Goal: Task Accomplishment & Management: Manage account settings

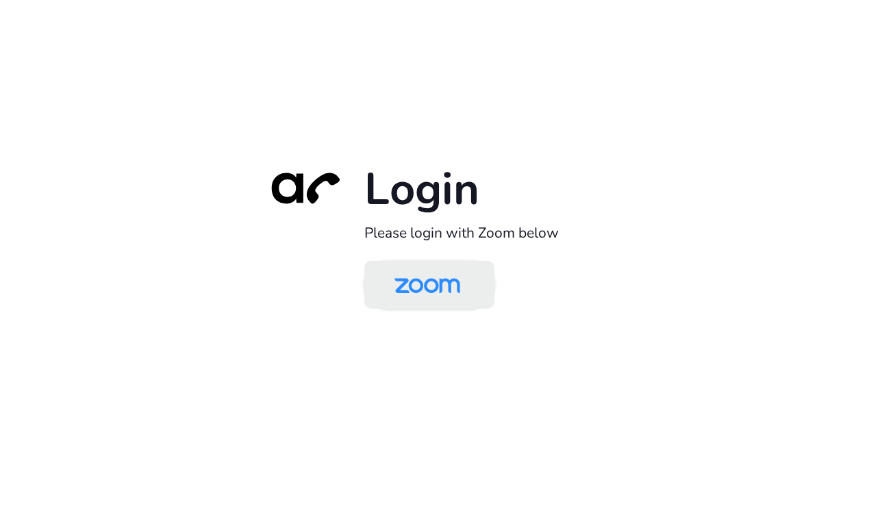
click at [444, 279] on img at bounding box center [427, 286] width 94 height 44
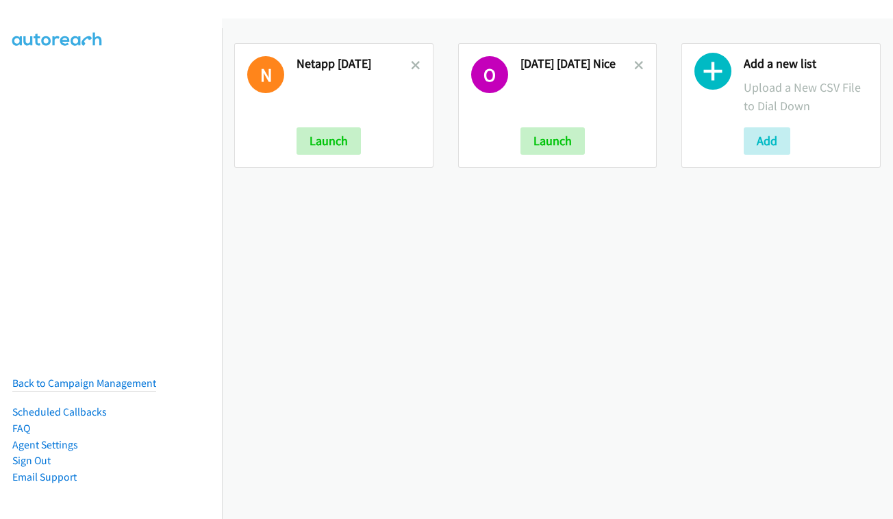
click at [735, 150] on div "Add a new list Upload a New CSV File to Dial Down Add" at bounding box center [780, 105] width 199 height 125
click at [750, 144] on button "Add" at bounding box center [766, 140] width 47 height 27
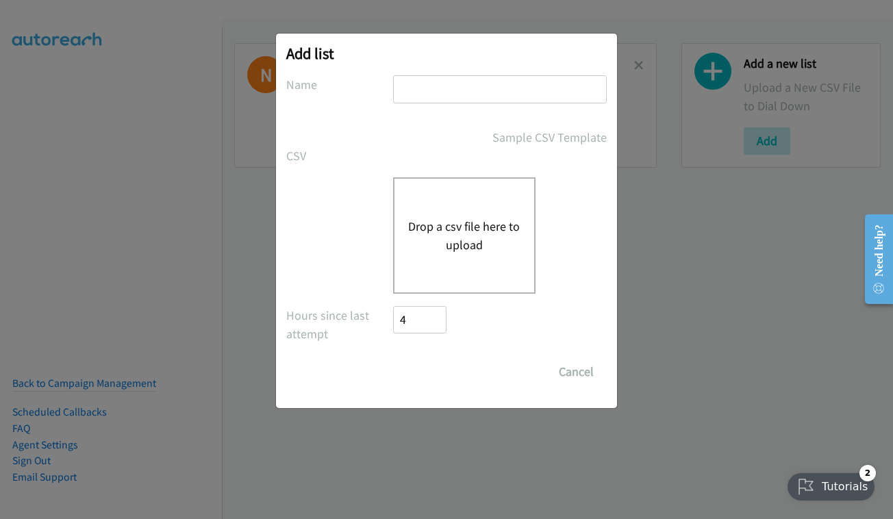
click at [465, 81] on input "text" at bounding box center [500, 89] width 214 height 28
type input "nice - oct 9 thursday <3"
click at [476, 194] on div "Drop a csv file here to upload" at bounding box center [464, 235] width 142 height 116
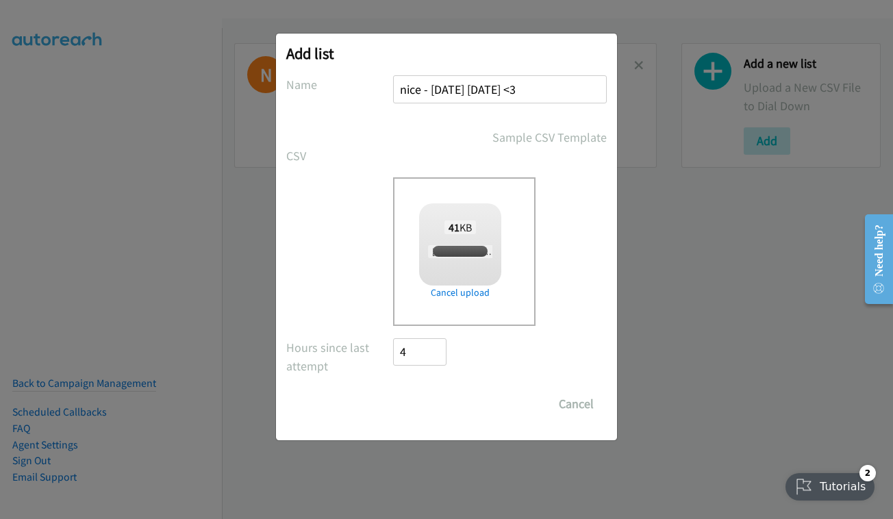
checkbox input "true"
click at [426, 403] on input "Save List" at bounding box center [429, 403] width 72 height 27
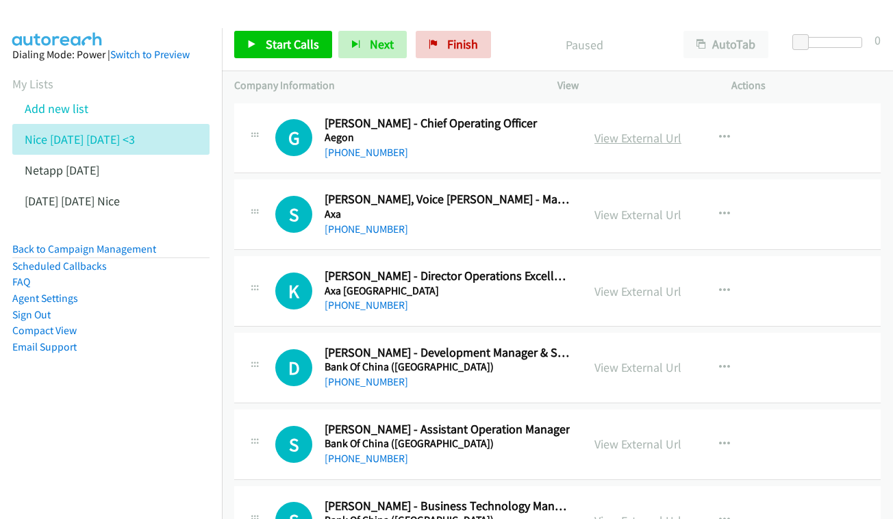
click at [628, 138] on link "View External Url" at bounding box center [637, 138] width 87 height 16
click at [669, 213] on link "View External Url" at bounding box center [637, 215] width 87 height 16
click at [625, 285] on link "View External Url" at bounding box center [637, 291] width 87 height 16
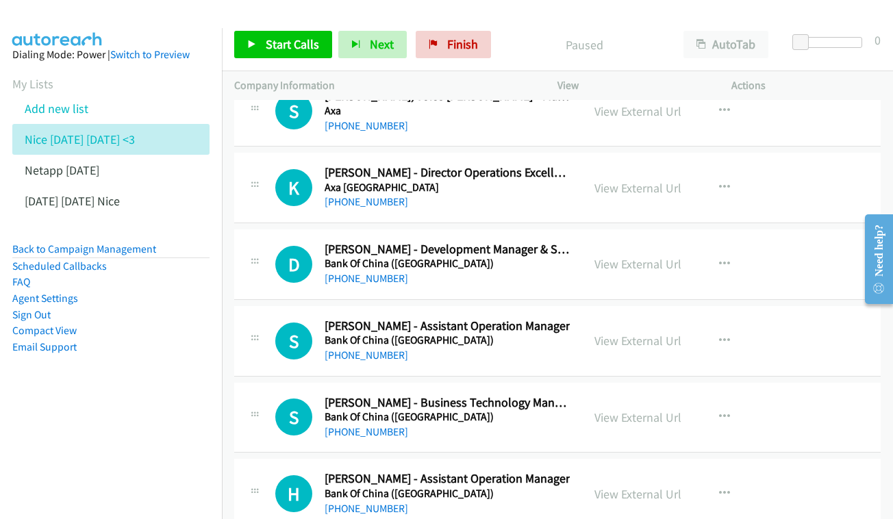
scroll to position [106, 0]
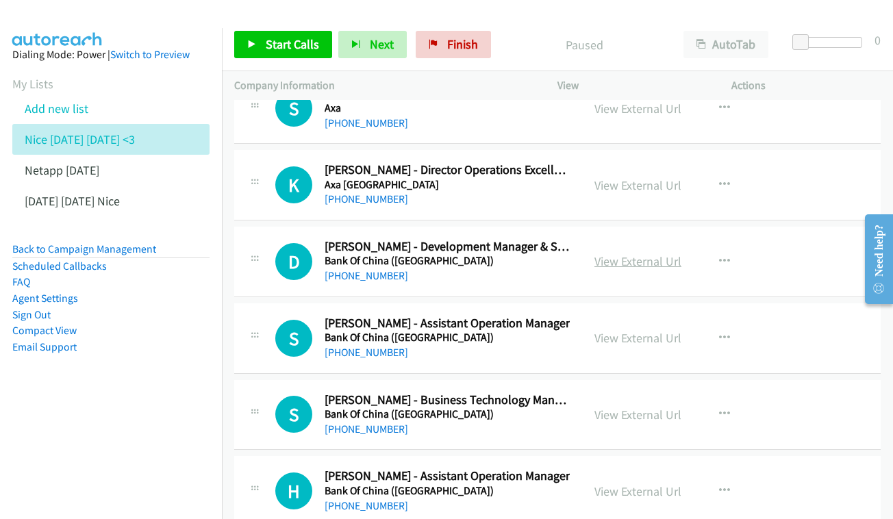
click at [651, 257] on link "View External Url" at bounding box center [637, 261] width 87 height 16
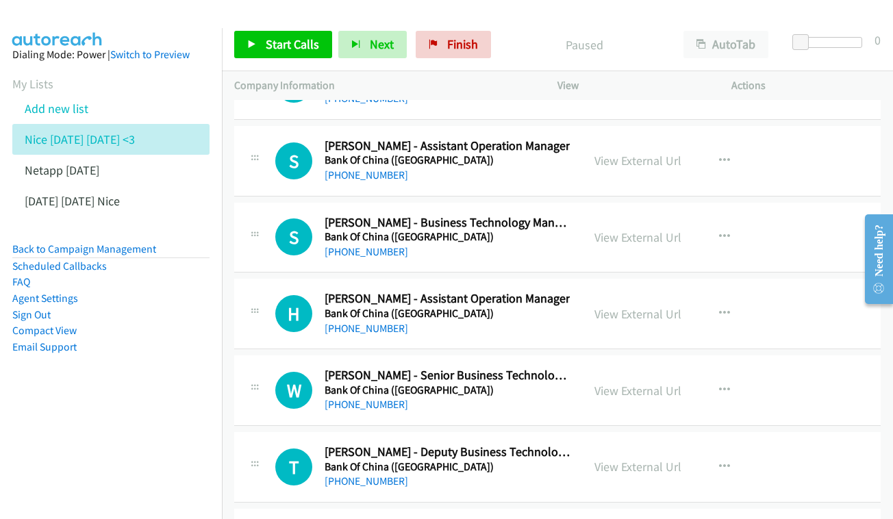
scroll to position [284, 0]
click at [640, 152] on link "View External Url" at bounding box center [637, 160] width 87 height 16
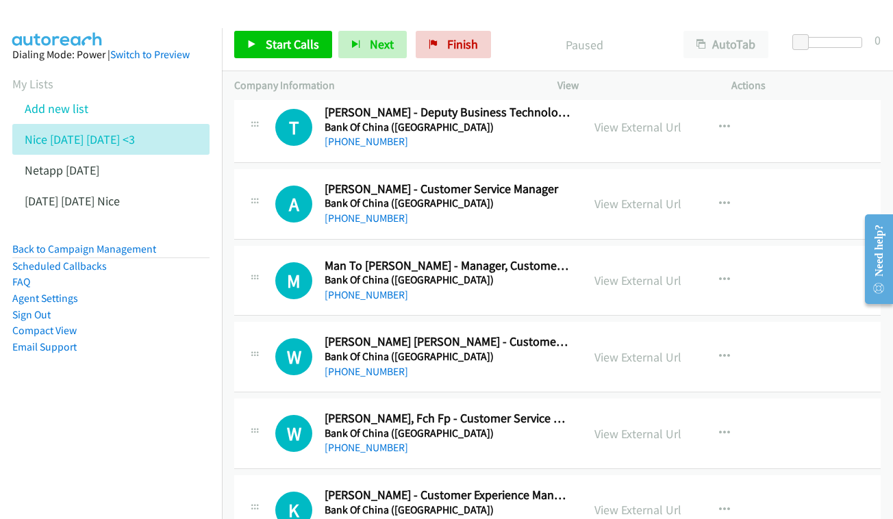
scroll to position [672, 0]
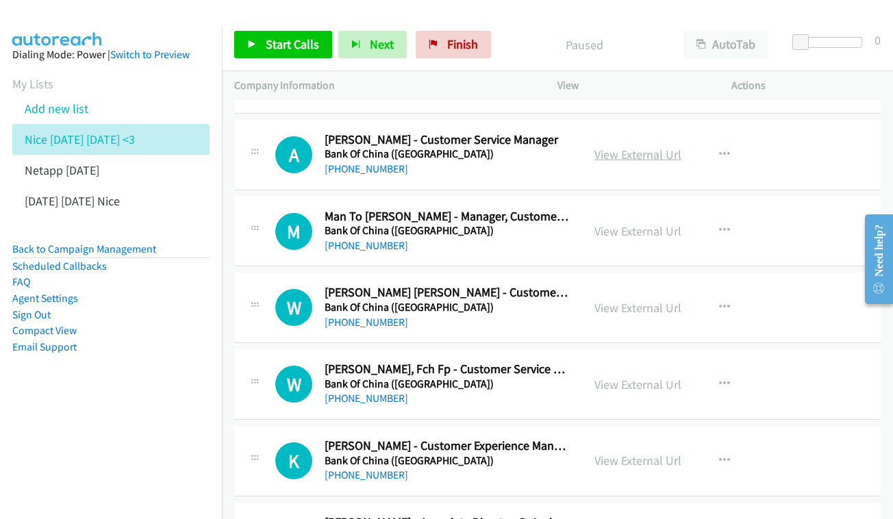
click at [637, 146] on link "View External Url" at bounding box center [637, 154] width 87 height 16
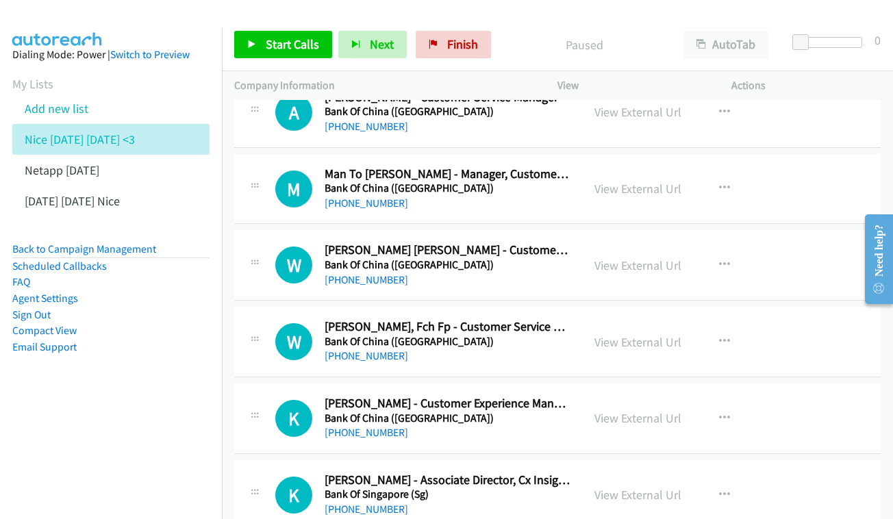
scroll to position [725, 0]
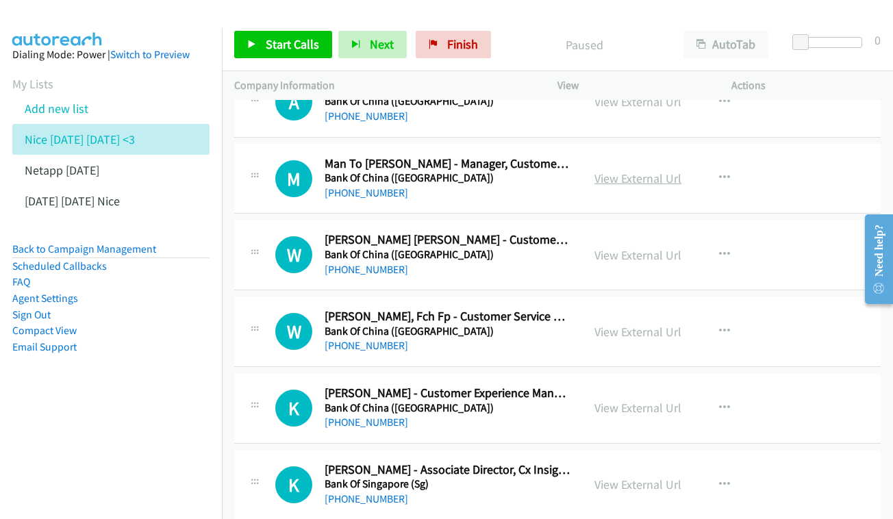
click at [635, 170] on link "View External Url" at bounding box center [637, 178] width 87 height 16
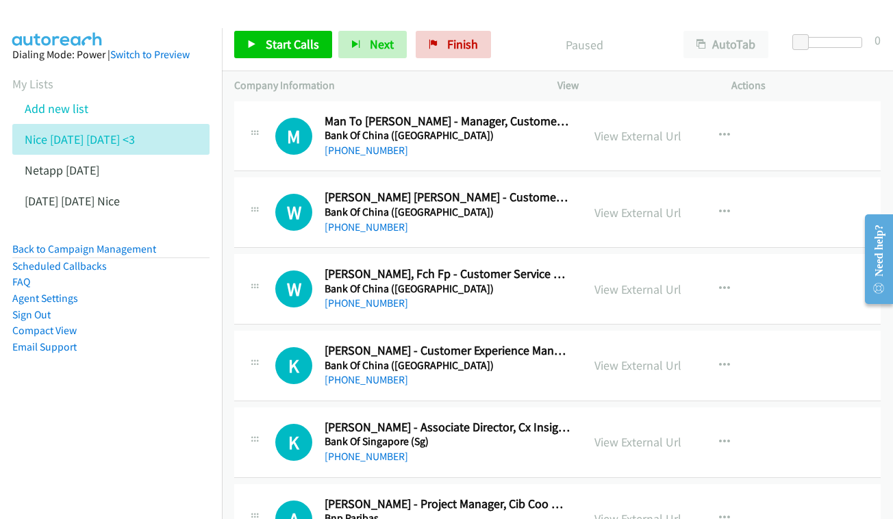
scroll to position [806, 0]
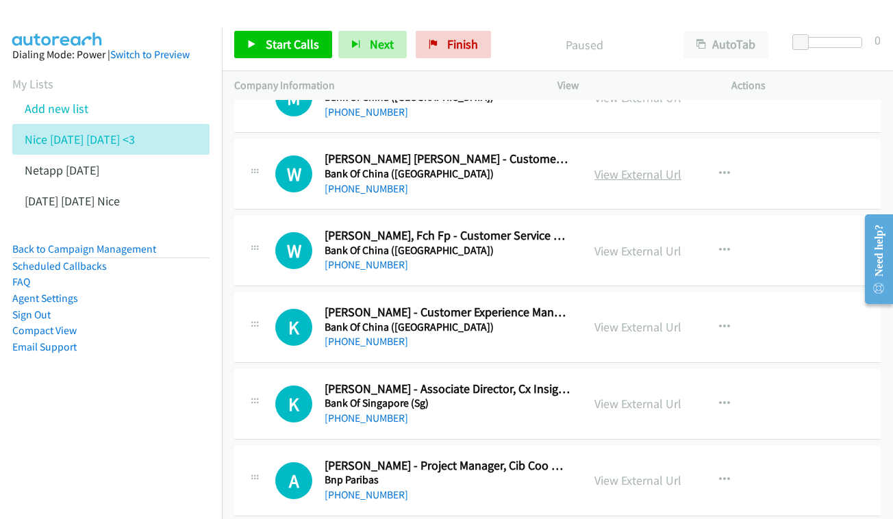
click at [640, 167] on link "View External Url" at bounding box center [637, 174] width 87 height 16
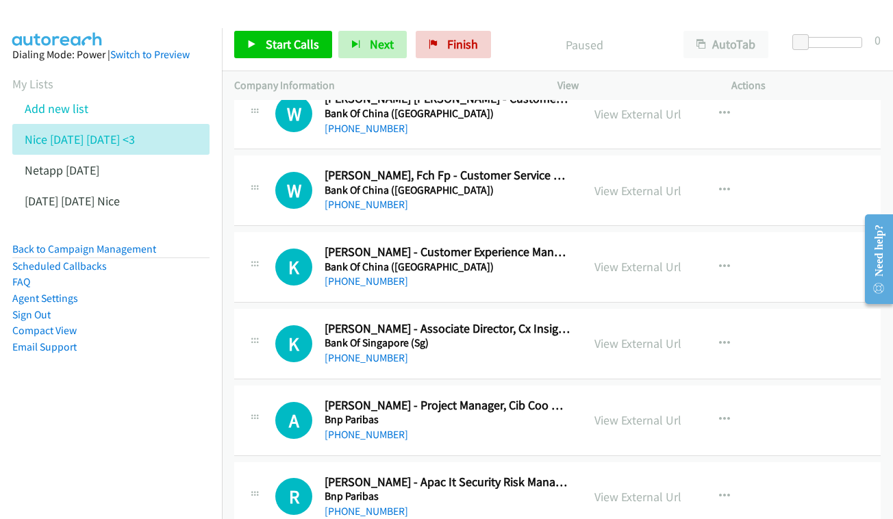
scroll to position [877, 0]
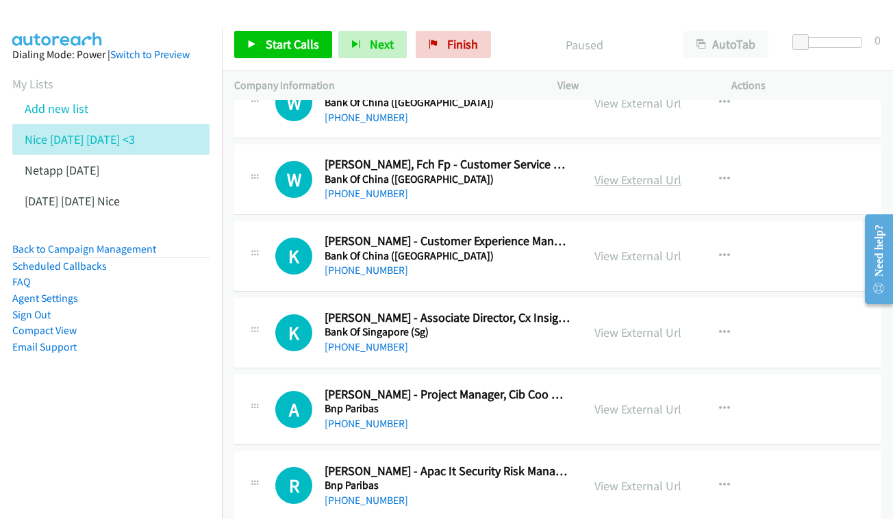
click at [644, 172] on link "View External Url" at bounding box center [637, 180] width 87 height 16
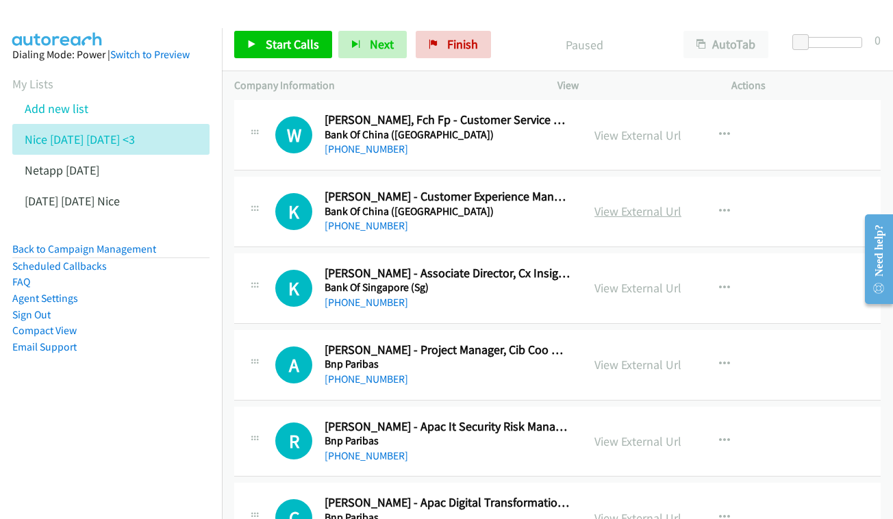
scroll to position [922, 0]
click at [613, 203] on link "View External Url" at bounding box center [637, 211] width 87 height 16
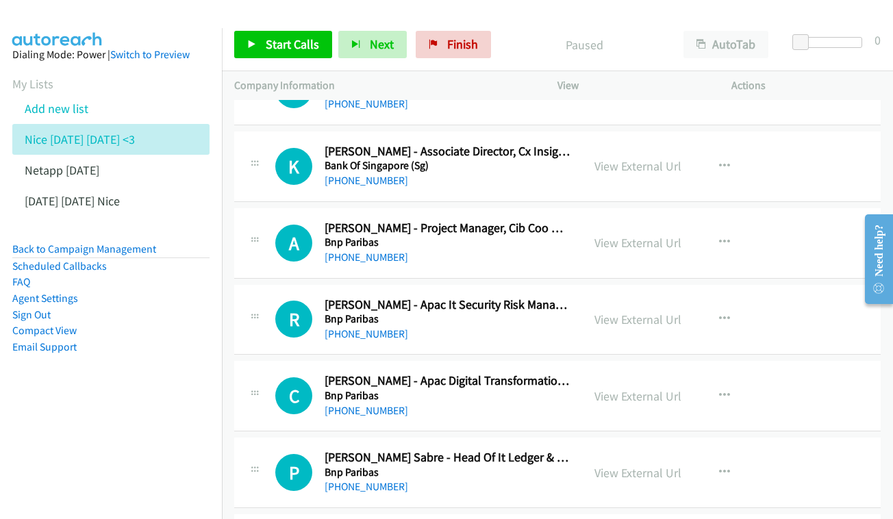
scroll to position [1048, 0]
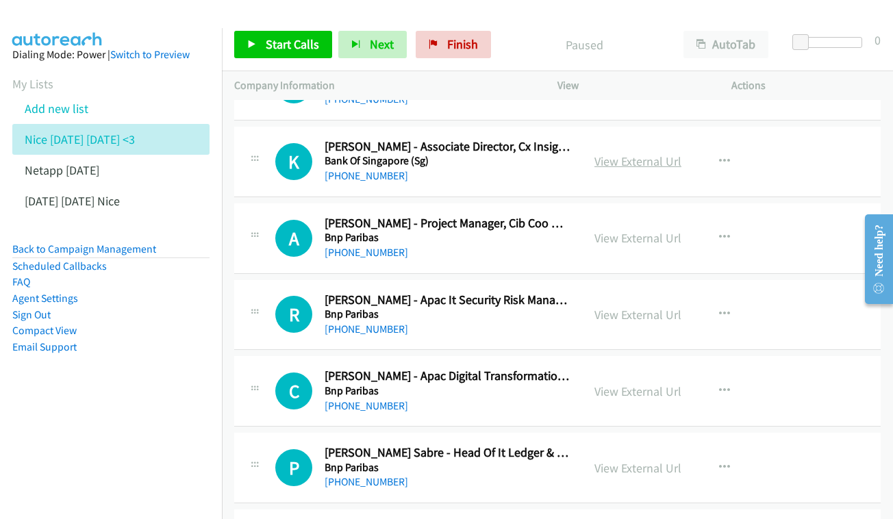
click at [624, 153] on link "View External Url" at bounding box center [637, 161] width 87 height 16
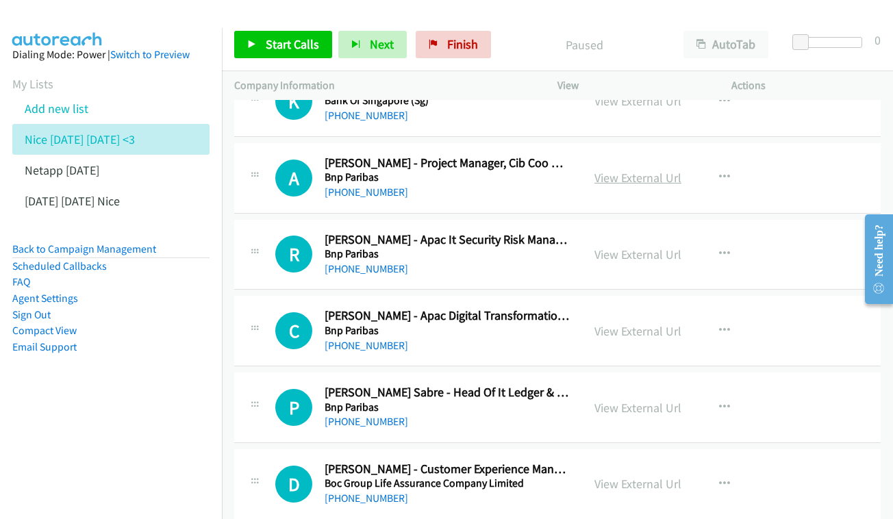
scroll to position [1185, 0]
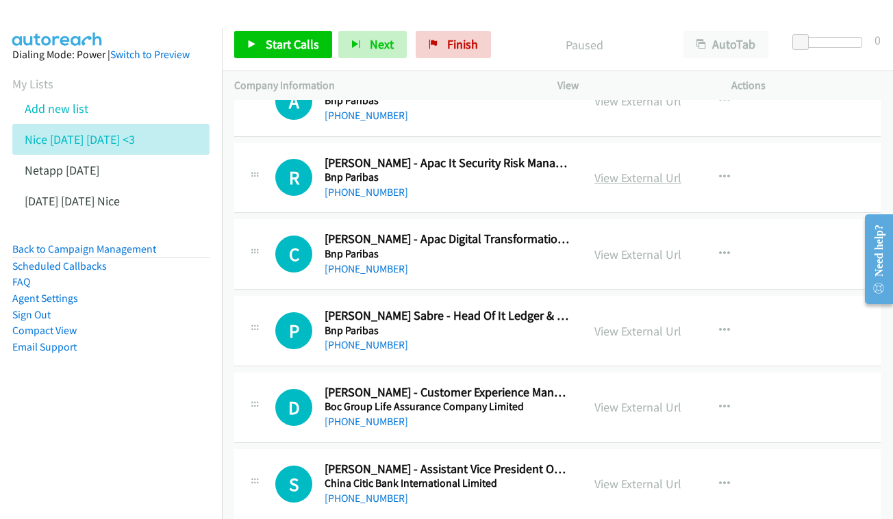
click at [641, 170] on link "View External Url" at bounding box center [637, 178] width 87 height 16
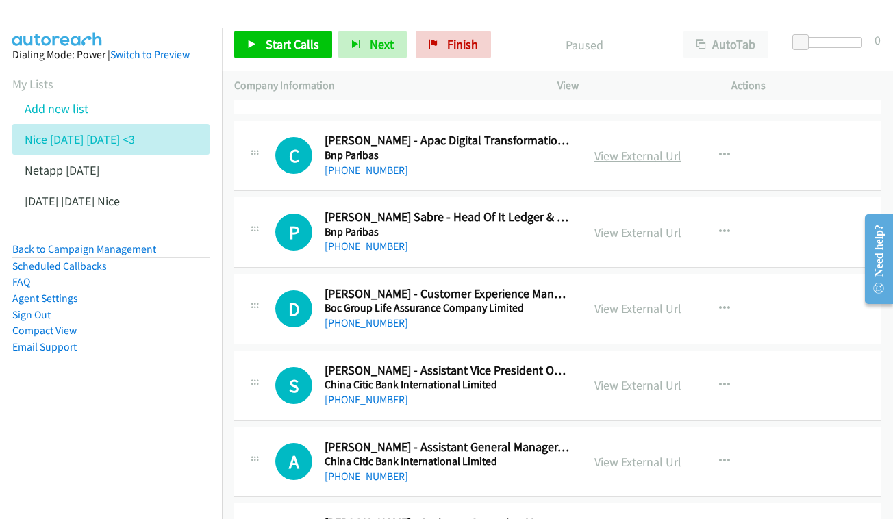
scroll to position [1366, 0]
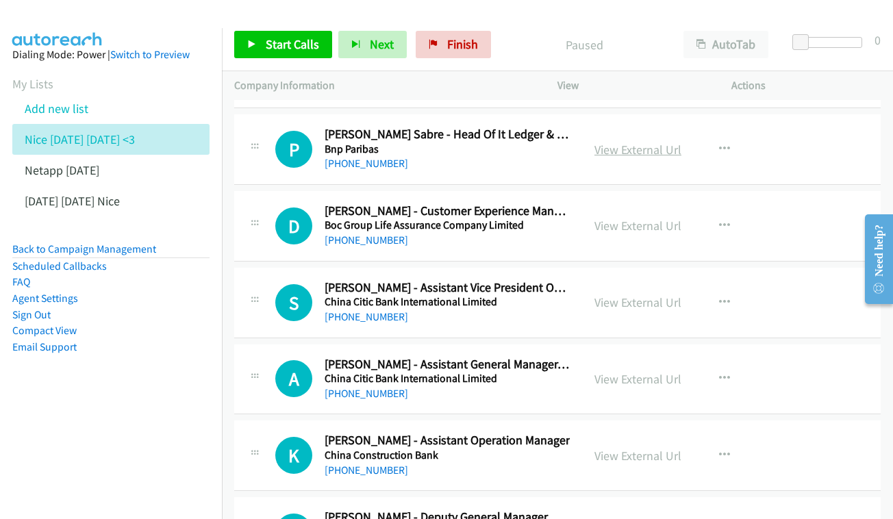
click at [636, 142] on link "View External Url" at bounding box center [637, 150] width 87 height 16
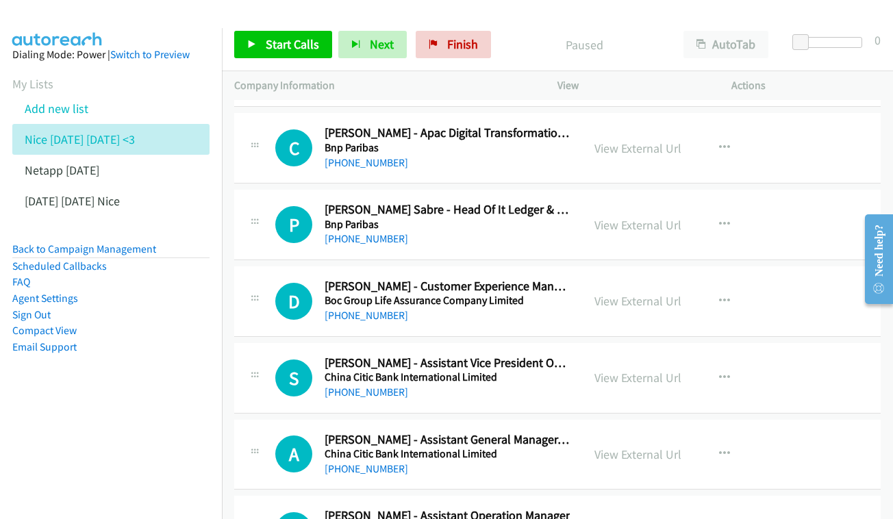
scroll to position [1273, 0]
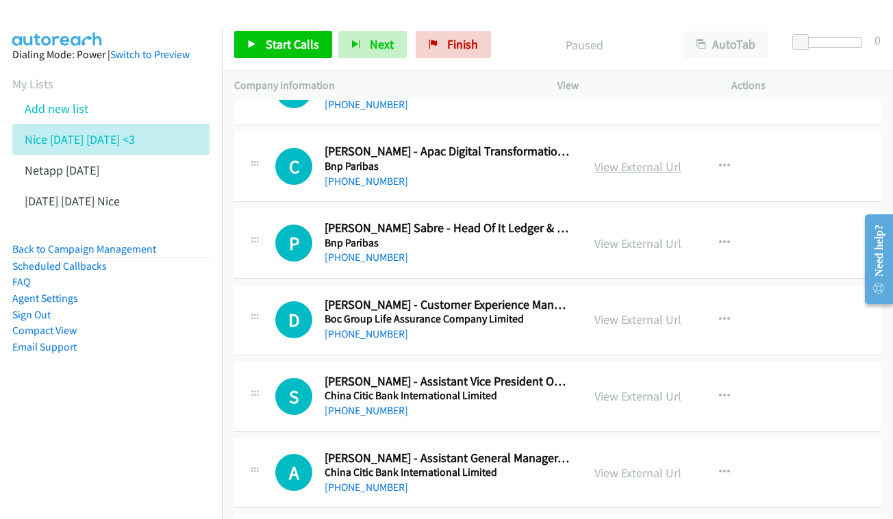
click at [623, 159] on link "View External Url" at bounding box center [637, 167] width 87 height 16
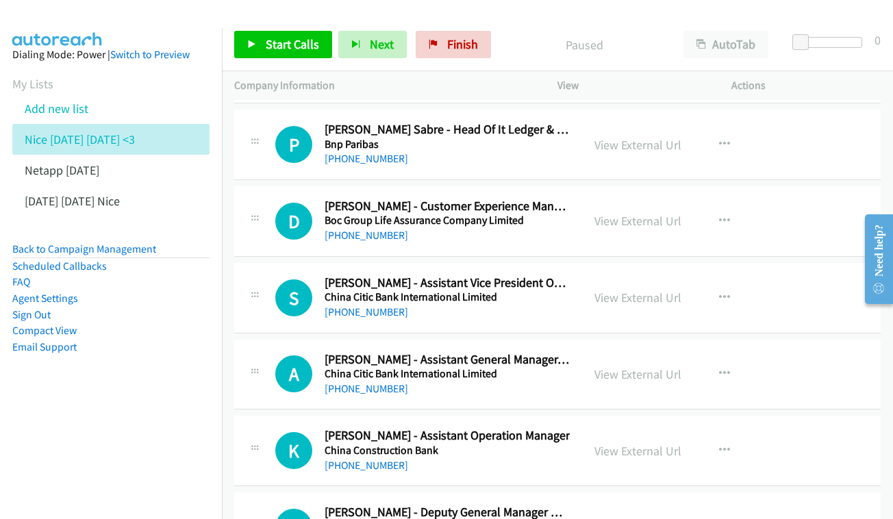
scroll to position [1433, 0]
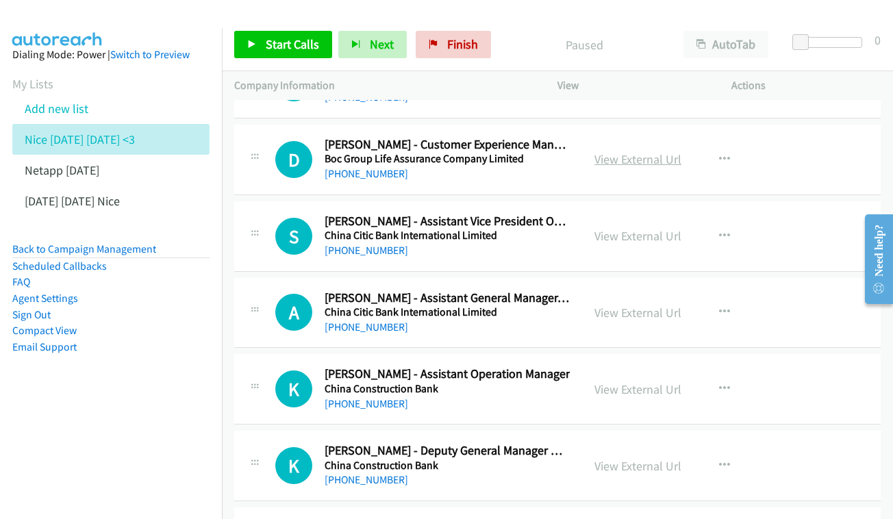
click at [628, 151] on link "View External Url" at bounding box center [637, 159] width 87 height 16
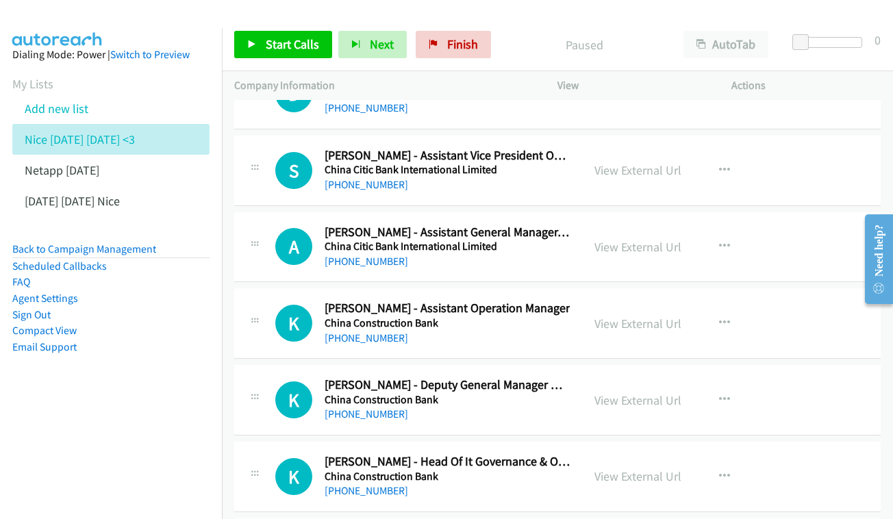
scroll to position [1513, 0]
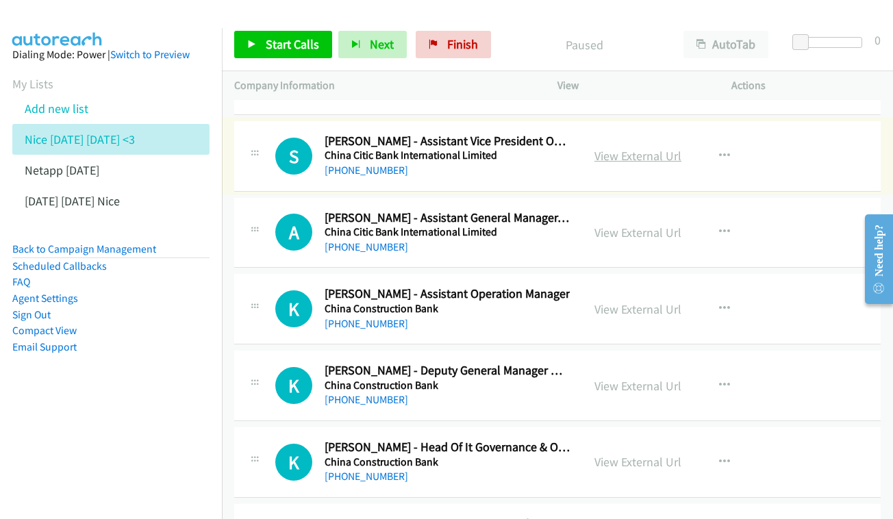
click at [621, 148] on link "View External Url" at bounding box center [637, 156] width 87 height 16
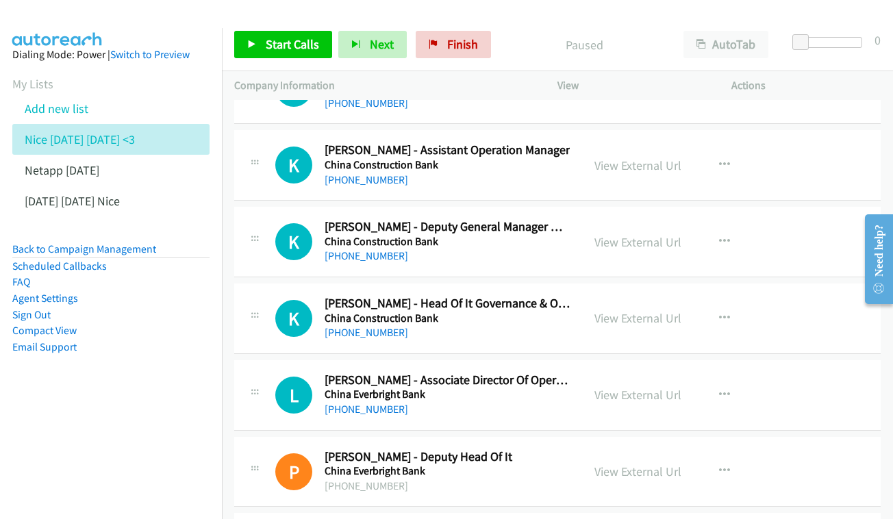
scroll to position [1662, 0]
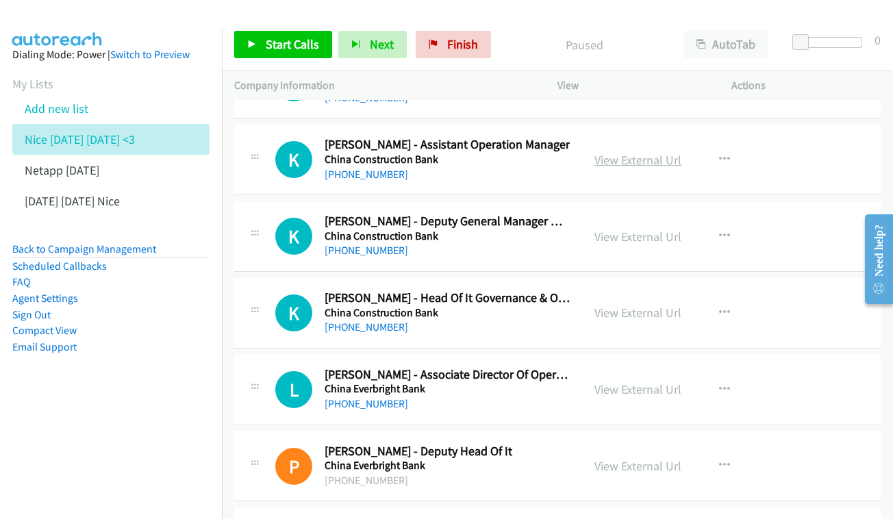
click at [639, 152] on link "View External Url" at bounding box center [637, 160] width 87 height 16
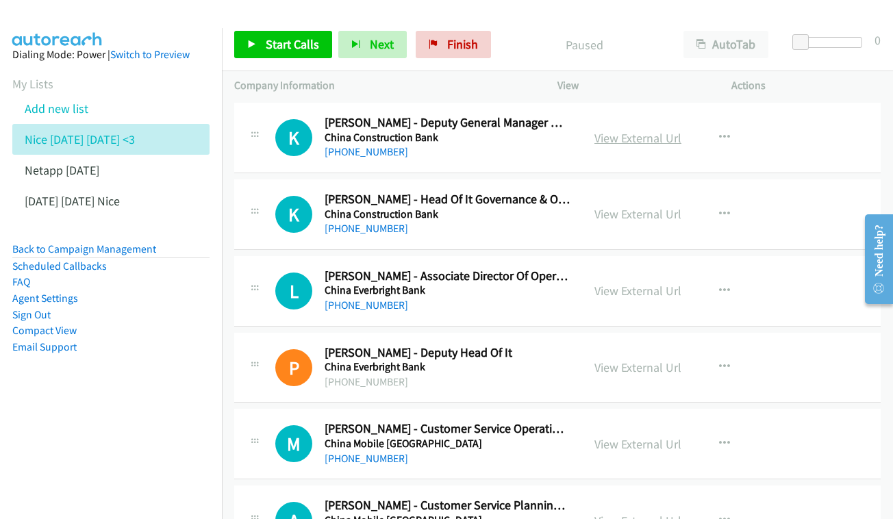
scroll to position [1741, 0]
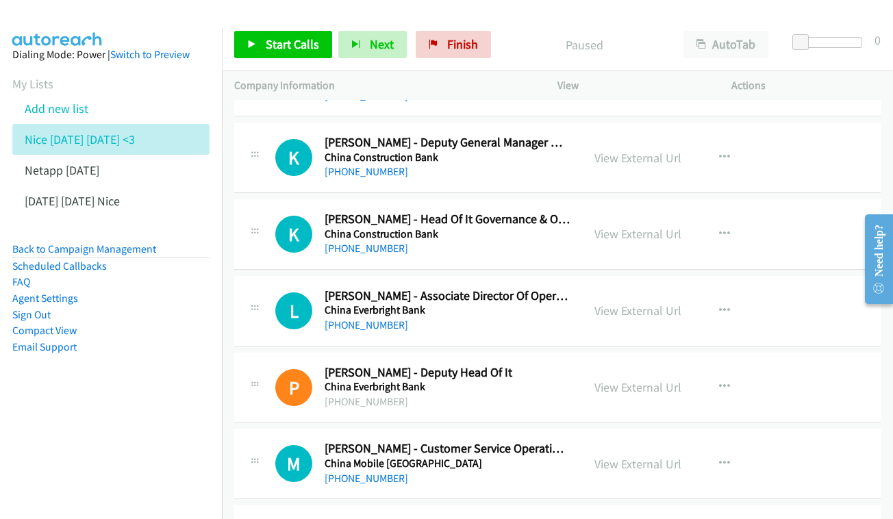
click at [635, 149] on div "View External Url" at bounding box center [637, 158] width 87 height 18
click at [667, 150] on link "View External Url" at bounding box center [637, 158] width 87 height 16
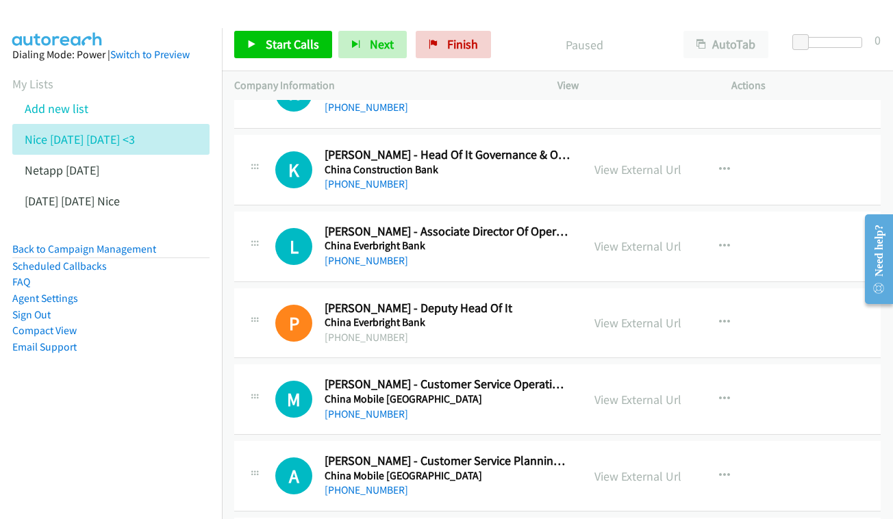
scroll to position [1809, 0]
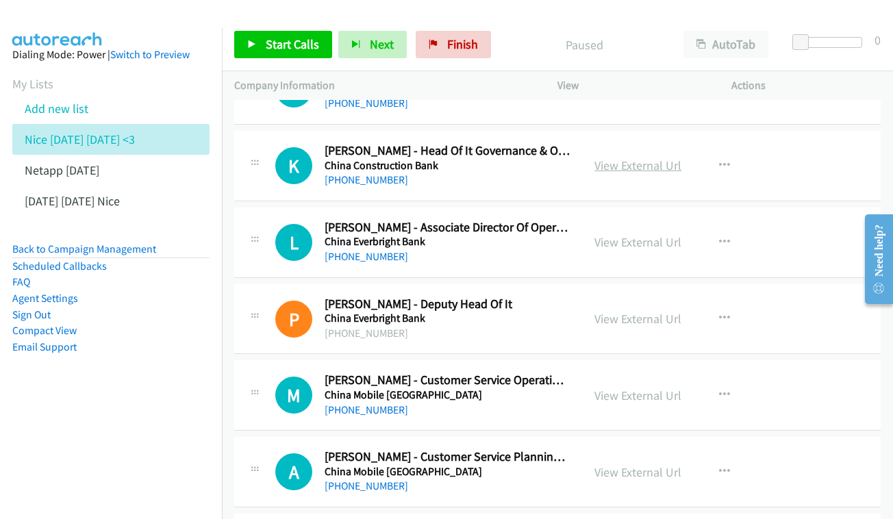
click at [653, 157] on link "View External Url" at bounding box center [637, 165] width 87 height 16
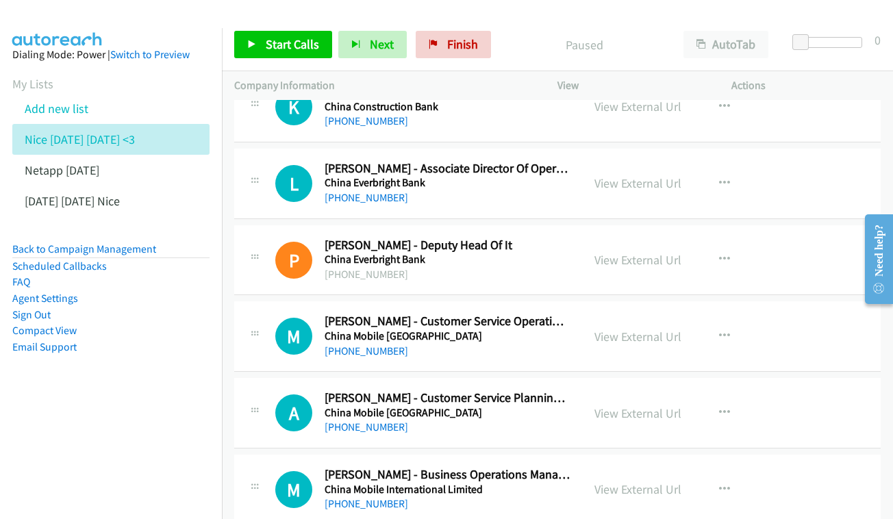
scroll to position [1885, 0]
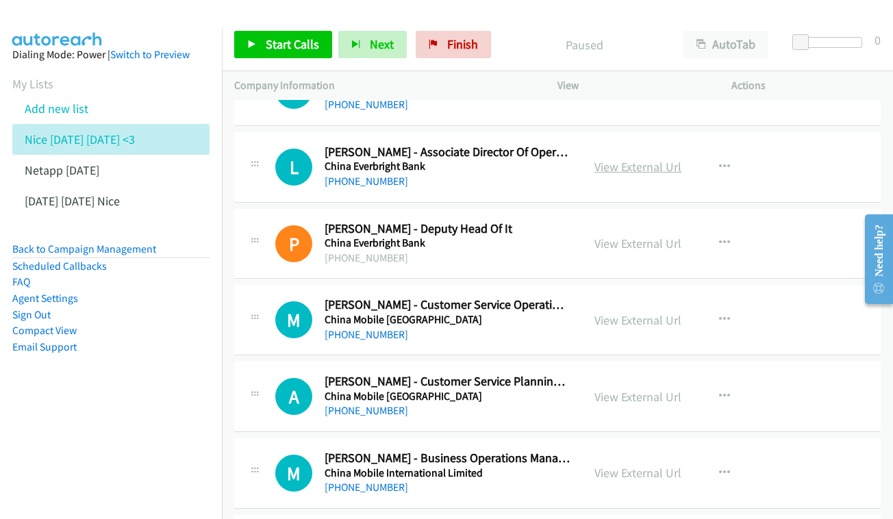
click at [624, 159] on link "View External Url" at bounding box center [637, 167] width 87 height 16
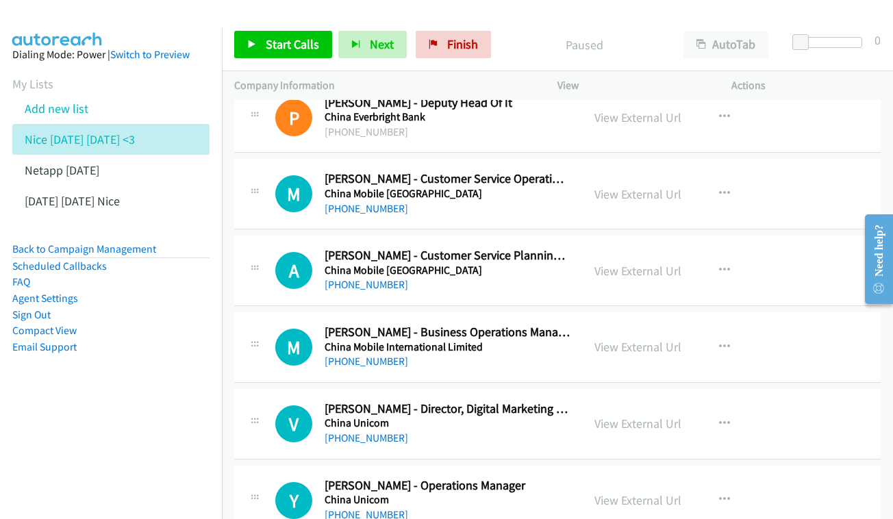
scroll to position [2017, 0]
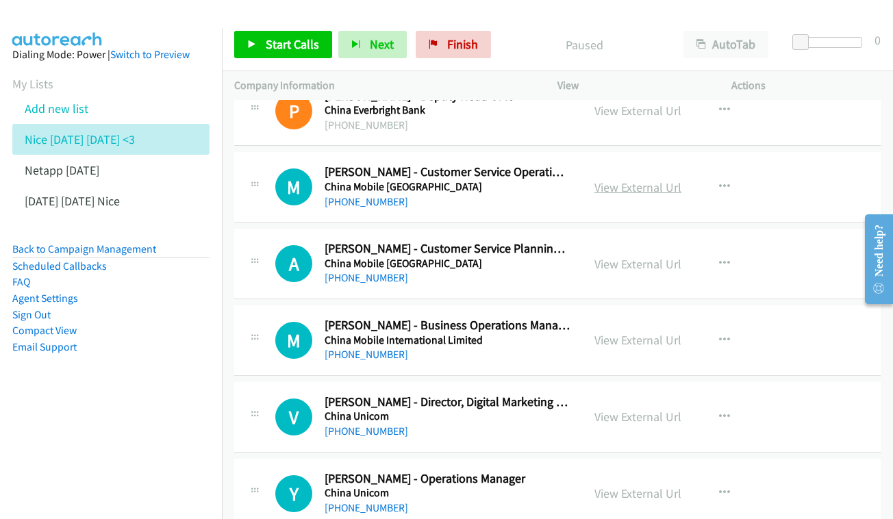
click at [626, 179] on link "View External Url" at bounding box center [637, 187] width 87 height 16
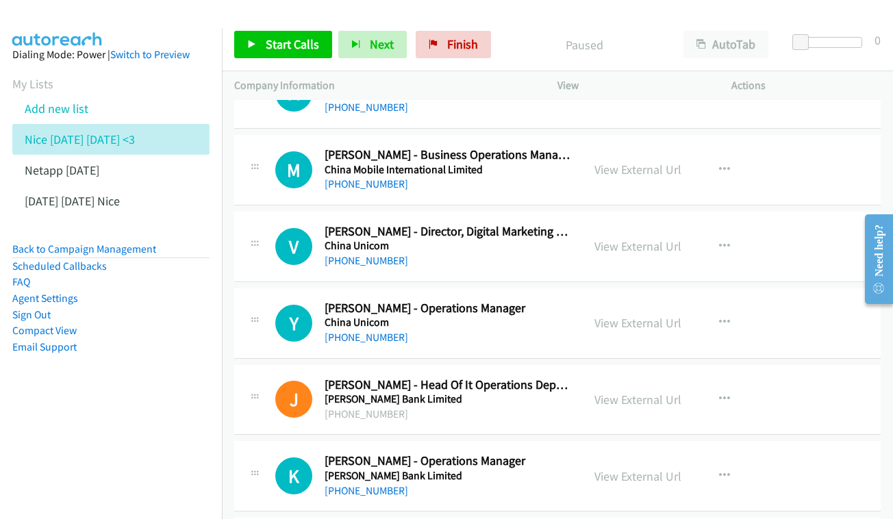
scroll to position [2202, 0]
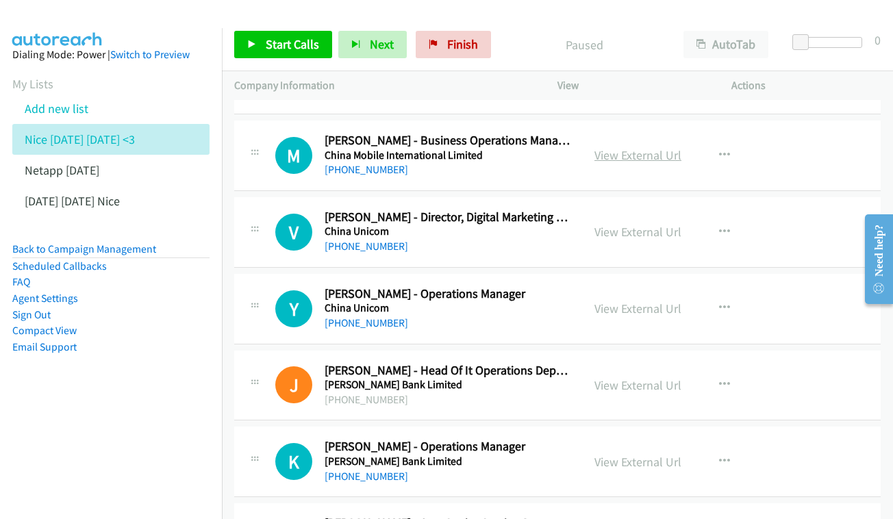
click at [617, 147] on link "View External Url" at bounding box center [637, 155] width 87 height 16
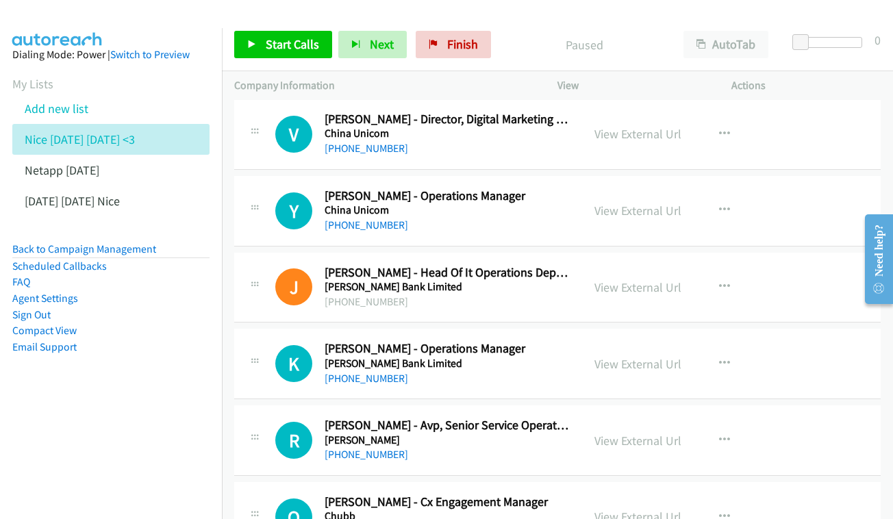
scroll to position [2316, 0]
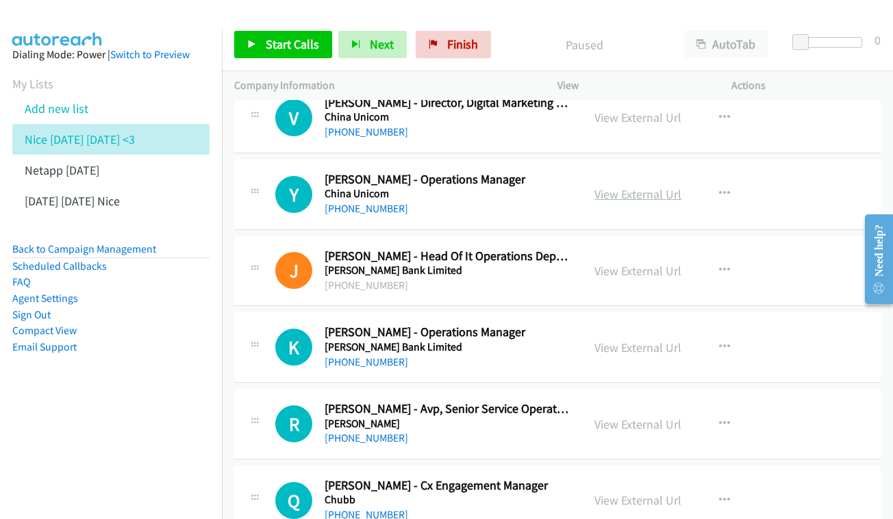
click at [631, 186] on link "View External Url" at bounding box center [637, 194] width 87 height 16
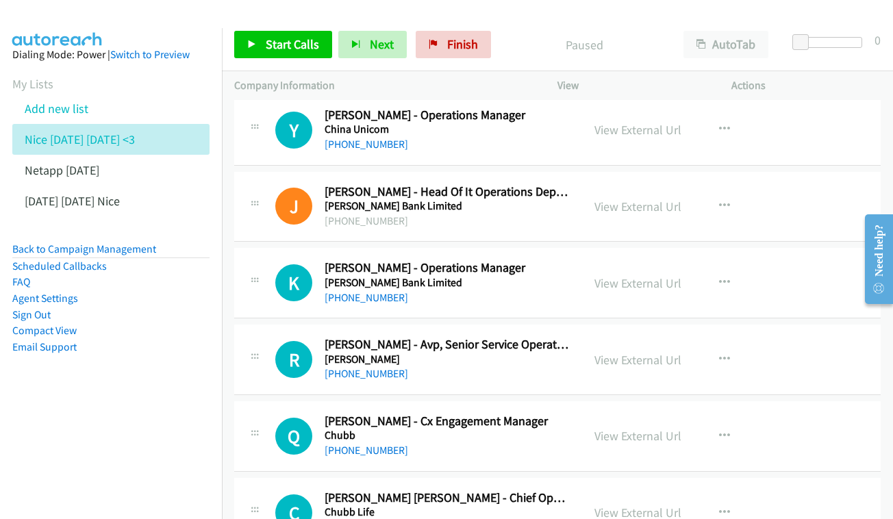
scroll to position [2397, 0]
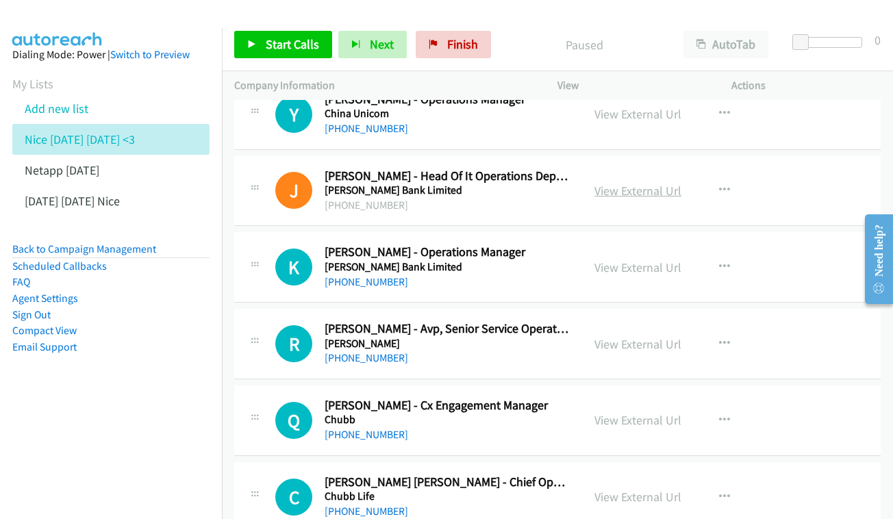
click at [635, 183] on link "View External Url" at bounding box center [637, 191] width 87 height 16
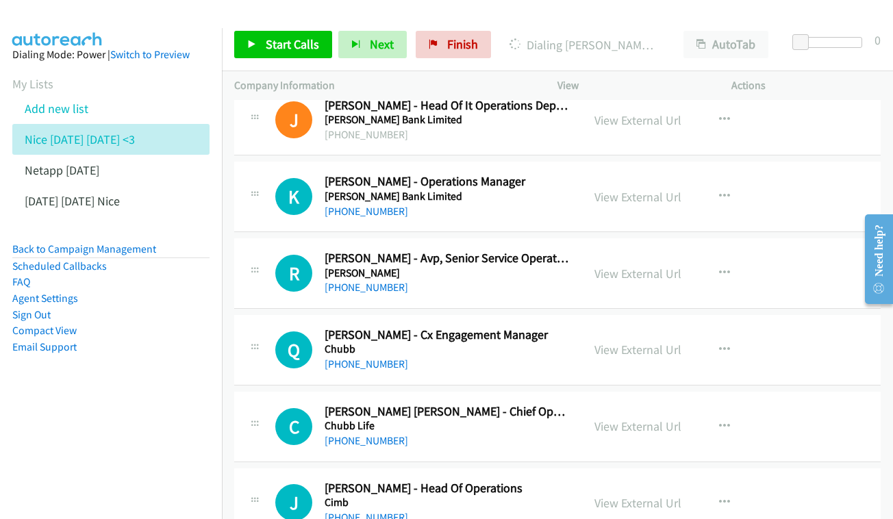
scroll to position [2469, 0]
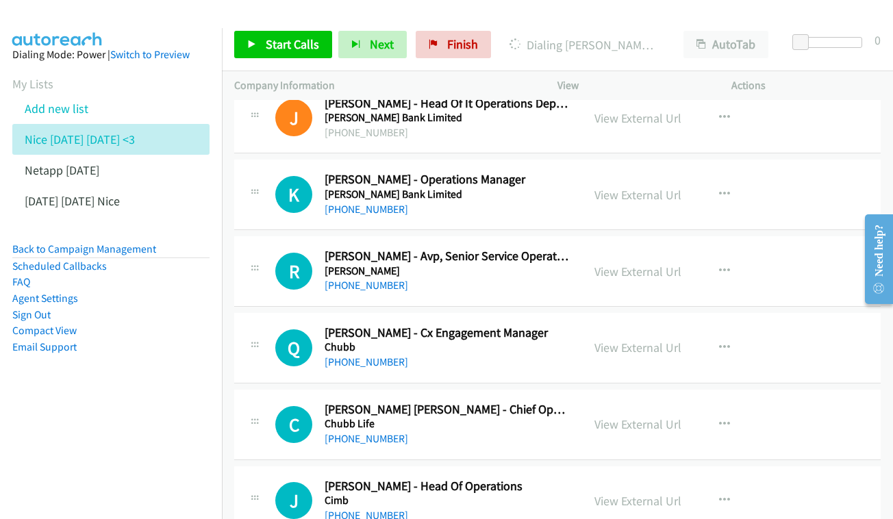
click at [687, 172] on div "View External Url View External Url Schedule/Manage Callback Start Calls Here R…" at bounding box center [675, 194] width 186 height 45
click at [646, 187] on link "View External Url" at bounding box center [637, 195] width 87 height 16
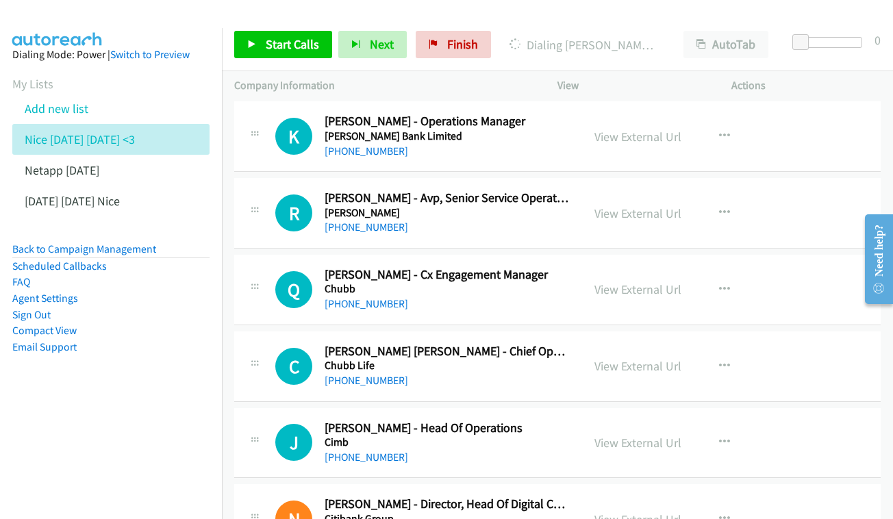
scroll to position [2542, 0]
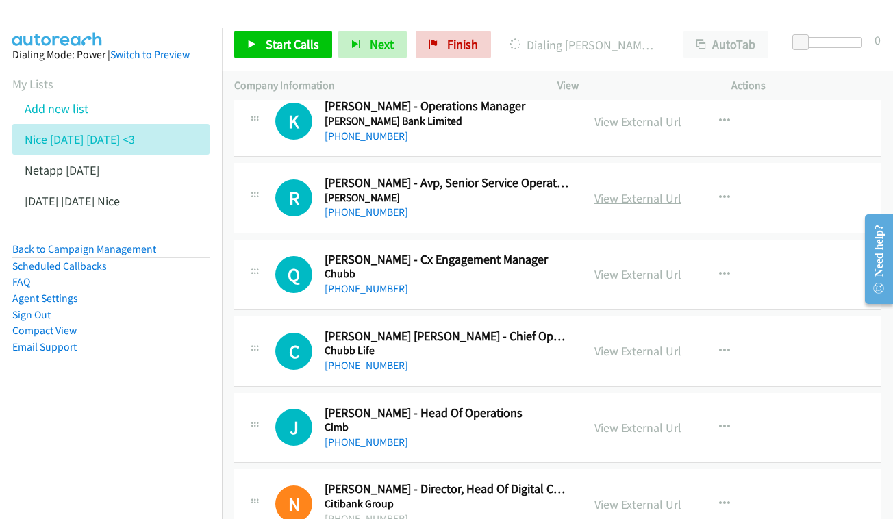
click at [659, 190] on link "View External Url" at bounding box center [637, 198] width 87 height 16
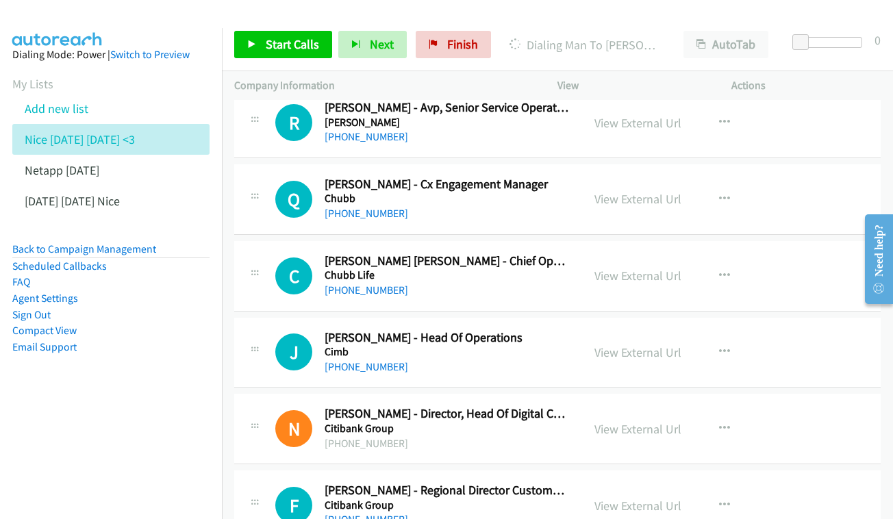
scroll to position [2618, 0]
click at [629, 190] on link "View External Url" at bounding box center [637, 198] width 87 height 16
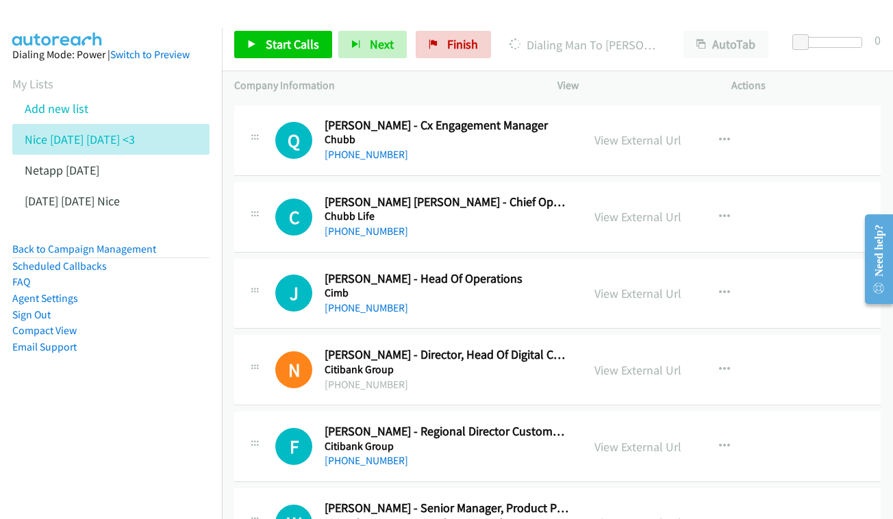
scroll to position [2688, 0]
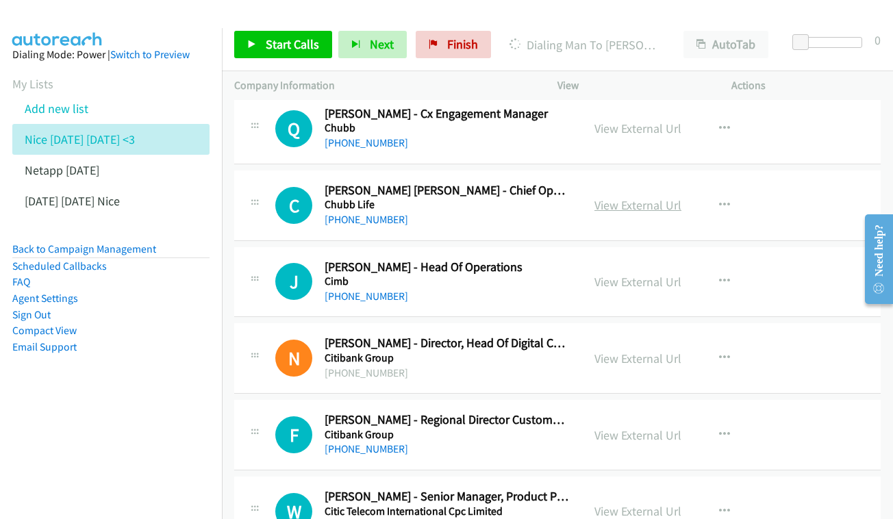
click at [643, 197] on link "View External Url" at bounding box center [637, 205] width 87 height 16
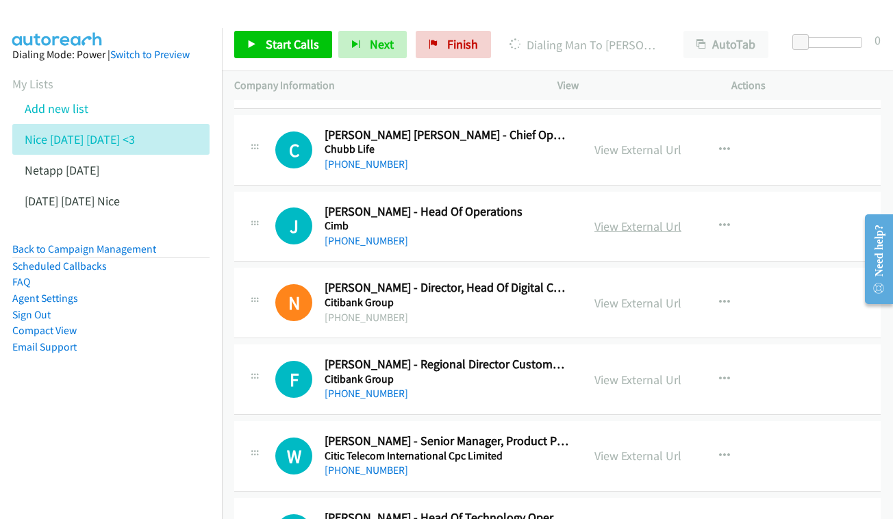
scroll to position [2750, 0]
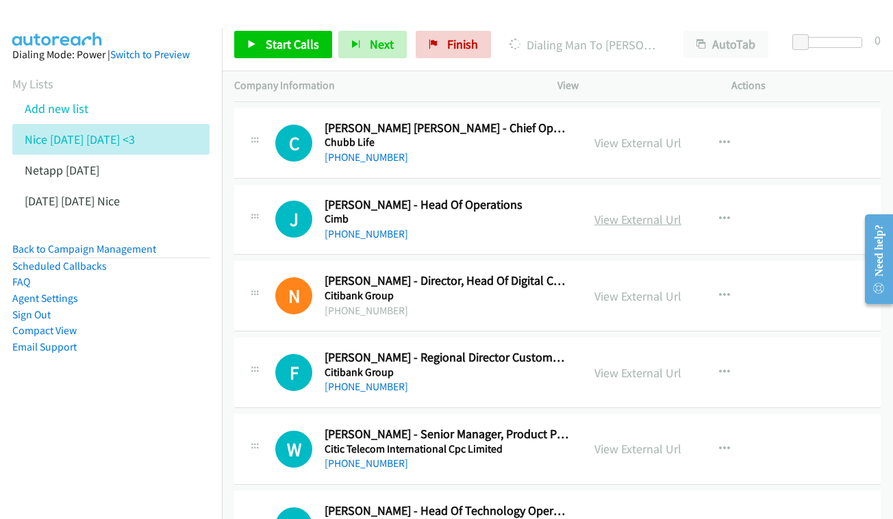
click at [642, 212] on link "View External Url" at bounding box center [637, 220] width 87 height 16
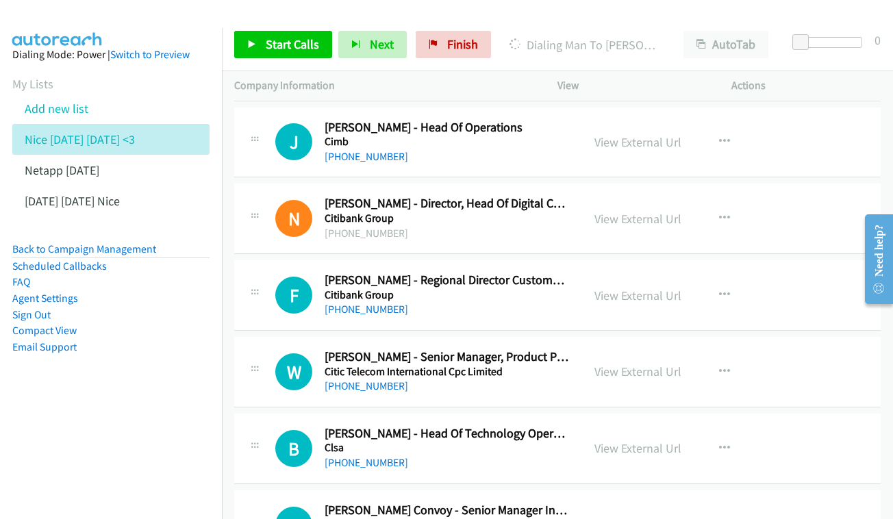
scroll to position [2848, 0]
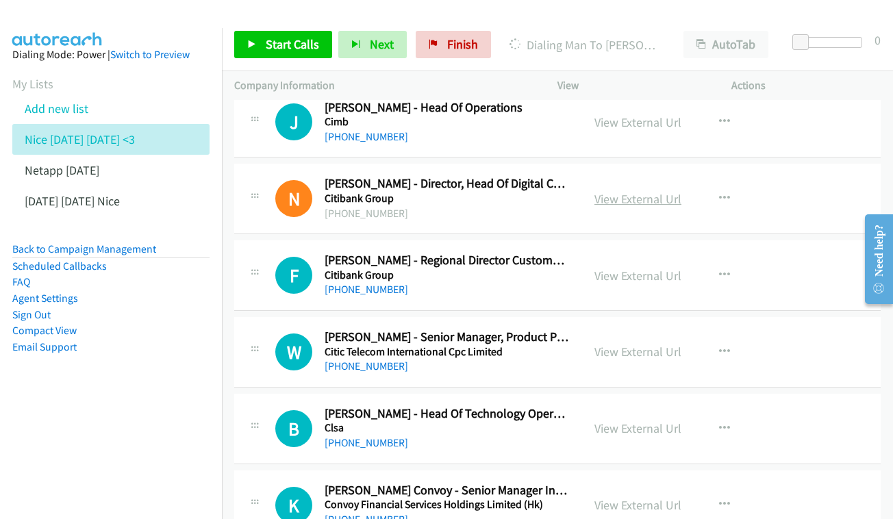
click at [647, 191] on link "View External Url" at bounding box center [637, 199] width 87 height 16
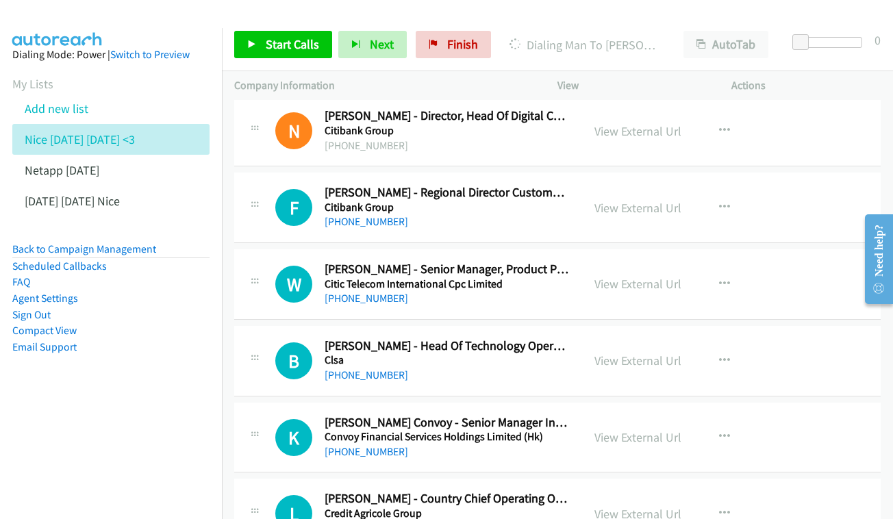
scroll to position [2916, 0]
click at [623, 199] on link "View External Url" at bounding box center [637, 207] width 87 height 16
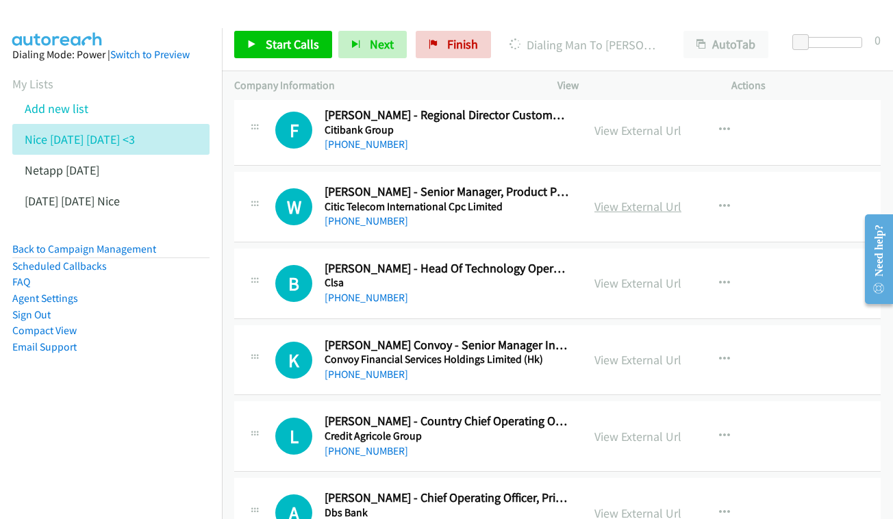
scroll to position [2993, 0]
click at [630, 198] on link "View External Url" at bounding box center [637, 206] width 87 height 16
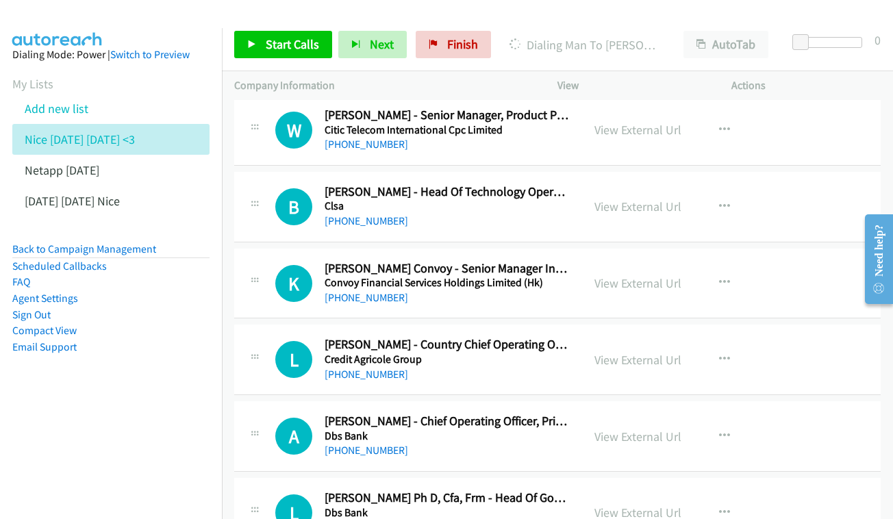
scroll to position [3072, 0]
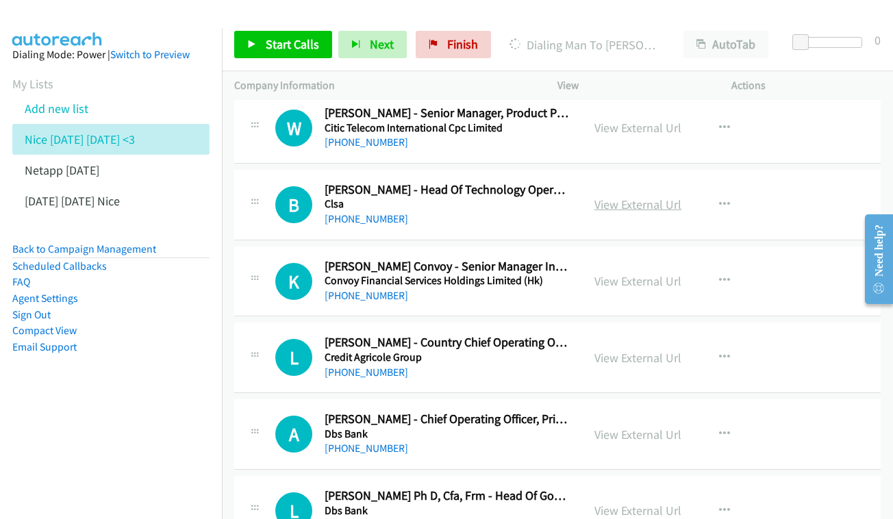
click at [629, 196] on link "View External Url" at bounding box center [637, 204] width 87 height 16
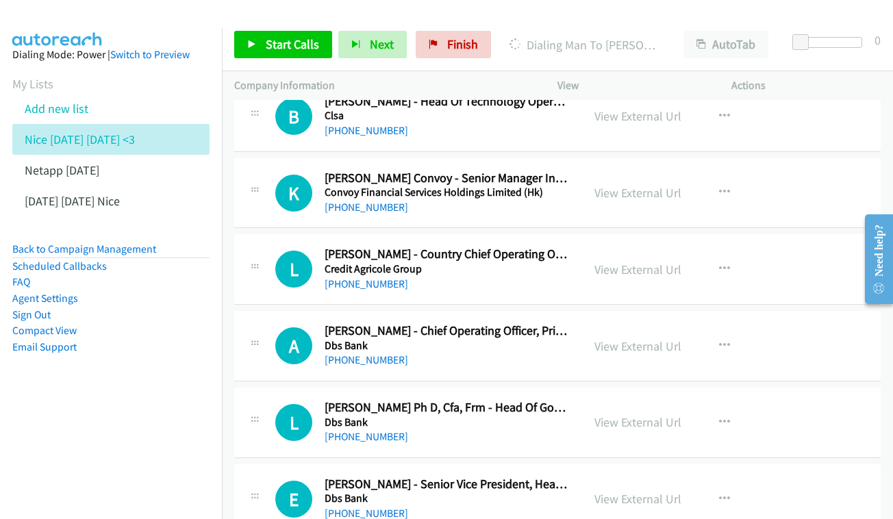
scroll to position [3161, 0]
click at [619, 184] on link "View External Url" at bounding box center [637, 192] width 87 height 16
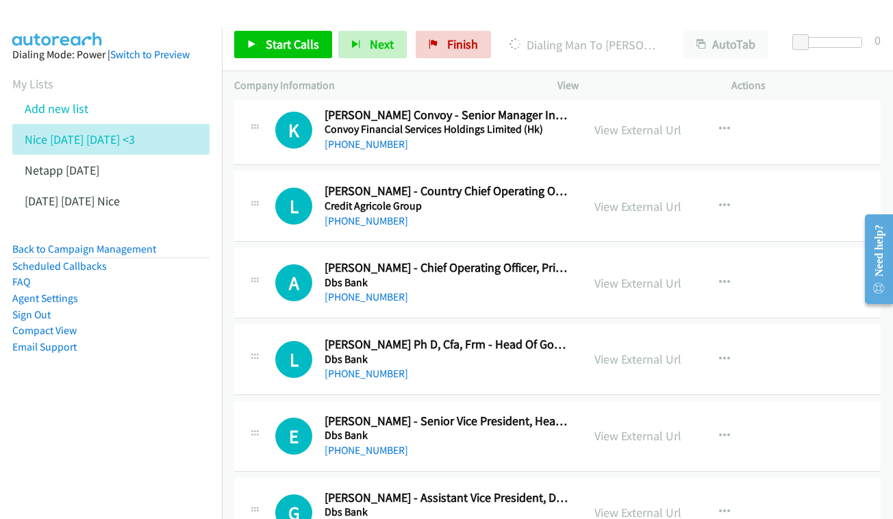
scroll to position [3226, 0]
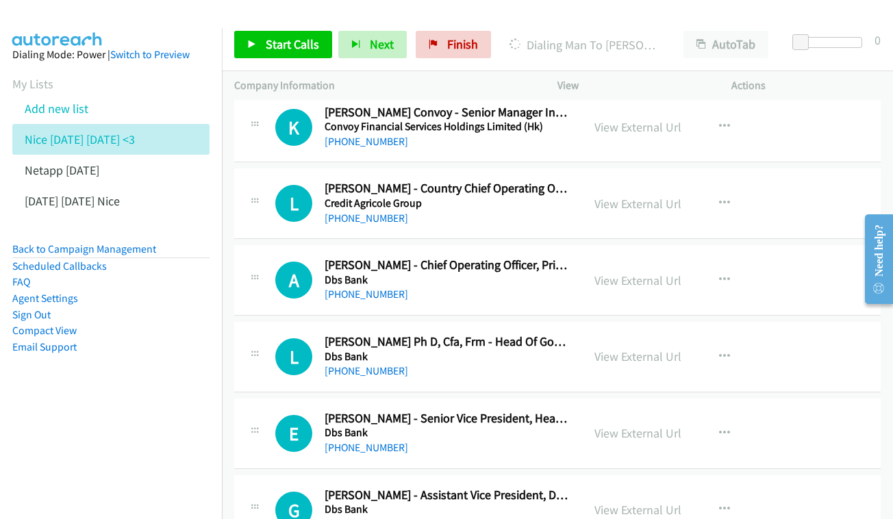
click at [626, 181] on div "View External Url View External Url Schedule/Manage Callback Start Calls Here R…" at bounding box center [675, 203] width 186 height 45
click at [628, 196] on link "View External Url" at bounding box center [637, 204] width 87 height 16
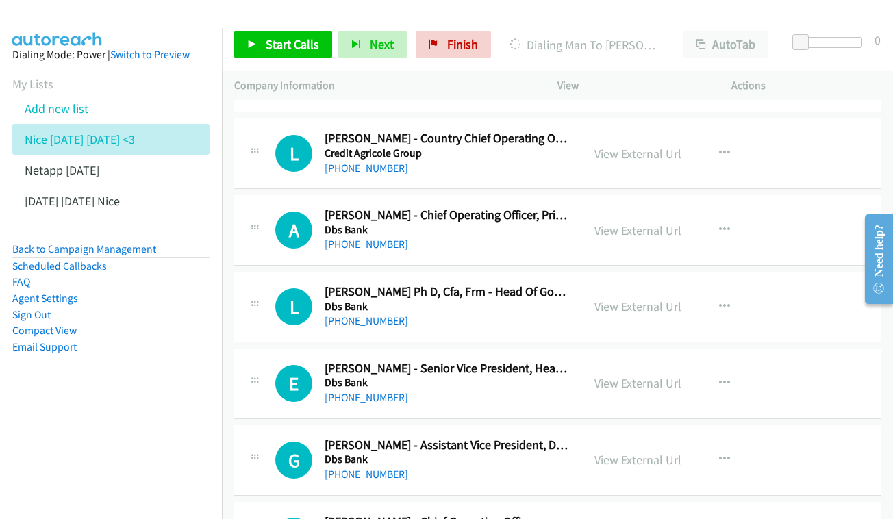
scroll to position [3284, 0]
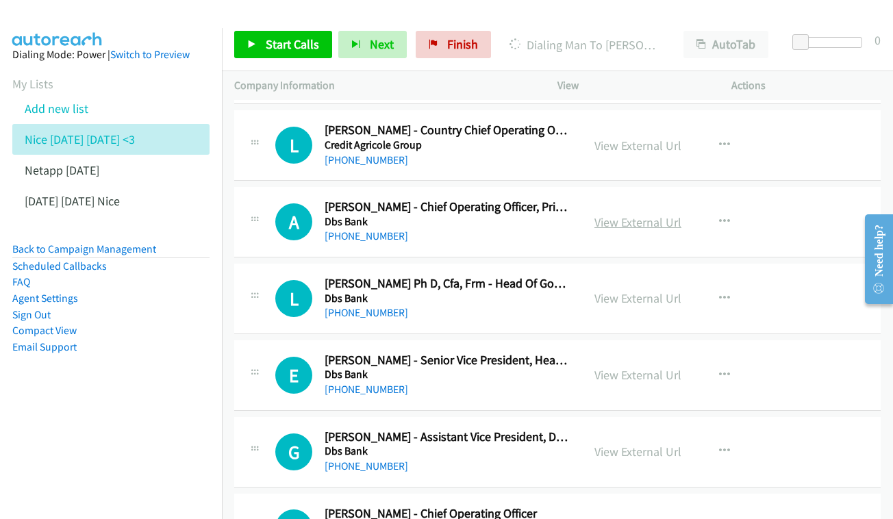
click at [646, 214] on link "View External Url" at bounding box center [637, 222] width 87 height 16
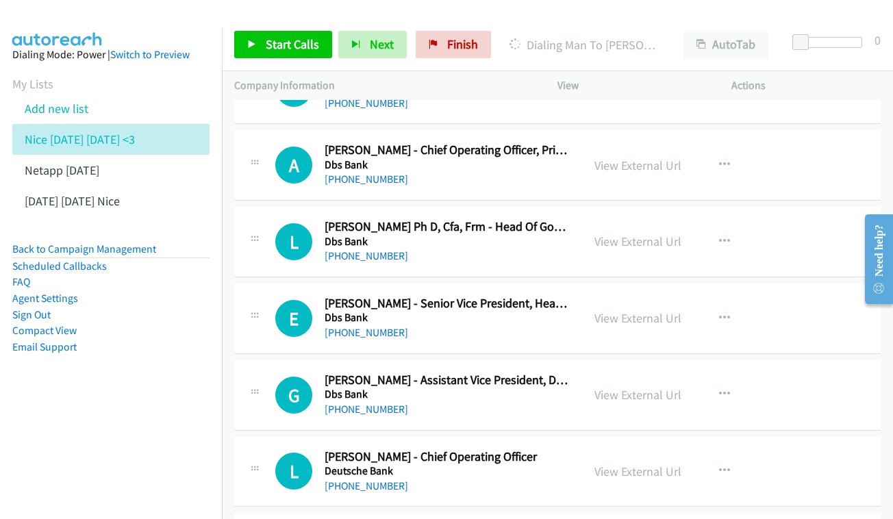
scroll to position [3343, 0]
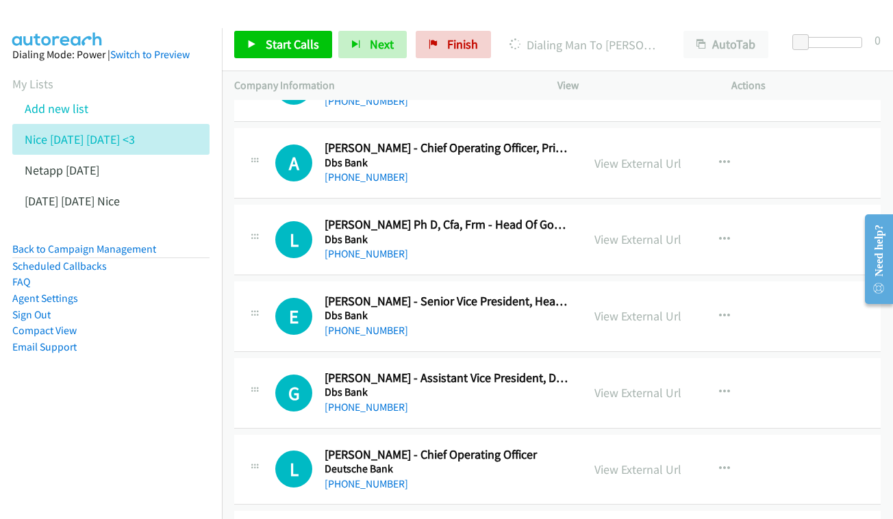
click at [631, 230] on div "View External Url" at bounding box center [637, 239] width 87 height 18
click at [637, 231] on link "View External Url" at bounding box center [637, 239] width 87 height 16
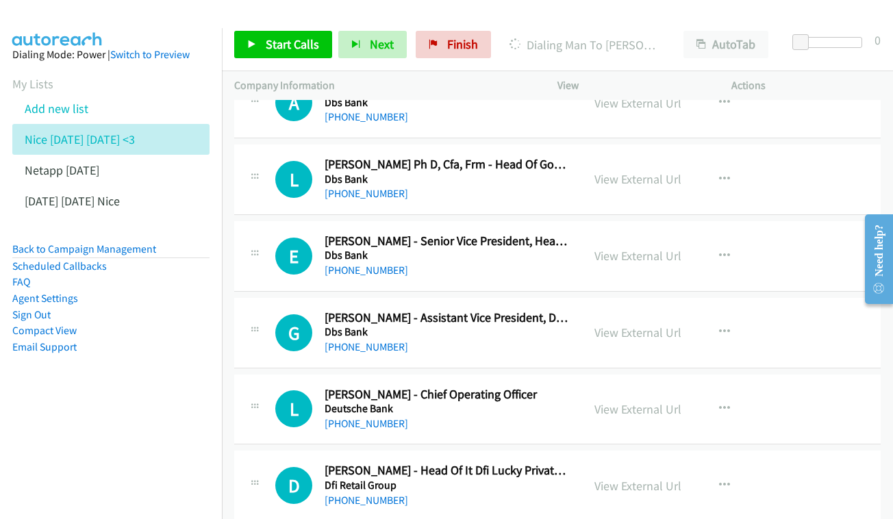
scroll to position [3422, 0]
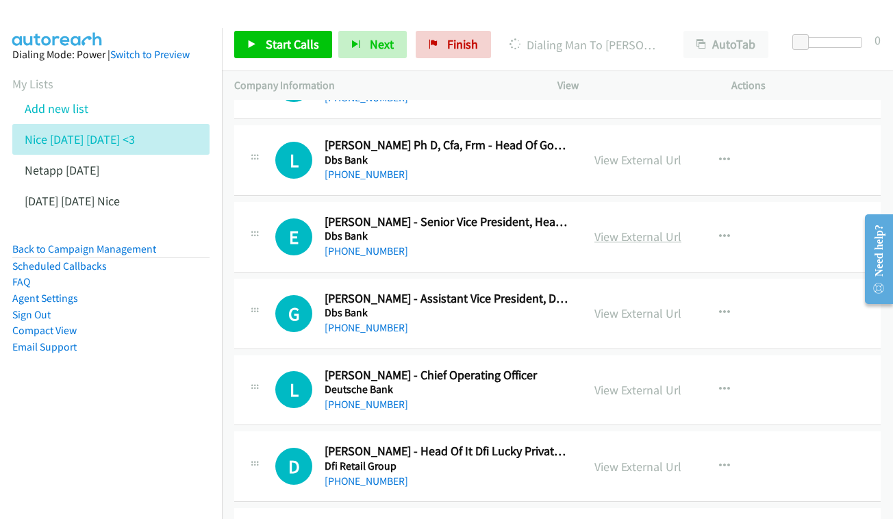
click at [633, 229] on link "View External Url" at bounding box center [637, 237] width 87 height 16
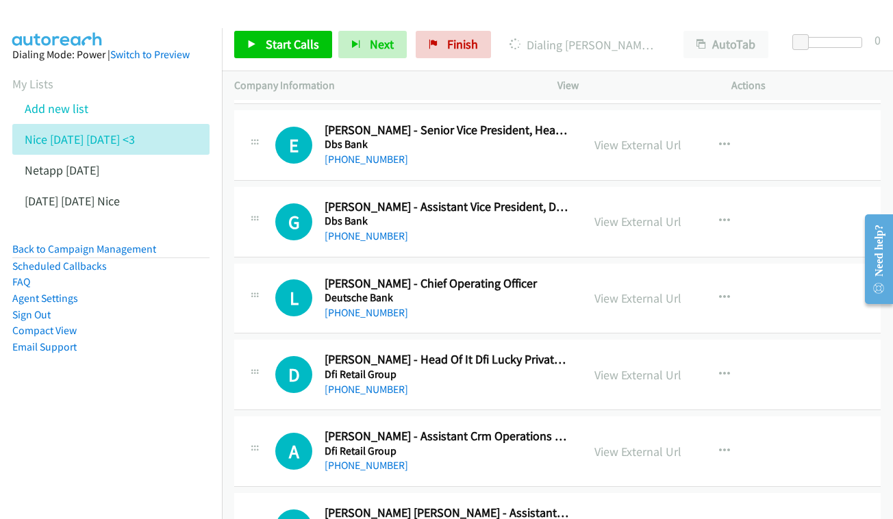
scroll to position [3521, 0]
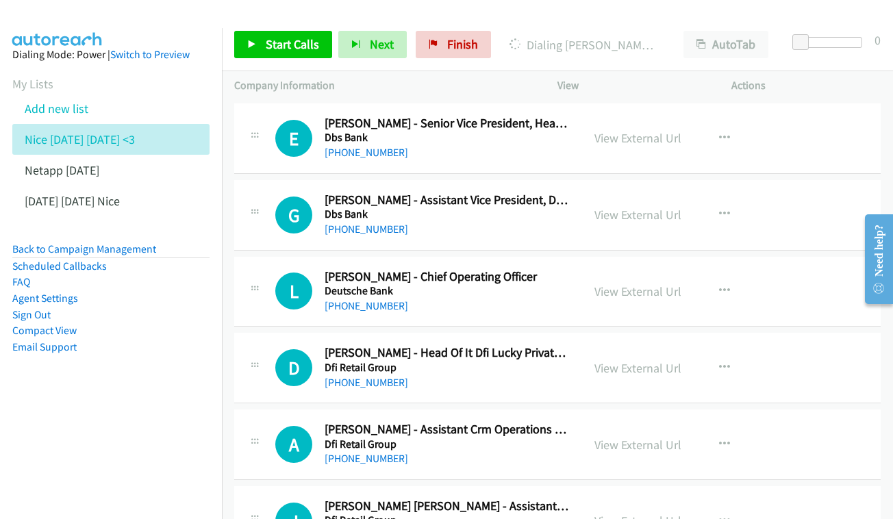
click at [662, 205] on div "View External Url" at bounding box center [637, 214] width 87 height 18
click at [617, 207] on link "View External Url" at bounding box center [637, 215] width 87 height 16
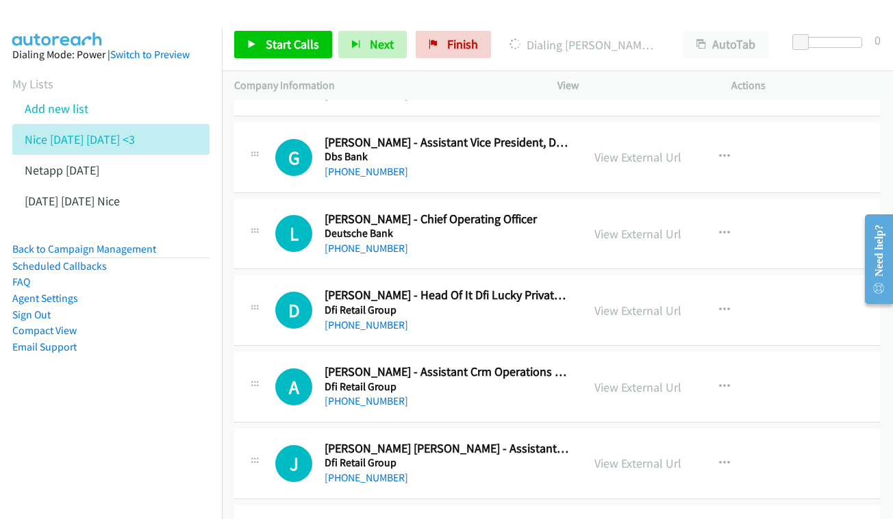
scroll to position [3588, 0]
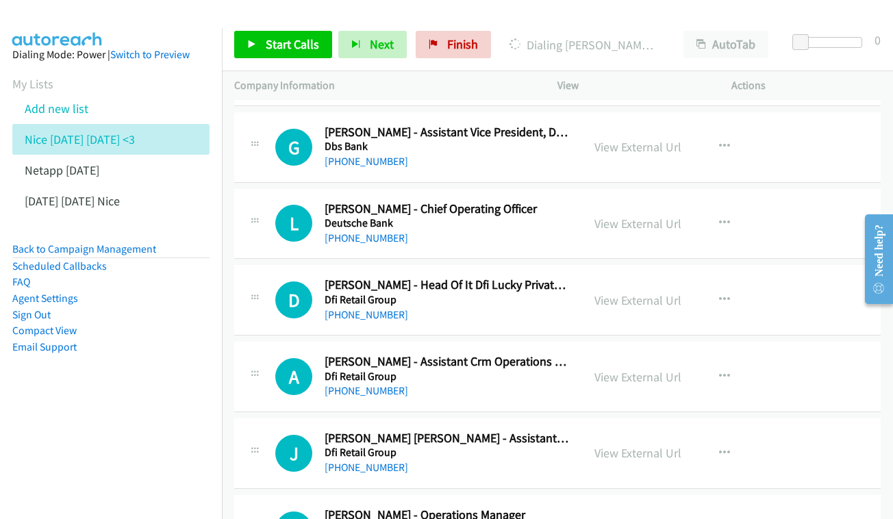
click at [630, 201] on div "View External Url View External Url Schedule/Manage Callback Start Calls Here R…" at bounding box center [675, 223] width 186 height 45
drag, startPoint x: 631, startPoint y: 164, endPoint x: 489, endPoint y: 151, distance: 143.0
click at [628, 216] on link "View External Url" at bounding box center [637, 224] width 87 height 16
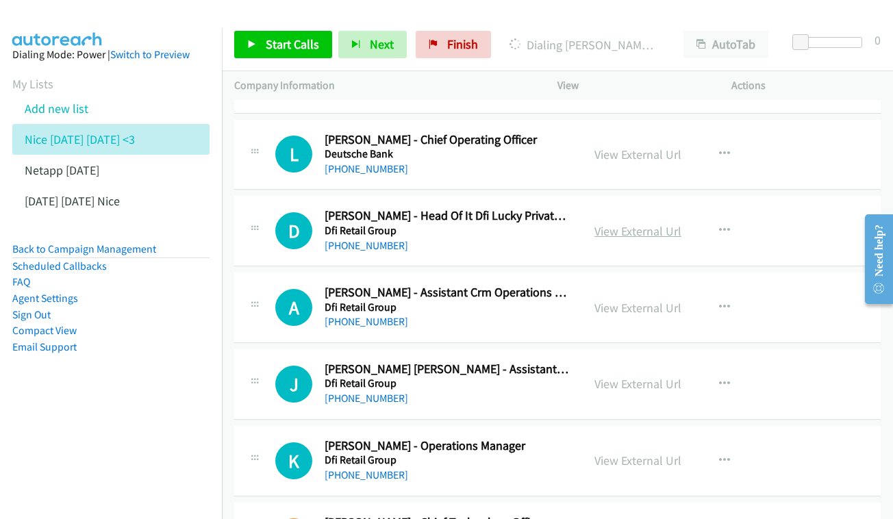
scroll to position [3660, 0]
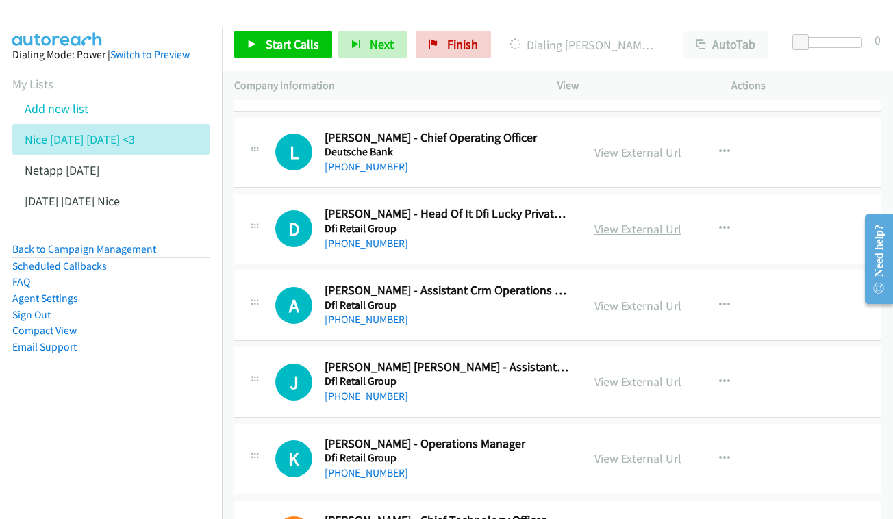
click at [619, 221] on link "View External Url" at bounding box center [637, 229] width 87 height 16
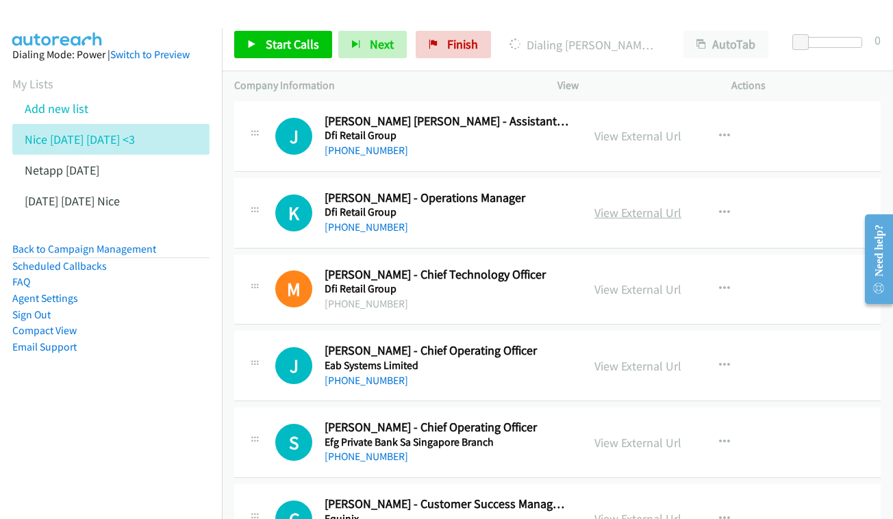
scroll to position [3906, 0]
click at [630, 204] on link "View External Url" at bounding box center [637, 212] width 87 height 16
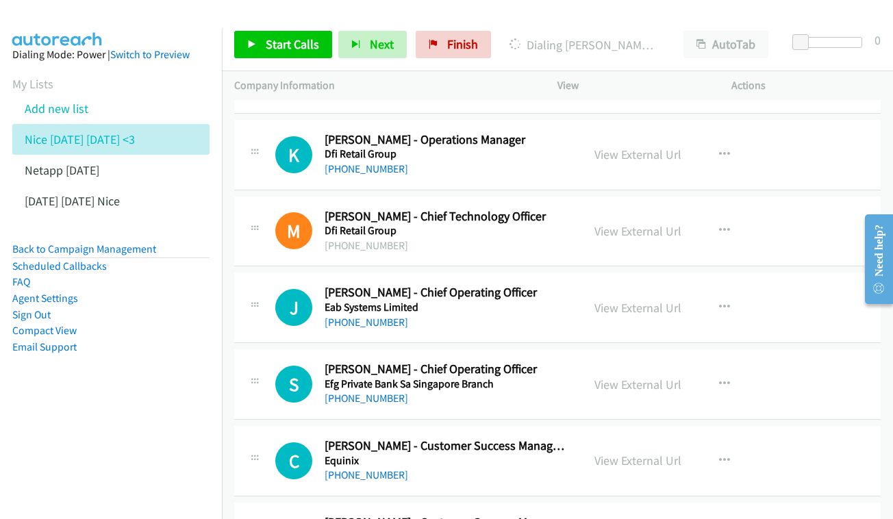
scroll to position [3975, 0]
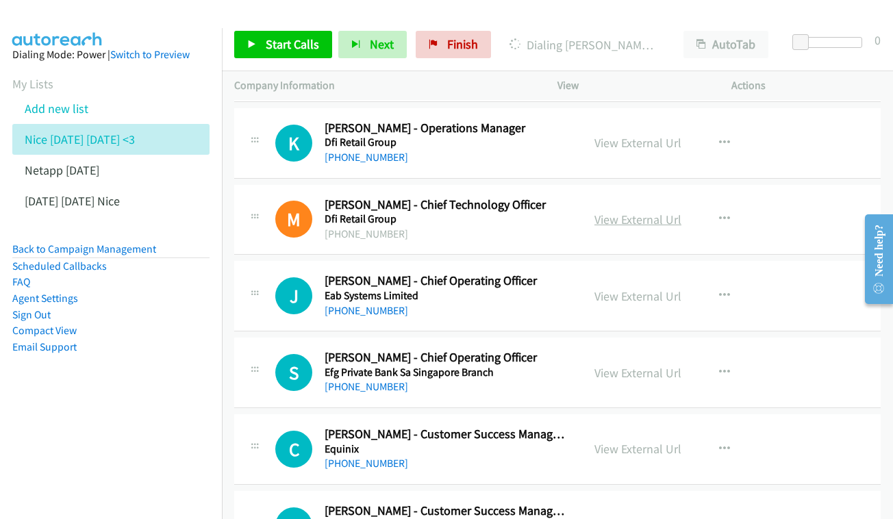
click at [645, 212] on link "View External Url" at bounding box center [637, 220] width 87 height 16
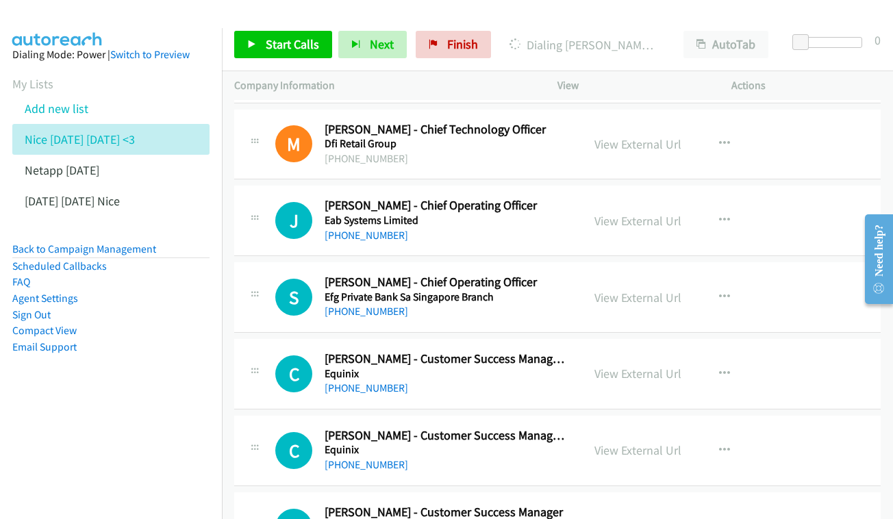
scroll to position [4051, 0]
click at [634, 212] on link "View External Url" at bounding box center [637, 220] width 87 height 16
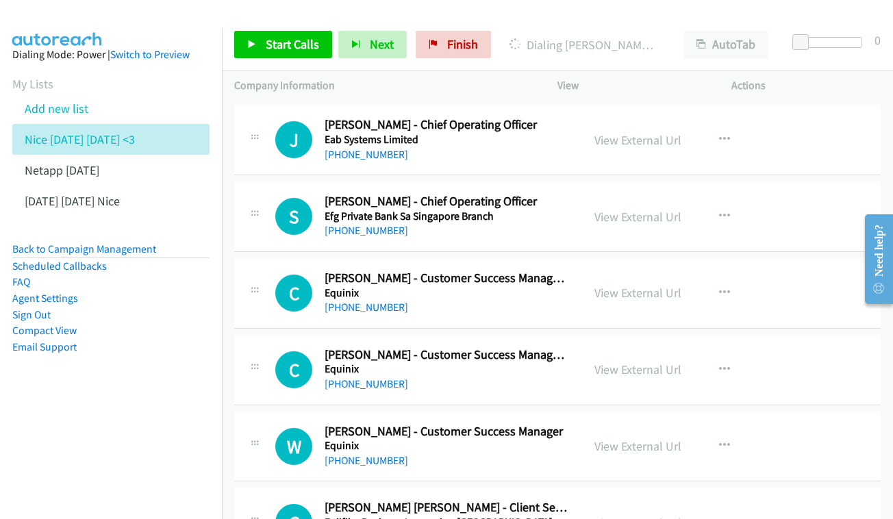
scroll to position [4131, 0]
click at [643, 194] on div "View External Url View External Url Schedule/Manage Callback Start Calls Here R…" at bounding box center [675, 216] width 186 height 45
click at [646, 209] on link "View External Url" at bounding box center [637, 217] width 87 height 16
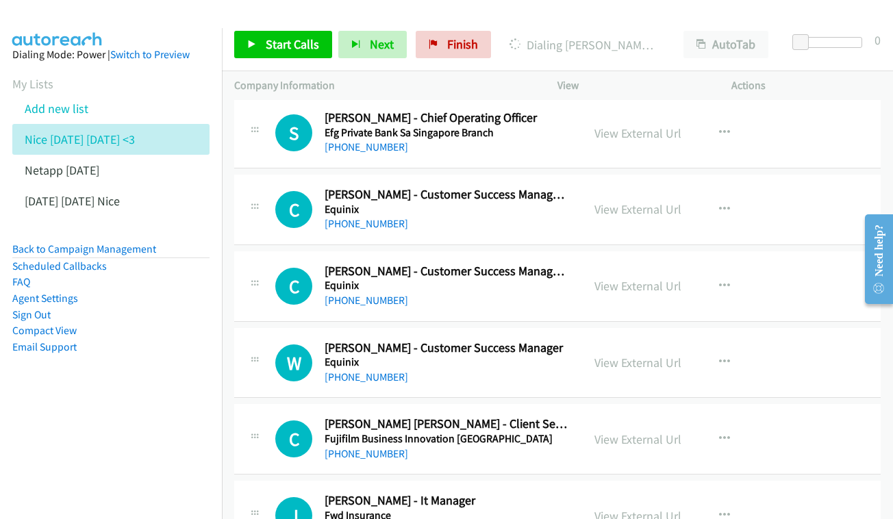
scroll to position [4216, 0]
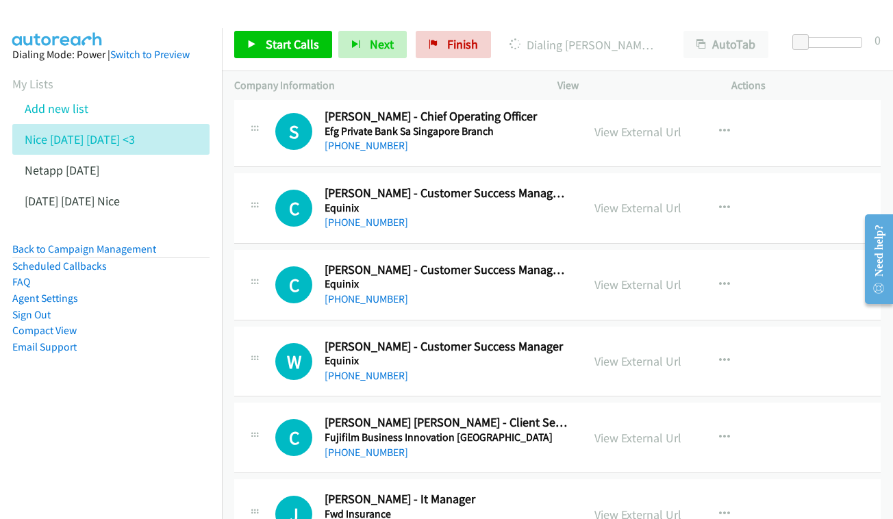
click at [641, 186] on div "View External Url View External Url Schedule/Manage Callback Start Calls Here R…" at bounding box center [675, 208] width 186 height 45
click at [637, 200] on link "View External Url" at bounding box center [637, 208] width 87 height 16
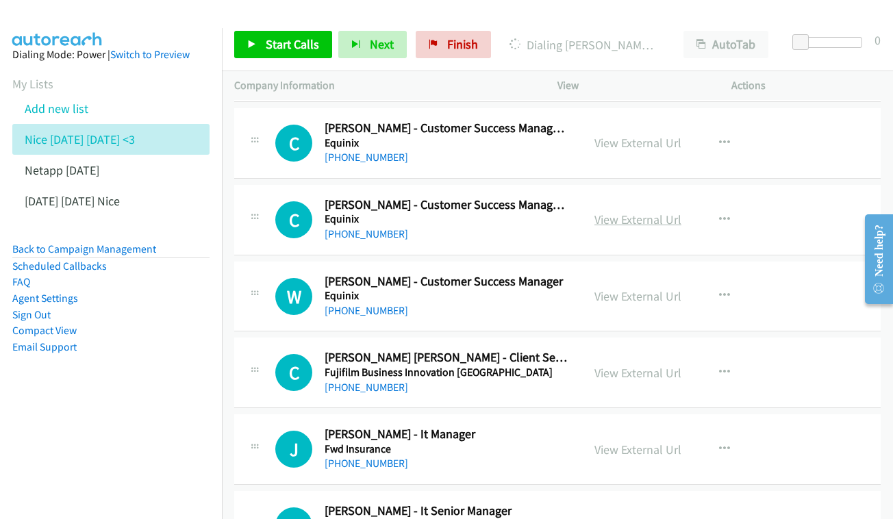
scroll to position [4283, 0]
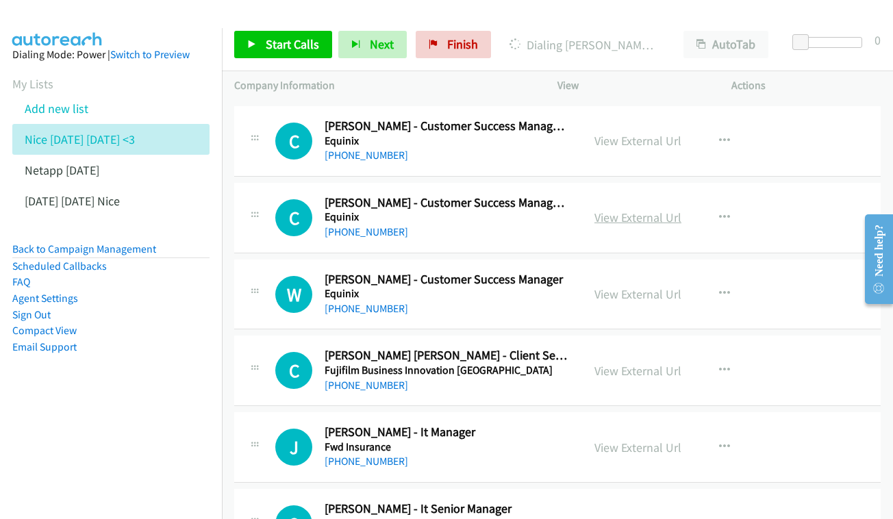
click at [618, 209] on link "View External Url" at bounding box center [637, 217] width 87 height 16
click at [604, 286] on link "View External Url" at bounding box center [637, 294] width 87 height 16
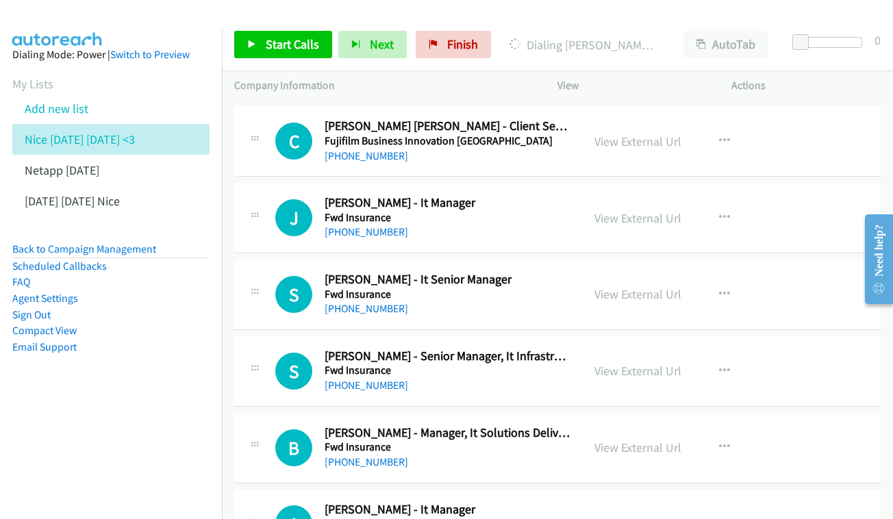
scroll to position [4519, 0]
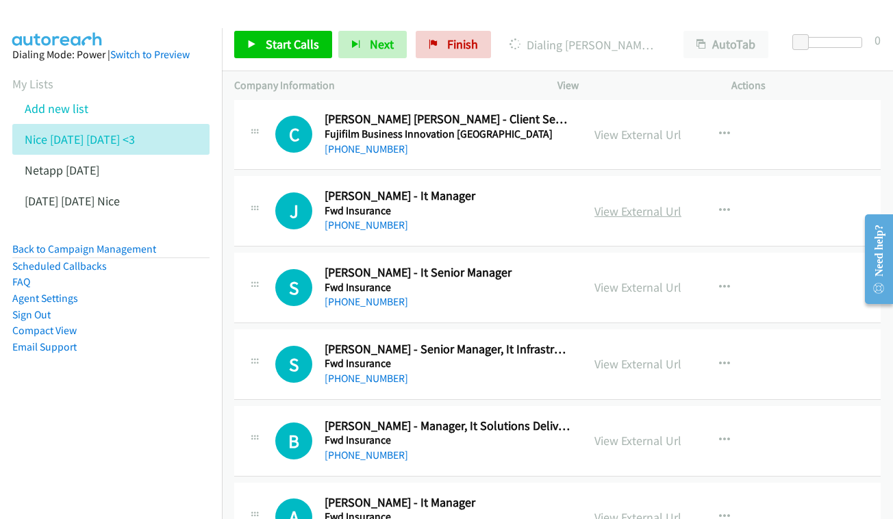
click at [633, 203] on link "View External Url" at bounding box center [637, 211] width 87 height 16
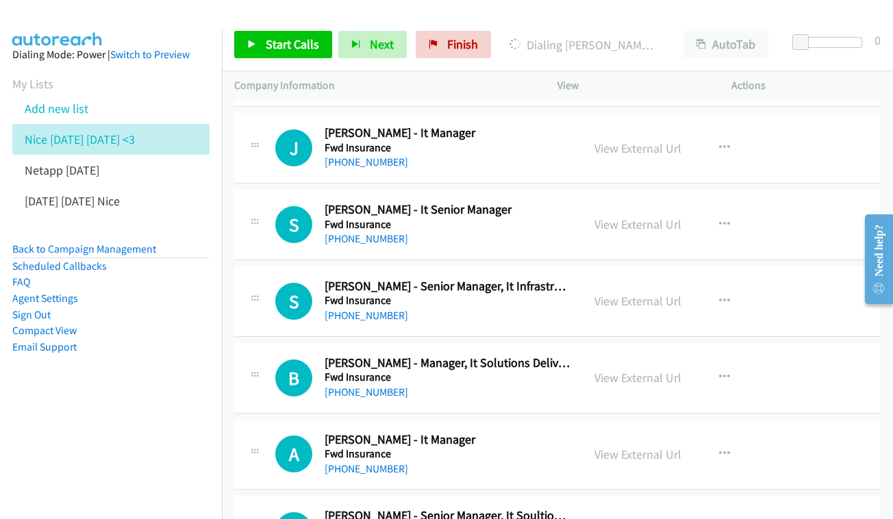
scroll to position [4596, 0]
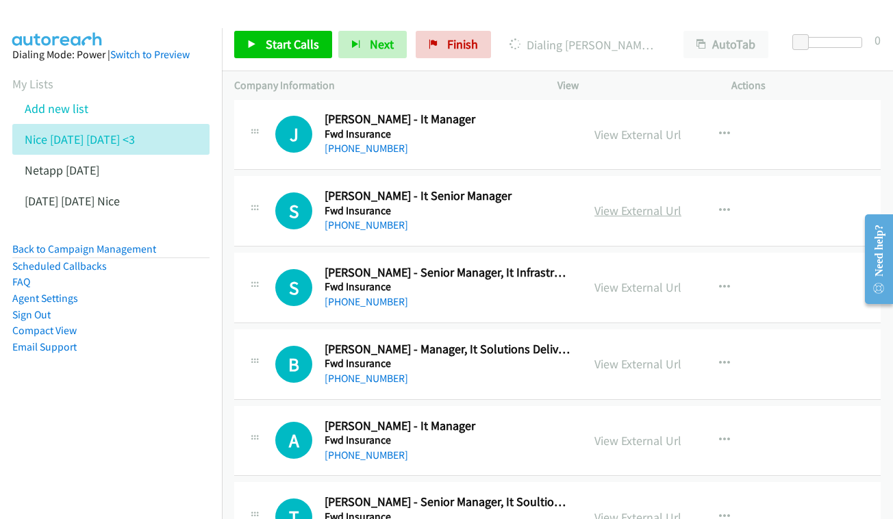
click at [637, 203] on link "View External Url" at bounding box center [637, 211] width 87 height 16
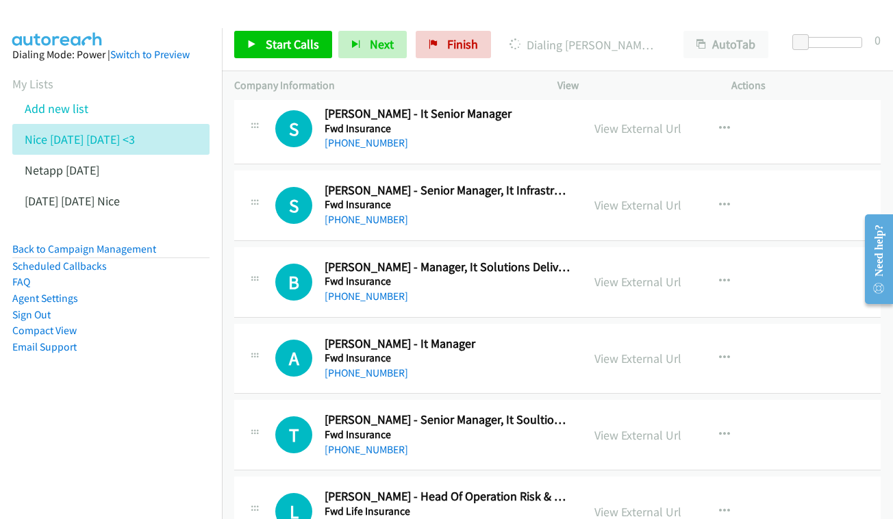
scroll to position [4680, 0]
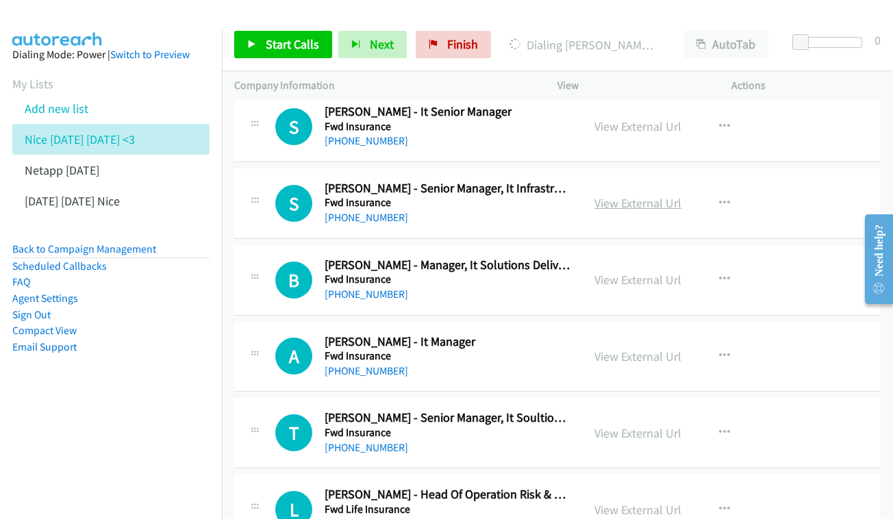
click at [624, 195] on link "View External Url" at bounding box center [637, 203] width 87 height 16
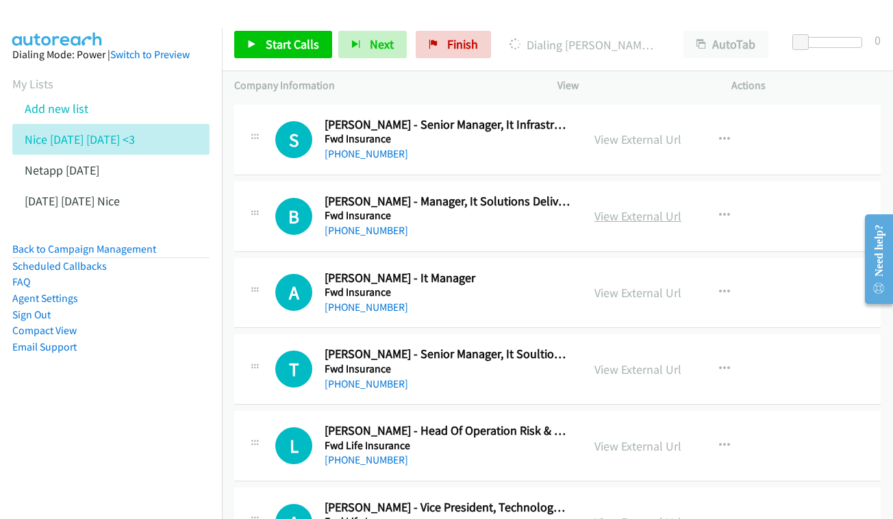
scroll to position [4746, 0]
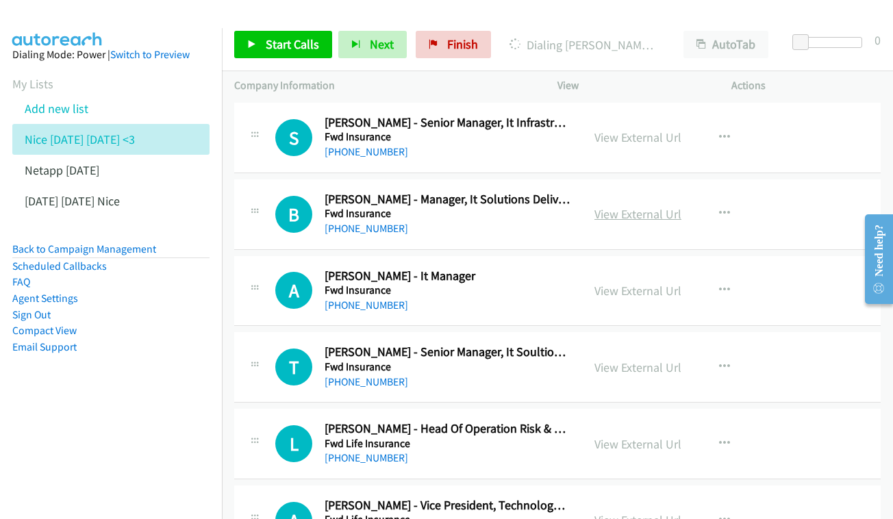
click at [661, 206] on link "View External Url" at bounding box center [637, 214] width 87 height 16
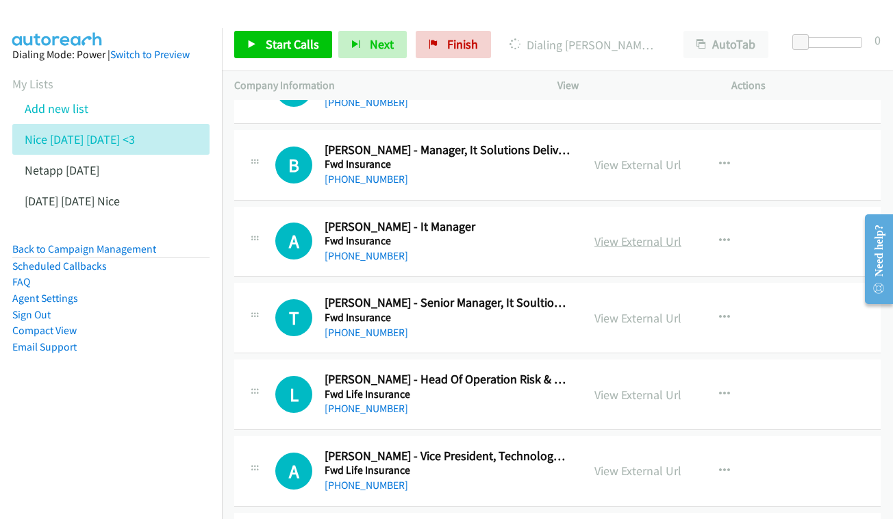
scroll to position [4795, 0]
click at [633, 233] on link "View External Url" at bounding box center [637, 241] width 87 height 16
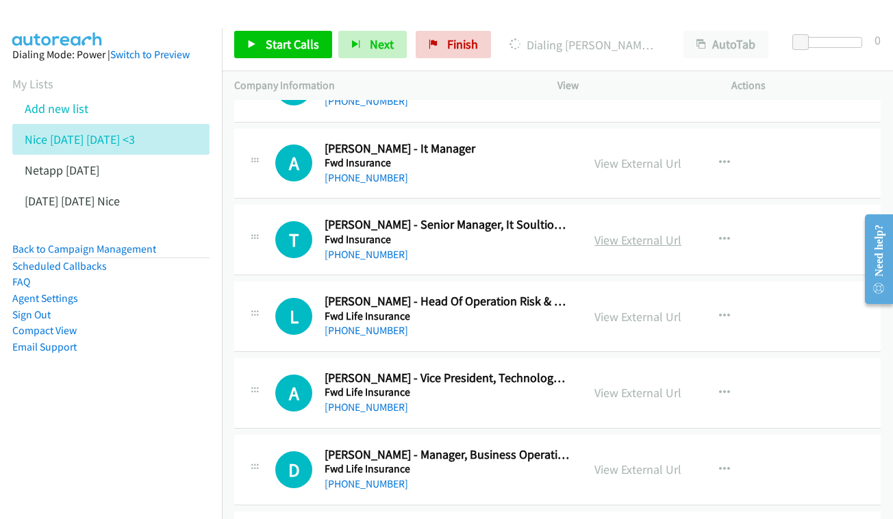
scroll to position [4875, 0]
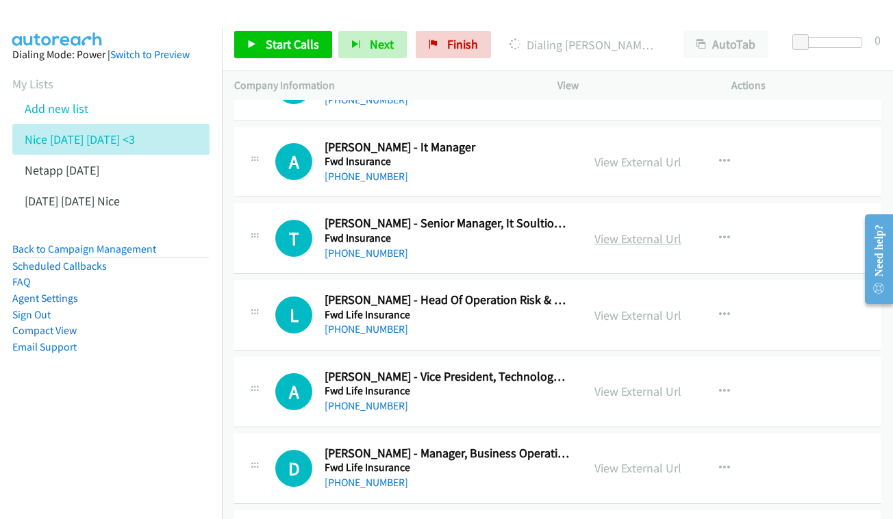
click at [641, 231] on link "View External Url" at bounding box center [637, 239] width 87 height 16
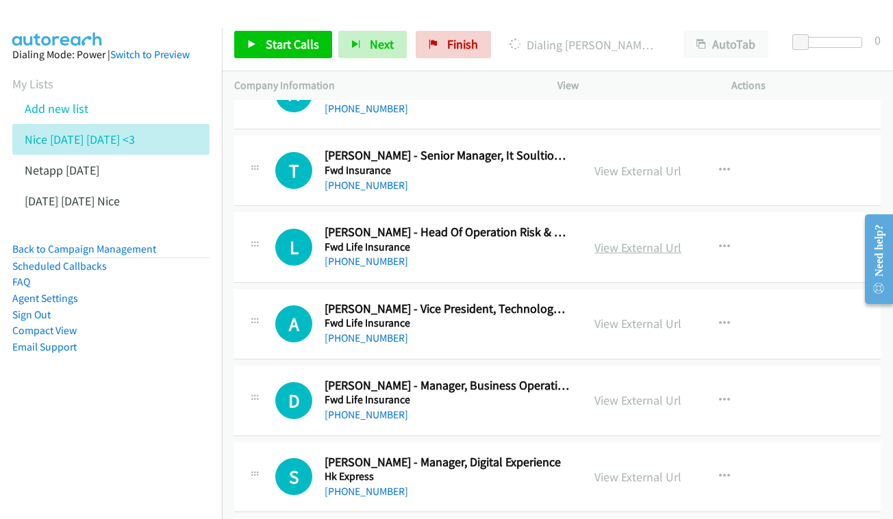
scroll to position [4942, 0]
click at [638, 240] on link "View External Url" at bounding box center [637, 248] width 87 height 16
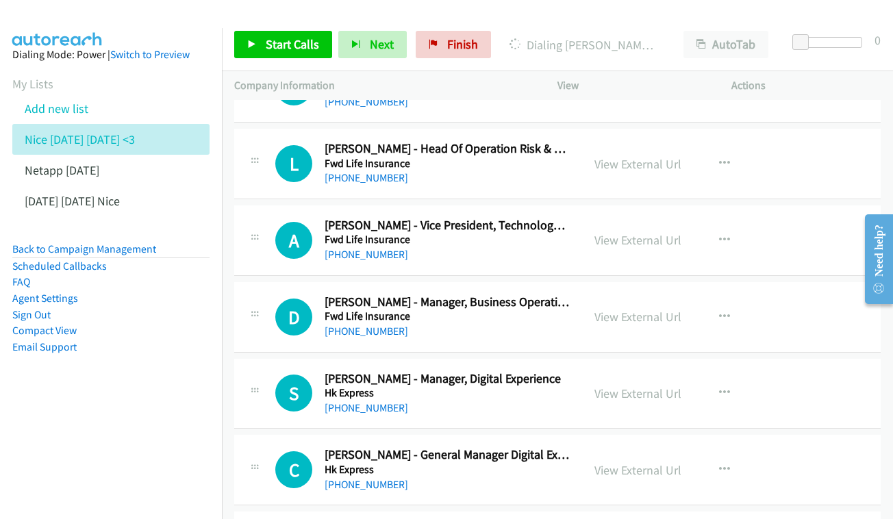
scroll to position [5027, 0]
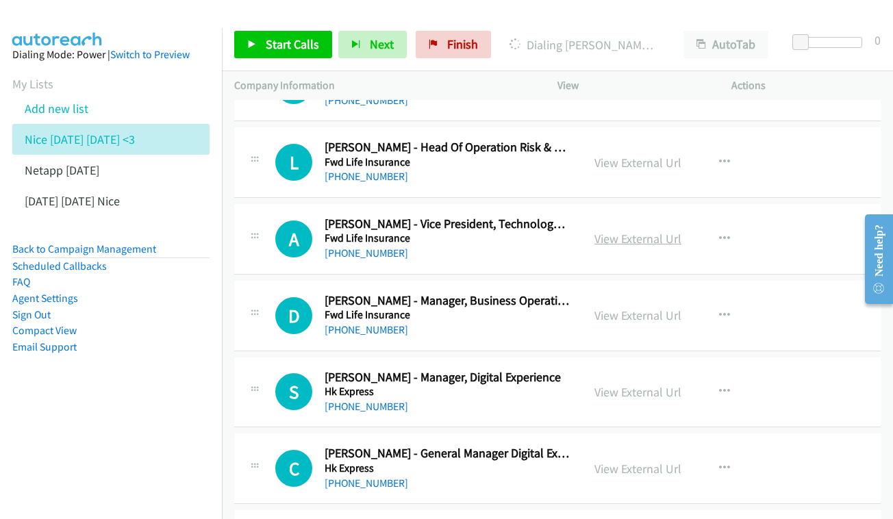
click at [643, 231] on link "View External Url" at bounding box center [637, 239] width 87 height 16
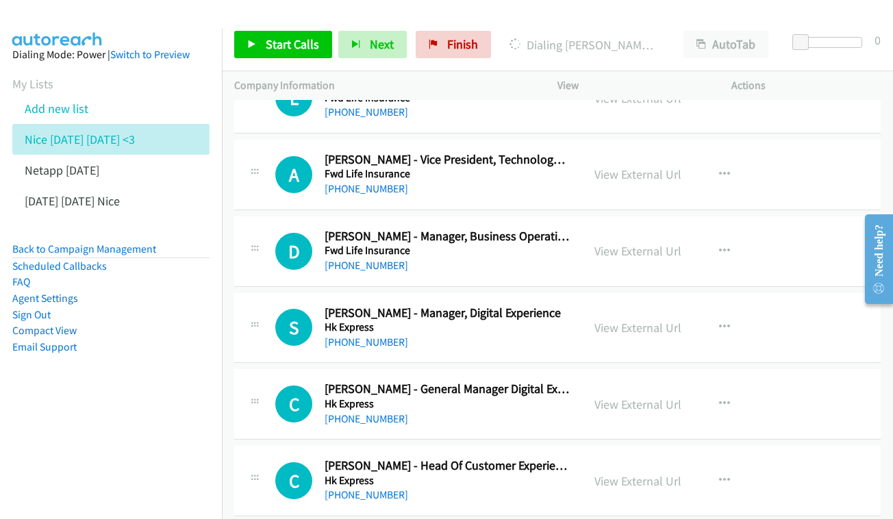
scroll to position [5092, 0]
click at [649, 228] on div "View External Url View External Url Schedule/Manage Callback Start Calls Here R…" at bounding box center [675, 250] width 186 height 45
click at [663, 242] on link "View External Url" at bounding box center [637, 250] width 87 height 16
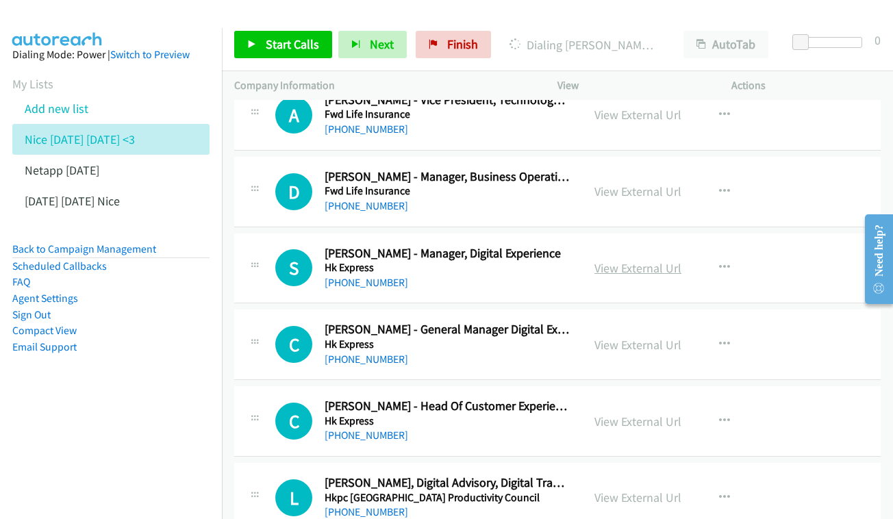
scroll to position [5170, 0]
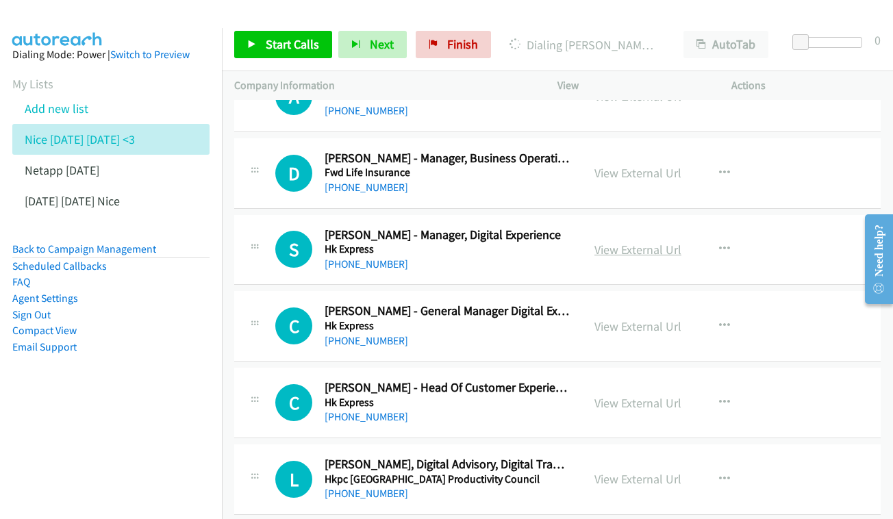
click at [646, 242] on link "View External Url" at bounding box center [637, 250] width 87 height 16
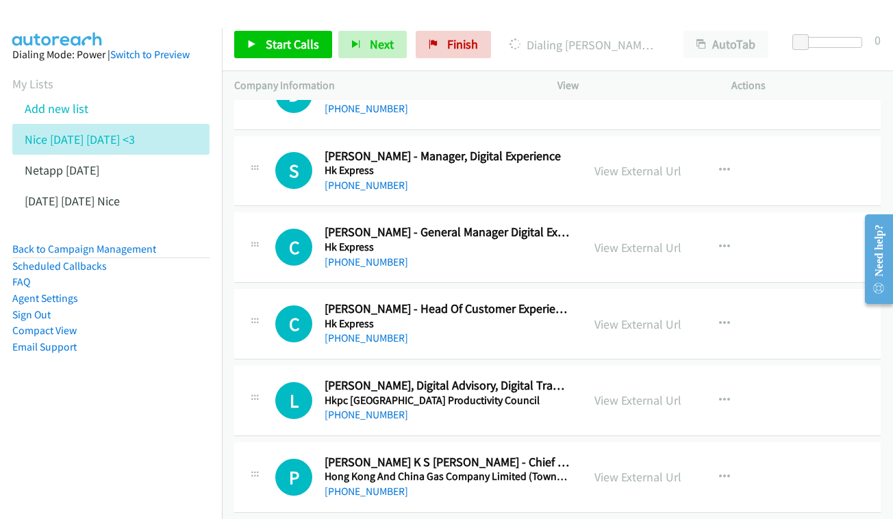
scroll to position [5250, 0]
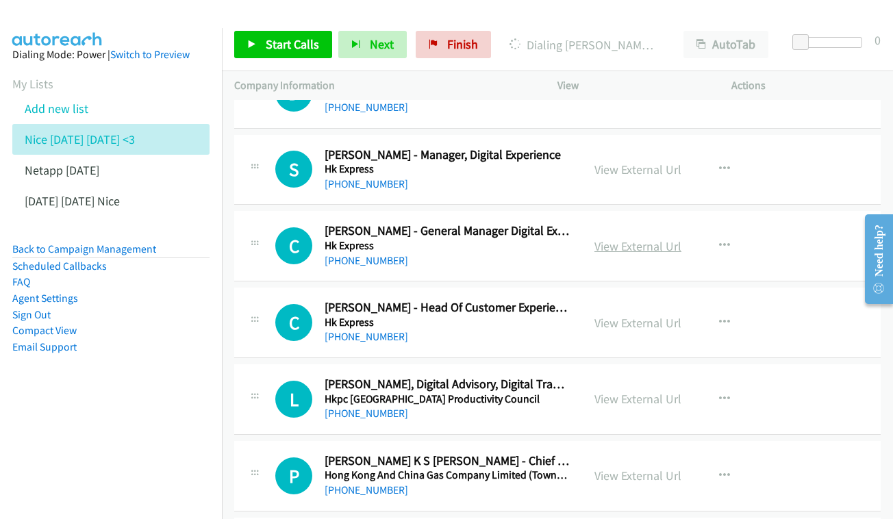
click at [645, 238] on link "View External Url" at bounding box center [637, 246] width 87 height 16
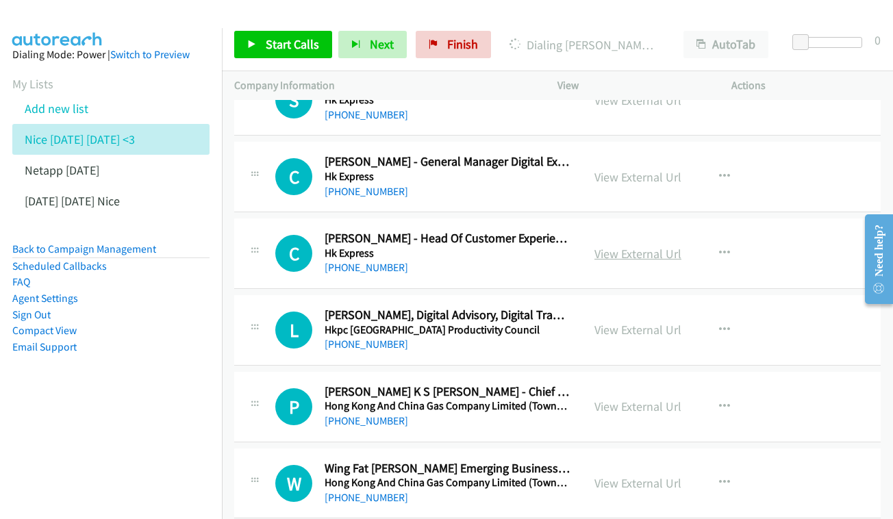
scroll to position [5320, 0]
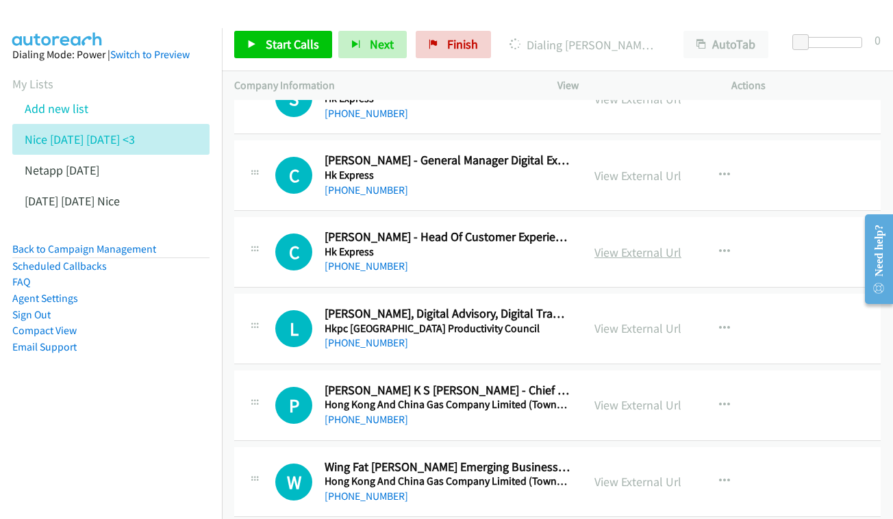
click at [637, 244] on link "View External Url" at bounding box center [637, 252] width 87 height 16
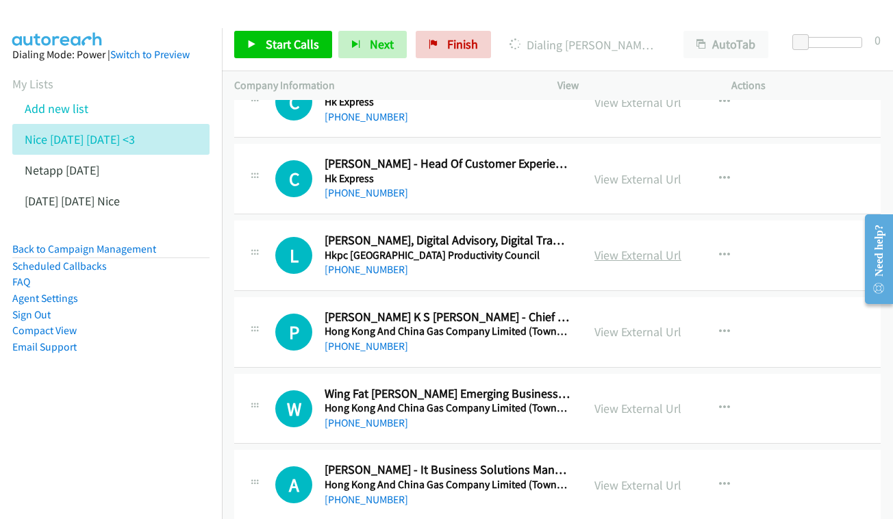
scroll to position [5395, 0]
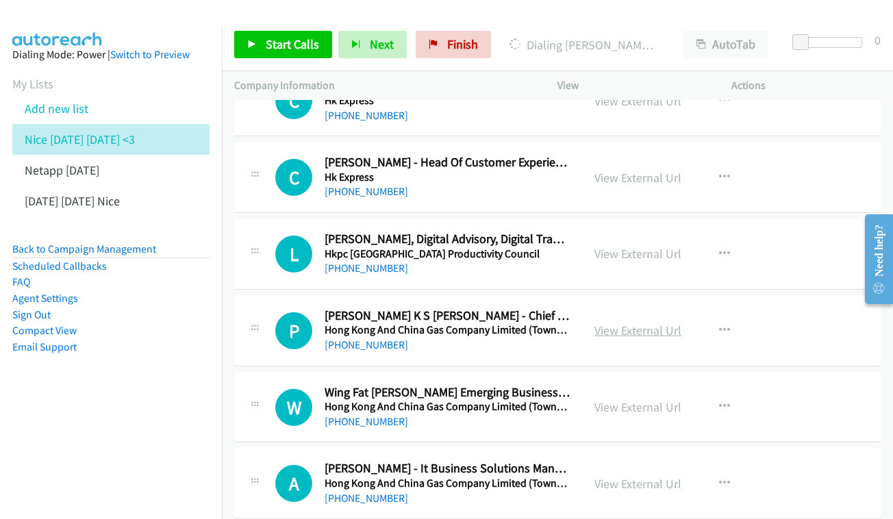
click at [627, 322] on link "View External Url" at bounding box center [637, 330] width 87 height 16
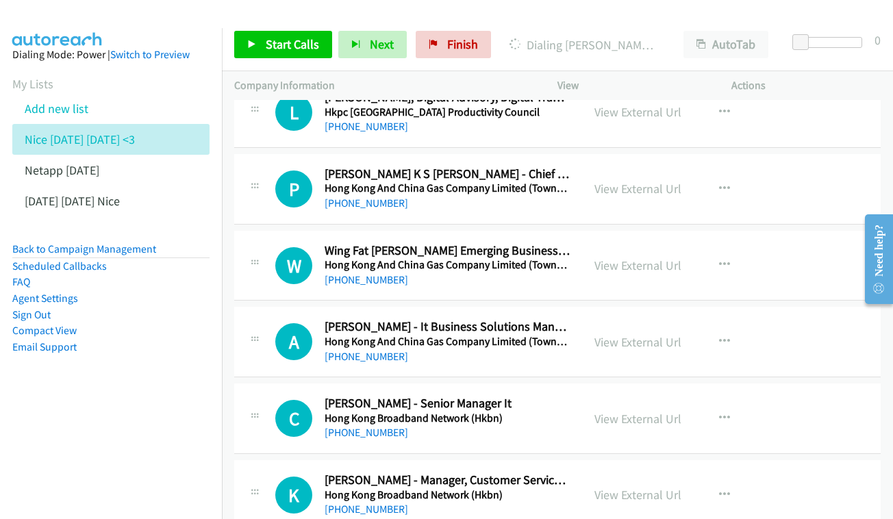
scroll to position [5544, 0]
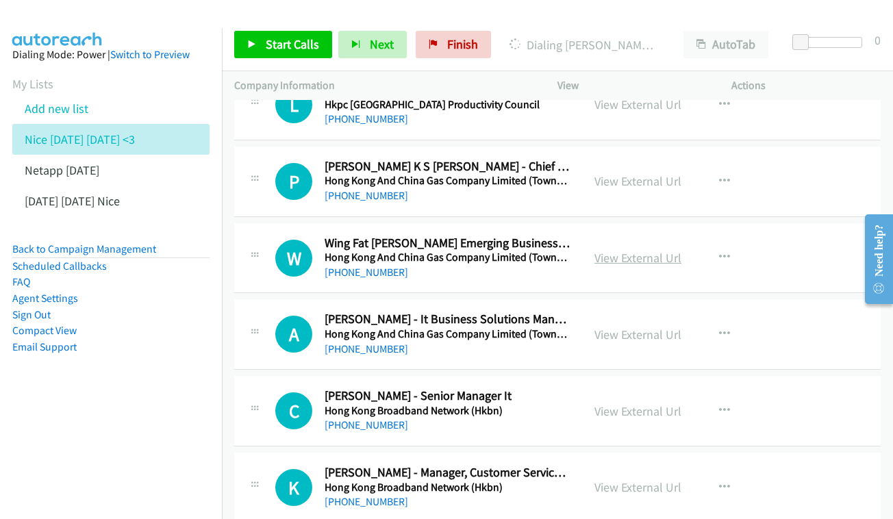
click at [654, 250] on link "View External Url" at bounding box center [637, 258] width 87 height 16
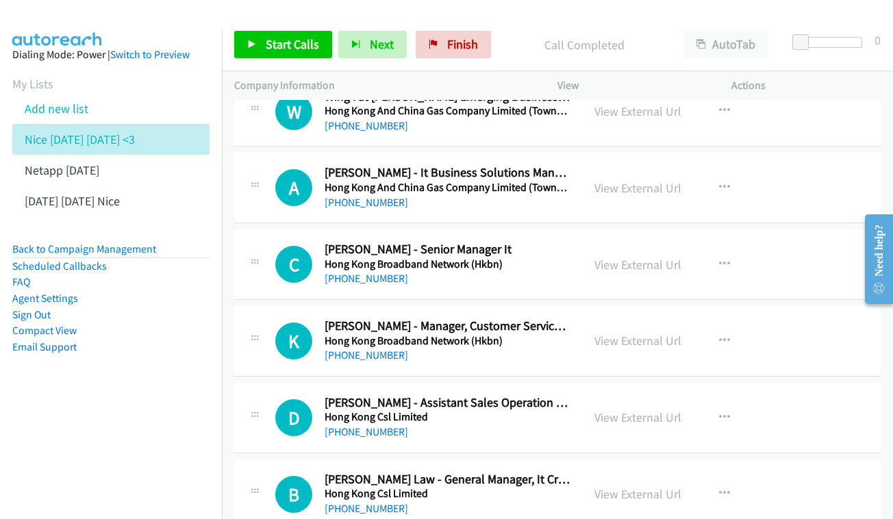
scroll to position [5691, 0]
click at [641, 257] on link "View External Url" at bounding box center [637, 265] width 87 height 16
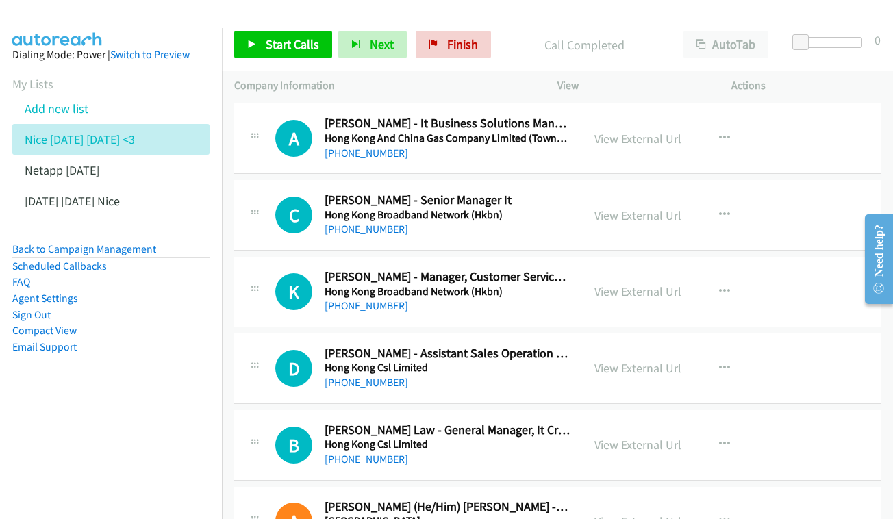
scroll to position [5755, 0]
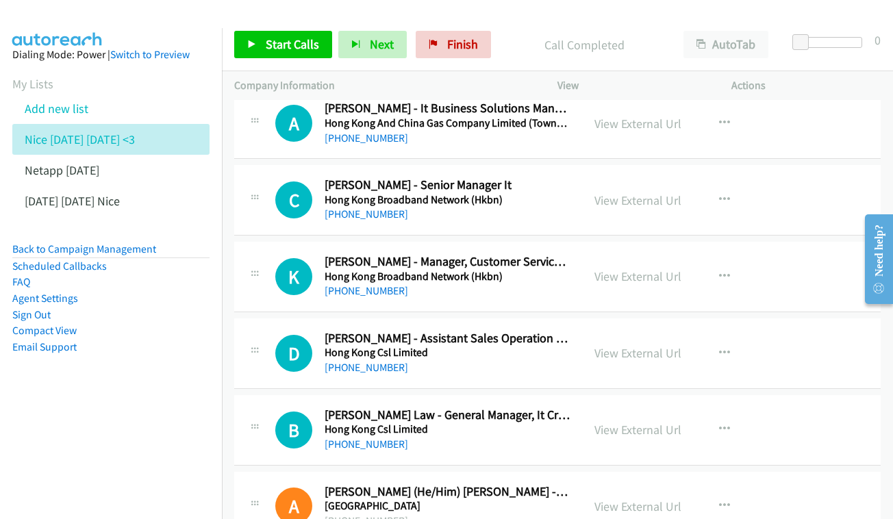
click at [682, 254] on div "View External Url View External Url Schedule/Manage Callback Start Calls Here R…" at bounding box center [675, 276] width 186 height 45
click at [644, 268] on link "View External Url" at bounding box center [637, 276] width 87 height 16
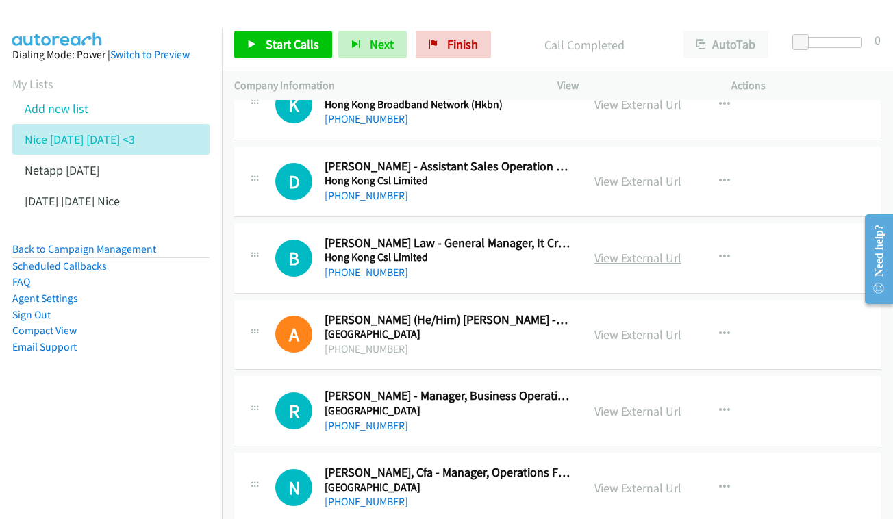
scroll to position [5927, 0]
click at [638, 248] on div "View External Url" at bounding box center [637, 257] width 87 height 18
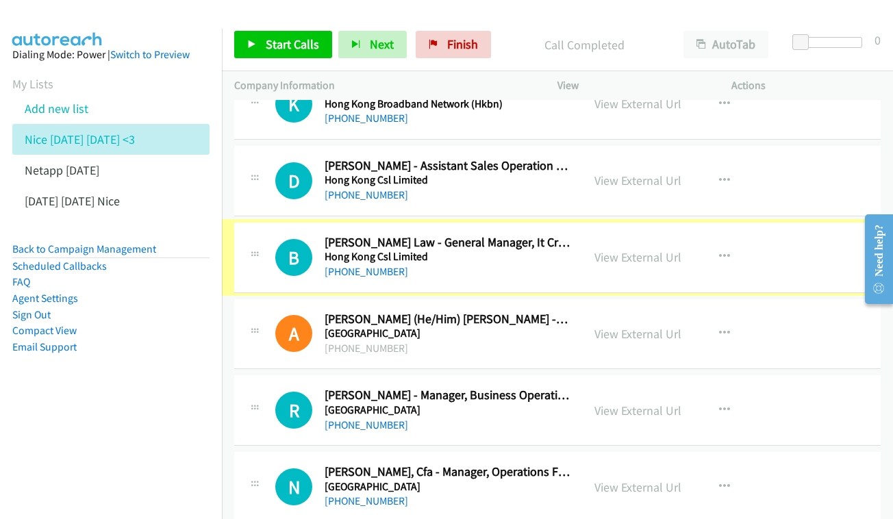
click at [624, 249] on link "View External Url" at bounding box center [637, 257] width 87 height 16
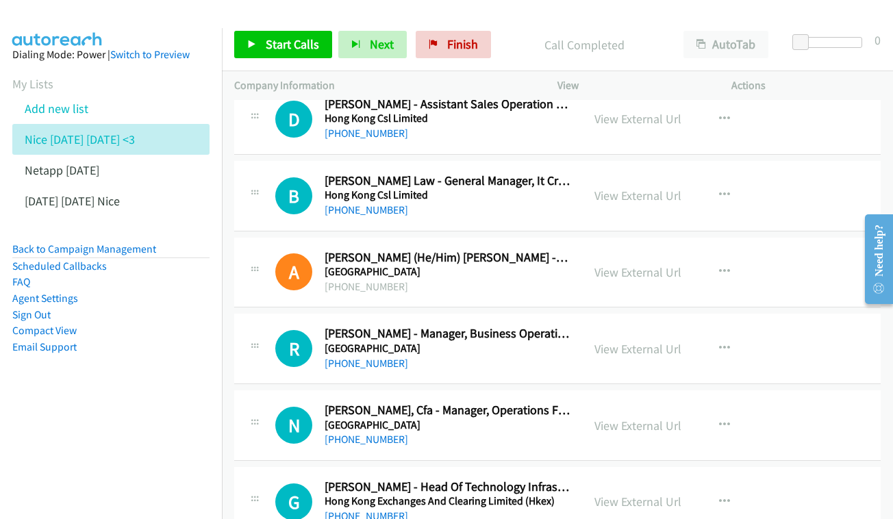
scroll to position [6056, 0]
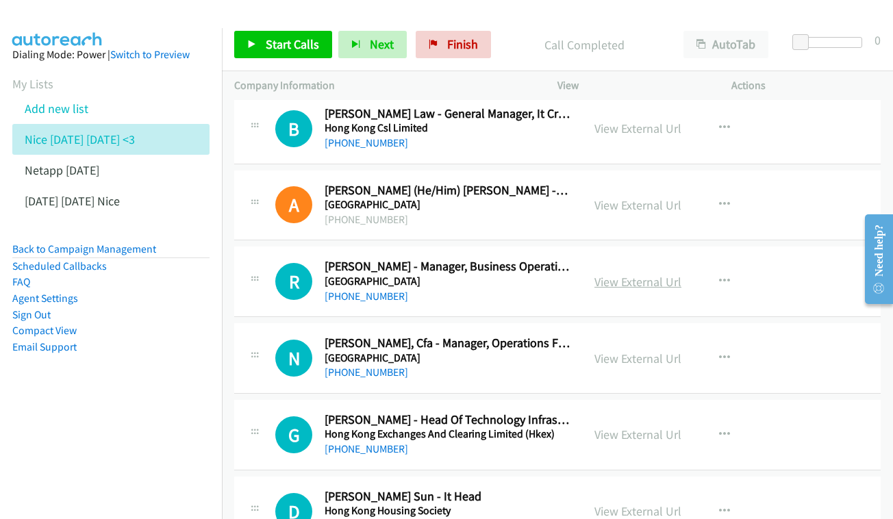
click at [635, 274] on link "View External Url" at bounding box center [637, 282] width 87 height 16
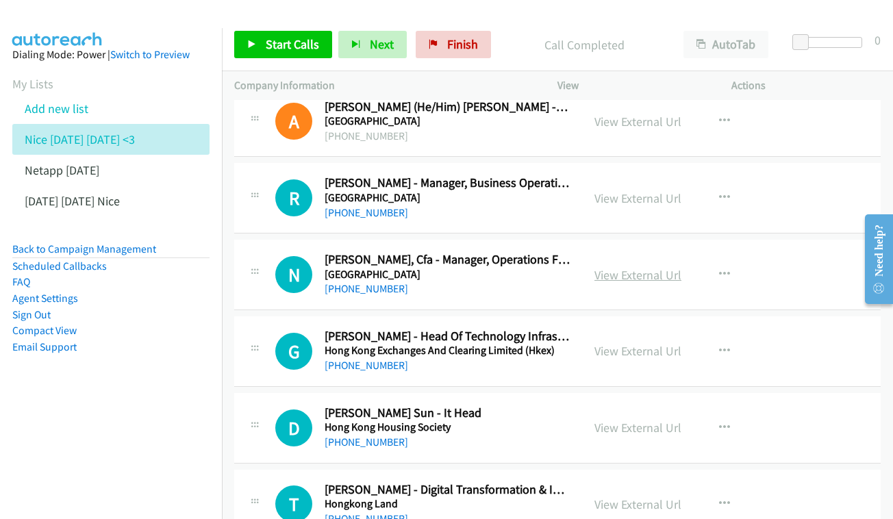
scroll to position [6142, 0]
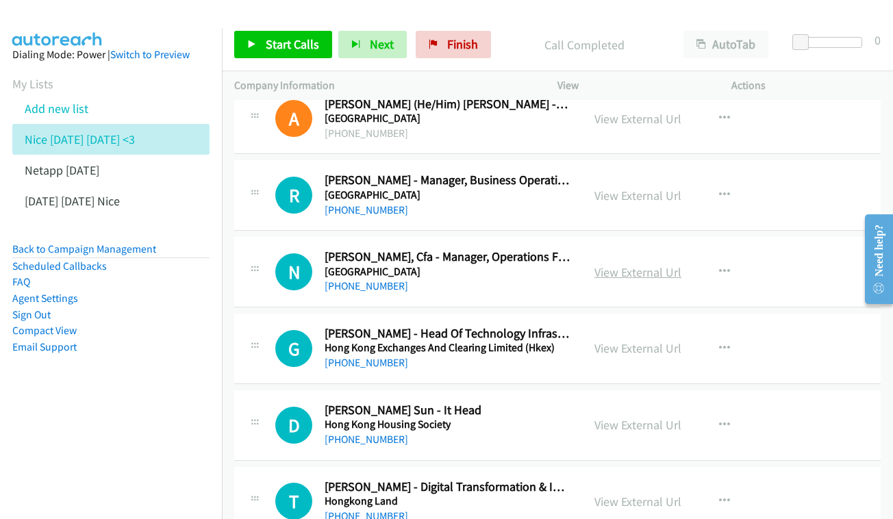
click at [632, 264] on link "View External Url" at bounding box center [637, 272] width 87 height 16
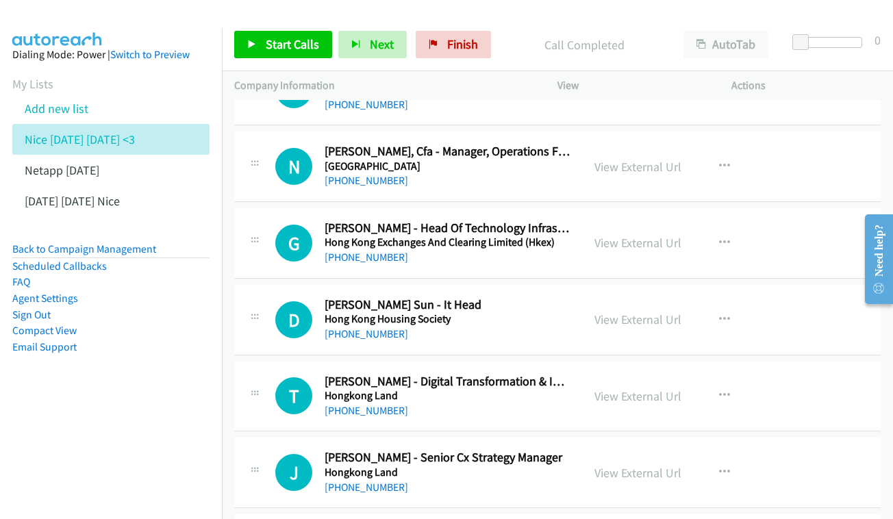
click at [630, 208] on div "G Callback Scheduled Garrick Ng - Head Of Technology Infrastructure Hong Kong E…" at bounding box center [557, 243] width 646 height 71
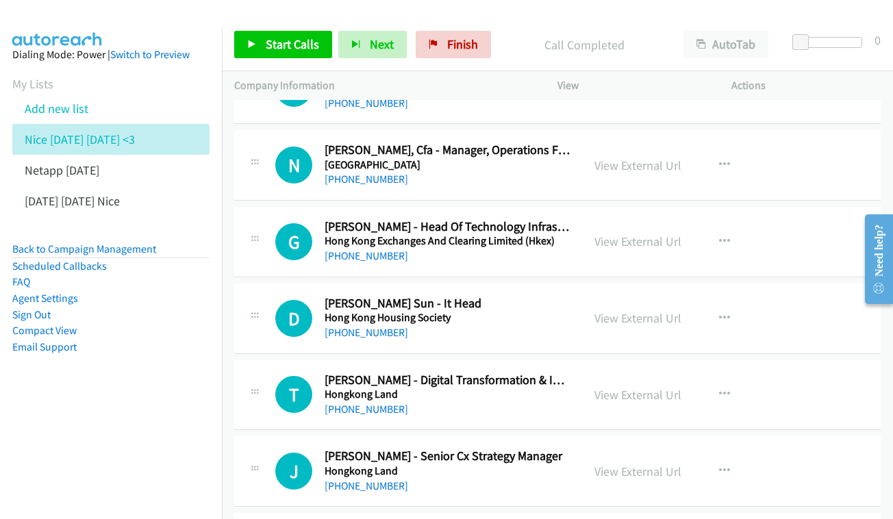
scroll to position [6250, 0]
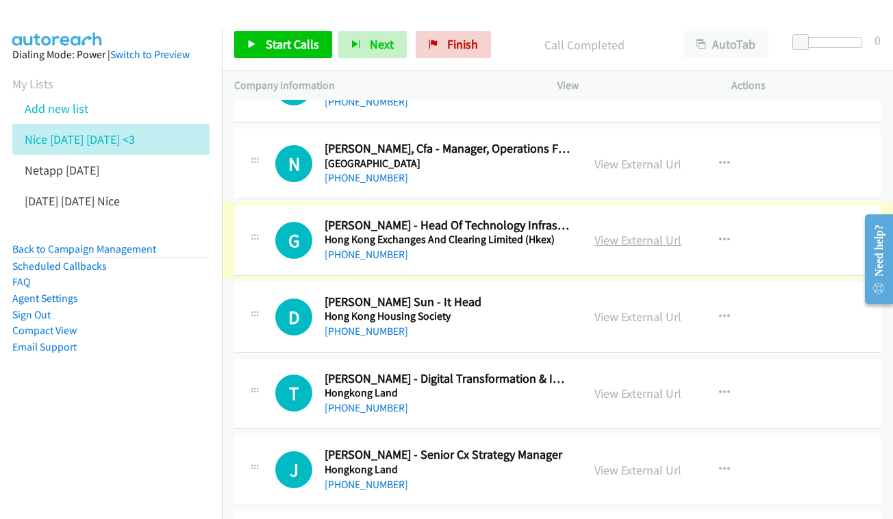
click at [621, 232] on link "View External Url" at bounding box center [637, 240] width 87 height 16
click at [47, 107] on link "Add new list" at bounding box center [57, 109] width 64 height 16
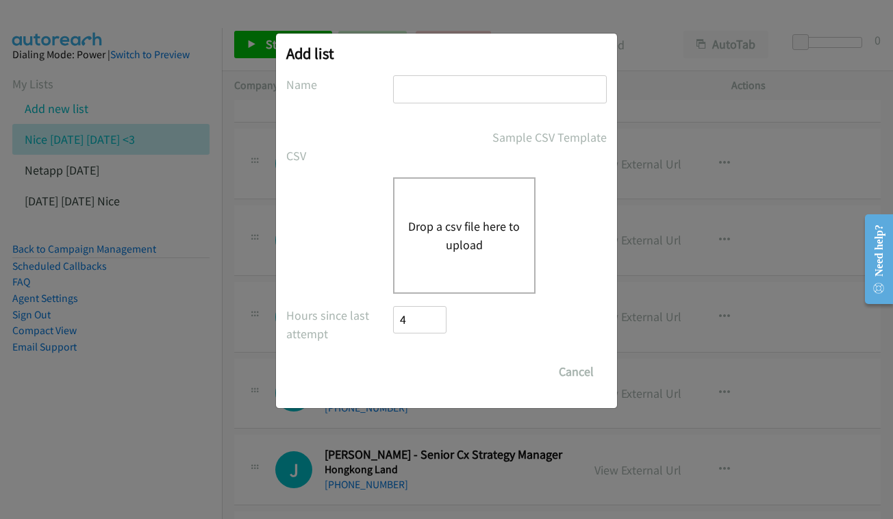
click at [485, 85] on input "text" at bounding box center [500, 89] width 214 height 28
type input "oct 9 - zoom - thursday"
click at [489, 246] on button "Drop a csv file here to upload" at bounding box center [464, 235] width 112 height 37
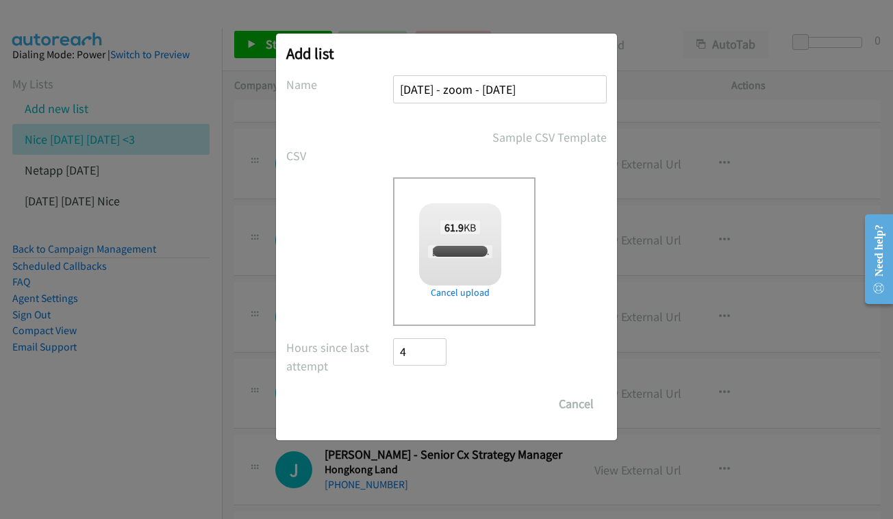
checkbox input "true"
click at [429, 404] on input "Save List" at bounding box center [429, 403] width 72 height 27
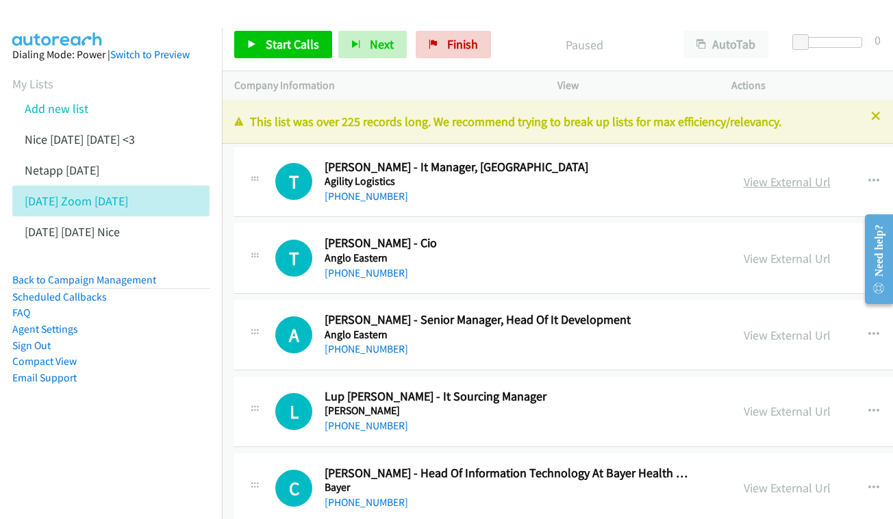
click at [743, 185] on link "View External Url" at bounding box center [786, 182] width 87 height 16
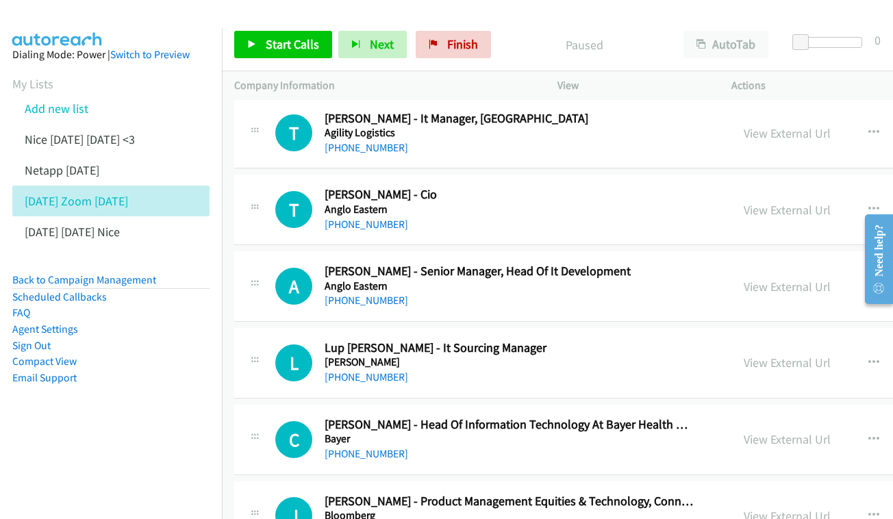
scroll to position [84, 0]
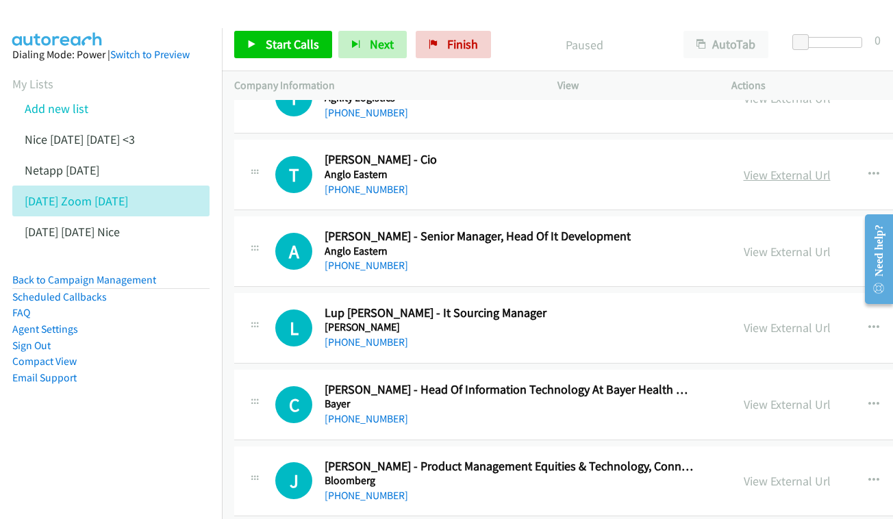
click at [743, 170] on link "View External Url" at bounding box center [786, 175] width 87 height 16
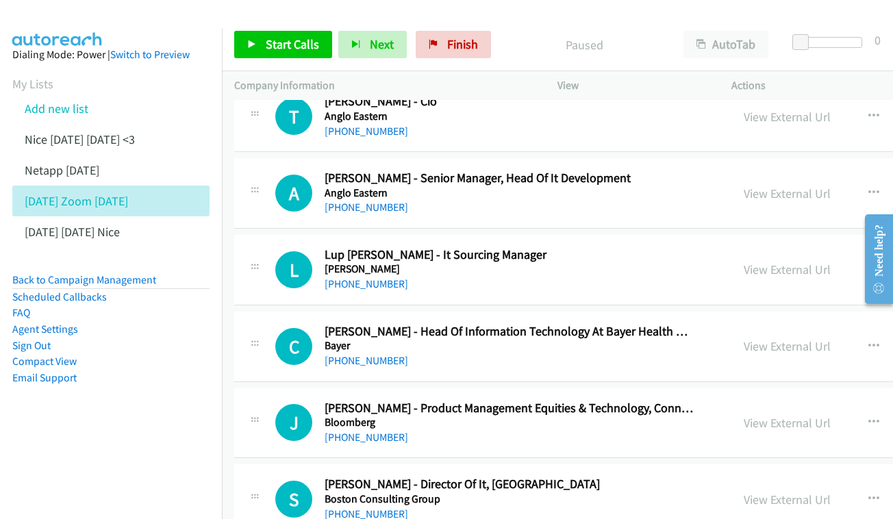
scroll to position [162, 0]
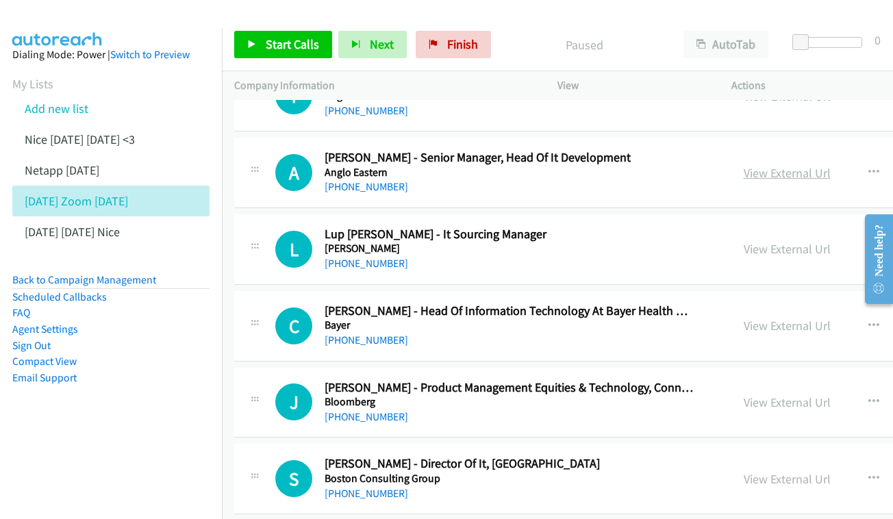
click at [774, 165] on link "View External Url" at bounding box center [786, 173] width 87 height 16
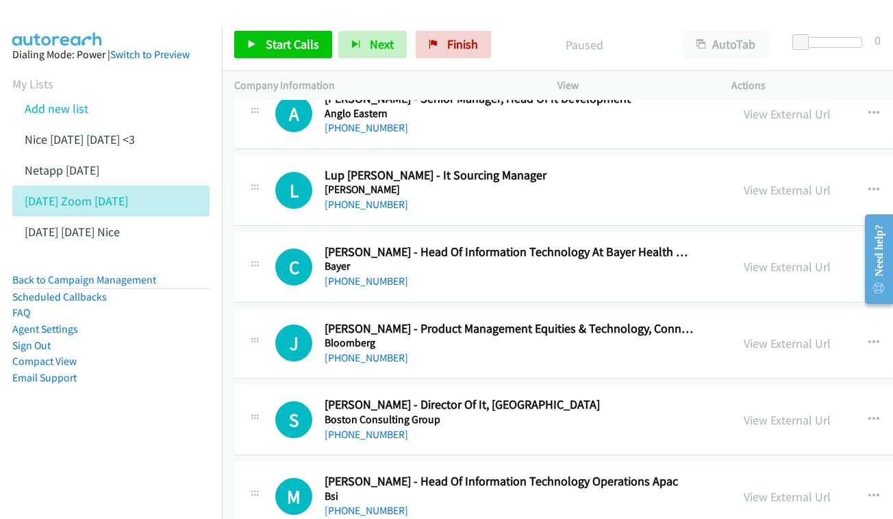
scroll to position [240, 0]
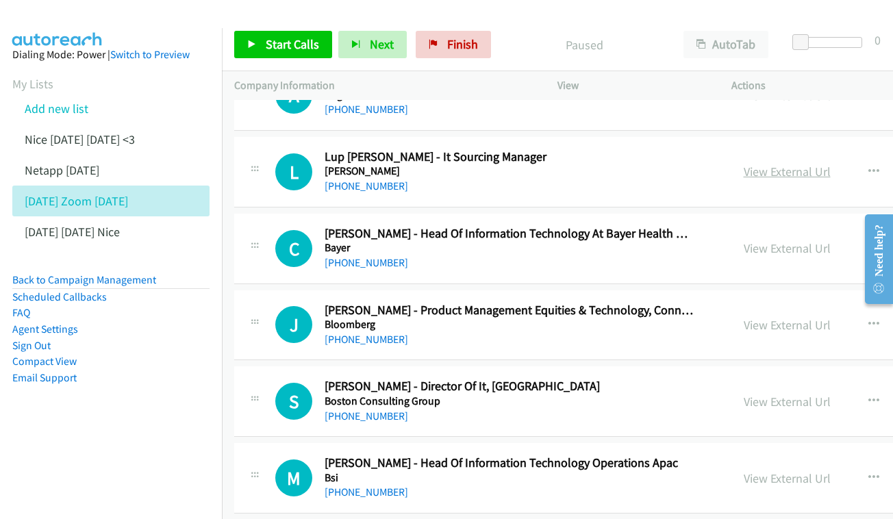
click at [747, 168] on link "View External Url" at bounding box center [786, 172] width 87 height 16
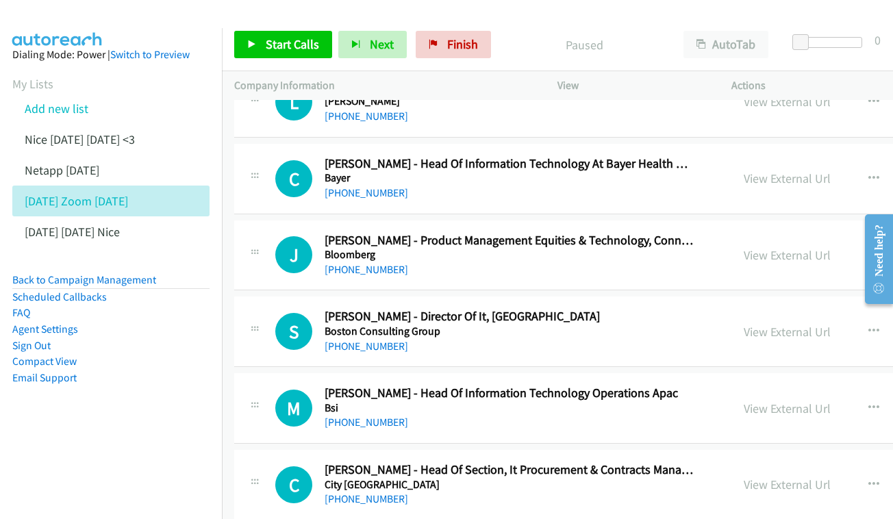
scroll to position [332, 0]
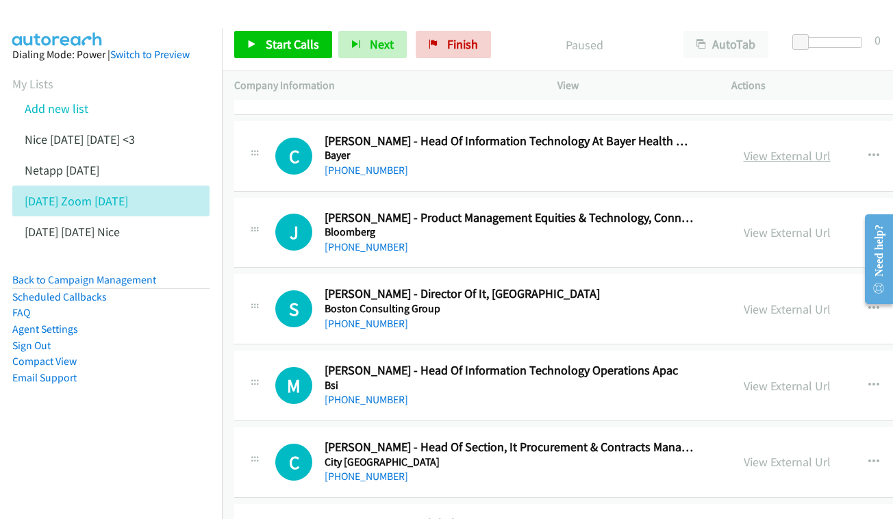
click at [743, 148] on link "View External Url" at bounding box center [786, 156] width 87 height 16
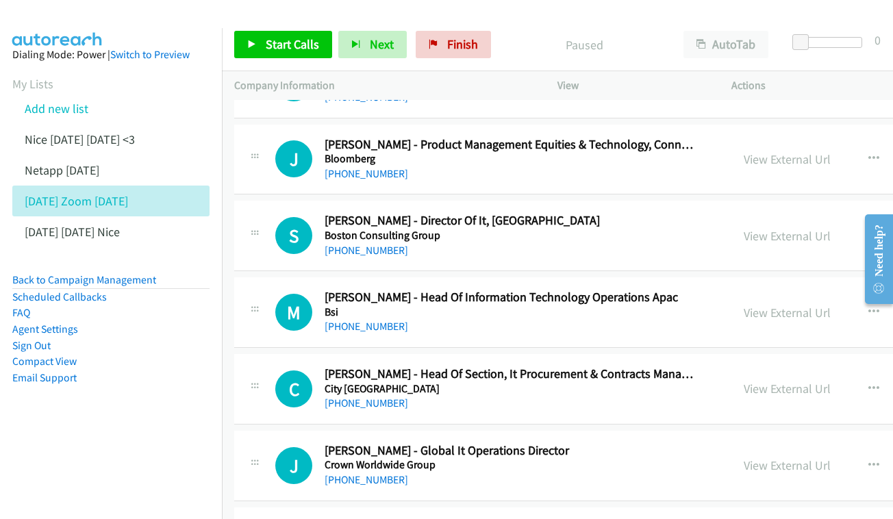
scroll to position [472, 0]
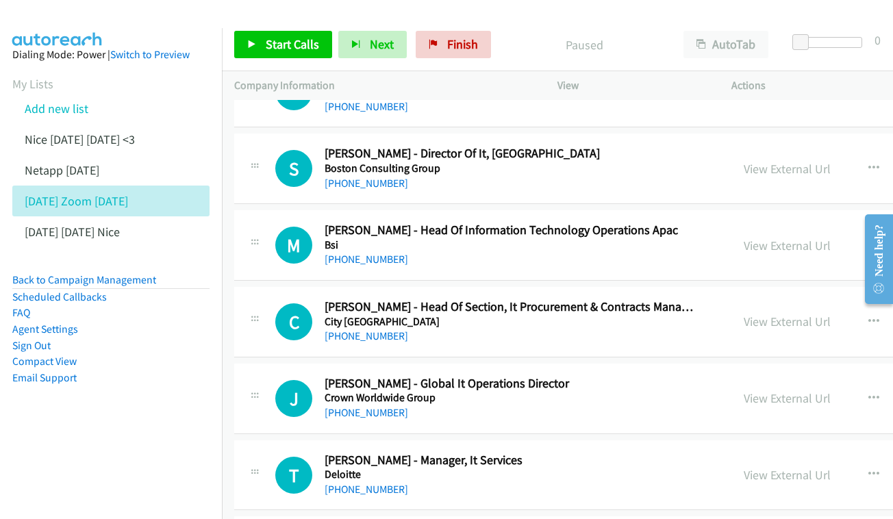
click at [773, 146] on div "View External Url View External Url Schedule/Manage Callback Start Calls Here R…" at bounding box center [861, 168] width 261 height 45
click at [680, 162] on h5 "Boston Consulting Group" at bounding box center [509, 169] width 370 height 14
click at [772, 164] on link "View External Url" at bounding box center [786, 169] width 87 height 16
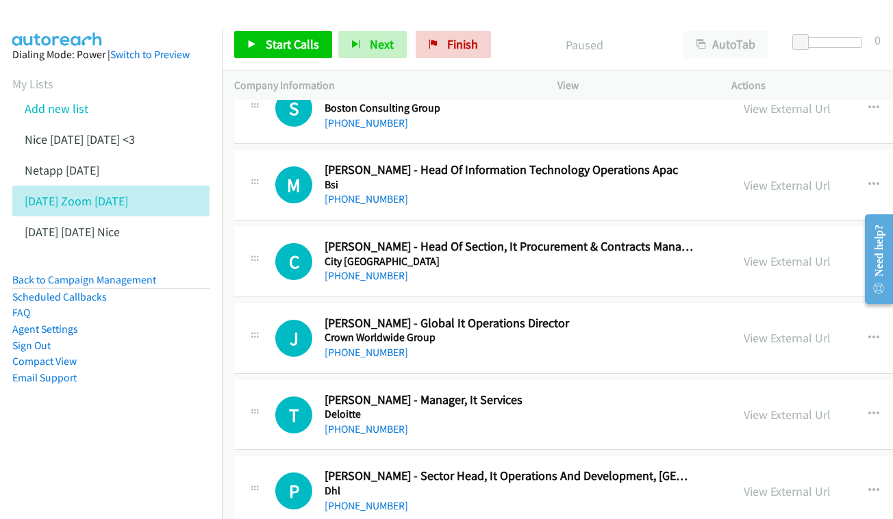
scroll to position [537, 0]
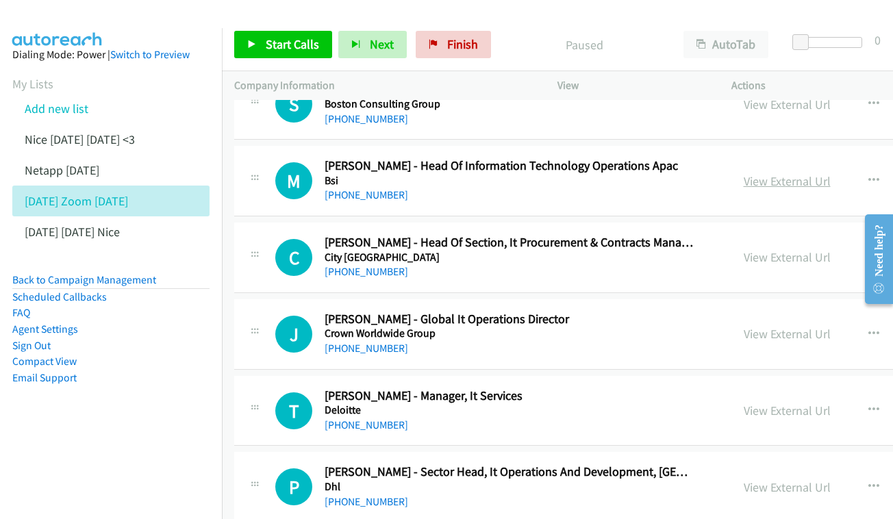
click at [752, 173] on link "View External Url" at bounding box center [786, 181] width 87 height 16
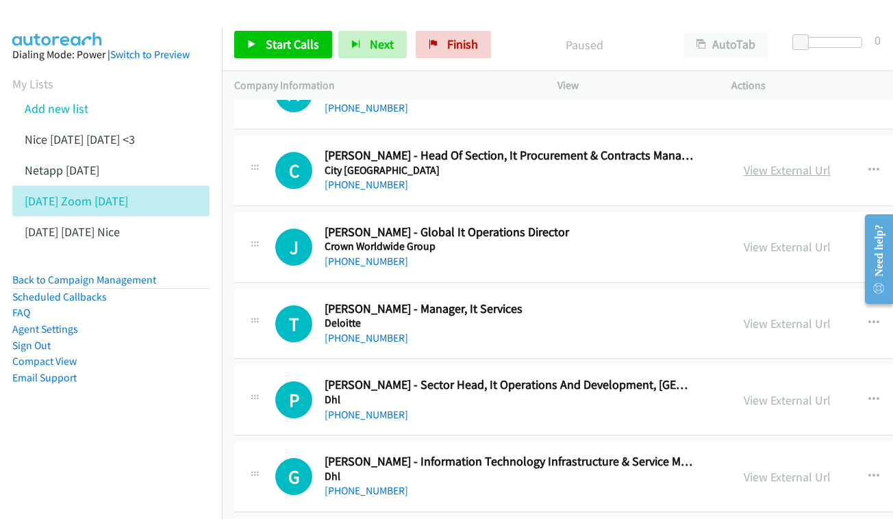
scroll to position [624, 0]
click at [751, 162] on link "View External Url" at bounding box center [786, 170] width 87 height 16
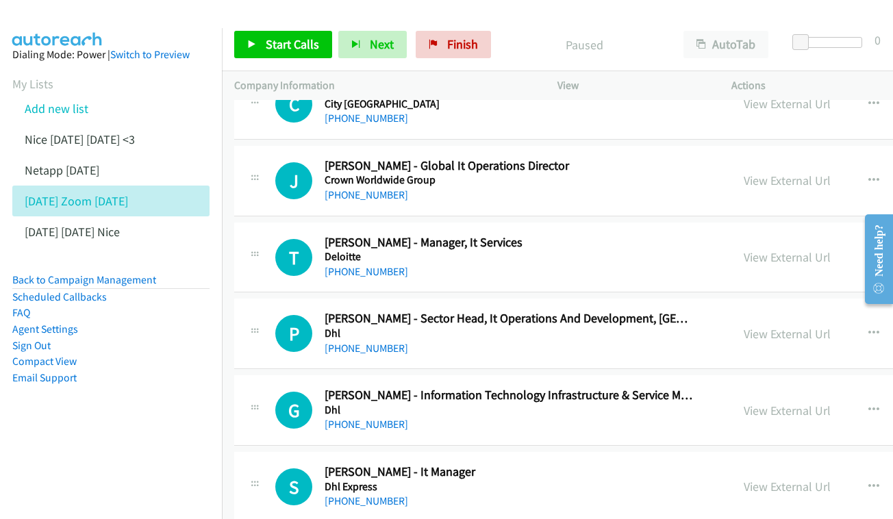
scroll to position [693, 0]
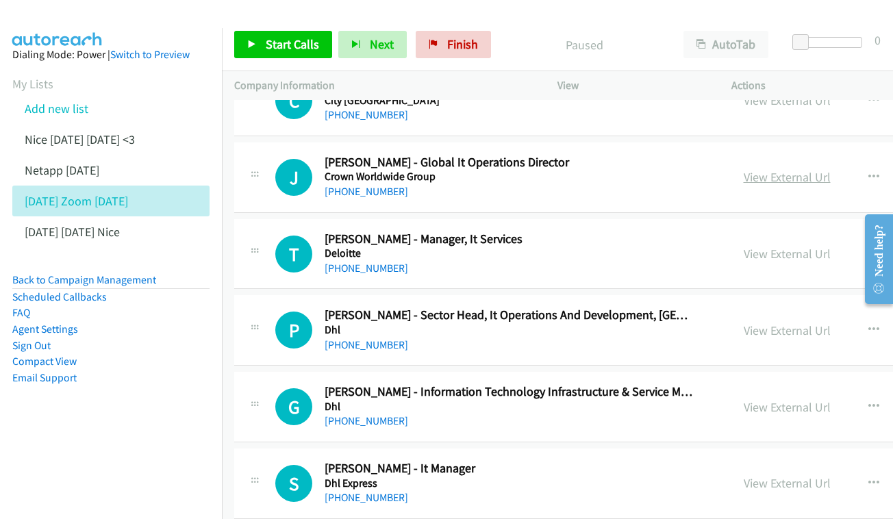
click at [776, 169] on link "View External Url" at bounding box center [786, 177] width 87 height 16
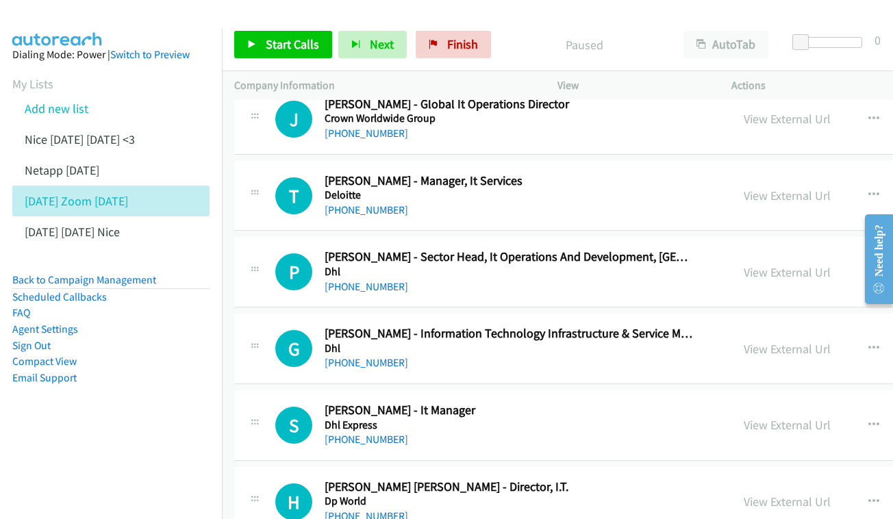
click at [764, 186] on div "View External Url" at bounding box center [786, 195] width 87 height 18
click at [761, 188] on link "View External Url" at bounding box center [786, 196] width 87 height 16
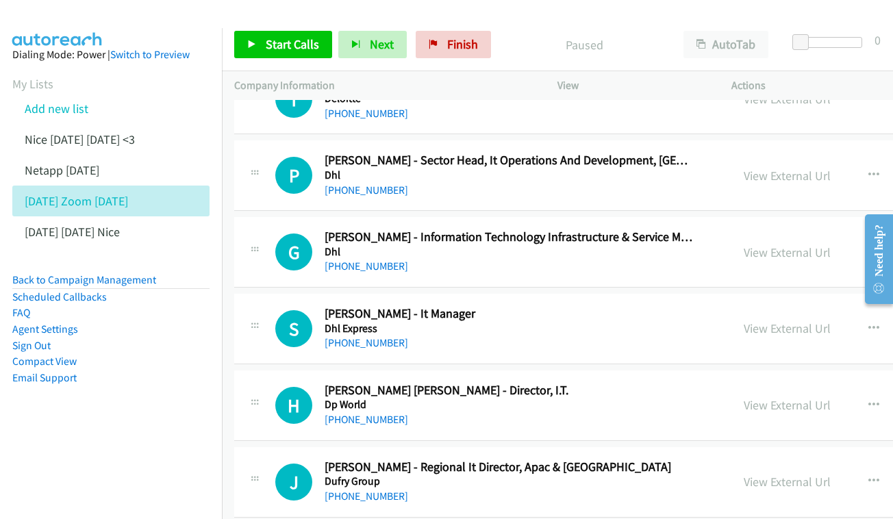
scroll to position [850, 0]
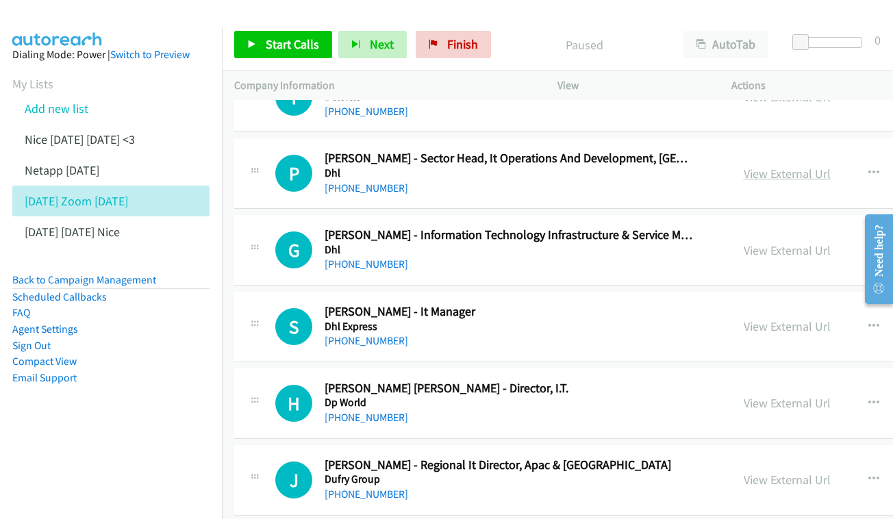
click at [745, 166] on link "View External Url" at bounding box center [786, 174] width 87 height 16
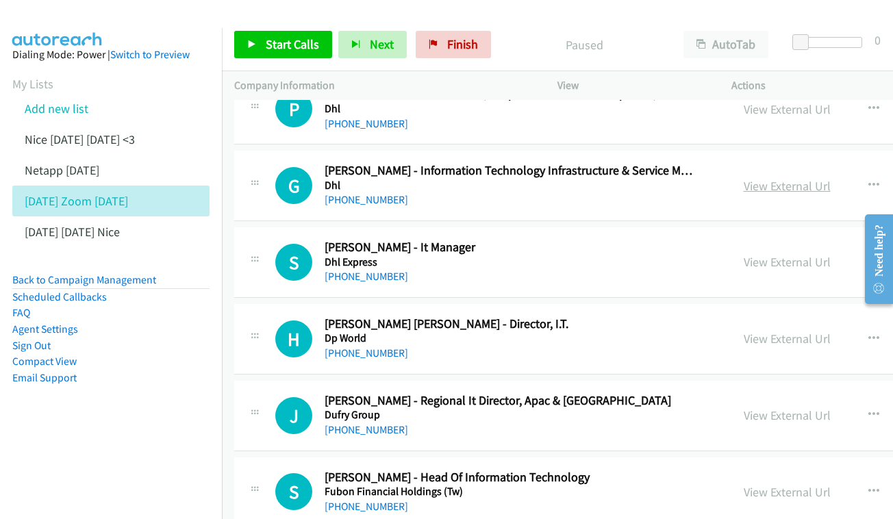
click at [756, 178] on link "View External Url" at bounding box center [786, 186] width 87 height 16
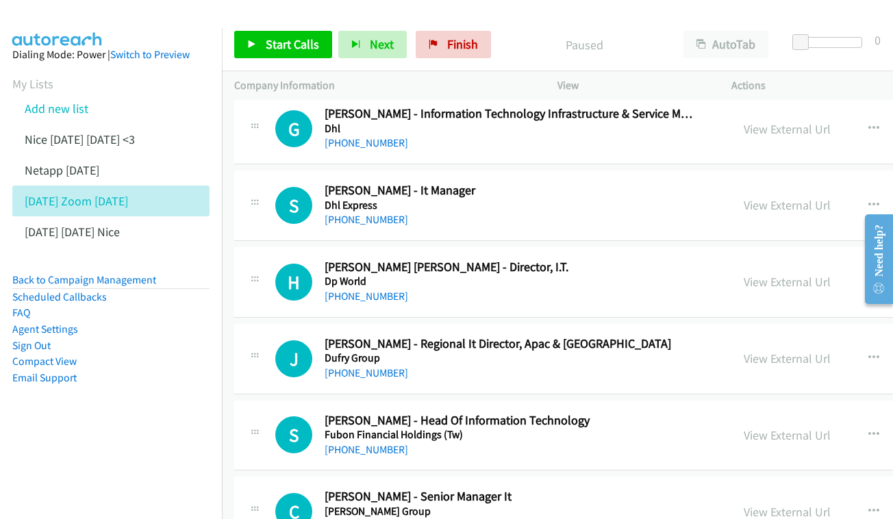
scroll to position [986, 0]
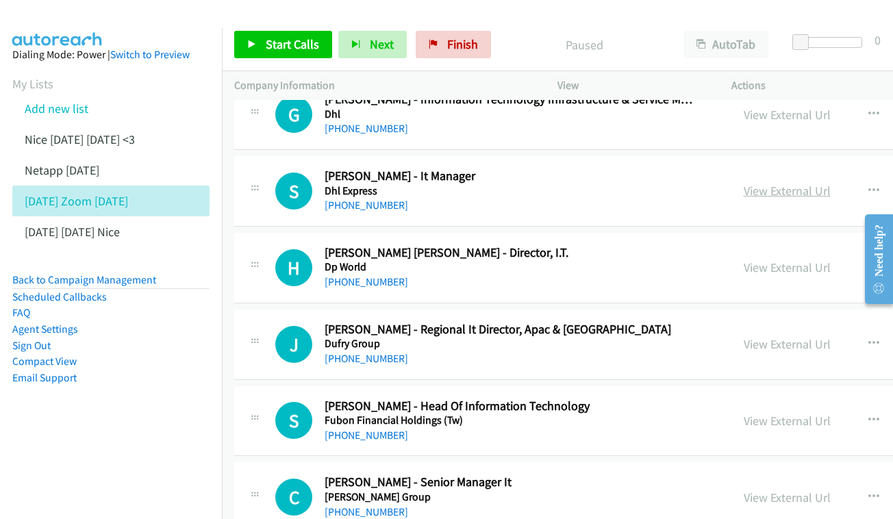
click at [752, 183] on link "View External Url" at bounding box center [786, 191] width 87 height 16
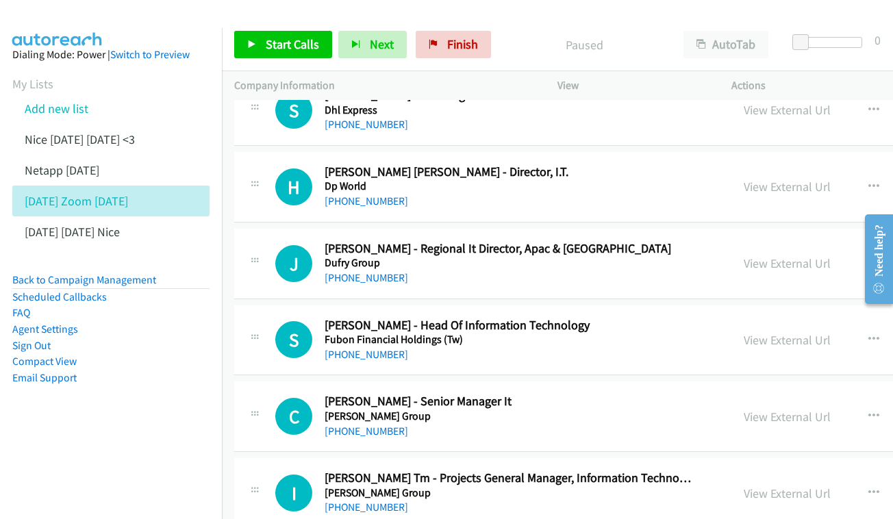
scroll to position [1068, 0]
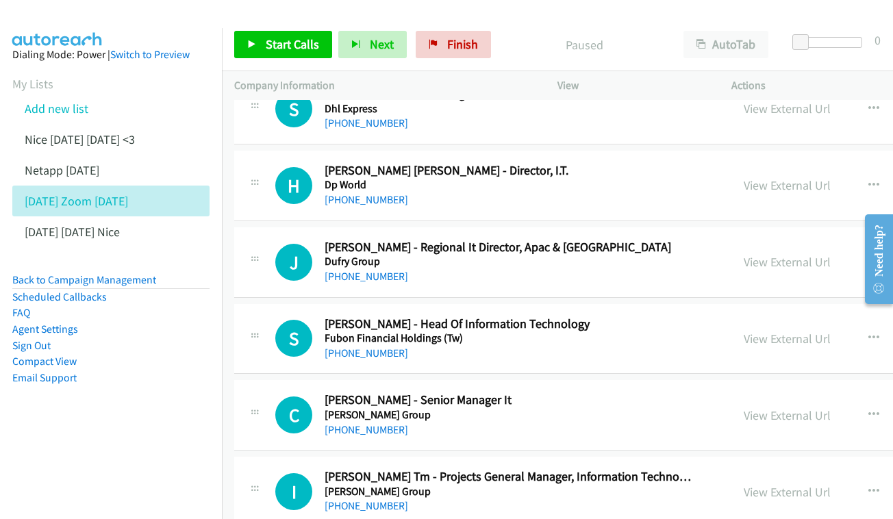
click at [735, 185] on div "View External Url View External Url Schedule/Manage Callback Start Calls Here R…" at bounding box center [861, 185] width 261 height 45
click at [743, 177] on link "View External Url" at bounding box center [786, 185] width 87 height 16
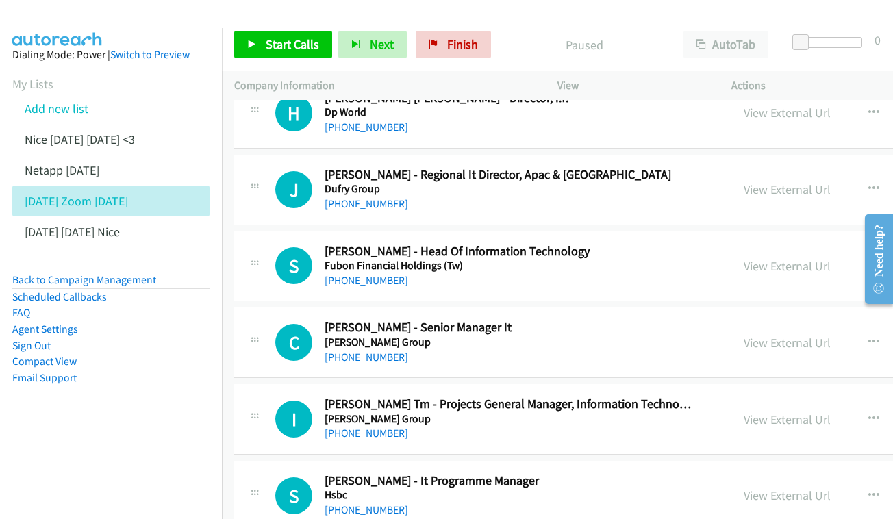
scroll to position [1159, 0]
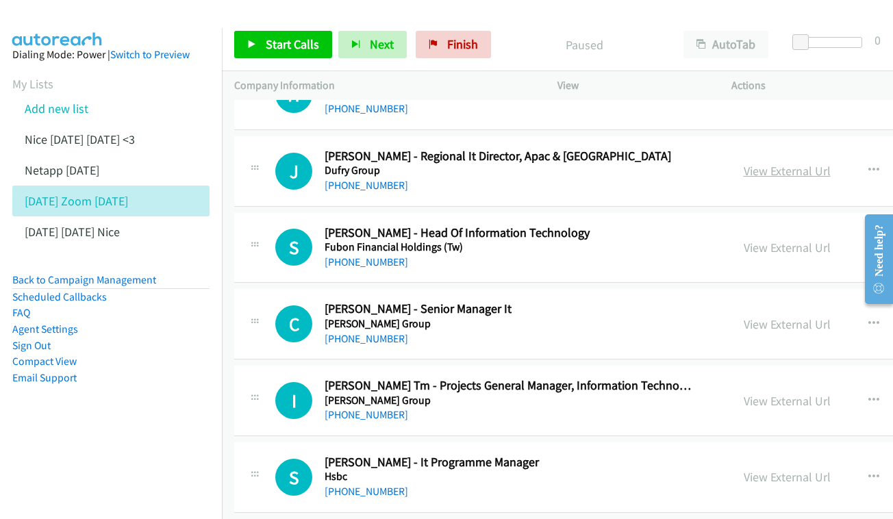
click at [748, 163] on link "View External Url" at bounding box center [786, 171] width 87 height 16
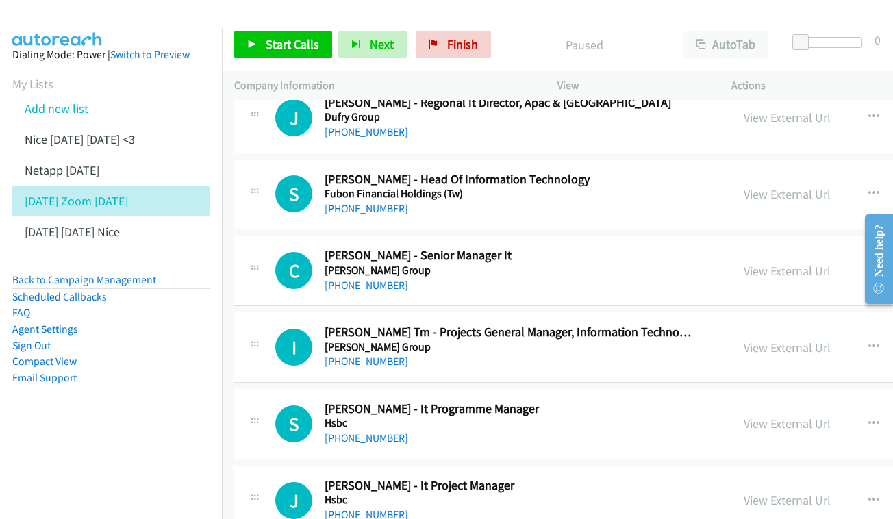
scroll to position [1213, 0]
click at [743, 186] on link "View External Url" at bounding box center [786, 194] width 87 height 16
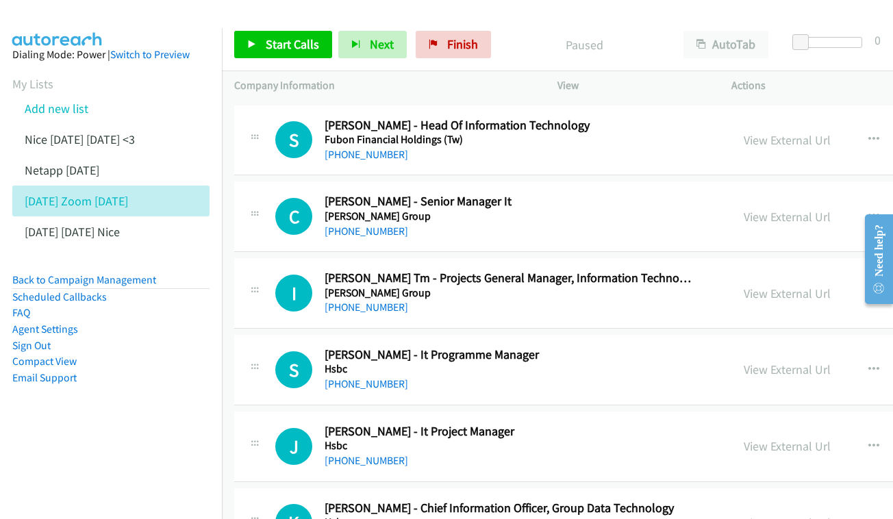
scroll to position [1290, 0]
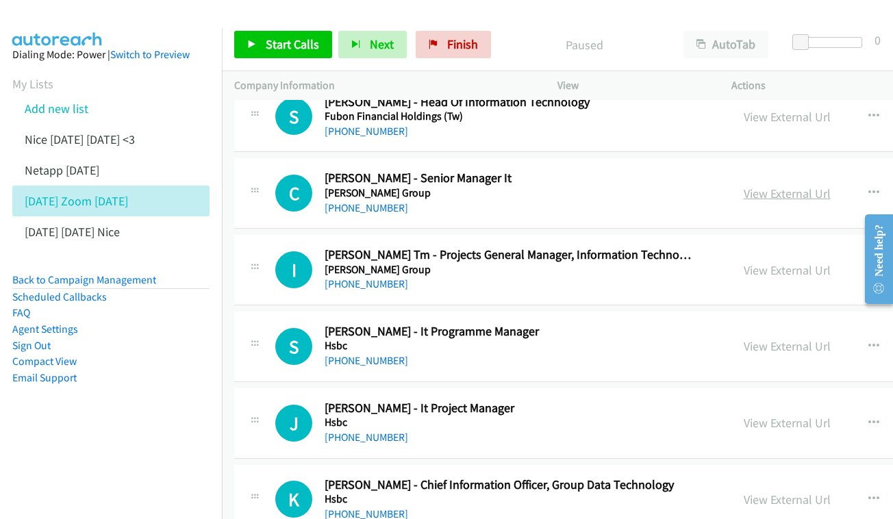
click at [746, 186] on link "View External Url" at bounding box center [786, 194] width 87 height 16
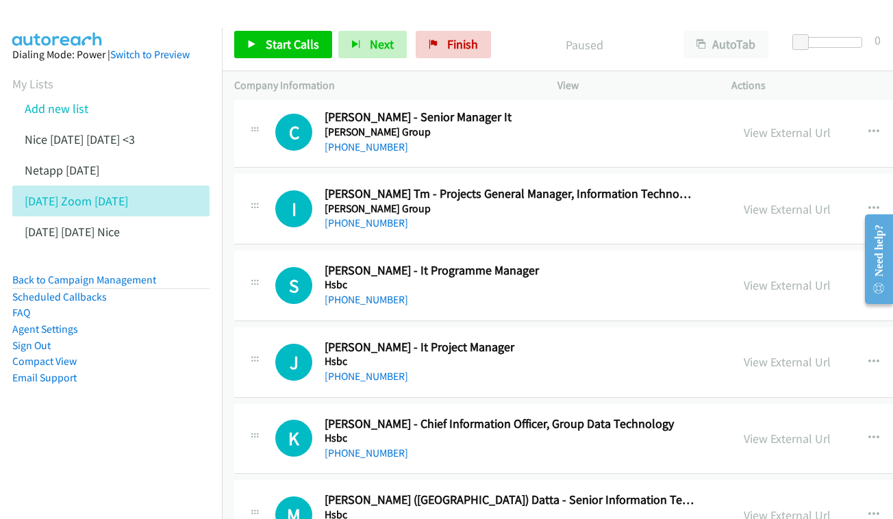
scroll to position [1362, 0]
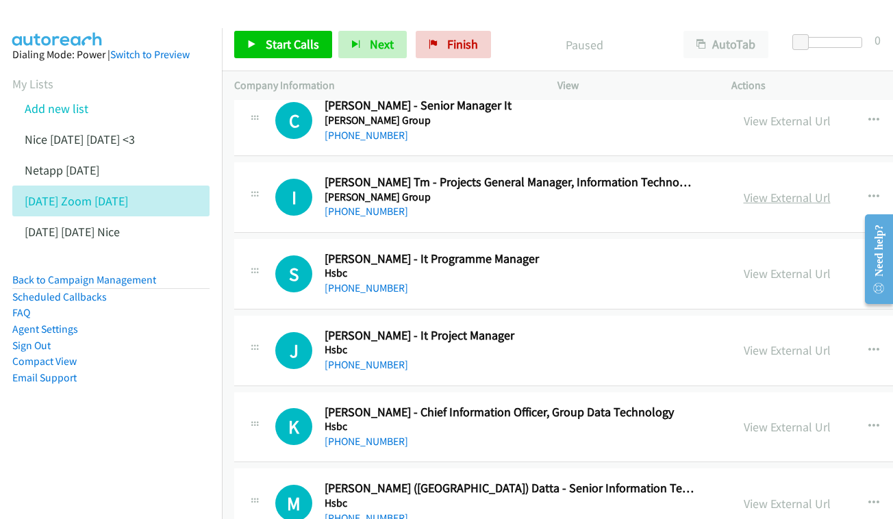
click at [747, 190] on link "View External Url" at bounding box center [786, 198] width 87 height 16
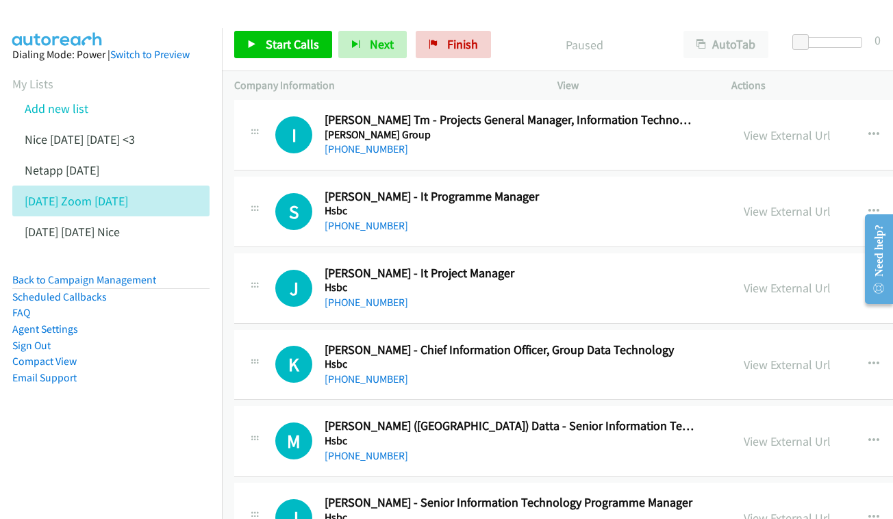
click at [766, 177] on div "S Callback Scheduled Stephen Stringer - It Programme Manager Hsbc Asia/Hong_Kon…" at bounding box center [706, 212] width 944 height 71
click at [760, 203] on link "View External Url" at bounding box center [786, 211] width 87 height 16
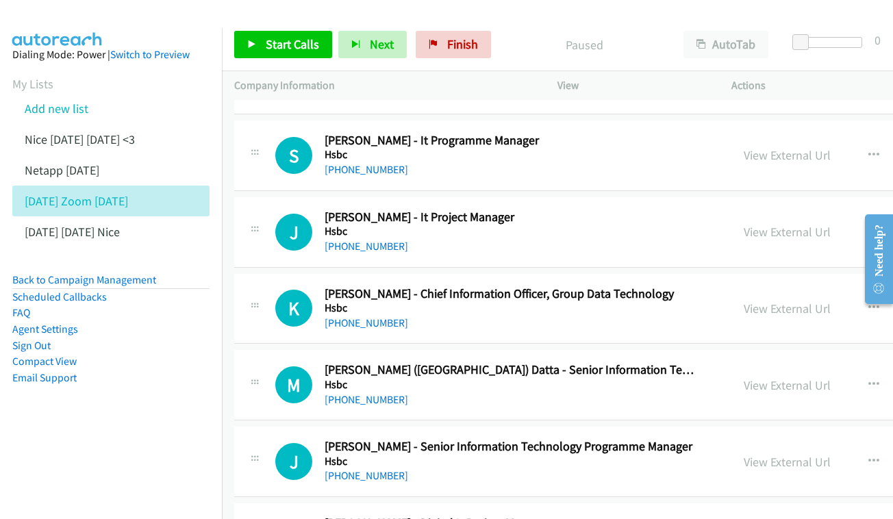
scroll to position [1524, 0]
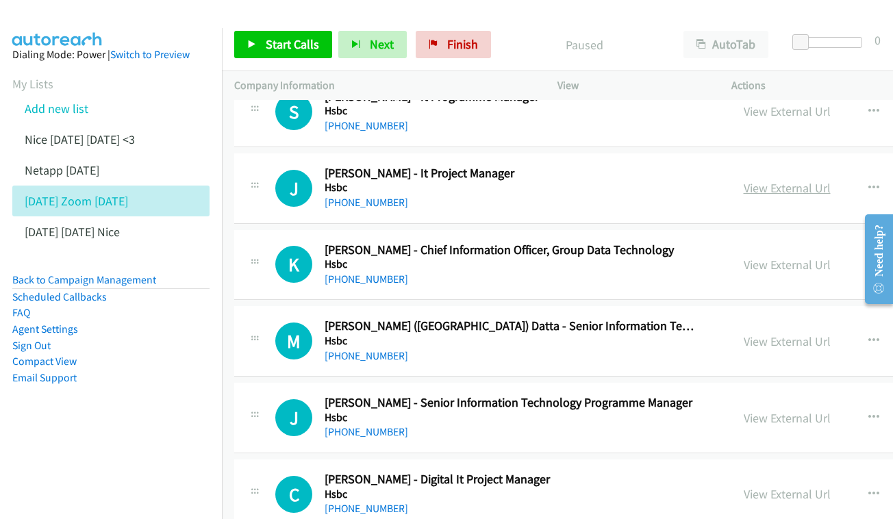
click at [792, 180] on link "View External Url" at bounding box center [786, 188] width 87 height 16
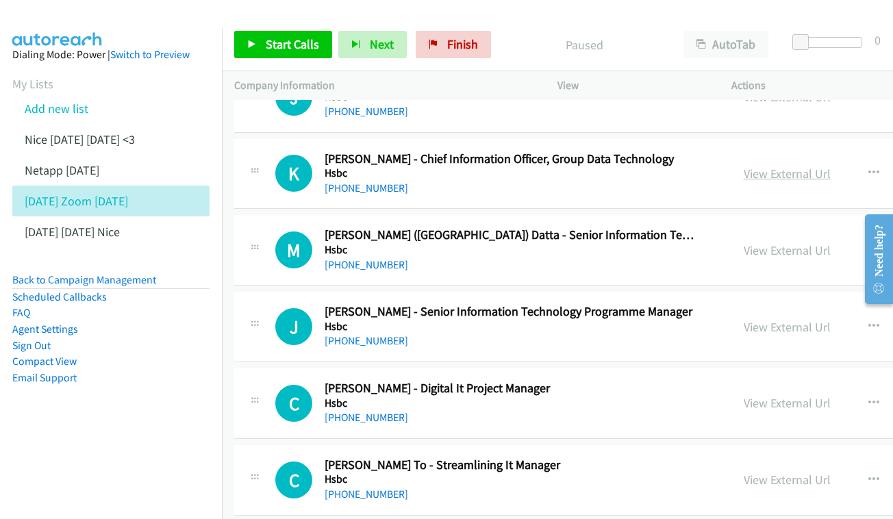
click at [743, 166] on link "View External Url" at bounding box center [786, 174] width 87 height 16
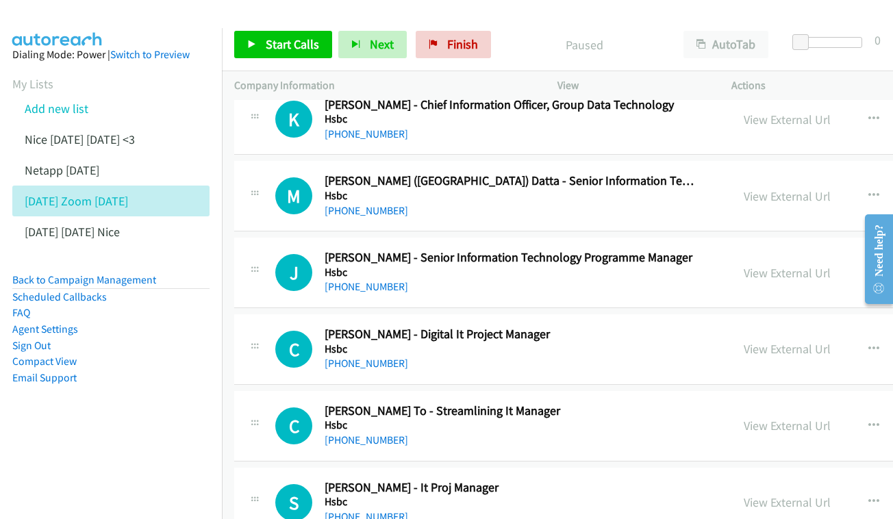
scroll to position [1671, 0]
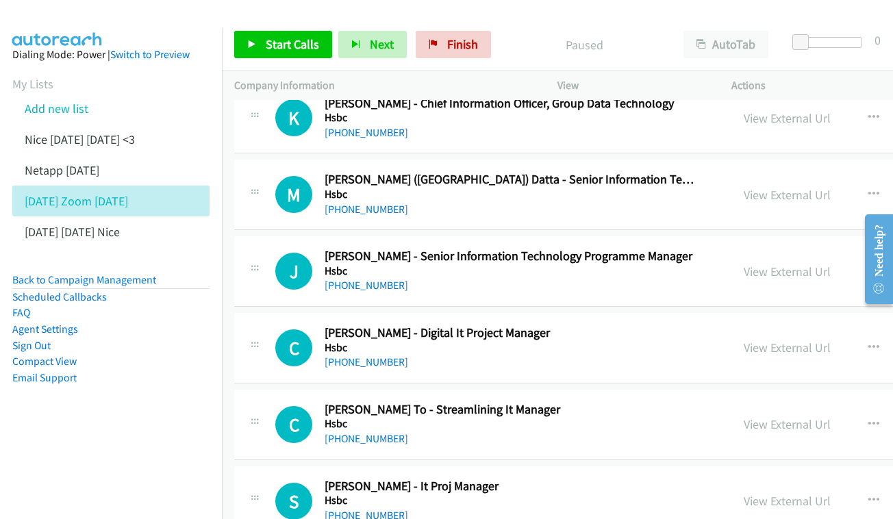
click at [751, 172] on div "View External Url View External Url Schedule/Manage Callback Start Calls Here R…" at bounding box center [861, 194] width 261 height 45
click at [751, 187] on link "View External Url" at bounding box center [786, 195] width 87 height 16
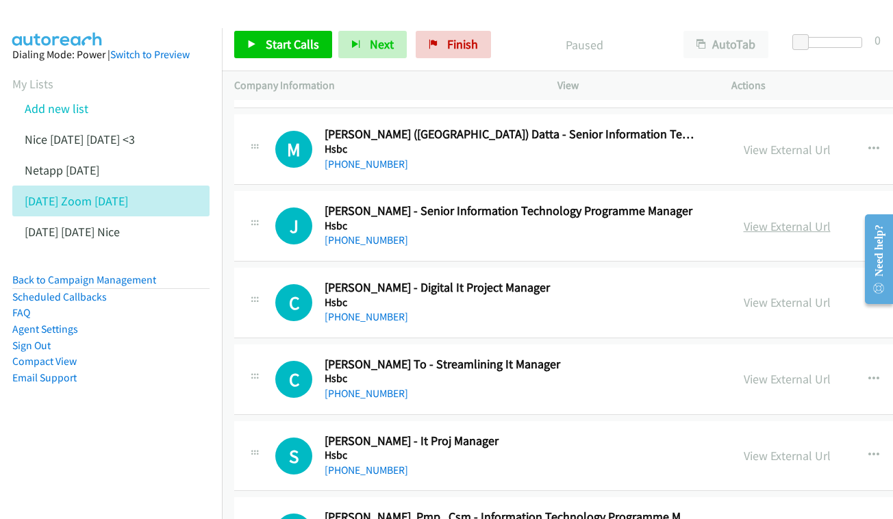
scroll to position [1740, 0]
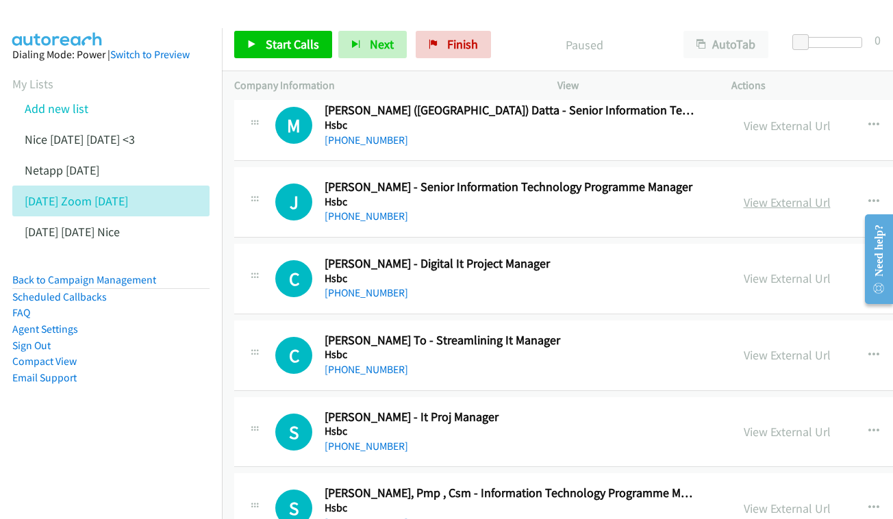
click at [789, 194] on link "View External Url" at bounding box center [786, 202] width 87 height 16
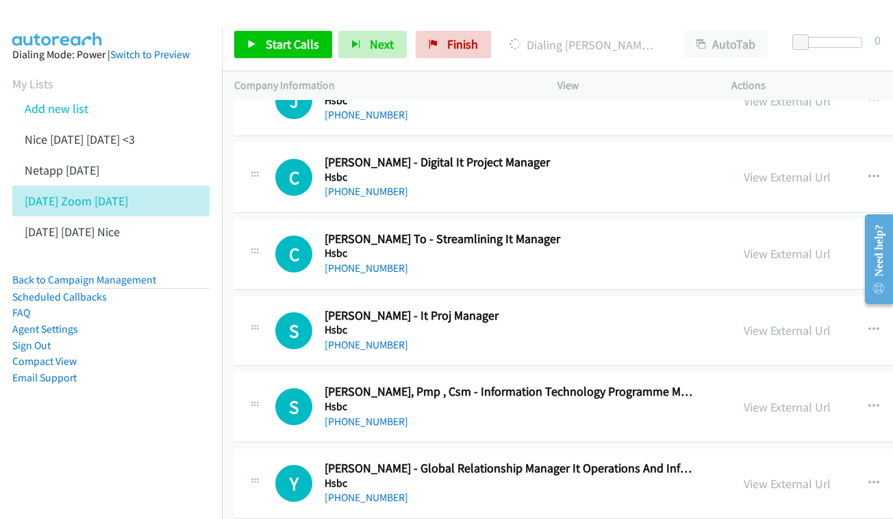
scroll to position [1847, 0]
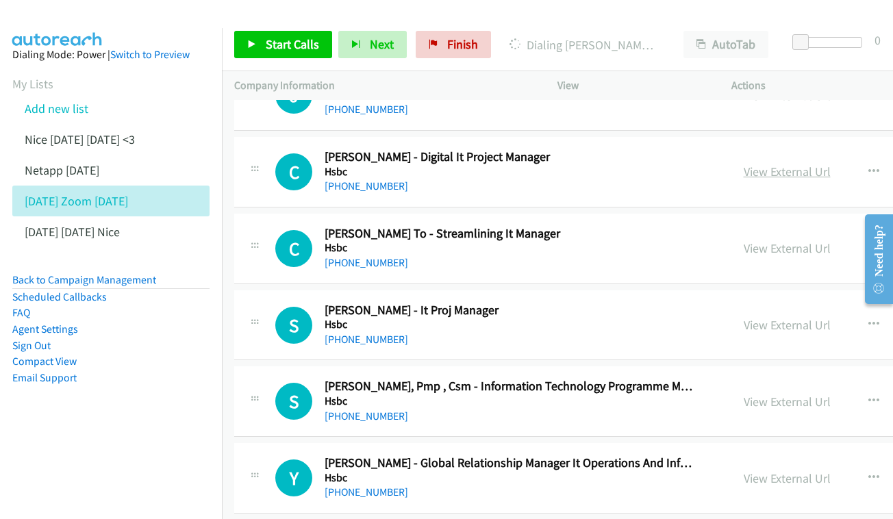
click at [743, 164] on link "View External Url" at bounding box center [786, 172] width 87 height 16
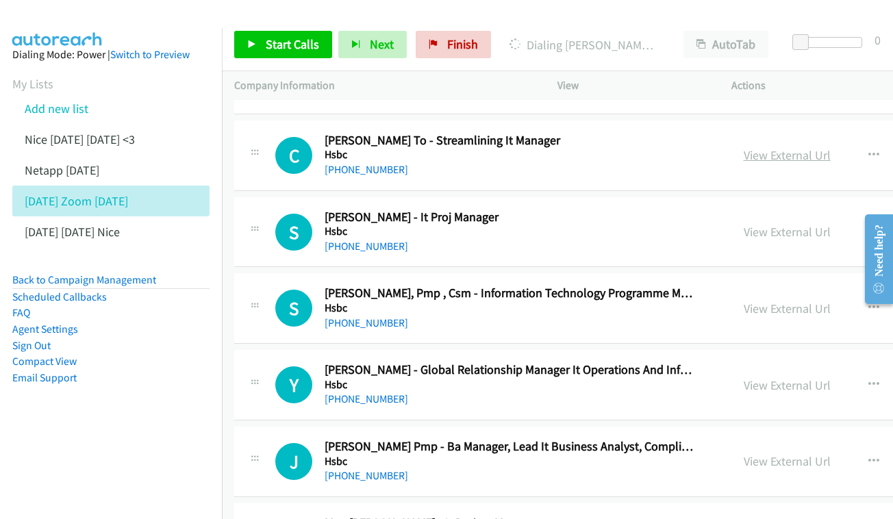
scroll to position [1937, 0]
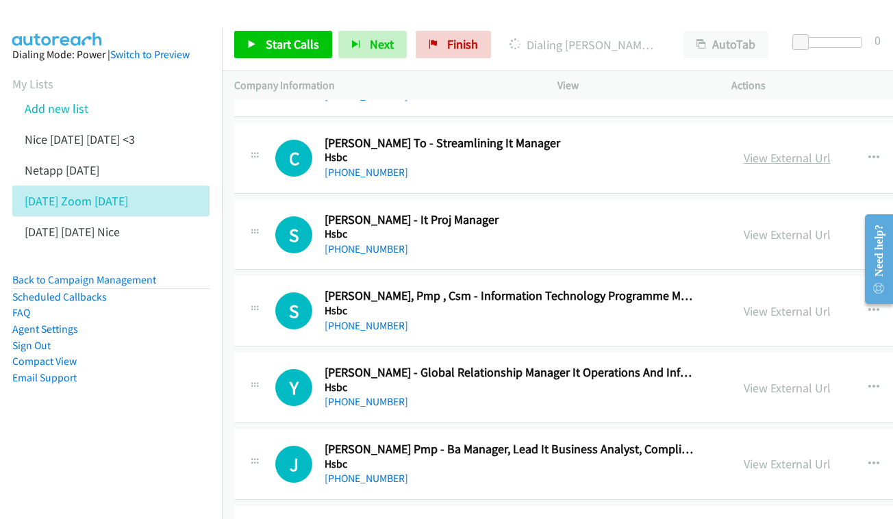
click at [759, 150] on link "View External Url" at bounding box center [786, 158] width 87 height 16
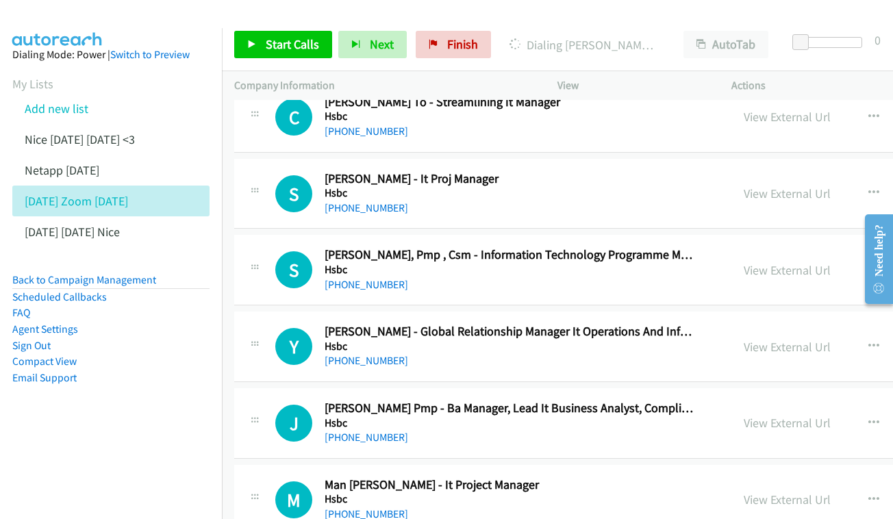
scroll to position [1984, 0]
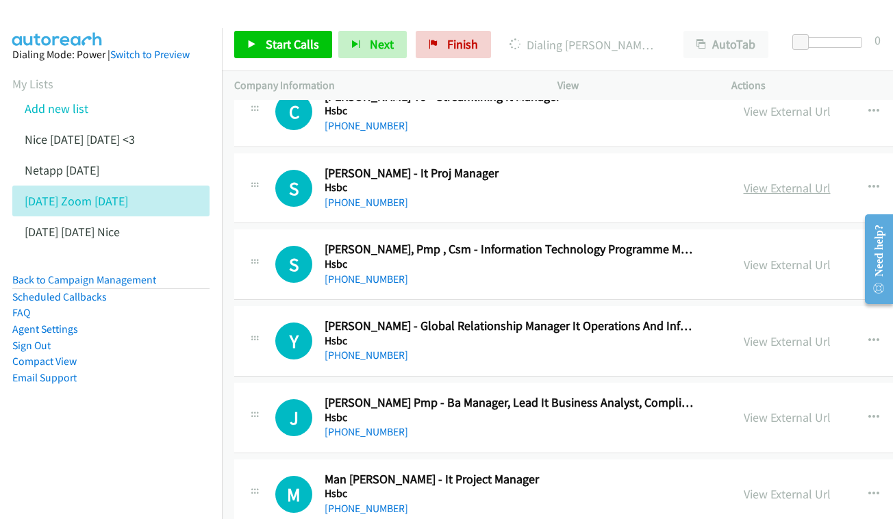
click at [784, 180] on link "View External Url" at bounding box center [786, 188] width 87 height 16
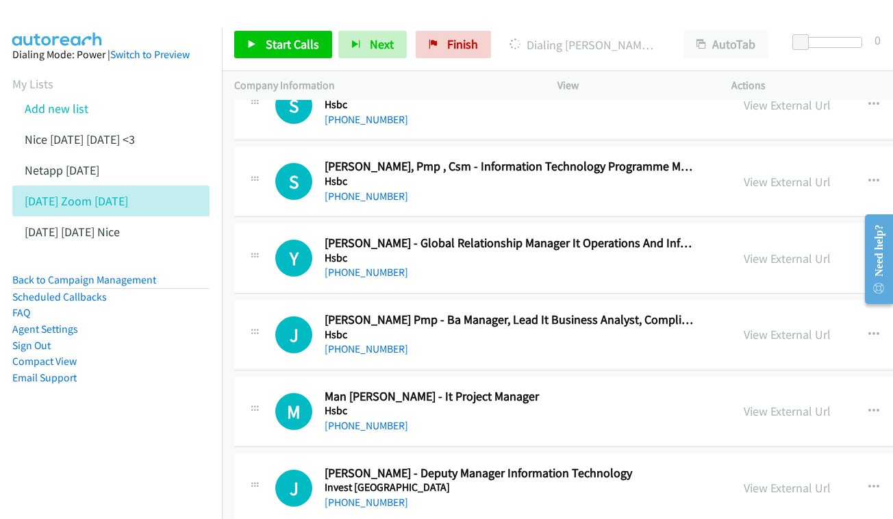
scroll to position [2081, 0]
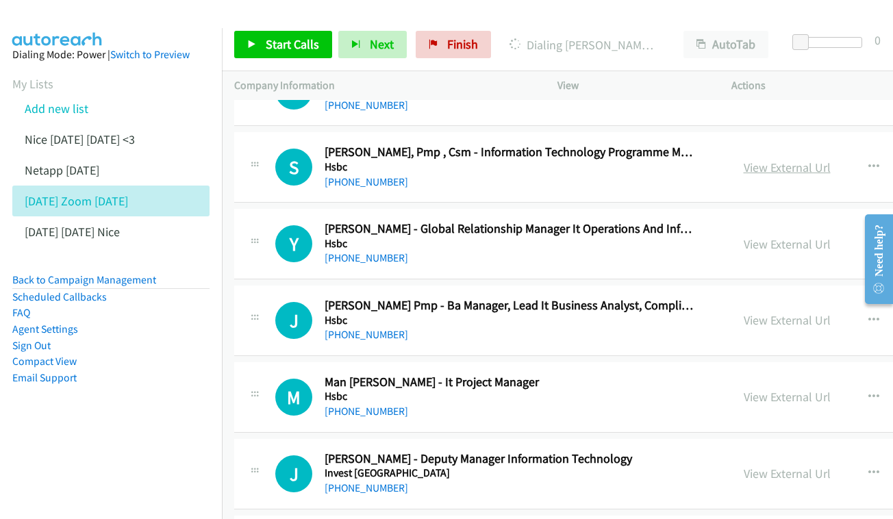
click at [743, 159] on link "View External Url" at bounding box center [786, 167] width 87 height 16
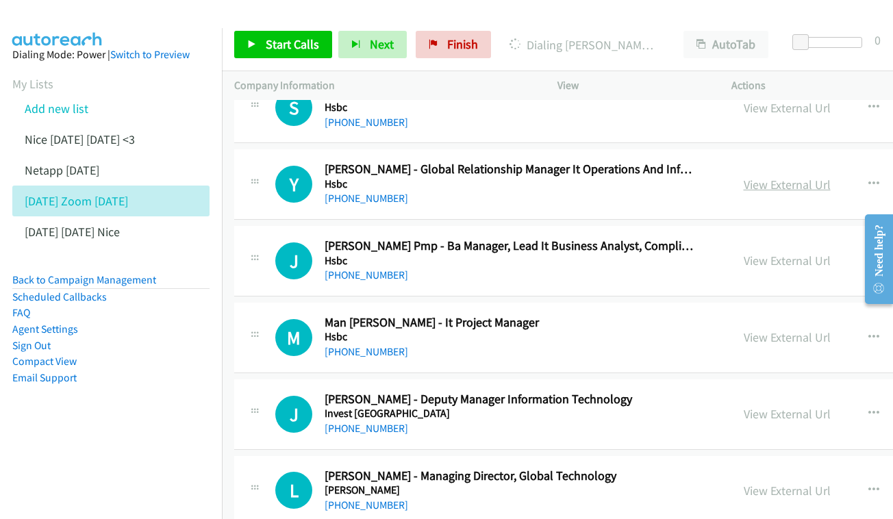
scroll to position [2143, 0]
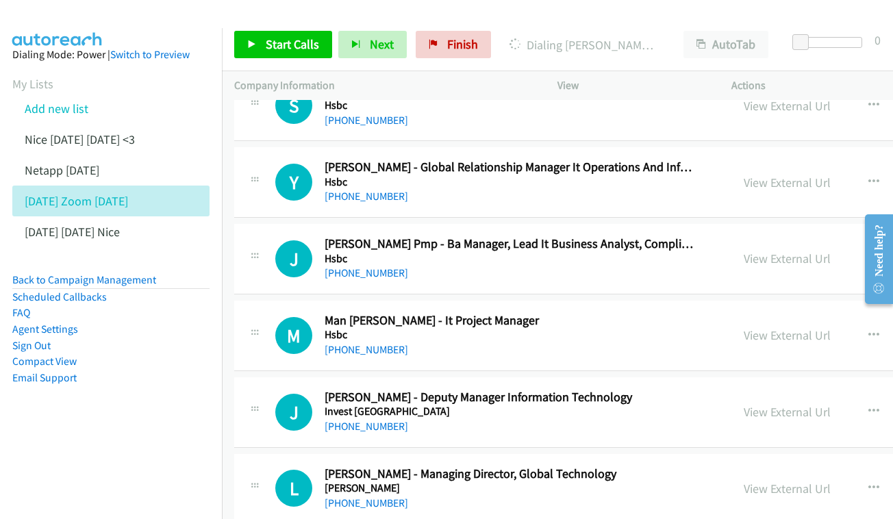
click at [743, 173] on div "View External Url" at bounding box center [786, 182] width 87 height 18
click at [761, 175] on link "View External Url" at bounding box center [786, 183] width 87 height 16
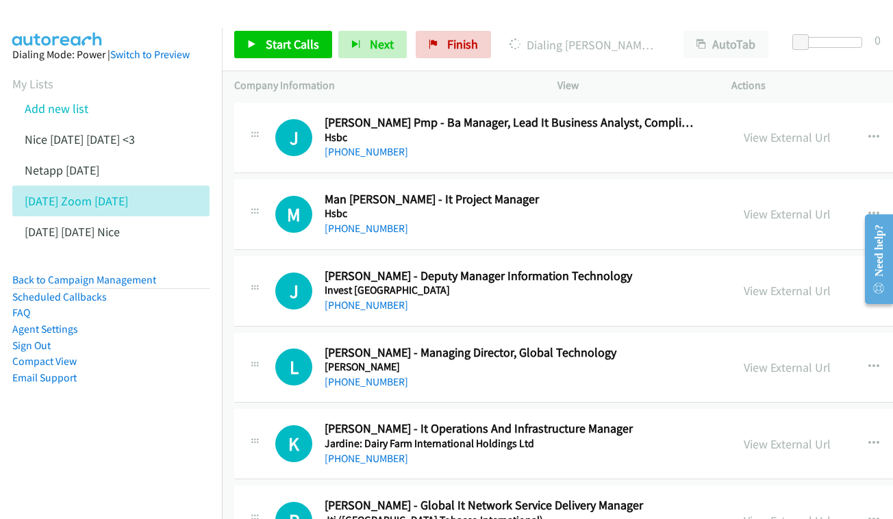
scroll to position [2271, 0]
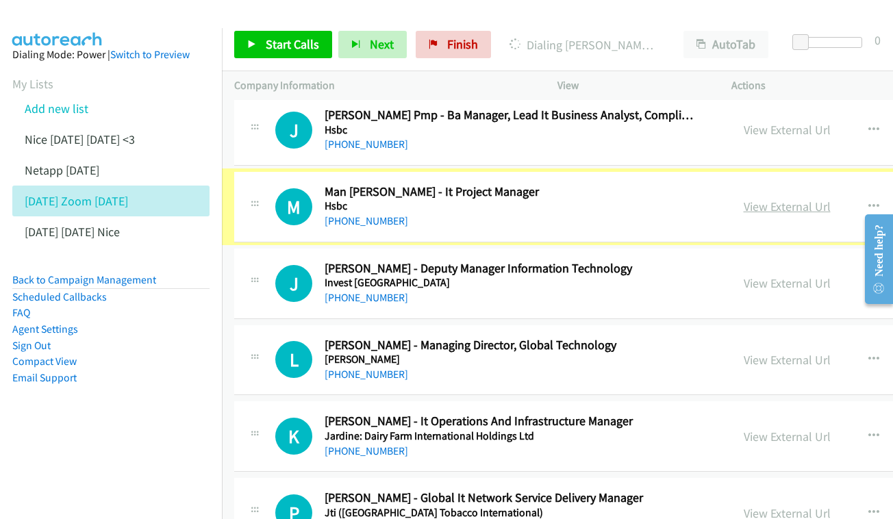
click at [764, 199] on link "View External Url" at bounding box center [786, 207] width 87 height 16
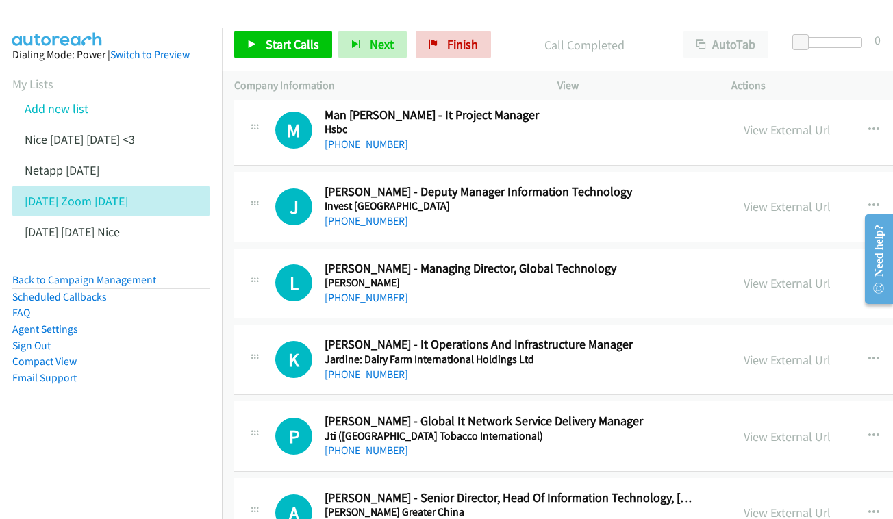
scroll to position [2350, 0]
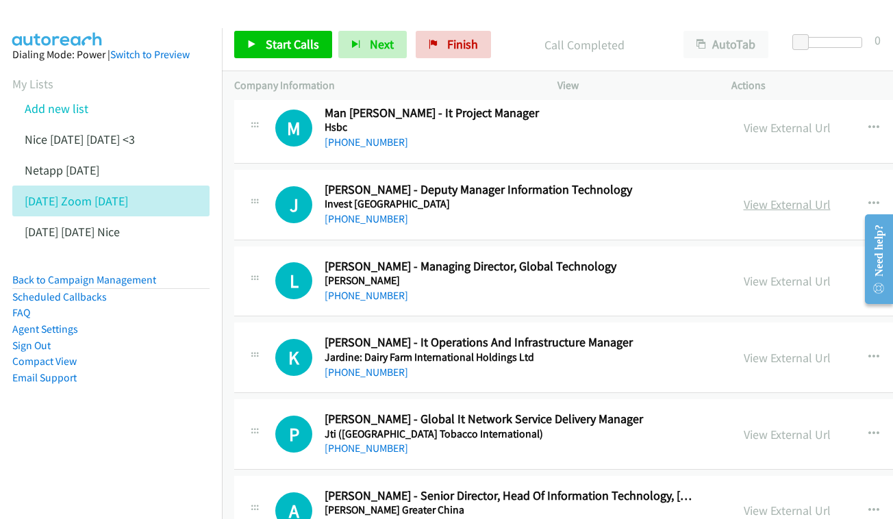
click at [743, 196] on link "View External Url" at bounding box center [786, 204] width 87 height 16
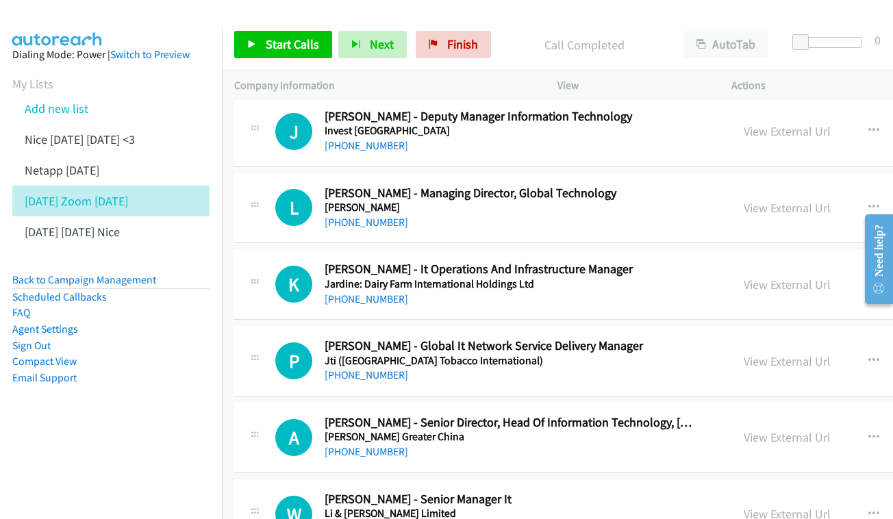
scroll to position [2436, 0]
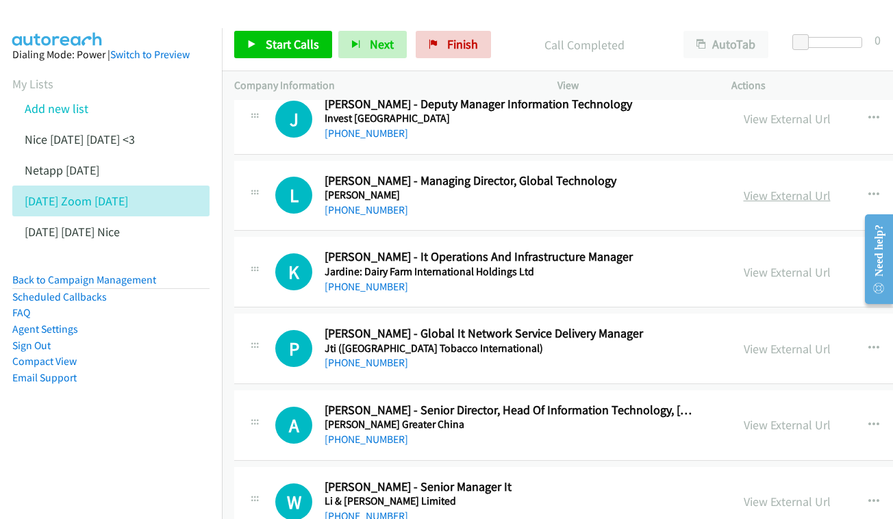
click at [743, 188] on link "View External Url" at bounding box center [786, 196] width 87 height 16
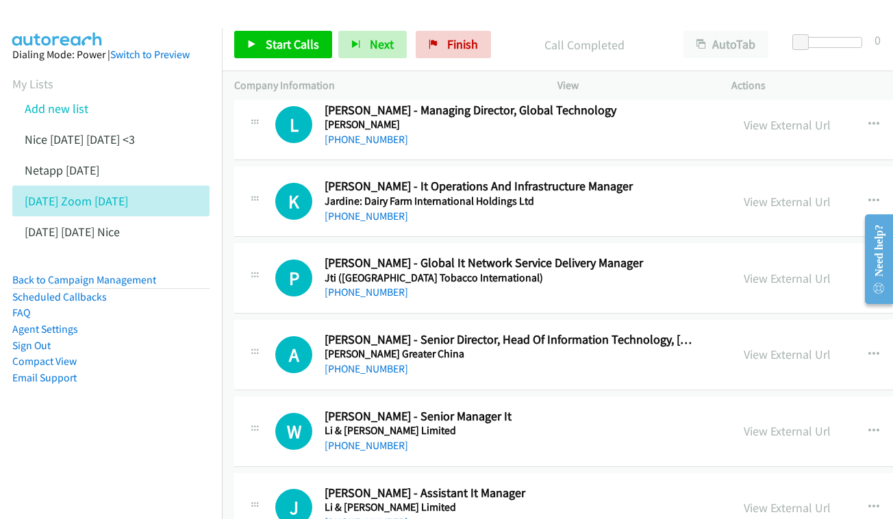
scroll to position [2516, 0]
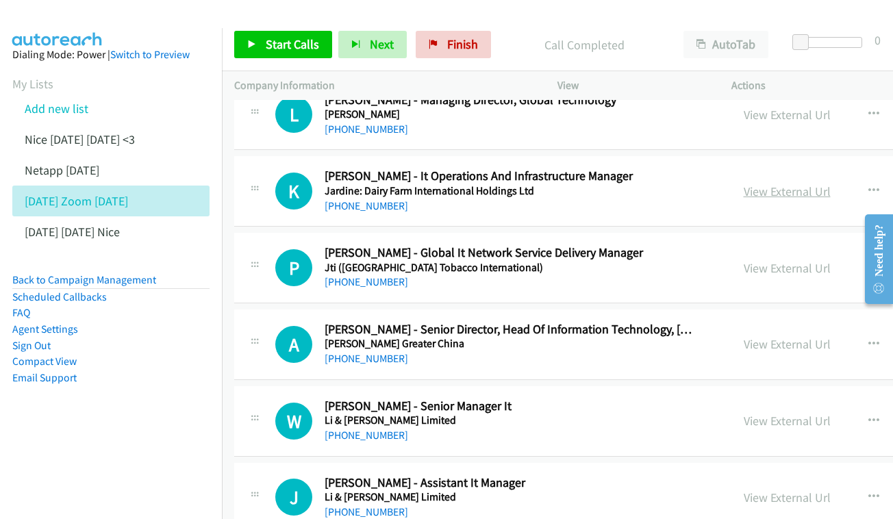
click at [763, 183] on link "View External Url" at bounding box center [786, 191] width 87 height 16
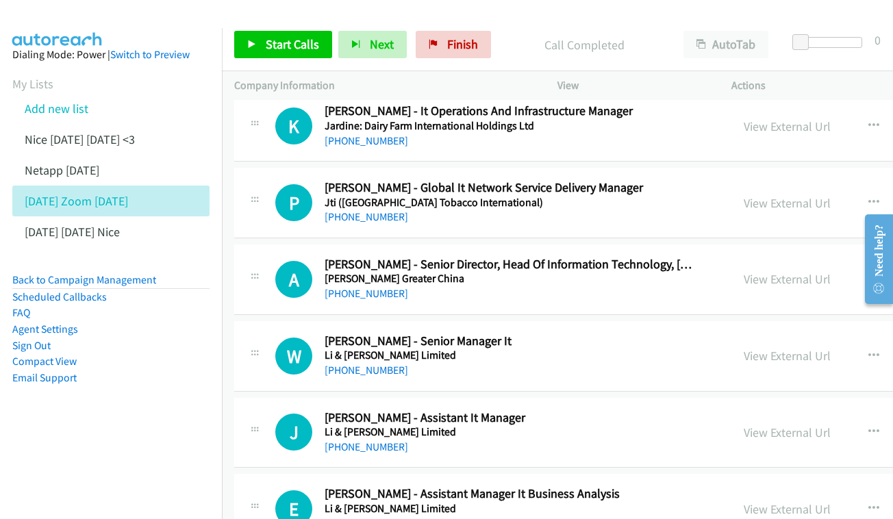
scroll to position [2593, 0]
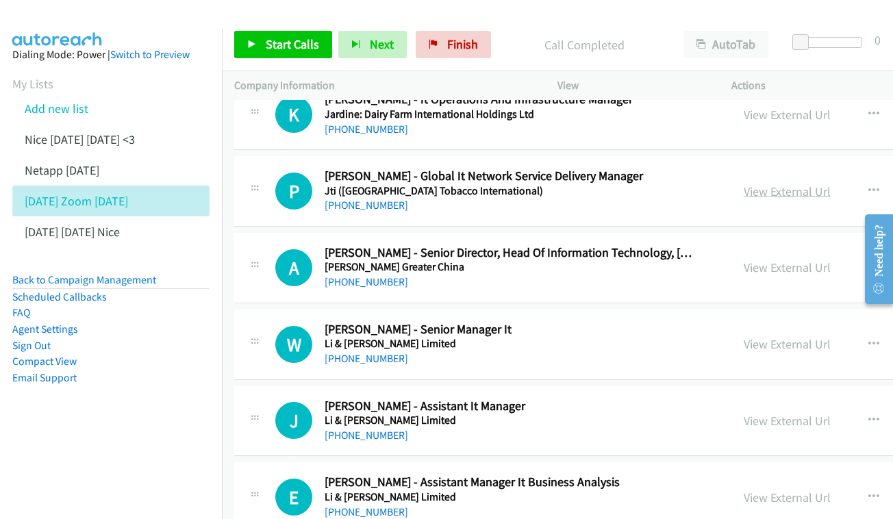
click at [767, 183] on link "View External Url" at bounding box center [786, 191] width 87 height 16
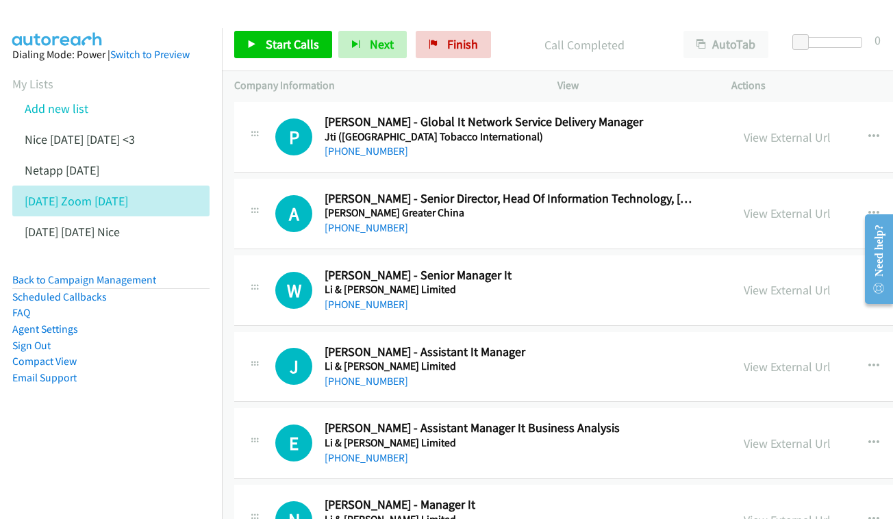
scroll to position [2654, 0]
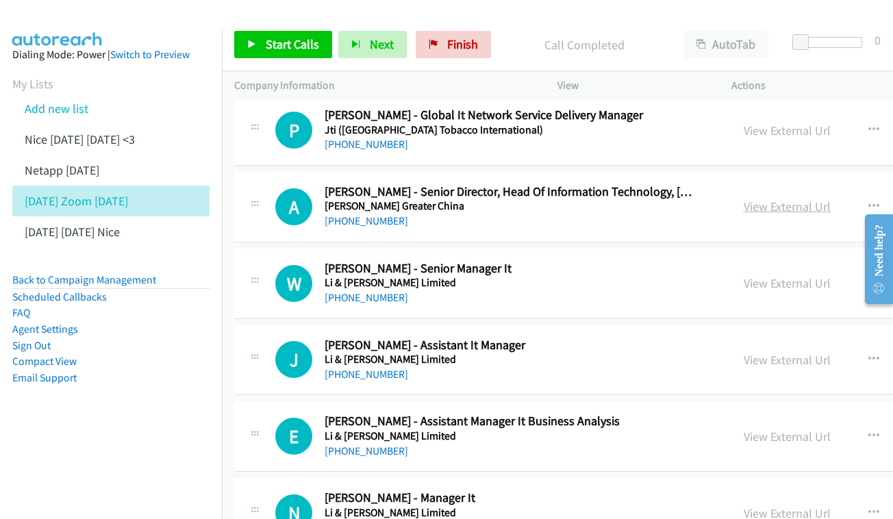
click at [743, 199] on link "View External Url" at bounding box center [786, 207] width 87 height 16
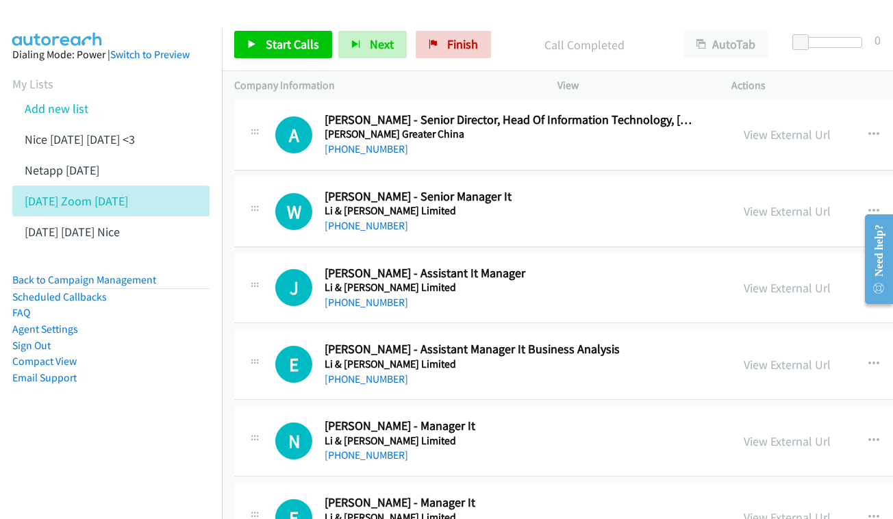
scroll to position [2734, 0]
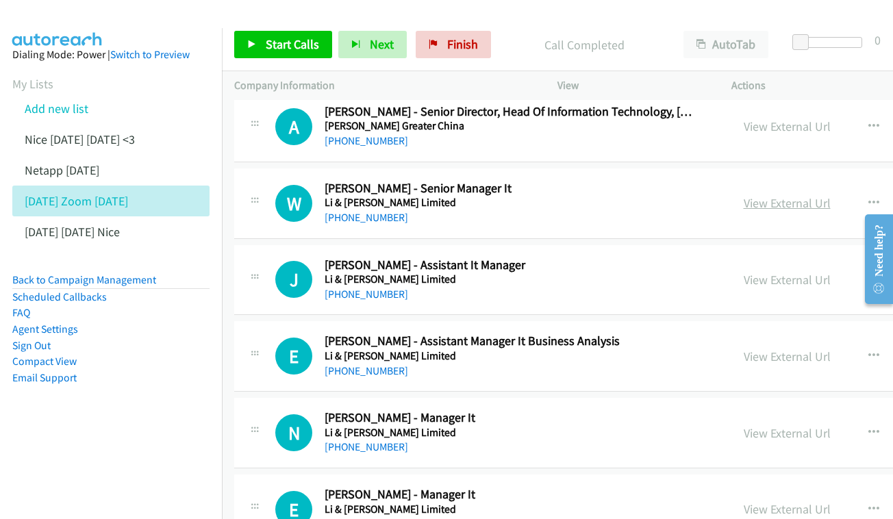
click at [754, 195] on link "View External Url" at bounding box center [786, 203] width 87 height 16
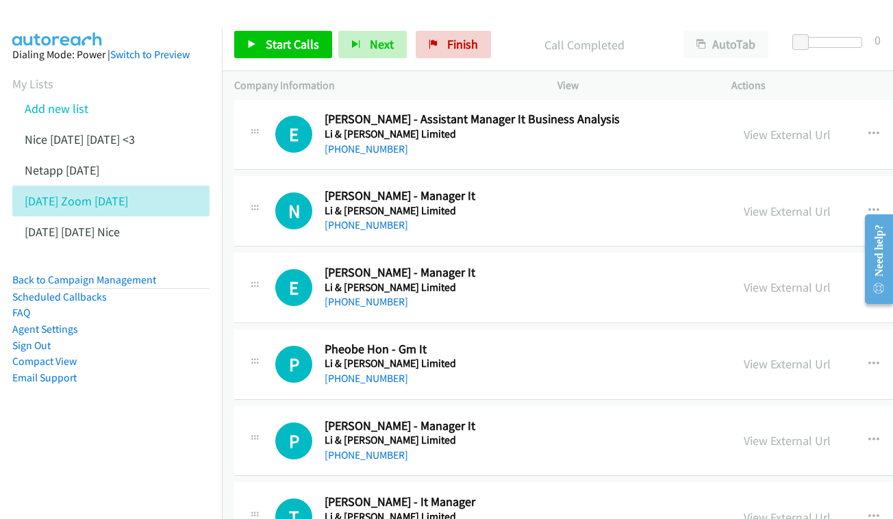
scroll to position [2959, 0]
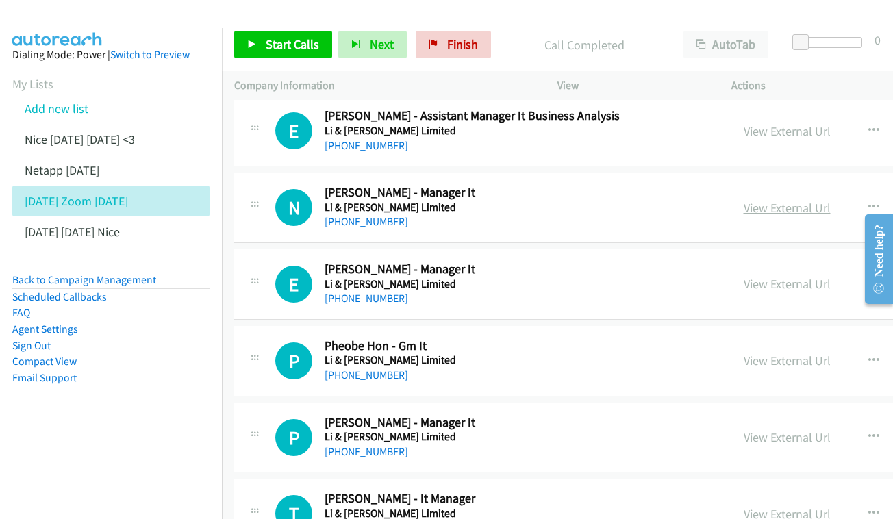
click at [769, 200] on link "View External Url" at bounding box center [786, 208] width 87 height 16
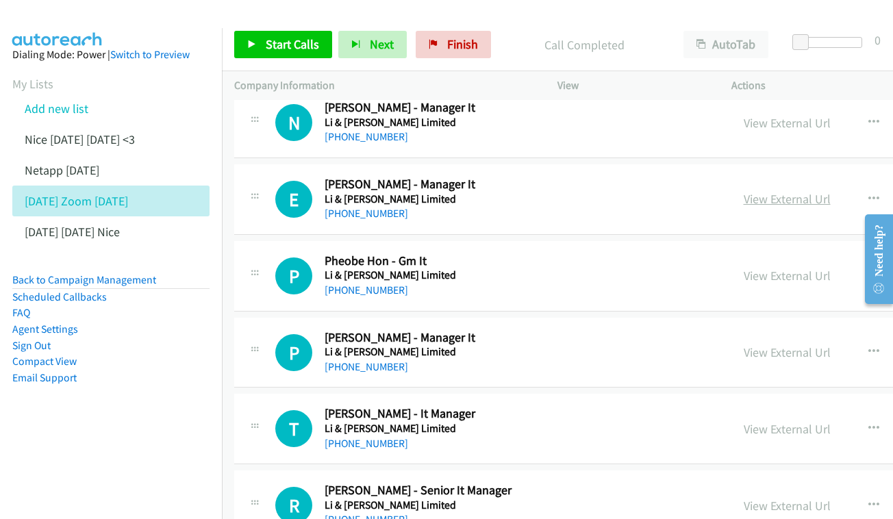
click at [756, 191] on link "View External Url" at bounding box center [786, 199] width 87 height 16
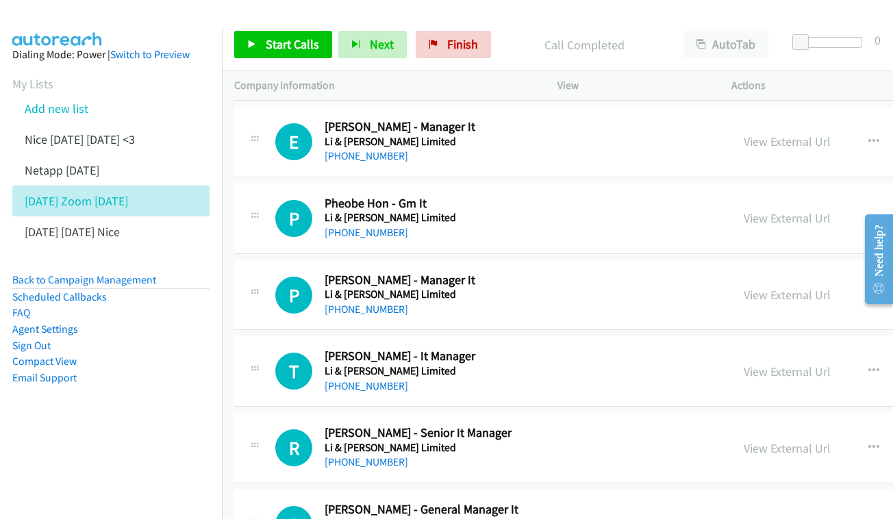
scroll to position [3106, 0]
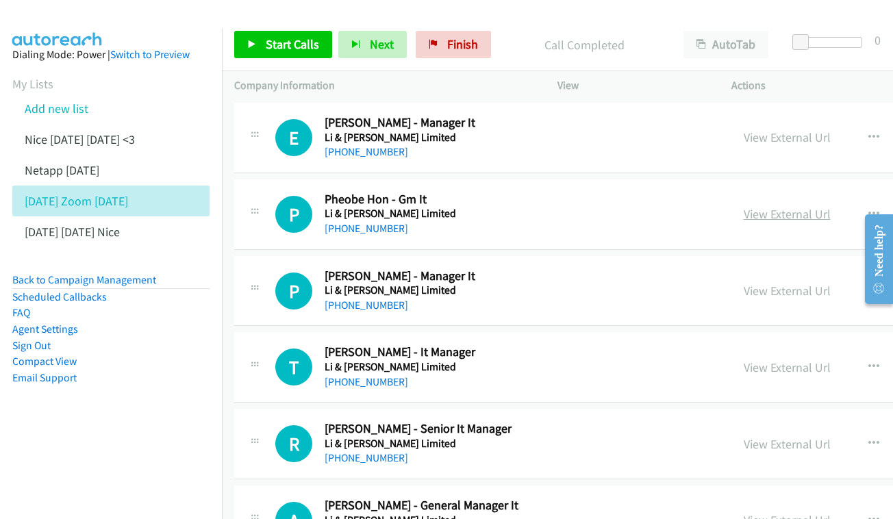
click at [787, 206] on link "View External Url" at bounding box center [786, 214] width 87 height 16
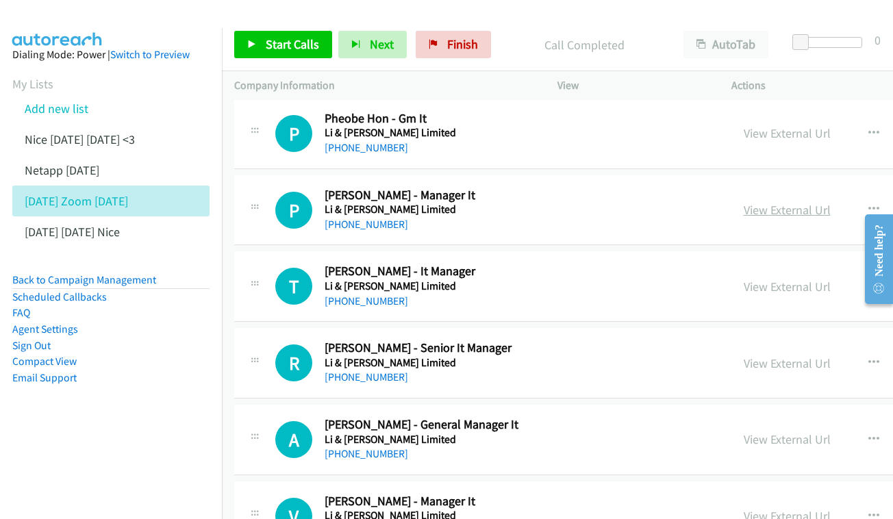
click at [752, 202] on link "View External Url" at bounding box center [786, 210] width 87 height 16
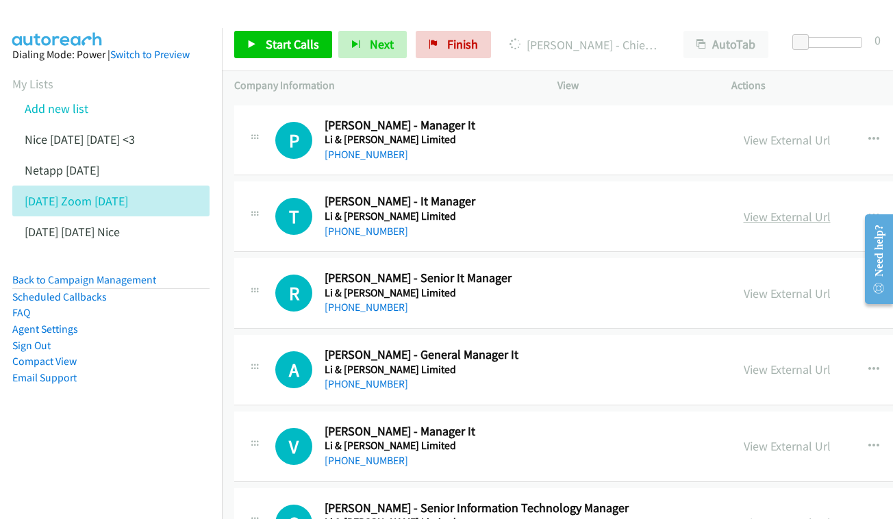
scroll to position [3259, 0]
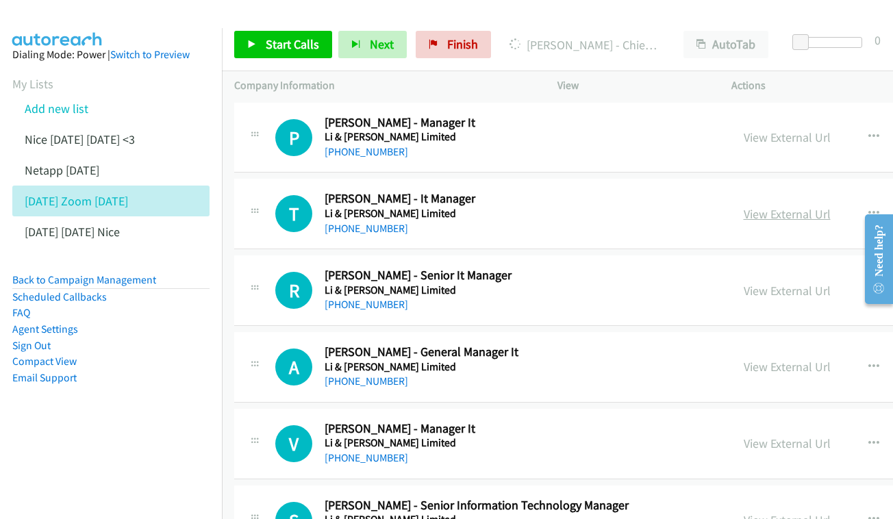
click at [758, 206] on link "View External Url" at bounding box center [786, 214] width 87 height 16
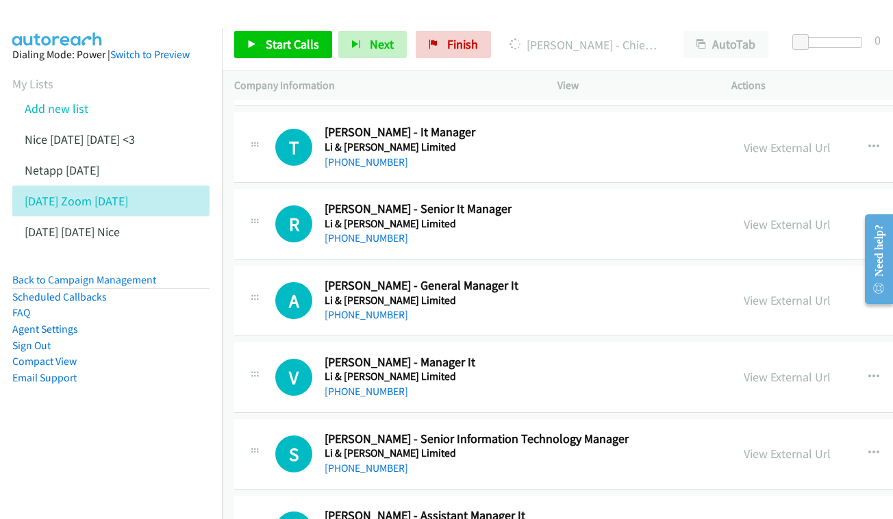
scroll to position [3328, 0]
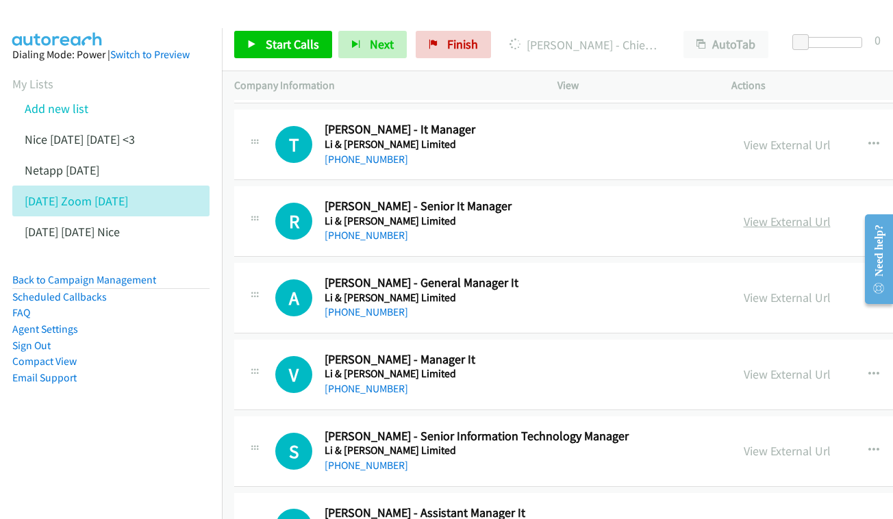
click at [757, 214] on link "View External Url" at bounding box center [786, 222] width 87 height 16
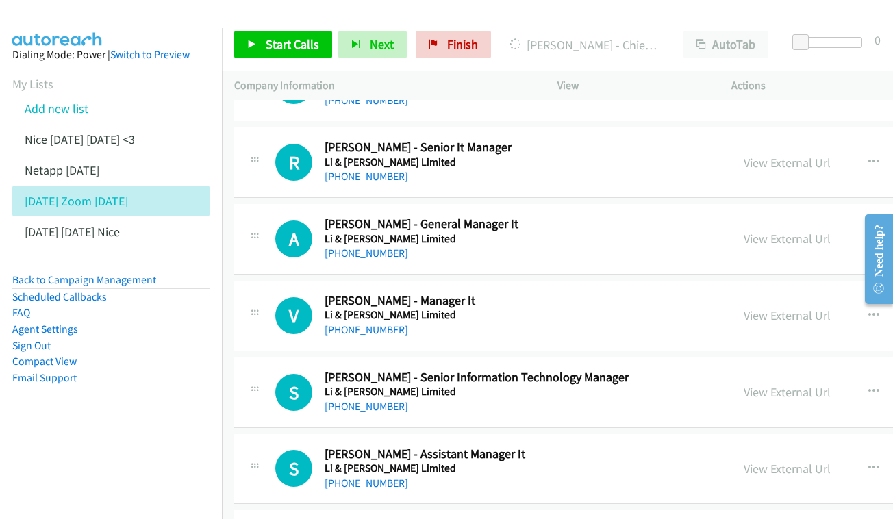
scroll to position [3390, 0]
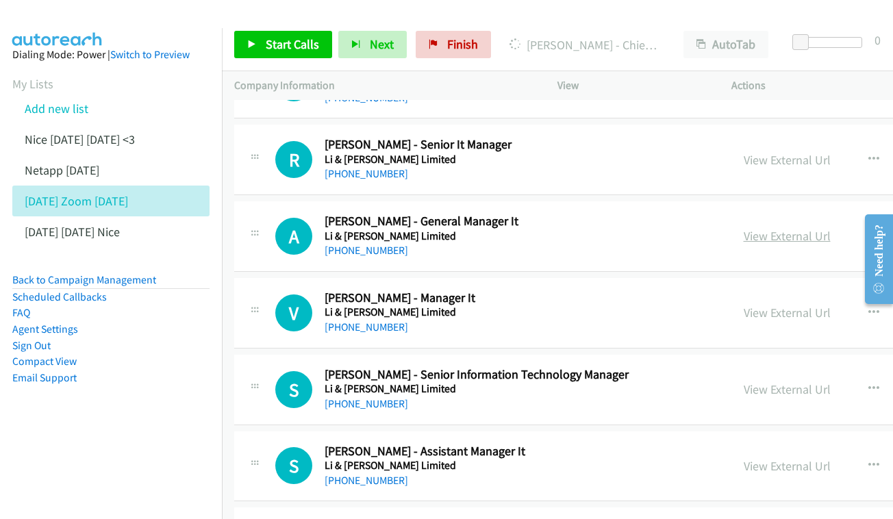
click at [767, 228] on link "View External Url" at bounding box center [786, 236] width 87 height 16
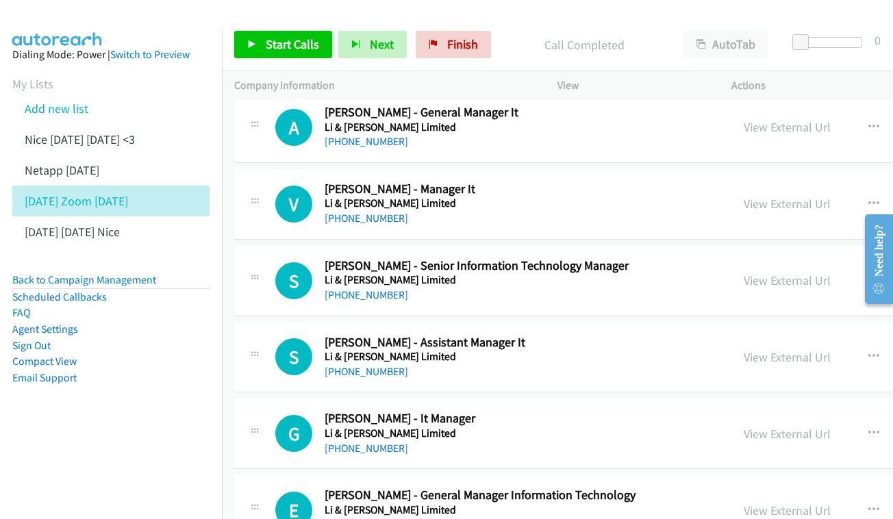
scroll to position [3496, 0]
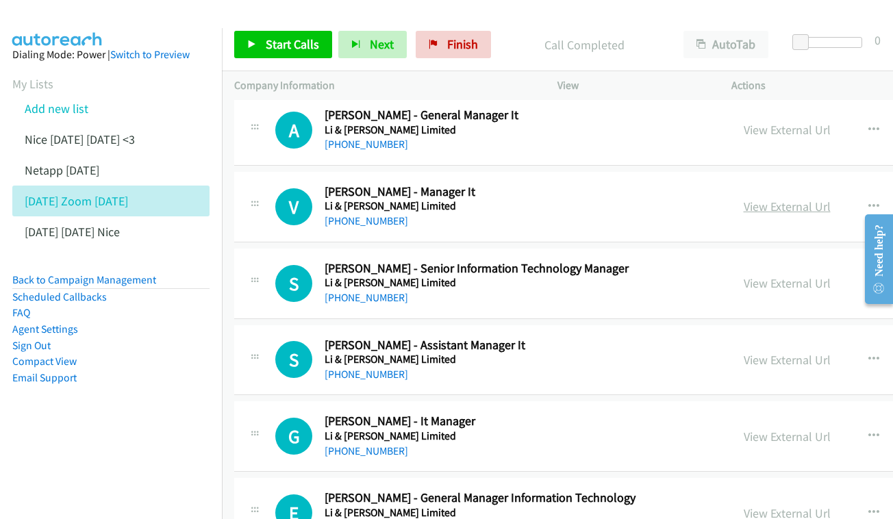
click at [745, 199] on link "View External Url" at bounding box center [786, 207] width 87 height 16
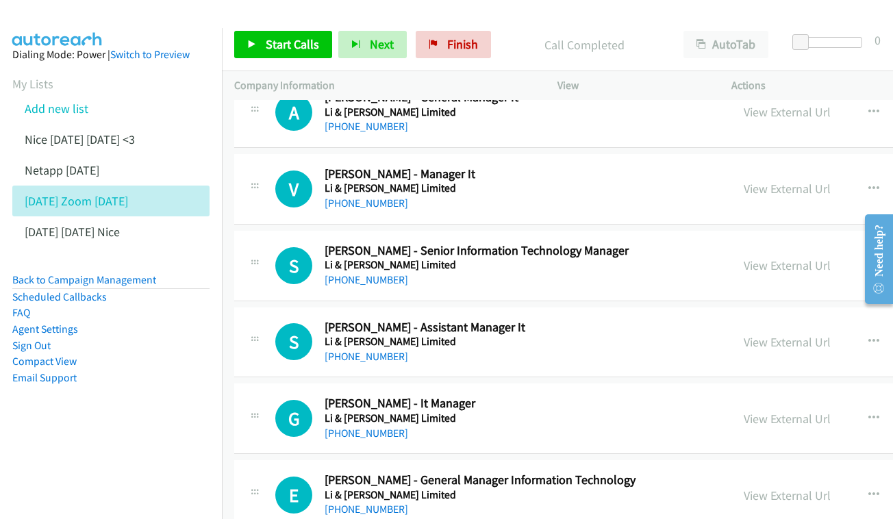
scroll to position [3538, 0]
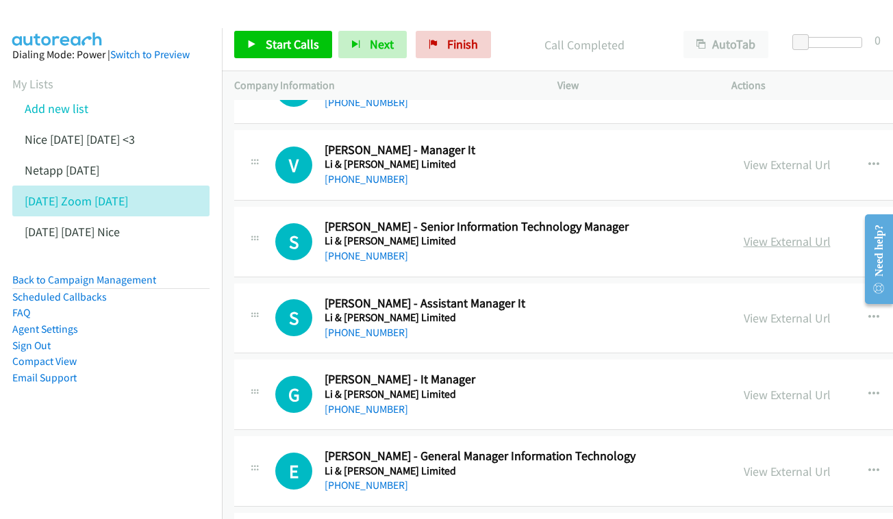
click at [756, 233] on link "View External Url" at bounding box center [786, 241] width 87 height 16
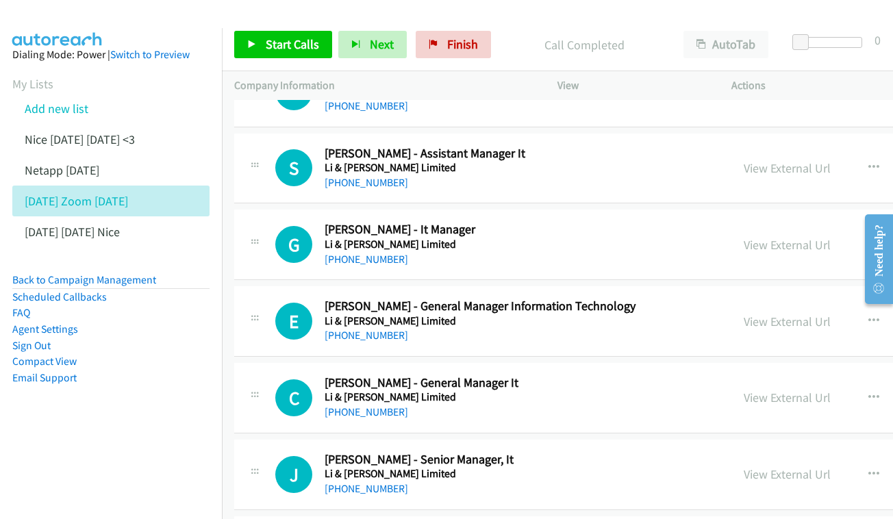
scroll to position [3709, 0]
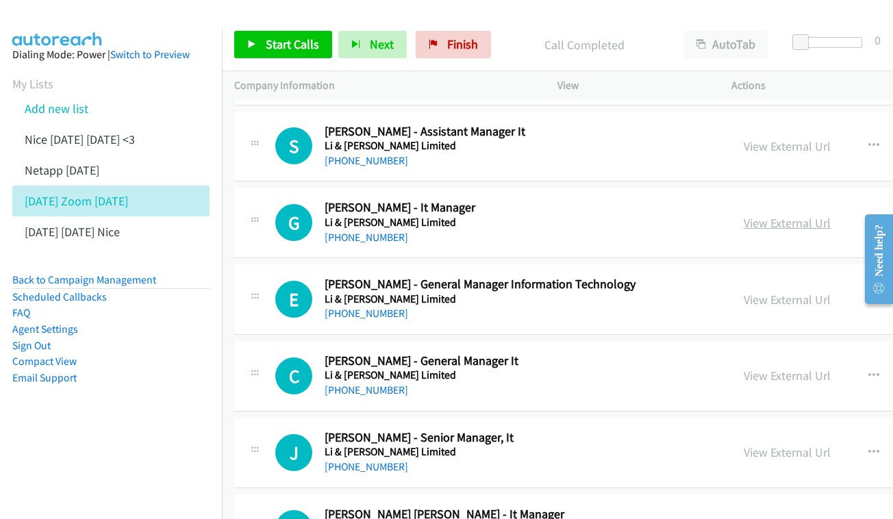
click at [779, 215] on link "View External Url" at bounding box center [786, 223] width 87 height 16
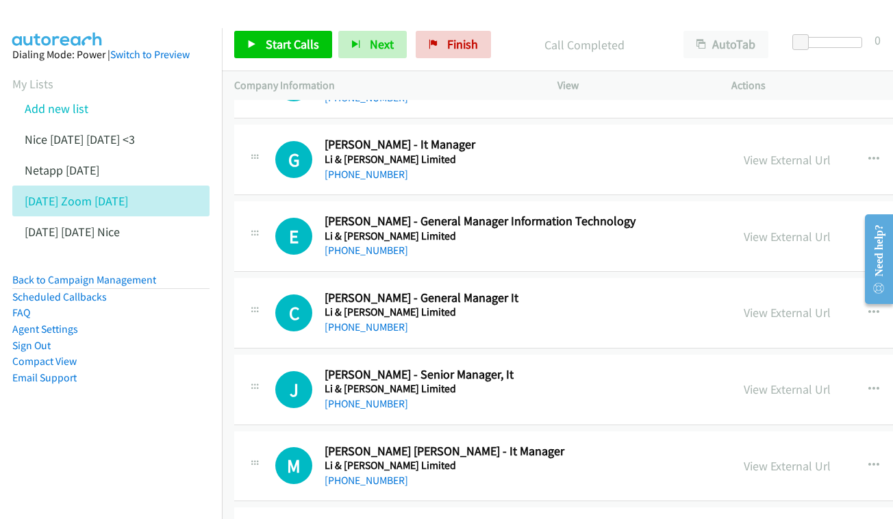
scroll to position [3775, 0]
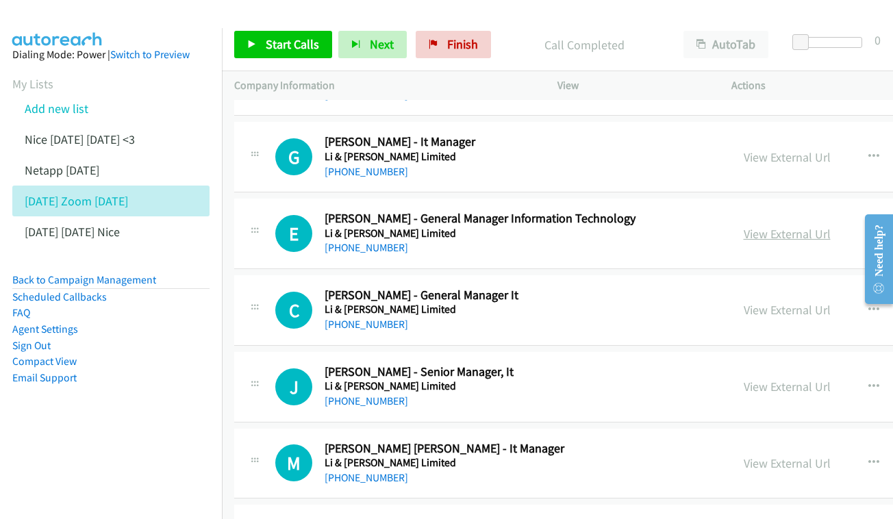
drag, startPoint x: 800, startPoint y: 179, endPoint x: 793, endPoint y: 177, distance: 7.1
click at [800, 225] on div "View External Url" at bounding box center [786, 234] width 87 height 18
click at [788, 226] on link "View External Url" at bounding box center [786, 234] width 87 height 16
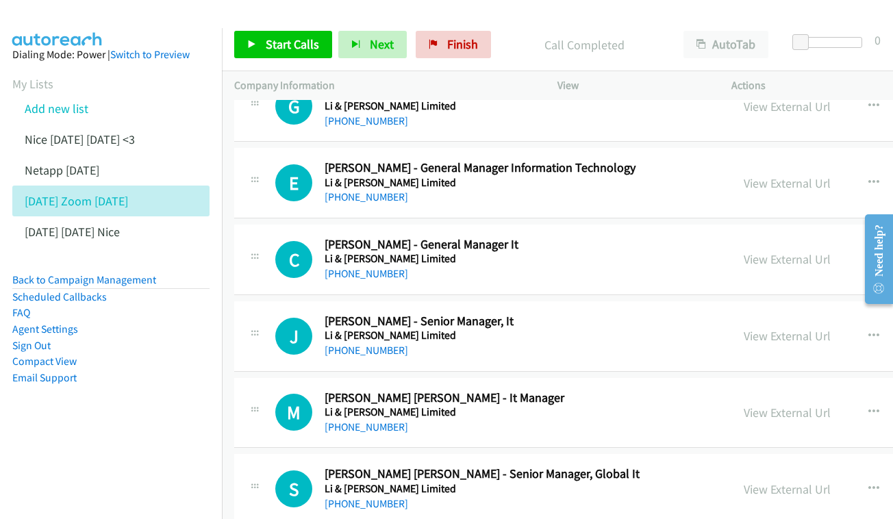
scroll to position [3829, 0]
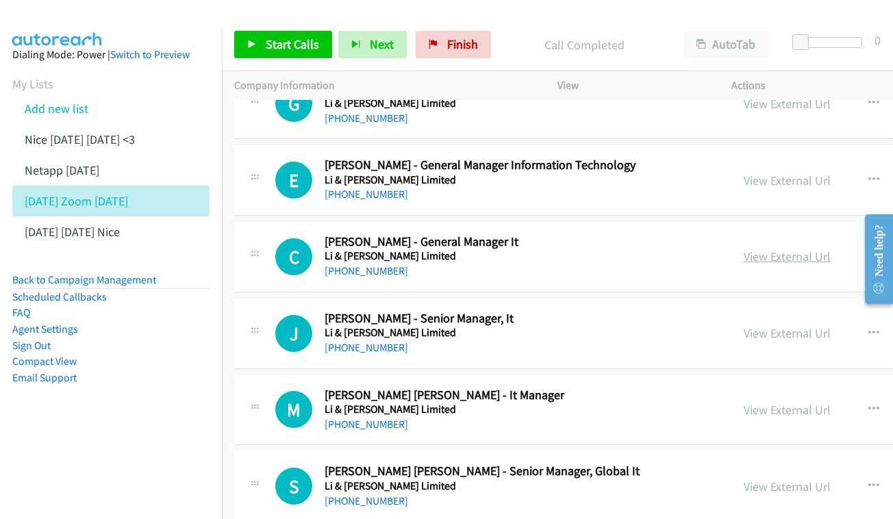
click at [743, 248] on link "View External Url" at bounding box center [786, 256] width 87 height 16
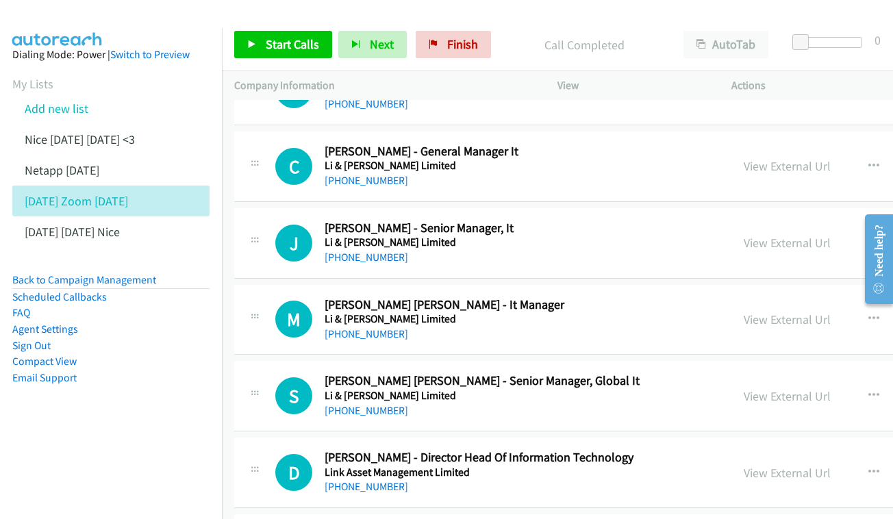
scroll to position [3922, 0]
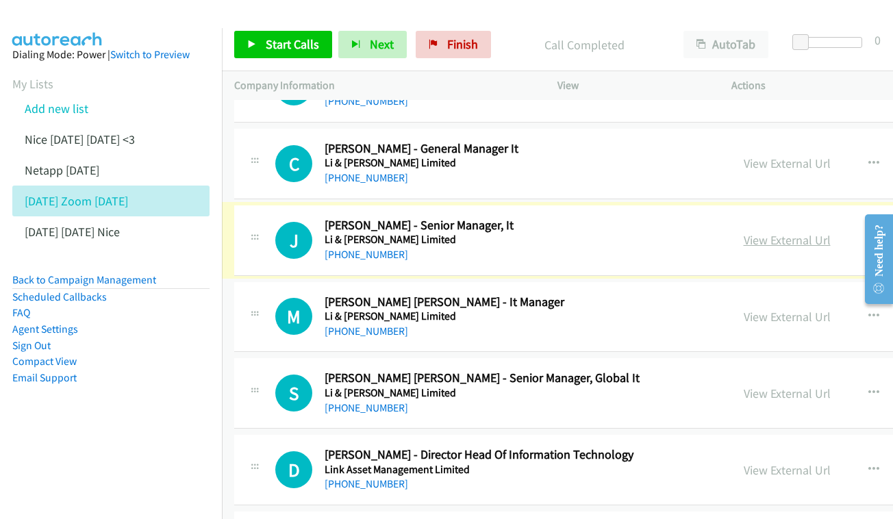
click at [743, 232] on link "View External Url" at bounding box center [786, 240] width 87 height 16
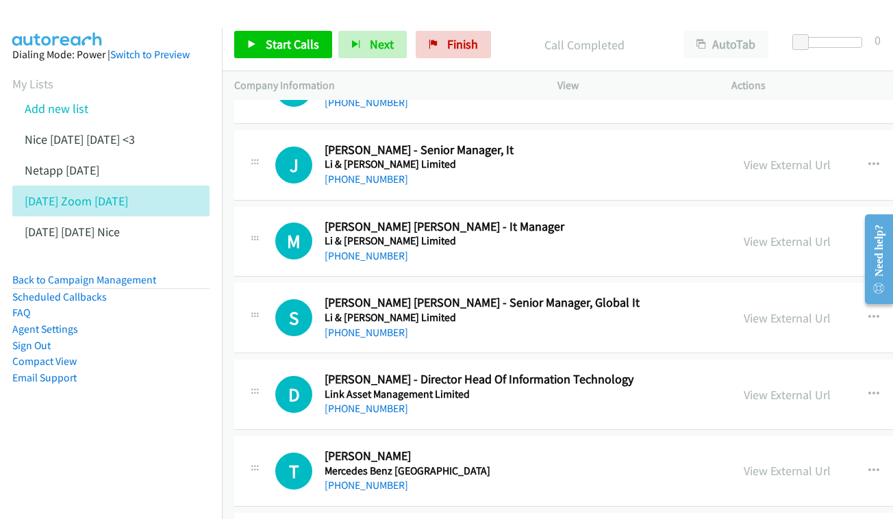
scroll to position [4000, 0]
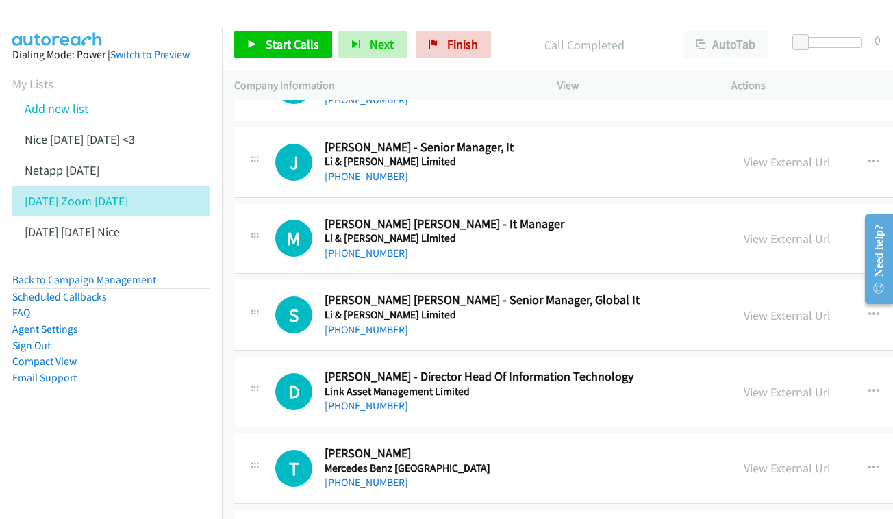
click at [758, 231] on link "View External Url" at bounding box center [786, 239] width 87 height 16
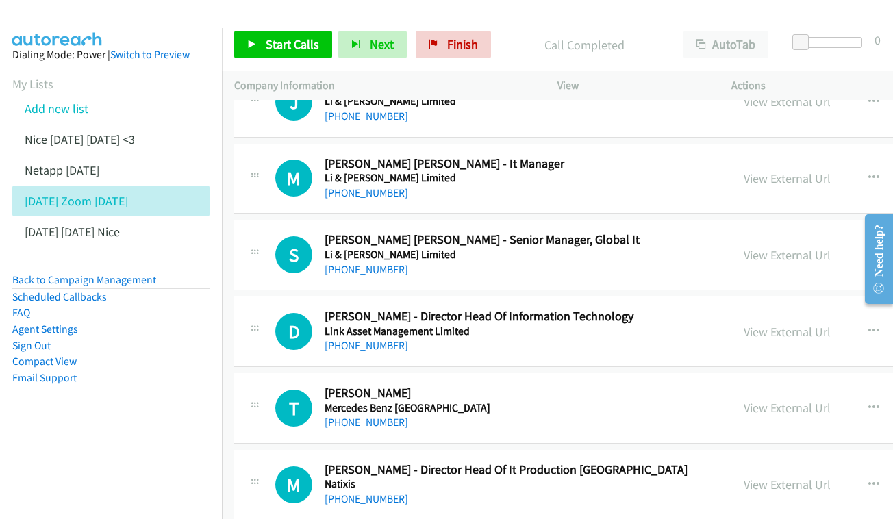
scroll to position [4084, 0]
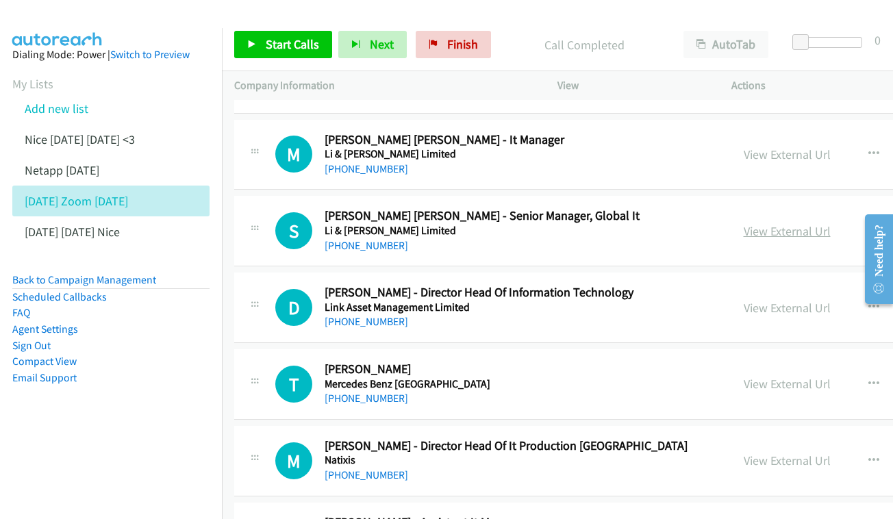
click at [750, 223] on link "View External Url" at bounding box center [786, 231] width 87 height 16
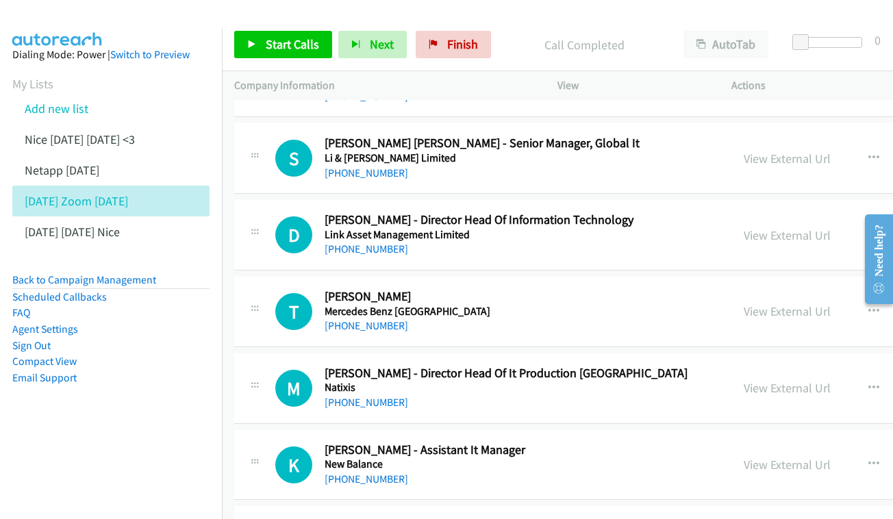
scroll to position [4159, 0]
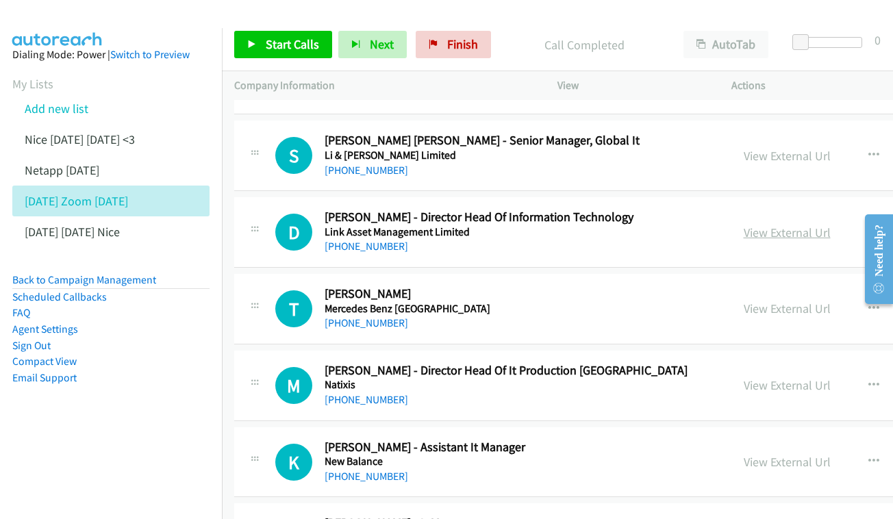
click at [756, 225] on link "View External Url" at bounding box center [786, 233] width 87 height 16
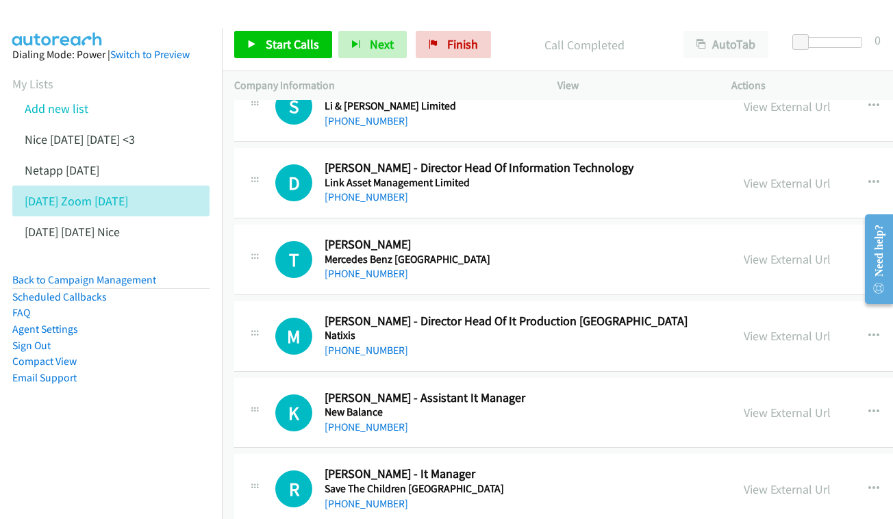
scroll to position [4227, 0]
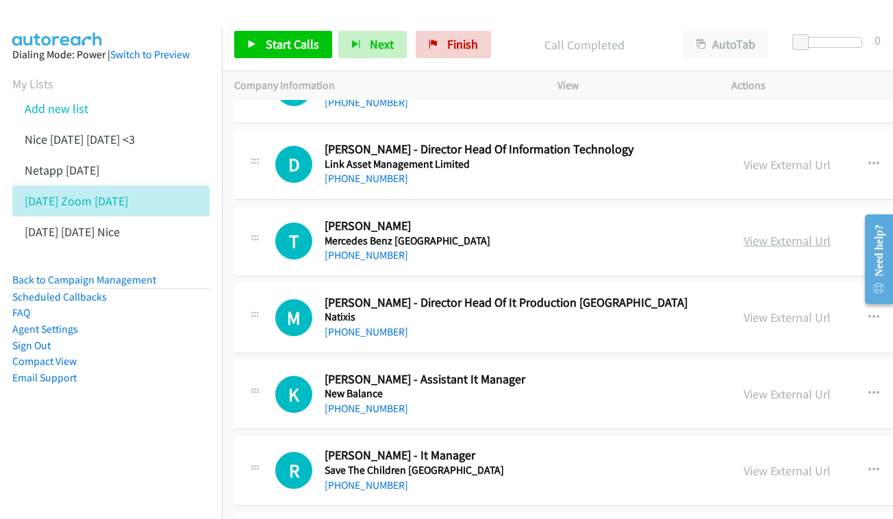
click at [743, 233] on link "View External Url" at bounding box center [786, 241] width 87 height 16
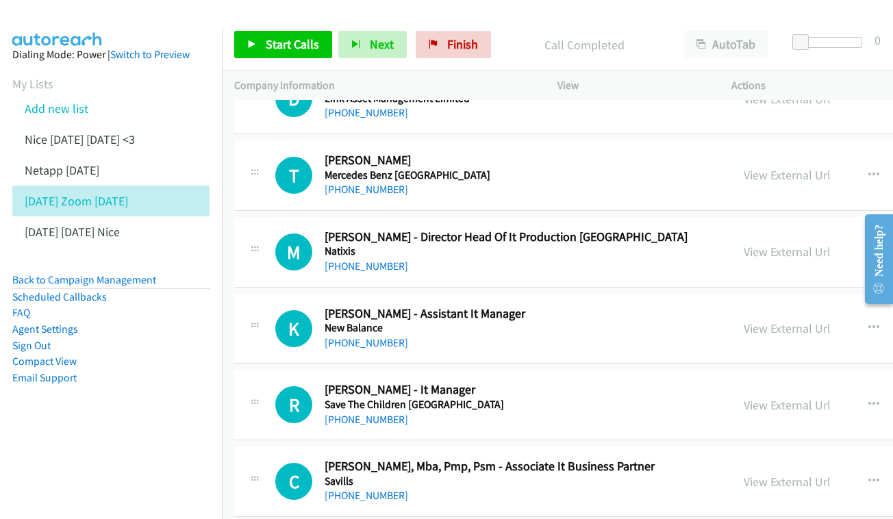
scroll to position [4316, 0]
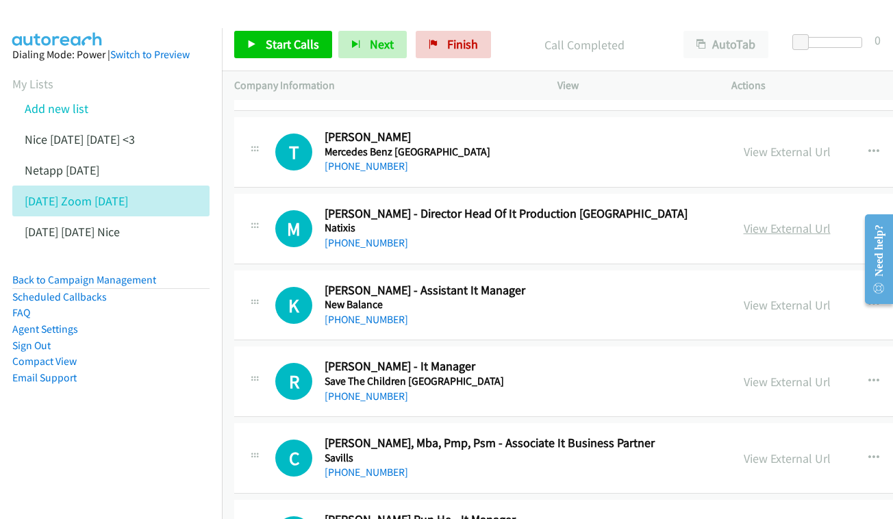
click at [743, 220] on link "View External Url" at bounding box center [786, 228] width 87 height 16
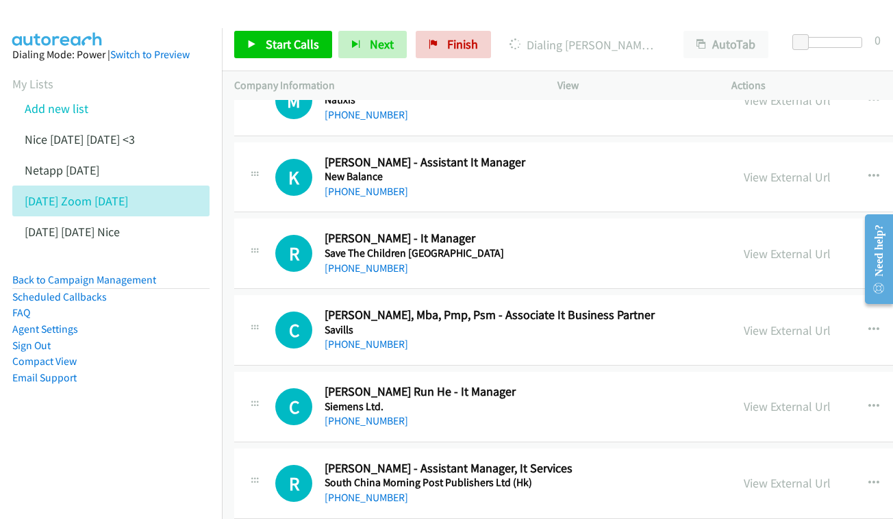
scroll to position [4464, 0]
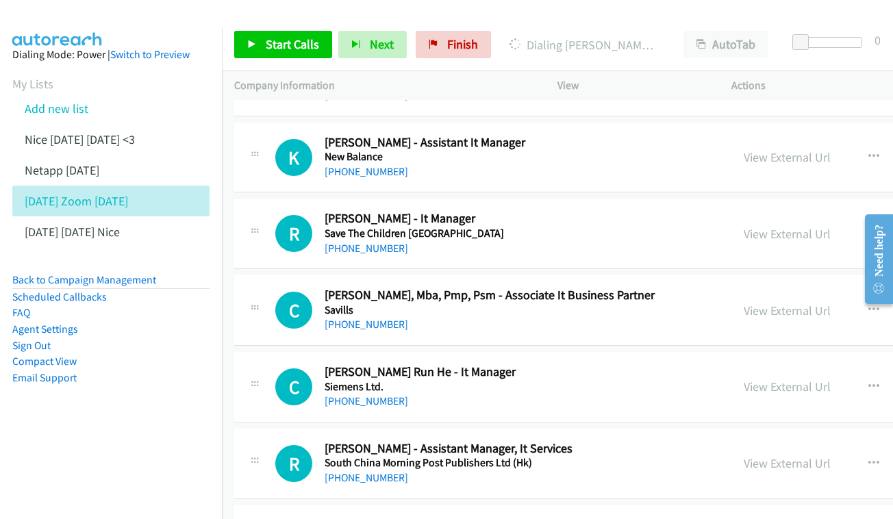
click at [759, 225] on div "View External Url" at bounding box center [786, 234] width 87 height 18
click at [765, 226] on link "View External Url" at bounding box center [786, 234] width 87 height 16
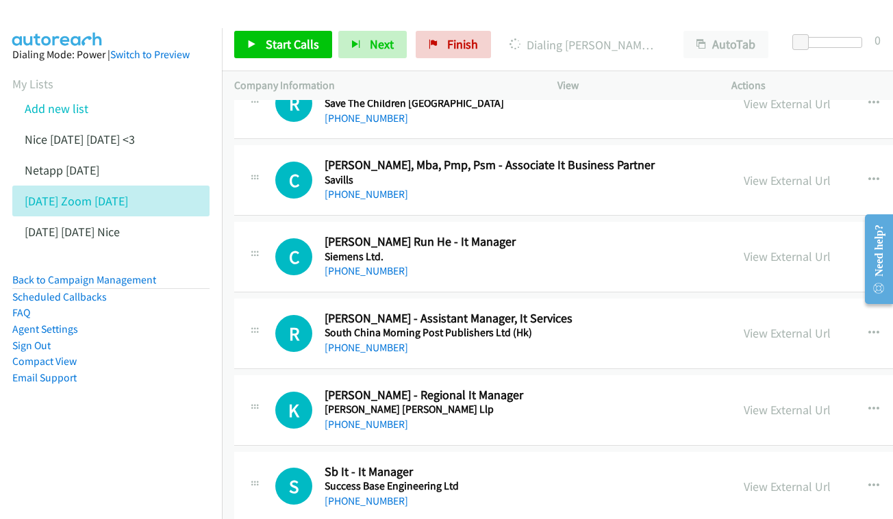
scroll to position [4619, 0]
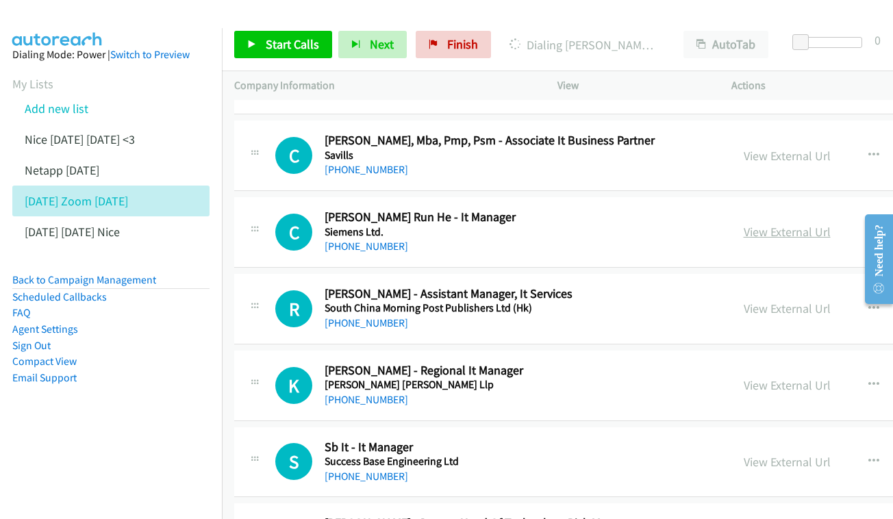
click at [800, 224] on link "View External Url" at bounding box center [786, 232] width 87 height 16
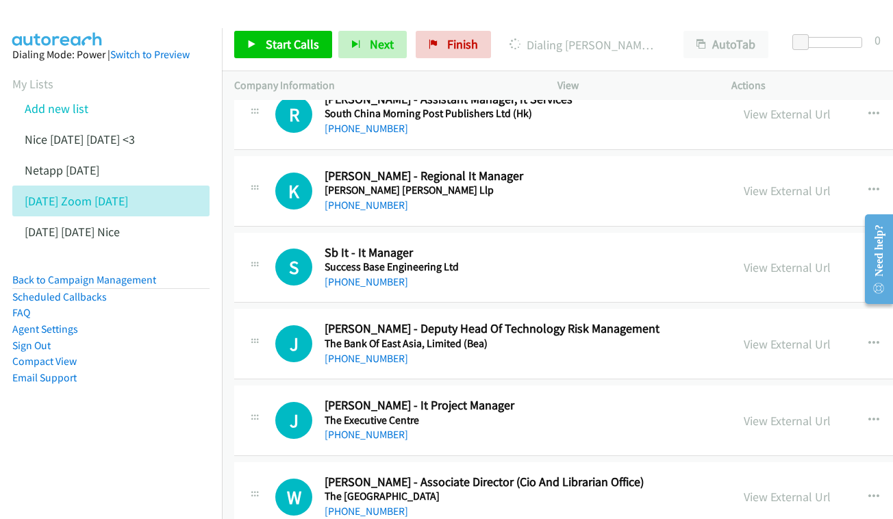
scroll to position [4789, 0]
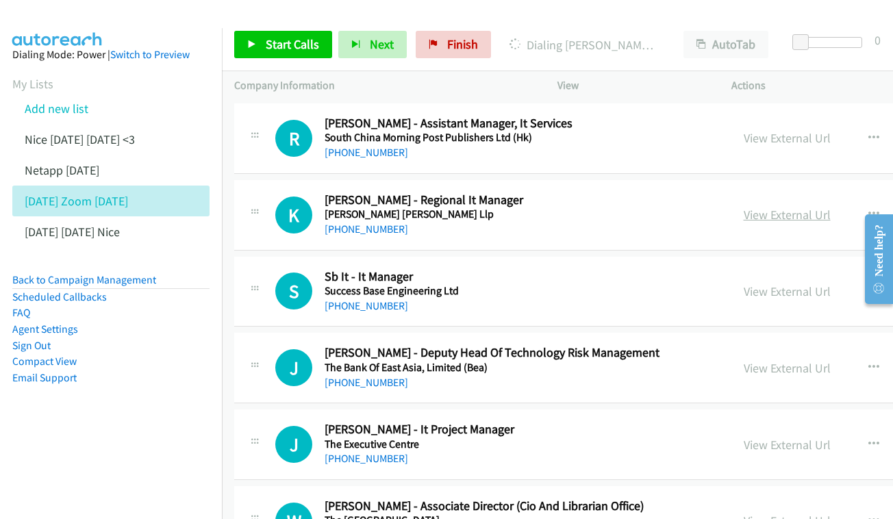
click at [760, 207] on link "View External Url" at bounding box center [786, 215] width 87 height 16
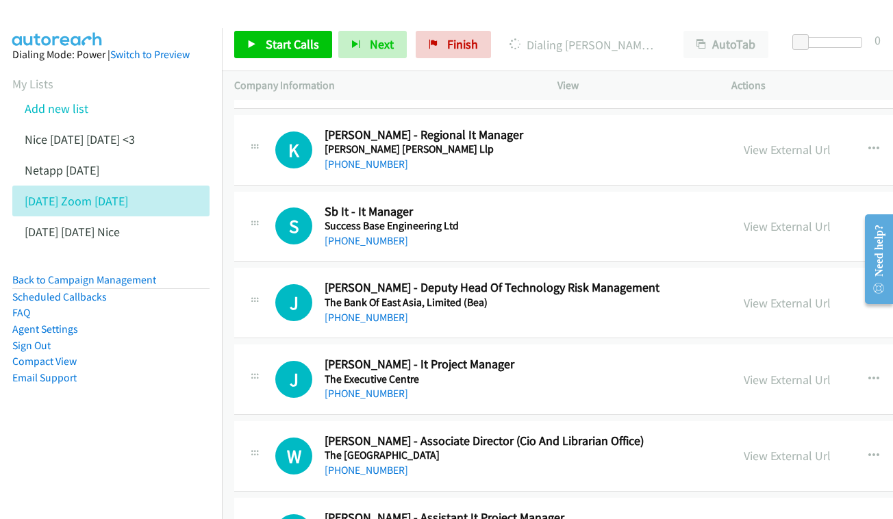
scroll to position [4857, 0]
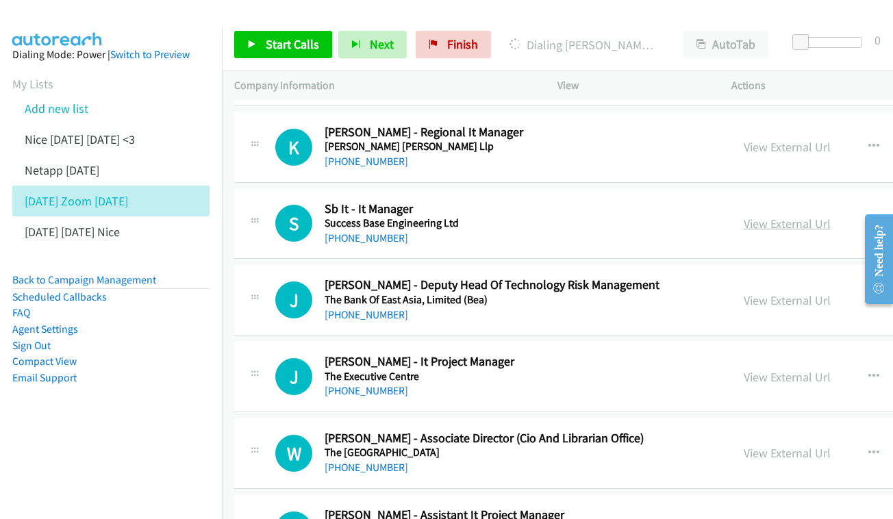
click at [752, 216] on link "View External Url" at bounding box center [786, 224] width 87 height 16
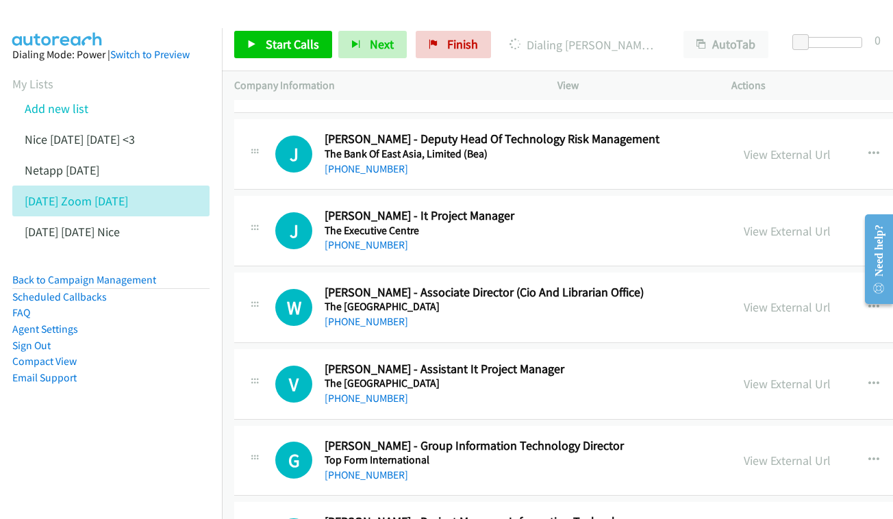
scroll to position [5005, 0]
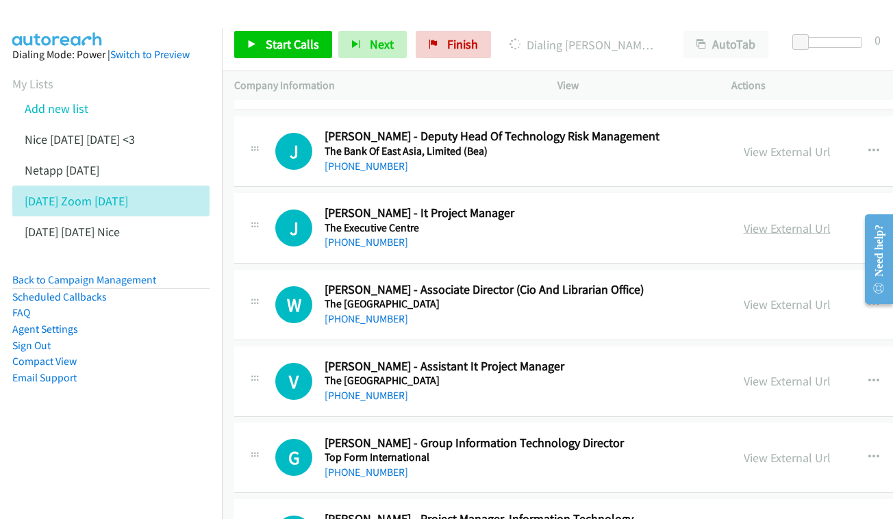
click at [743, 220] on link "View External Url" at bounding box center [786, 228] width 87 height 16
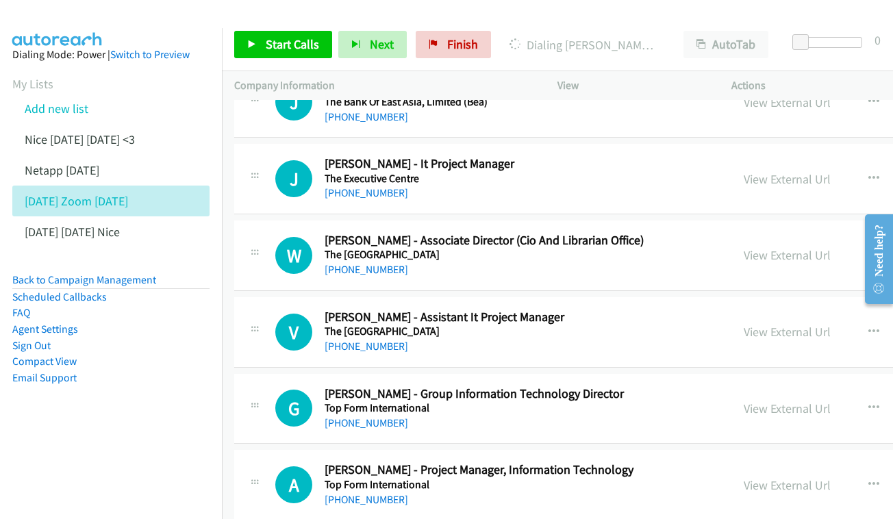
scroll to position [5080, 0]
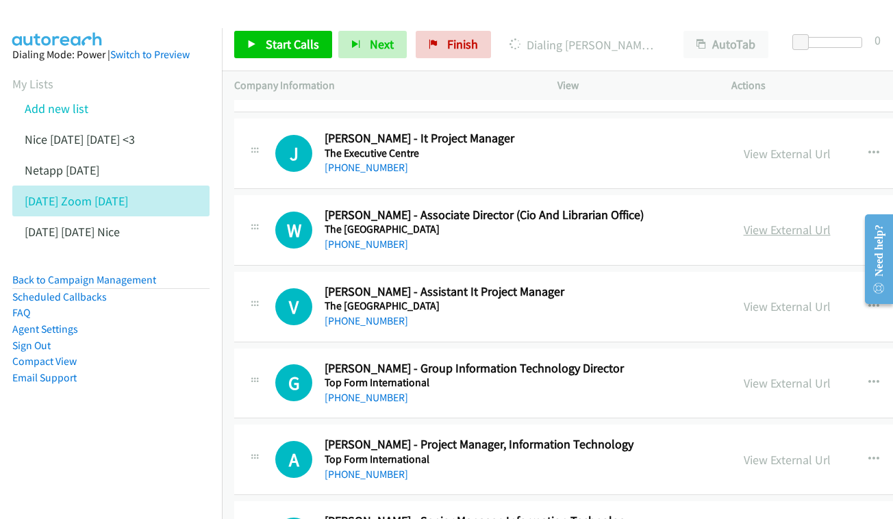
click at [750, 222] on link "View External Url" at bounding box center [786, 230] width 87 height 16
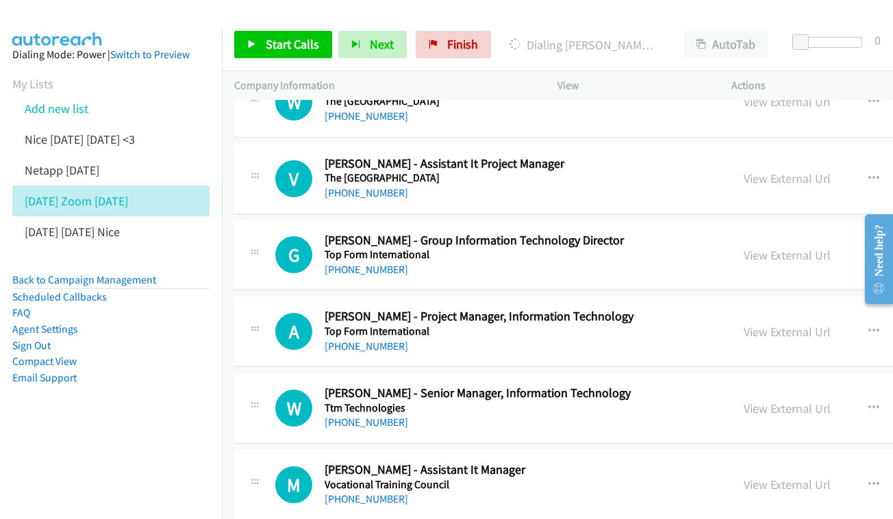
scroll to position [5231, 0]
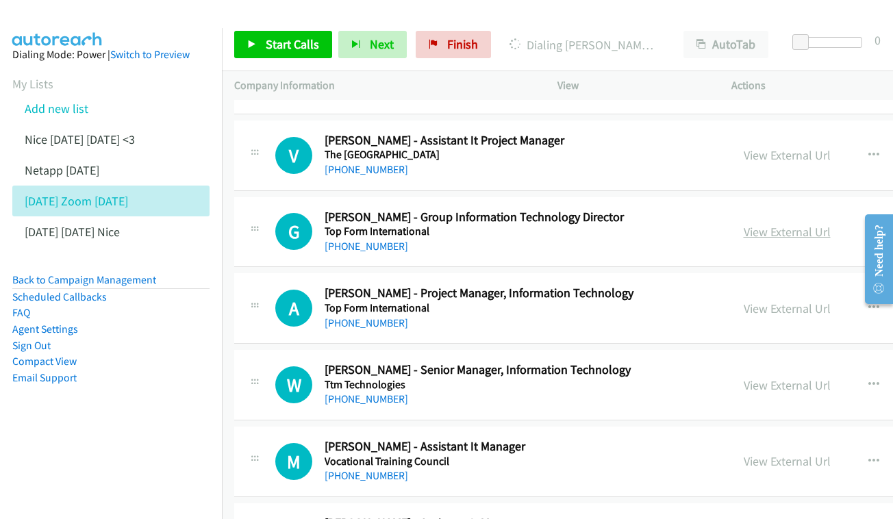
click at [743, 224] on link "View External Url" at bounding box center [786, 232] width 87 height 16
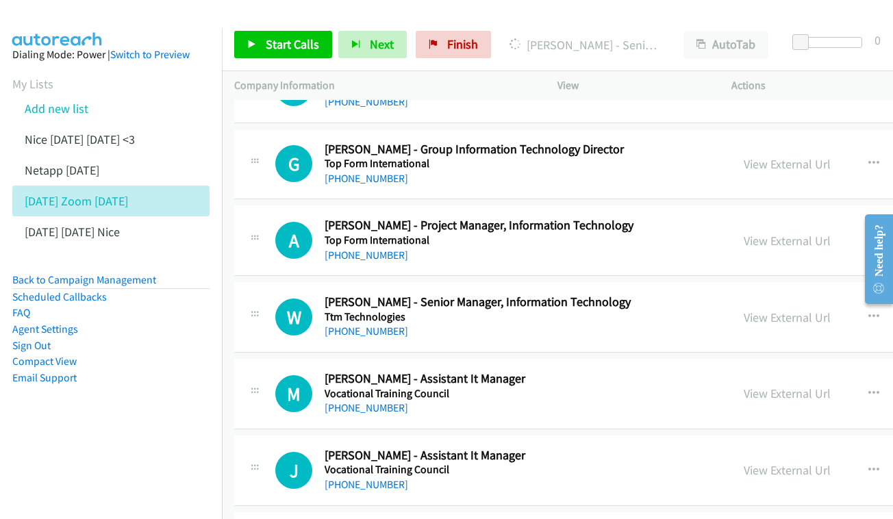
scroll to position [5302, 0]
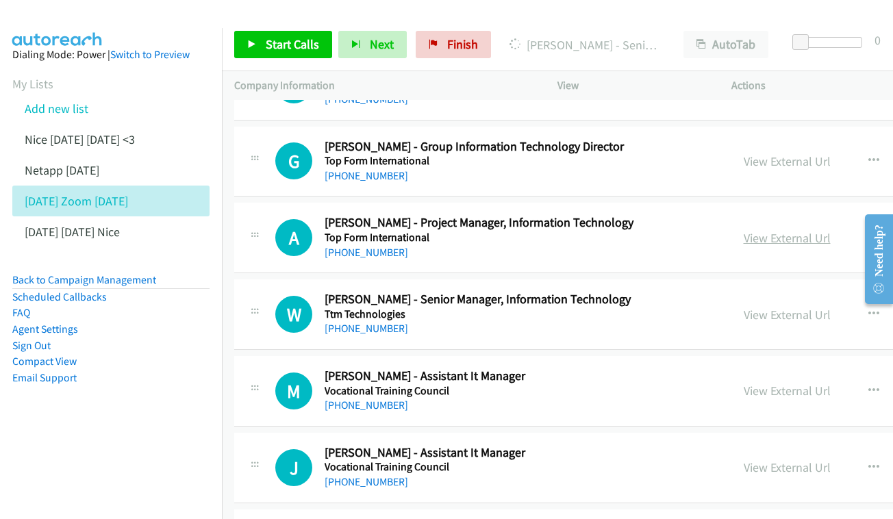
click at [754, 230] on link "View External Url" at bounding box center [786, 238] width 87 height 16
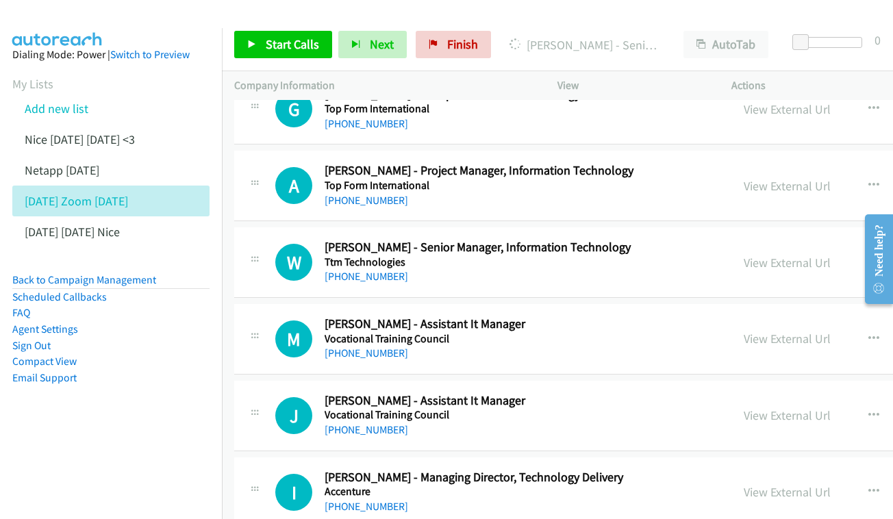
scroll to position [5374, 0]
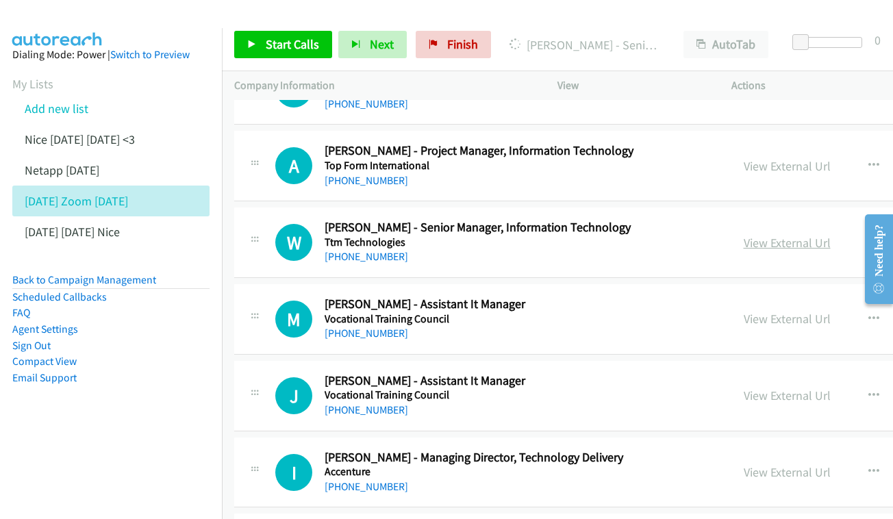
click at [743, 235] on link "View External Url" at bounding box center [786, 243] width 87 height 16
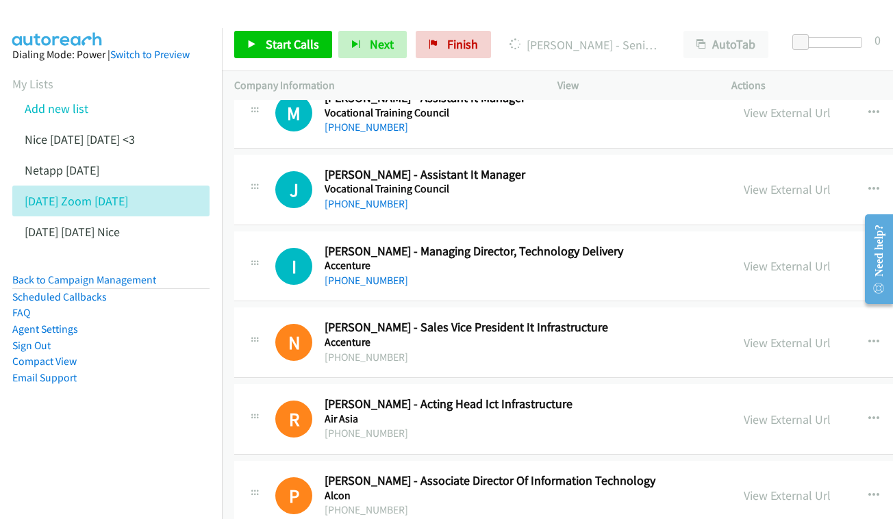
scroll to position [5601, 0]
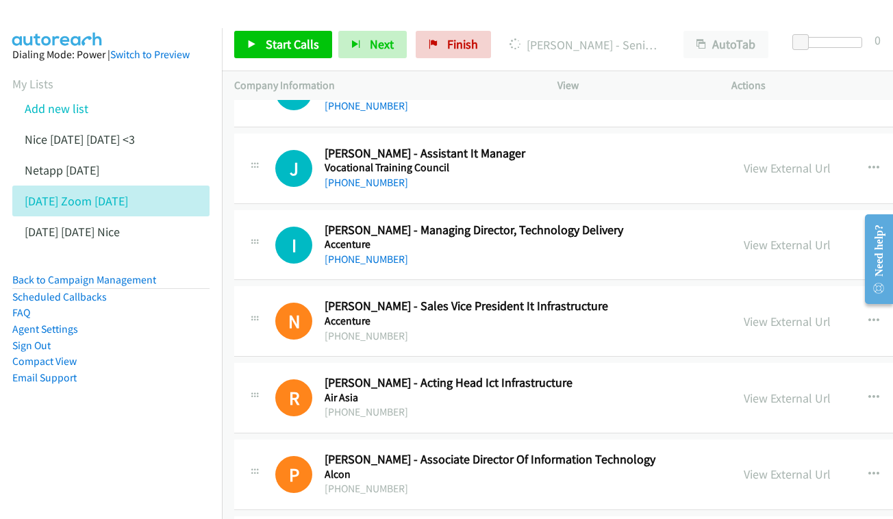
click at [842, 222] on div "View External Url View External Url Schedule/Manage Callback Start Calls Here R…" at bounding box center [861, 244] width 261 height 45
click at [790, 237] on link "View External Url" at bounding box center [786, 245] width 87 height 16
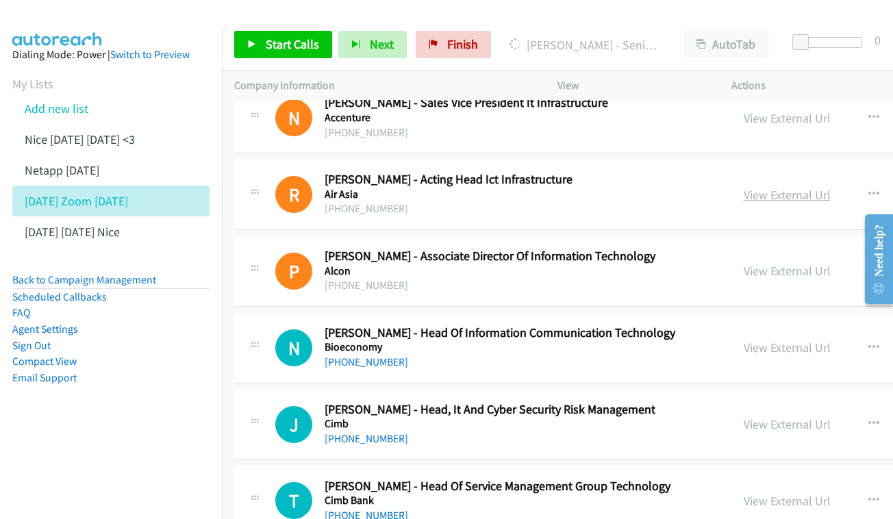
scroll to position [5825, 0]
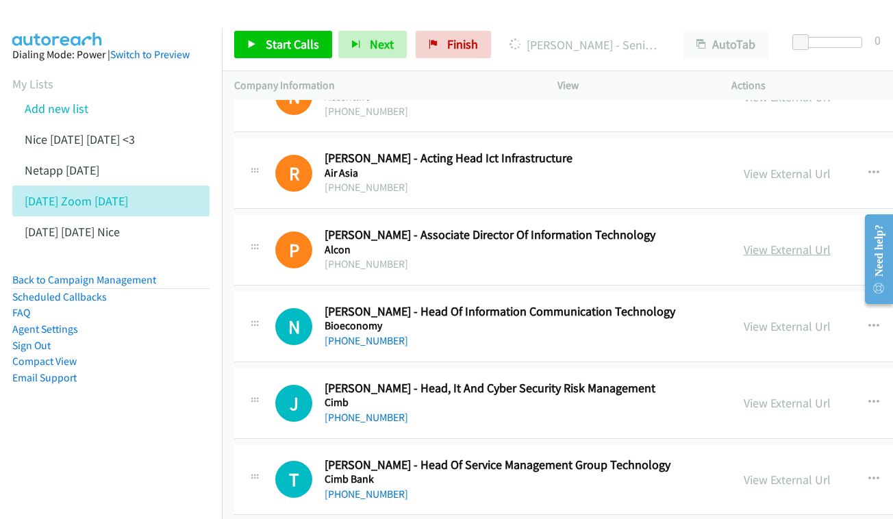
click at [743, 242] on link "View External Url" at bounding box center [786, 250] width 87 height 16
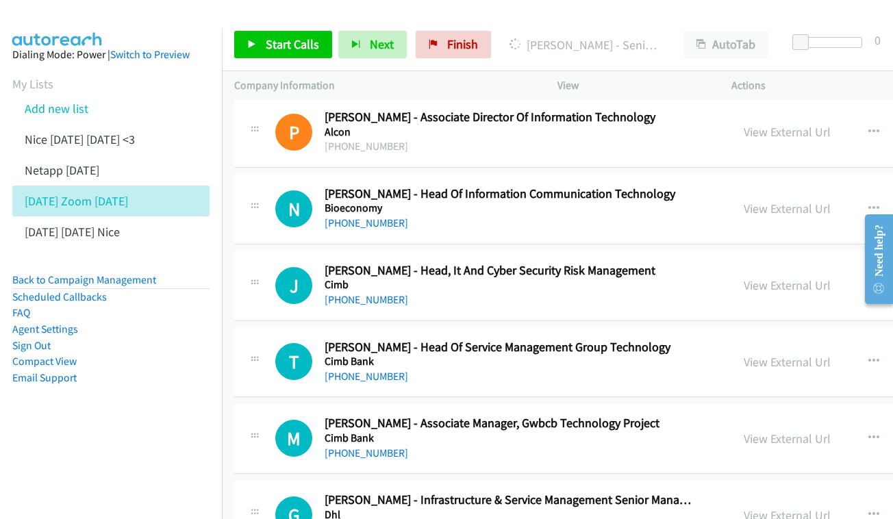
scroll to position [5968, 0]
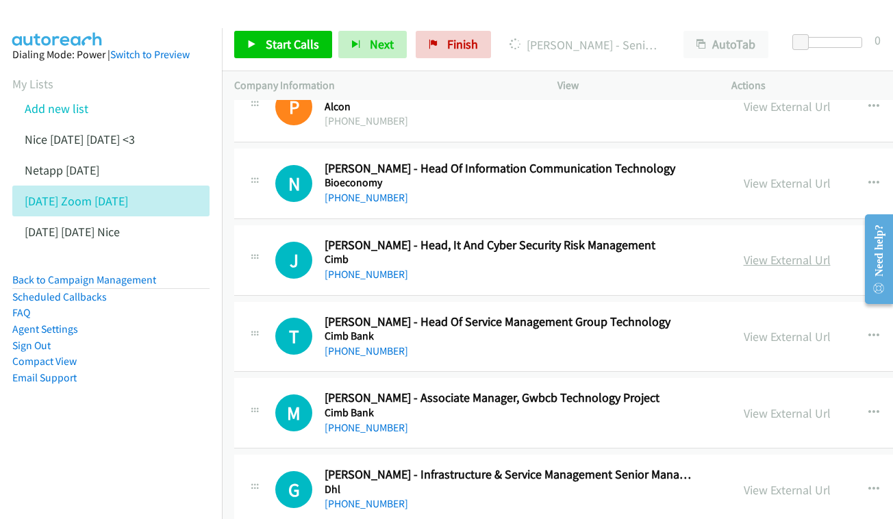
click at [743, 252] on link "View External Url" at bounding box center [786, 260] width 87 height 16
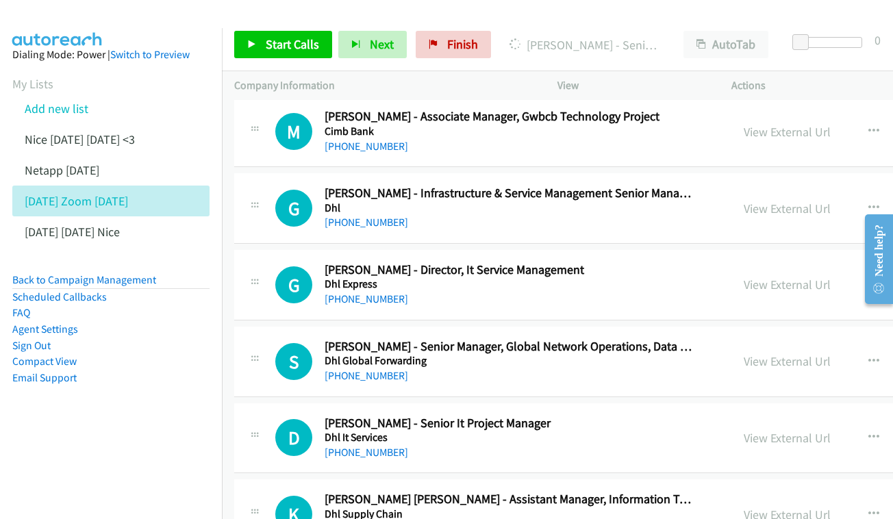
scroll to position [6253, 0]
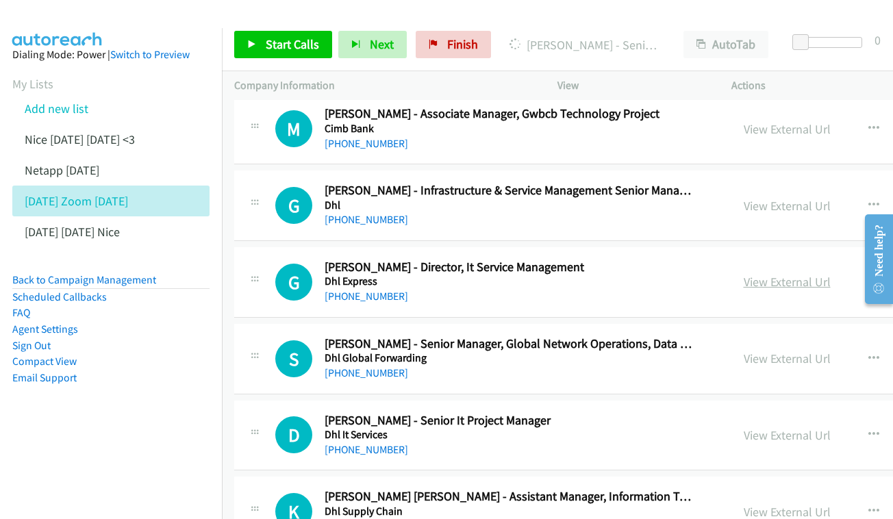
click at [744, 274] on link "View External Url" at bounding box center [786, 282] width 87 height 16
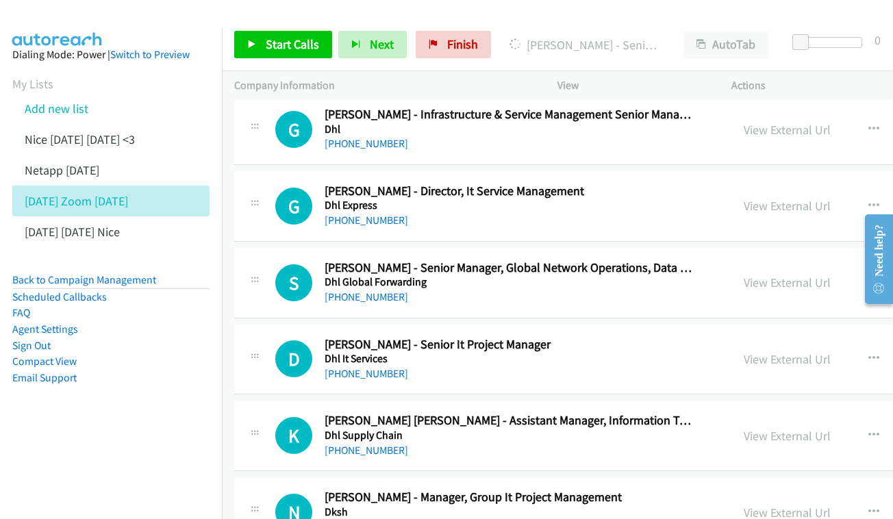
scroll to position [6351, 0]
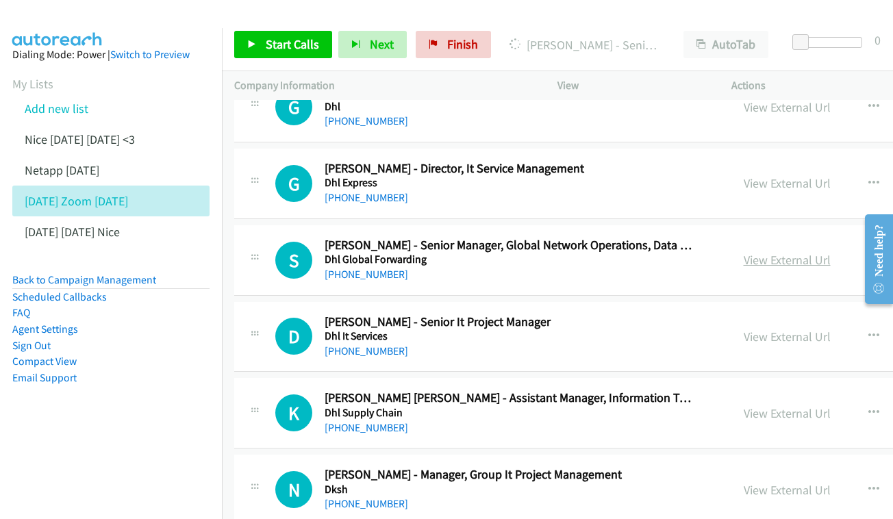
click at [763, 252] on link "View External Url" at bounding box center [786, 260] width 87 height 16
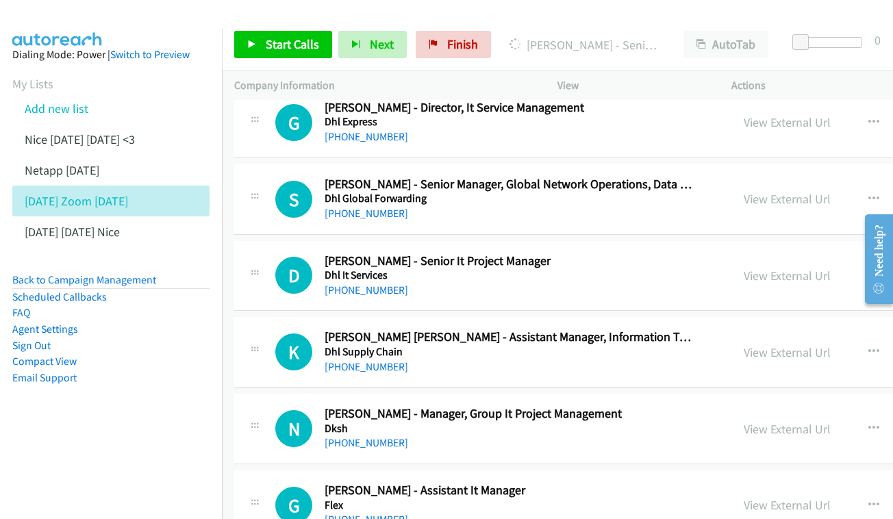
scroll to position [6415, 0]
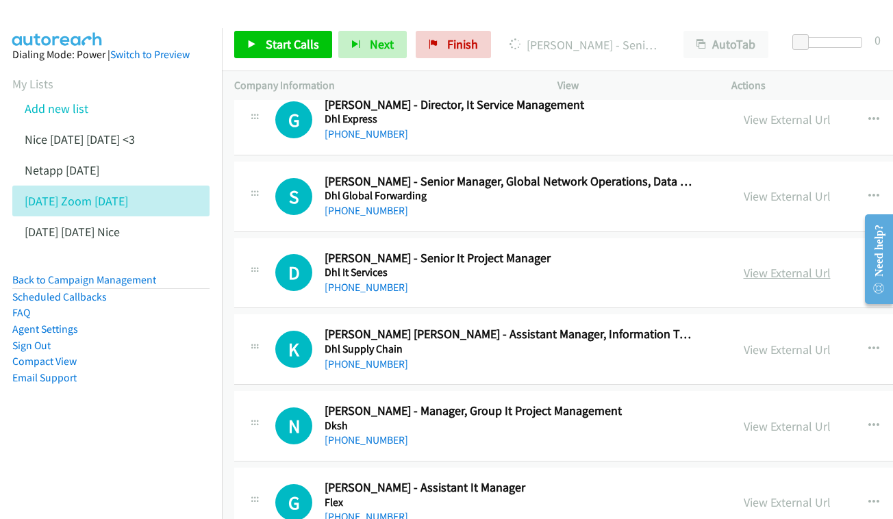
click at [743, 265] on link "View External Url" at bounding box center [786, 273] width 87 height 16
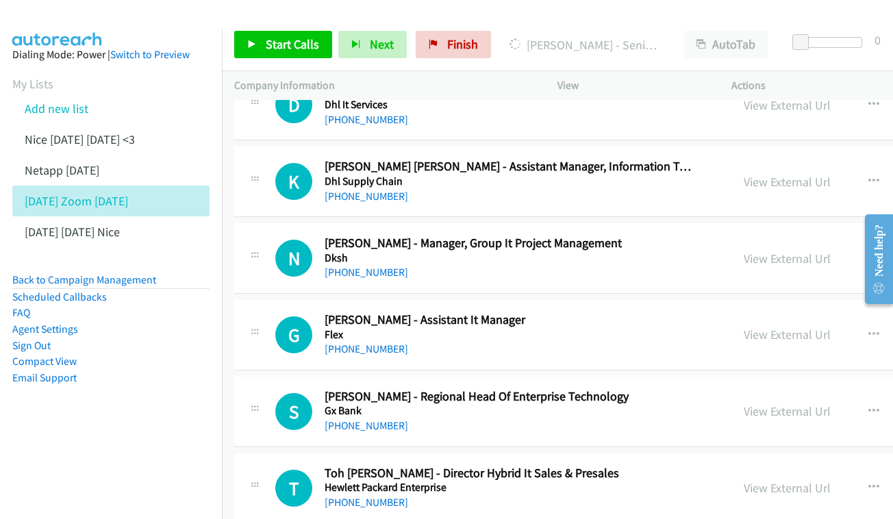
scroll to position [6585, 0]
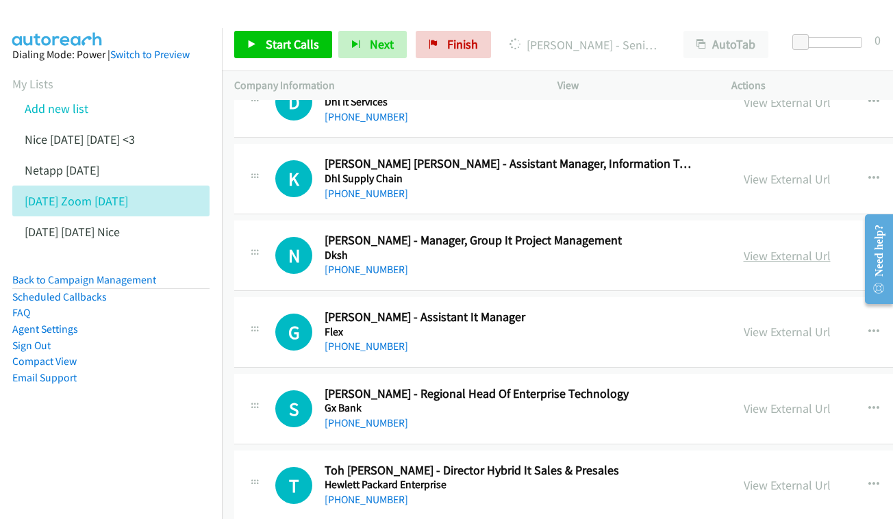
click at [751, 248] on link "View External Url" at bounding box center [786, 256] width 87 height 16
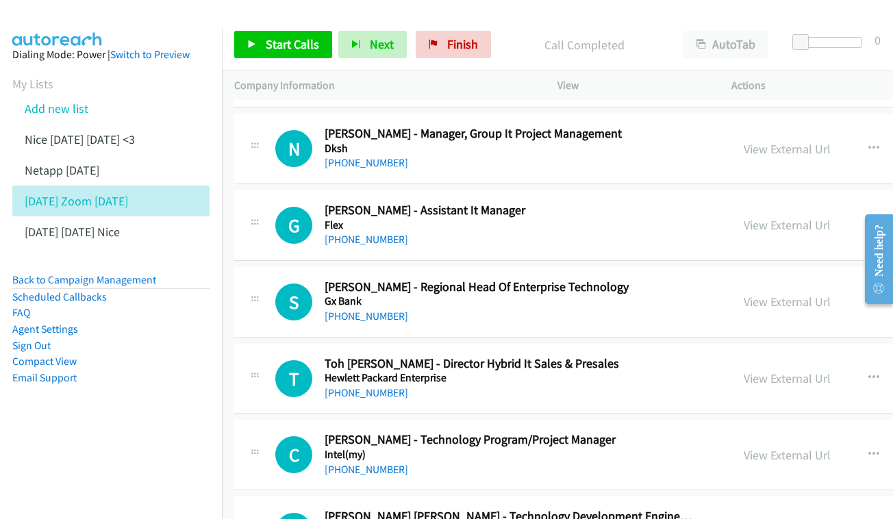
scroll to position [6719, 0]
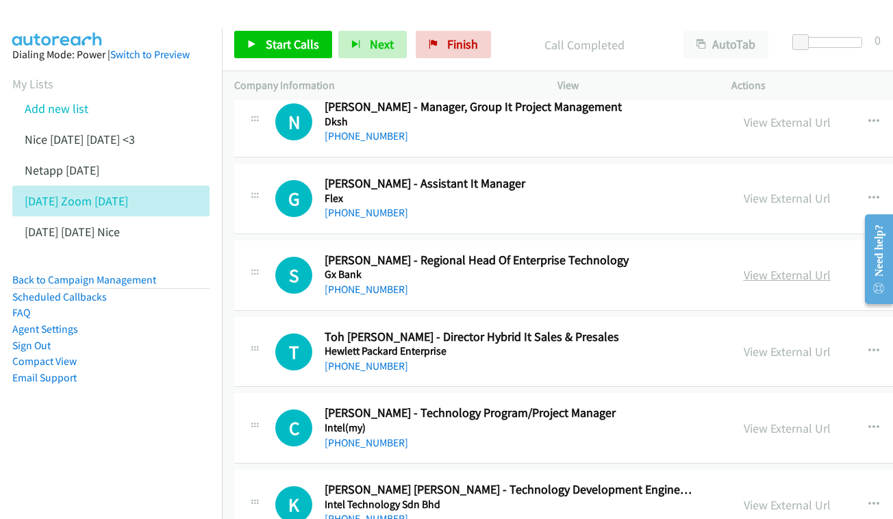
click at [777, 267] on link "View External Url" at bounding box center [786, 275] width 87 height 16
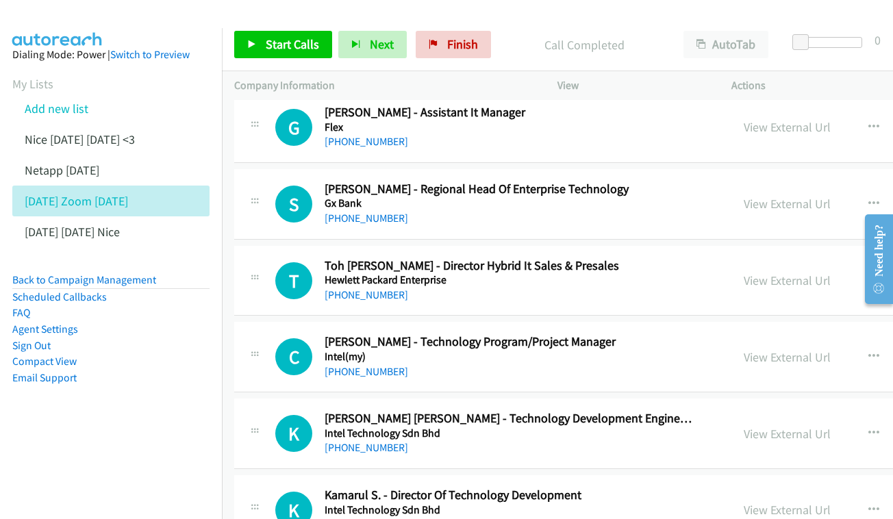
scroll to position [6809, 0]
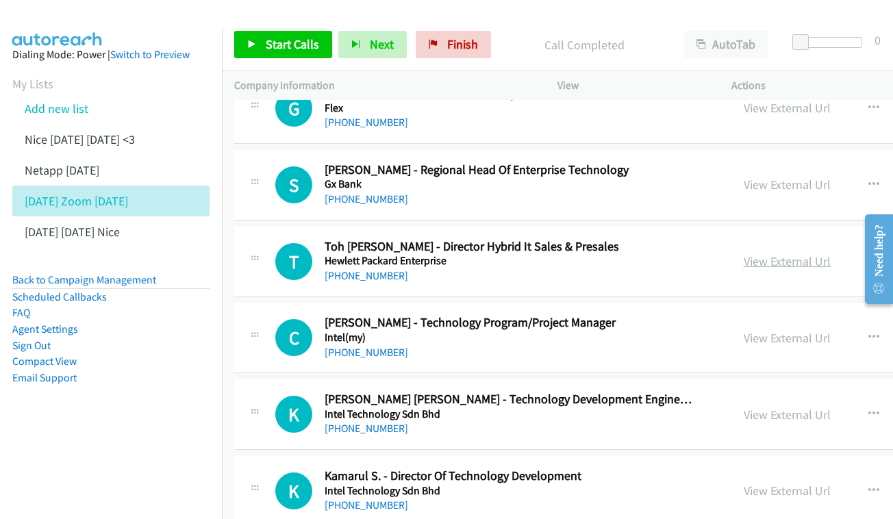
click at [780, 253] on link "View External Url" at bounding box center [786, 261] width 87 height 16
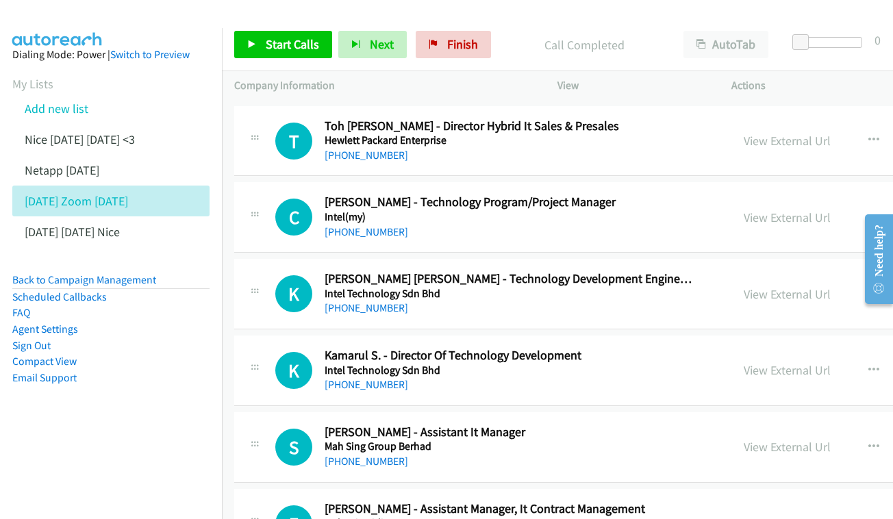
scroll to position [6902, 0]
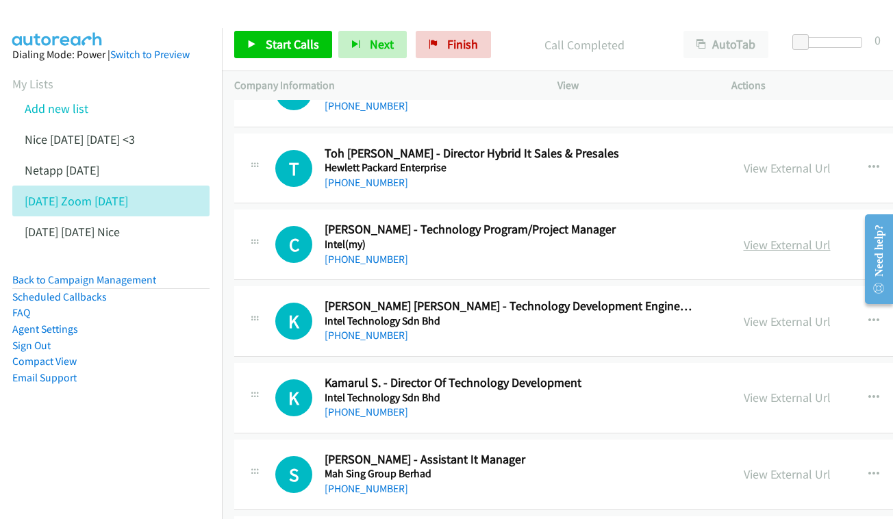
click at [780, 237] on link "View External Url" at bounding box center [786, 245] width 87 height 16
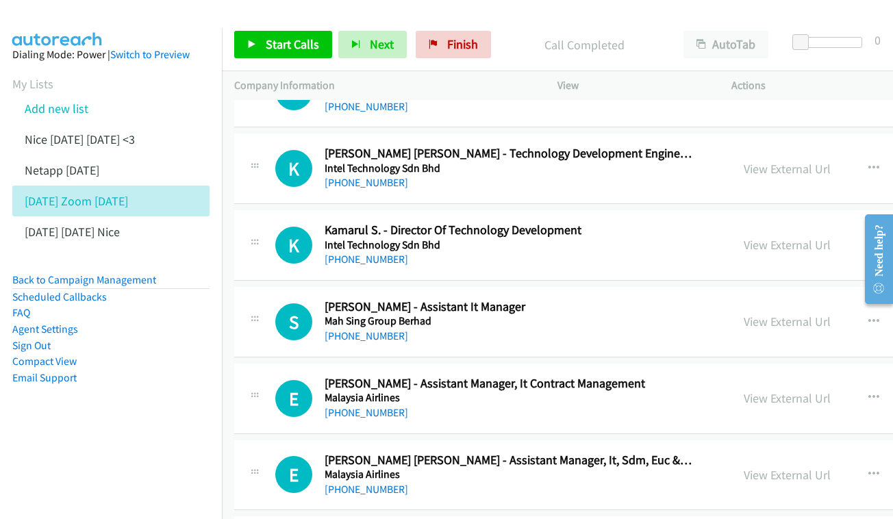
scroll to position [7052, 0]
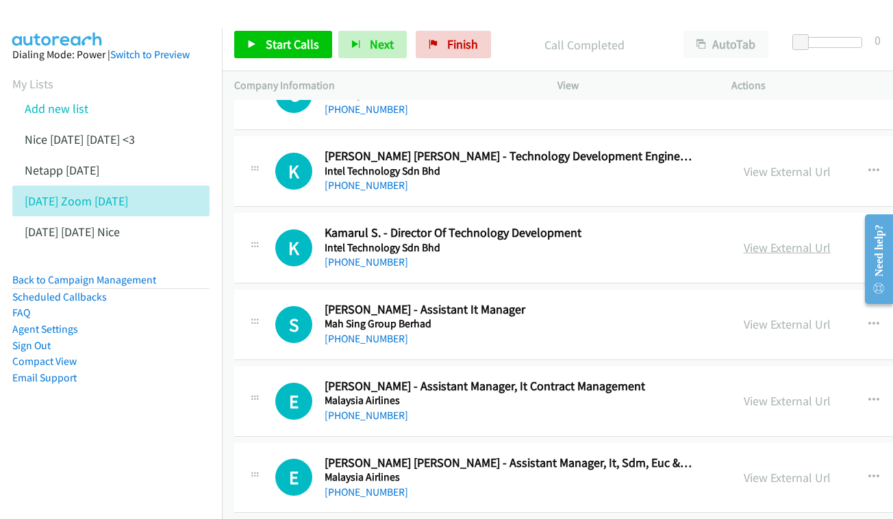
click at [745, 240] on link "View External Url" at bounding box center [786, 248] width 87 height 16
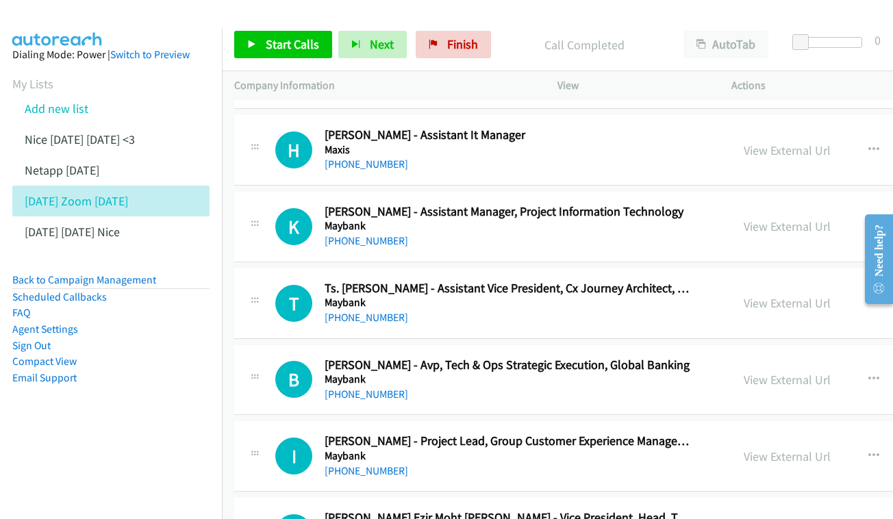
scroll to position [7552, 0]
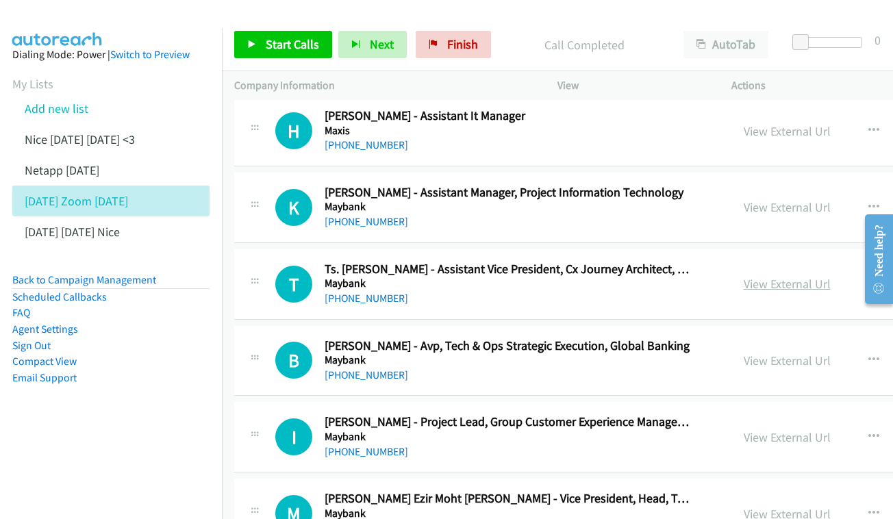
click at [743, 276] on link "View External Url" at bounding box center [786, 284] width 87 height 16
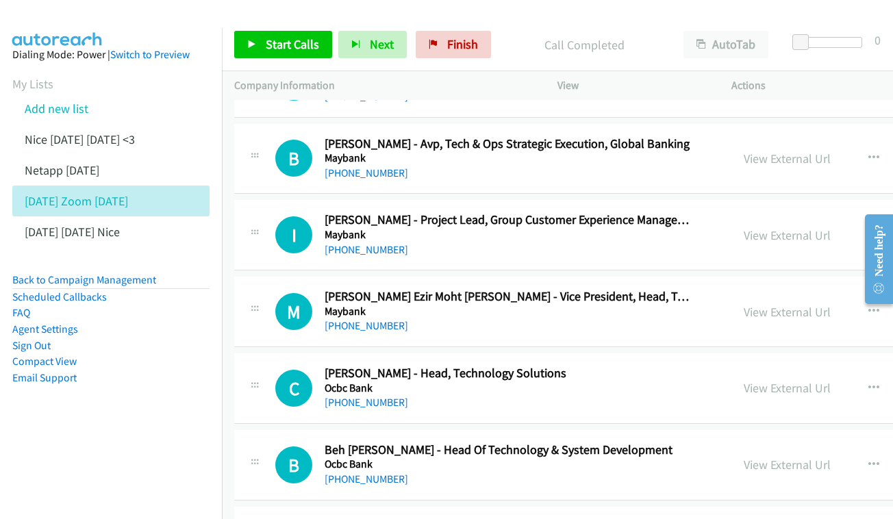
scroll to position [7780, 0]
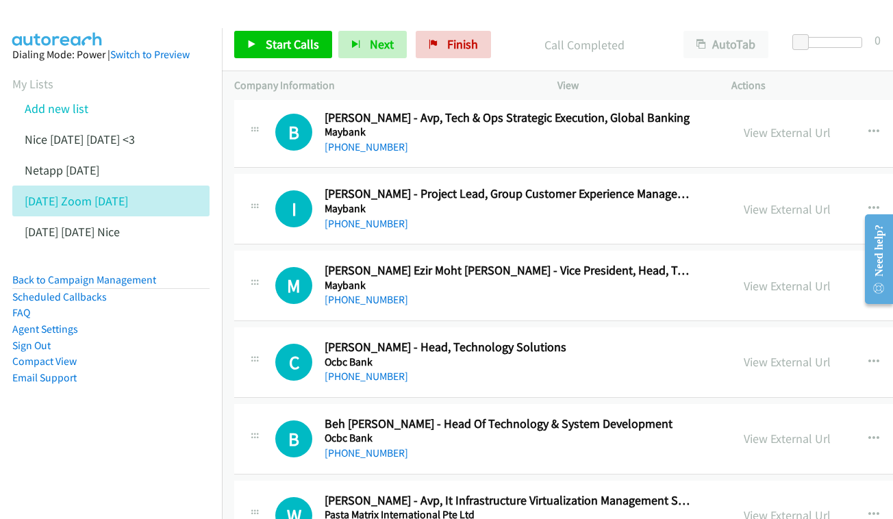
click at [769, 263] on div "View External Url View External Url Schedule/Manage Callback Start Calls Here R…" at bounding box center [861, 285] width 261 height 45
click at [765, 278] on link "View External Url" at bounding box center [786, 286] width 87 height 16
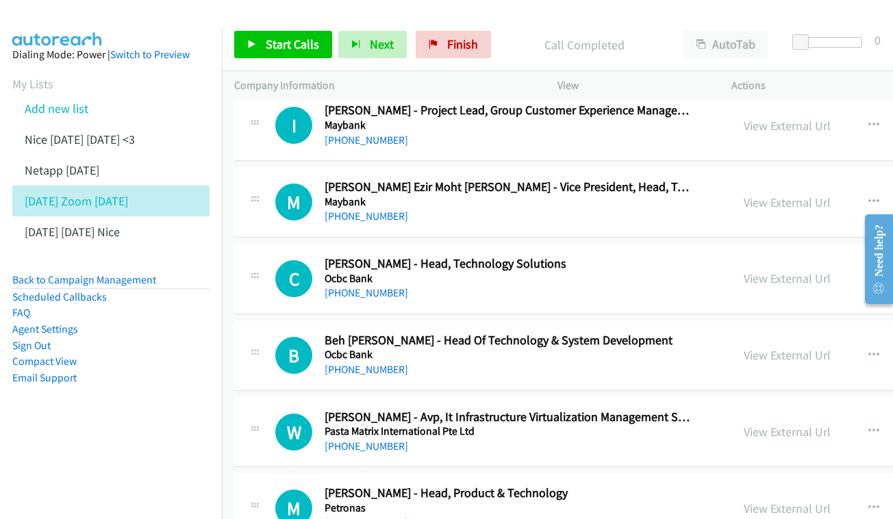
scroll to position [7866, 0]
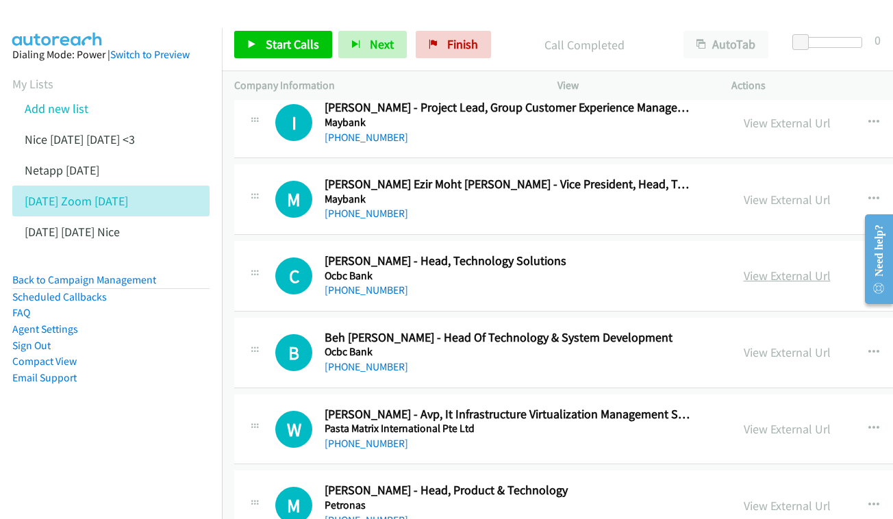
click at [743, 268] on link "View External Url" at bounding box center [786, 276] width 87 height 16
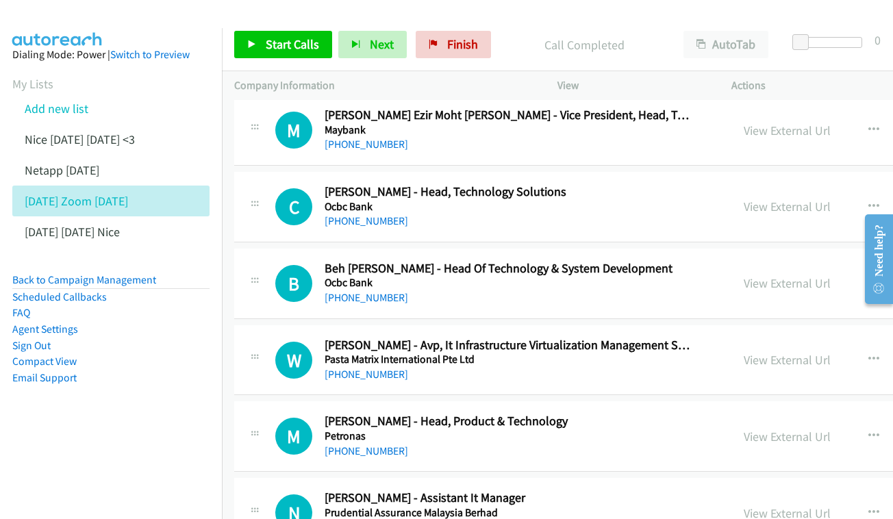
scroll to position [7938, 0]
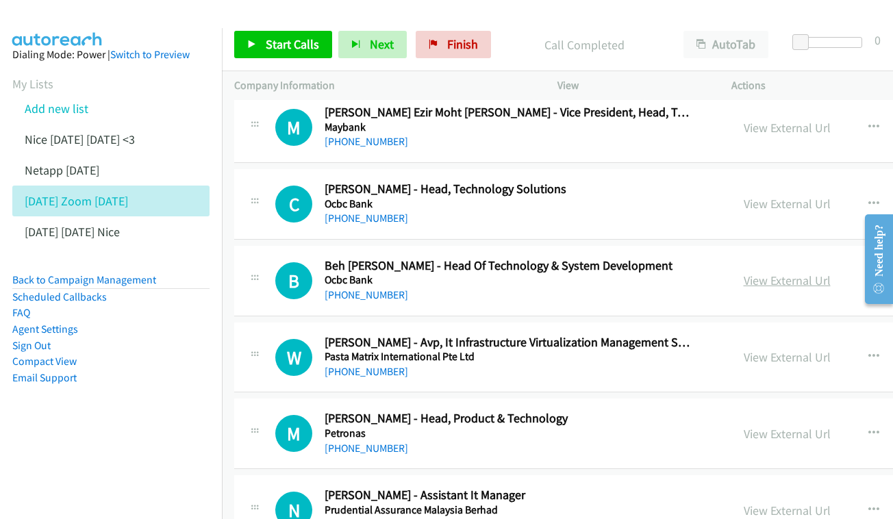
click at [774, 272] on link "View External Url" at bounding box center [786, 280] width 87 height 16
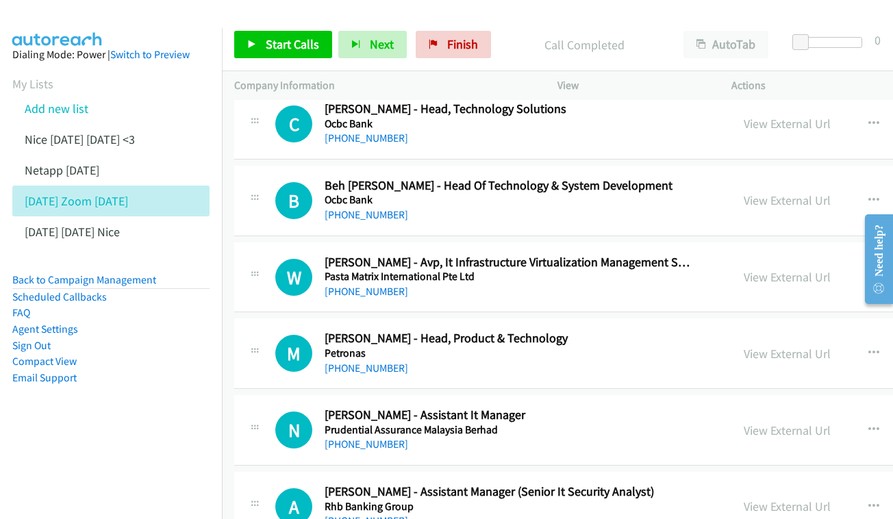
scroll to position [8021, 0]
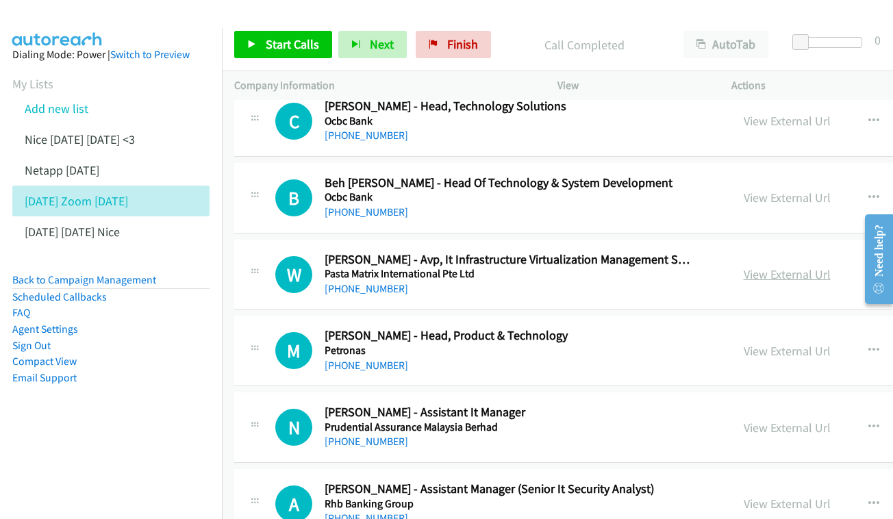
click at [743, 266] on link "View External Url" at bounding box center [786, 274] width 87 height 16
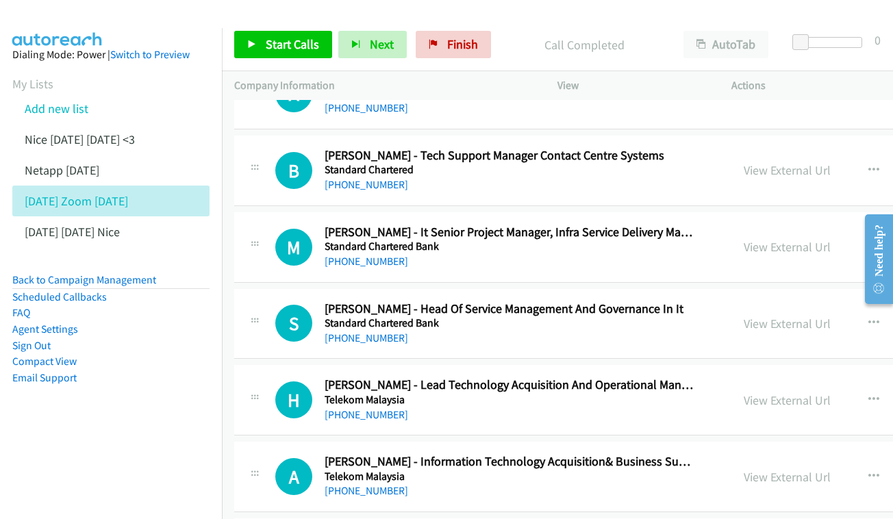
scroll to position [8404, 0]
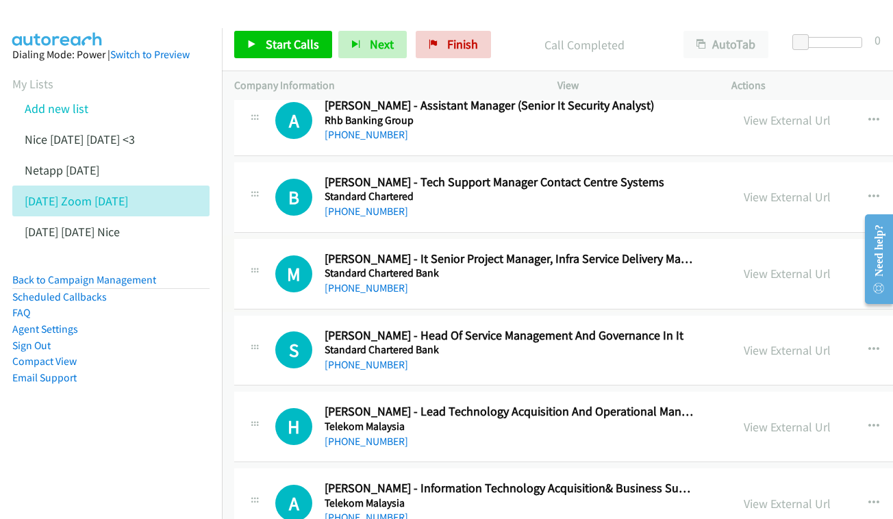
click at [765, 264] on div "View External Url" at bounding box center [786, 273] width 87 height 18
click at [761, 266] on link "View External Url" at bounding box center [786, 274] width 87 height 16
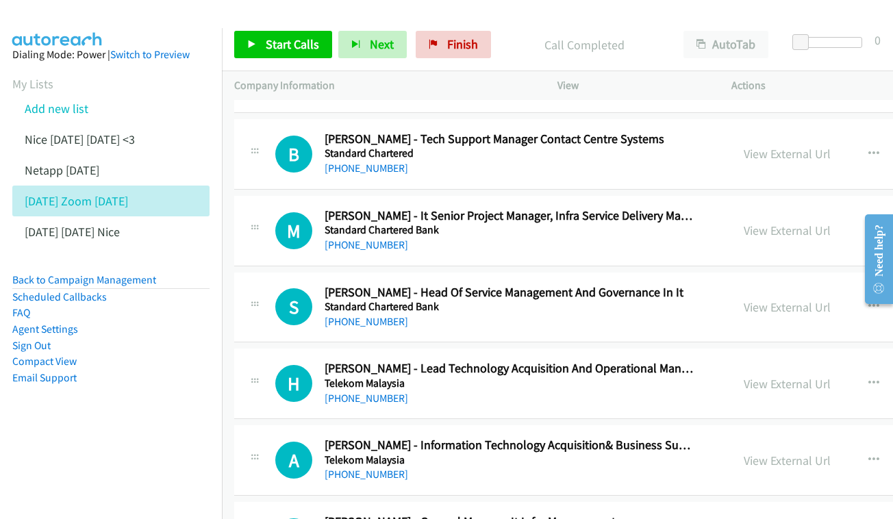
scroll to position [8450, 0]
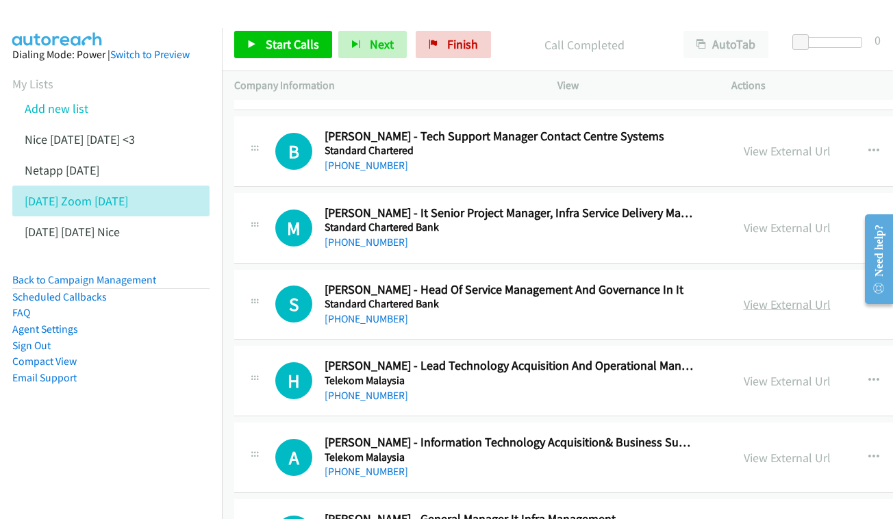
click at [756, 296] on link "View External Url" at bounding box center [786, 304] width 87 height 16
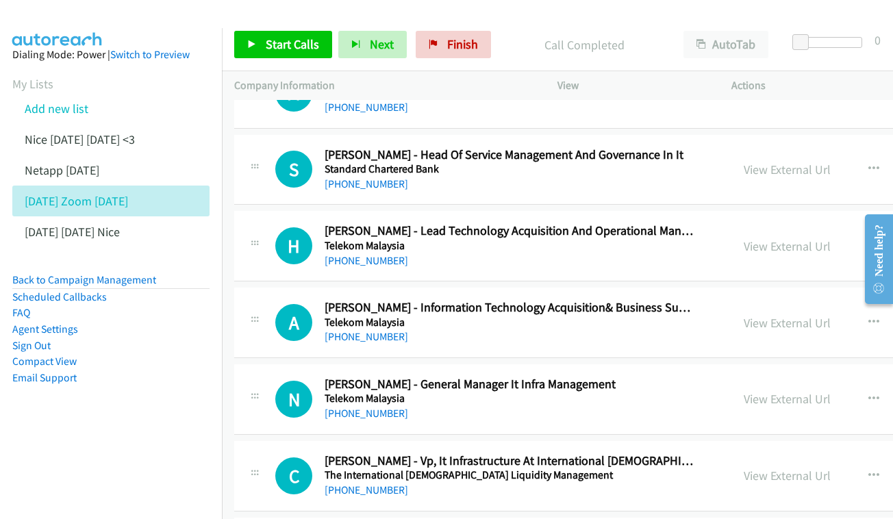
scroll to position [8591, 0]
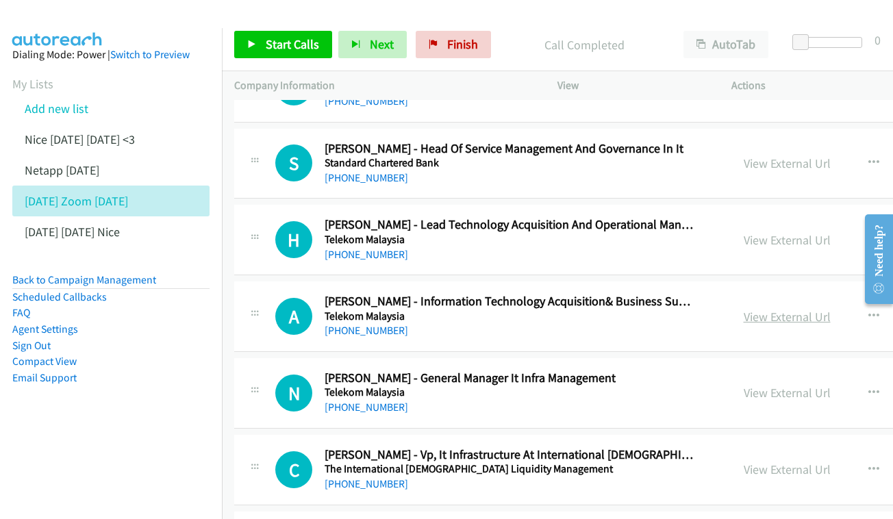
click at [761, 309] on link "View External Url" at bounding box center [786, 317] width 87 height 16
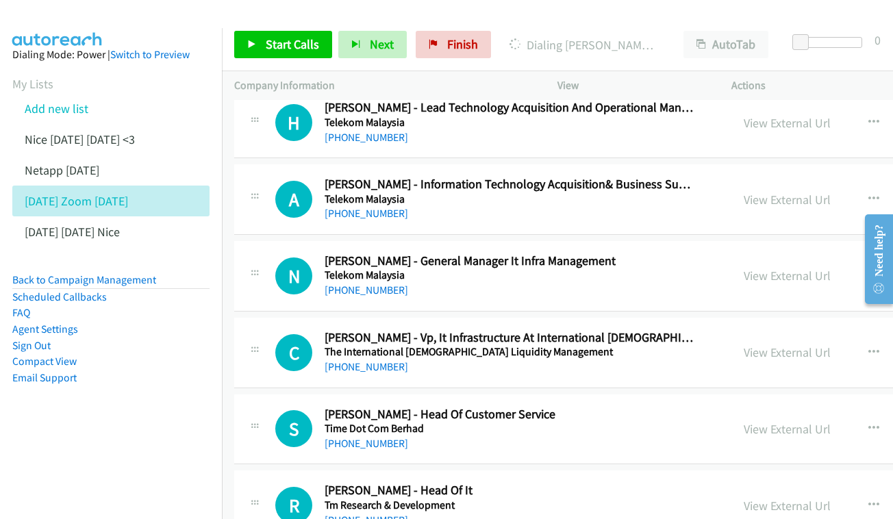
scroll to position [8711, 0]
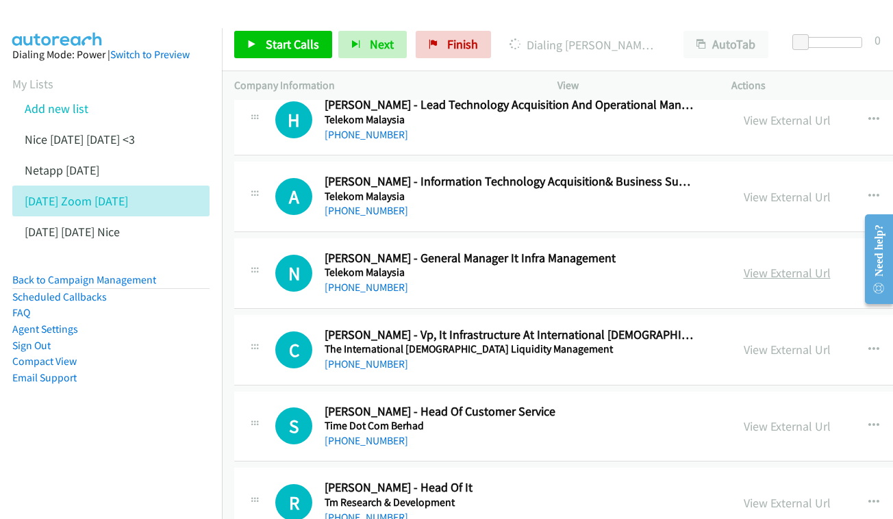
click at [751, 265] on link "View External Url" at bounding box center [786, 273] width 87 height 16
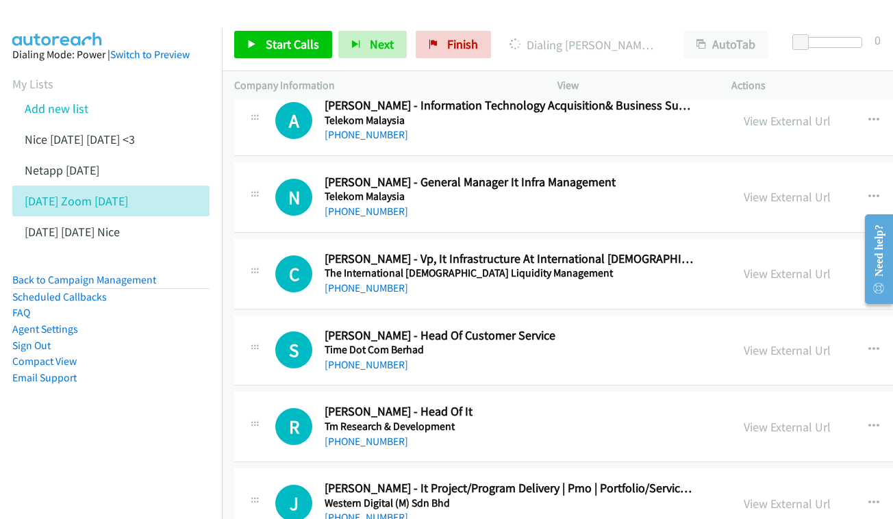
scroll to position [8789, 0]
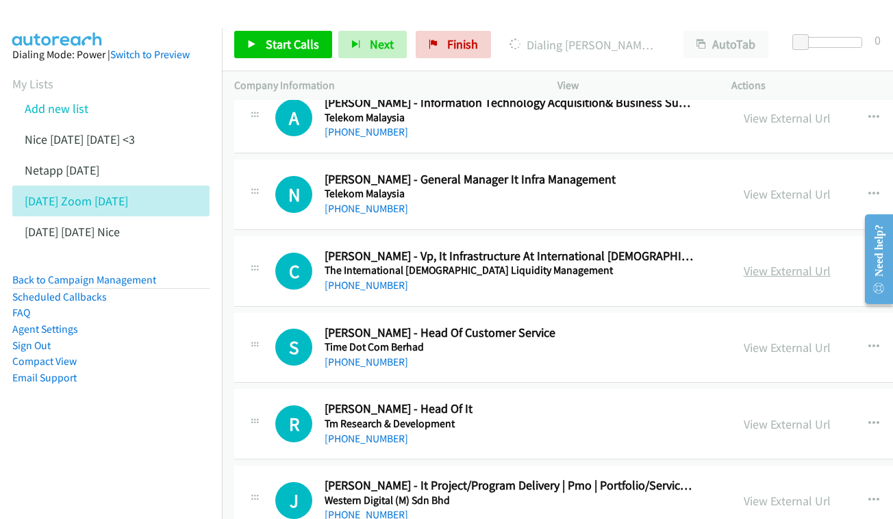
click at [755, 263] on link "View External Url" at bounding box center [786, 271] width 87 height 16
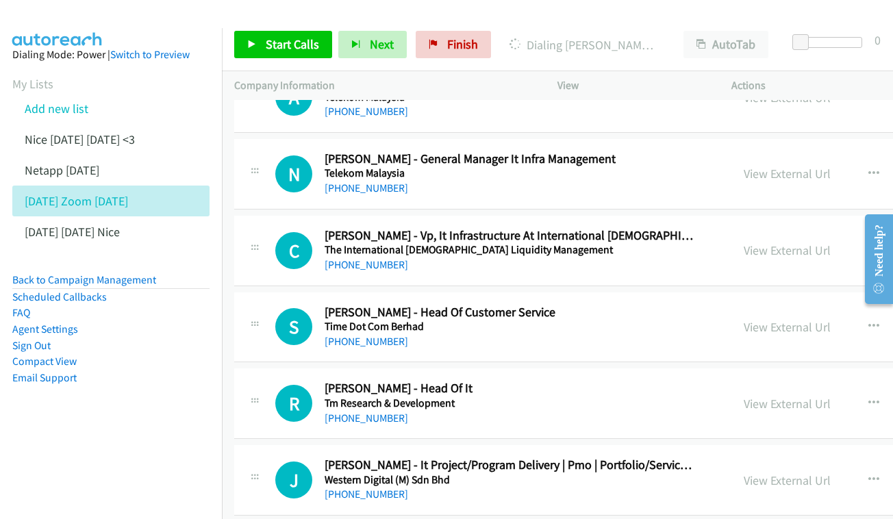
scroll to position [8828, 0]
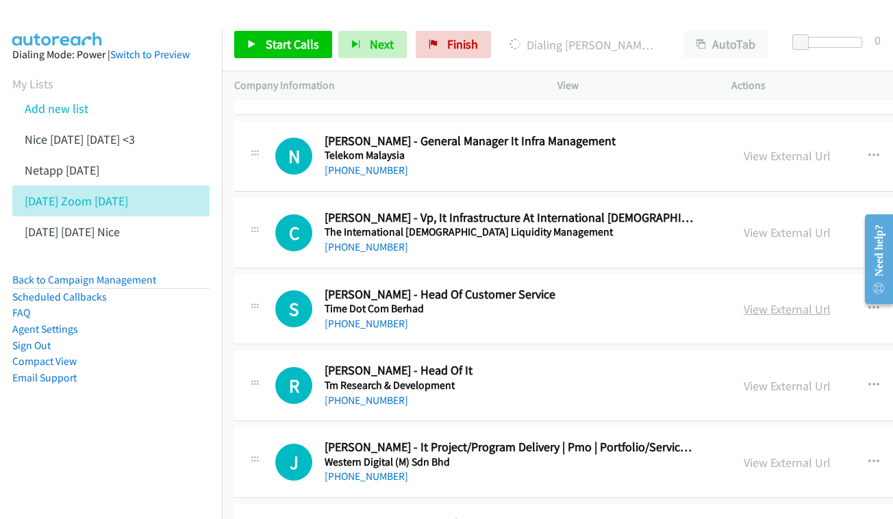
click at [752, 301] on link "View External Url" at bounding box center [786, 309] width 87 height 16
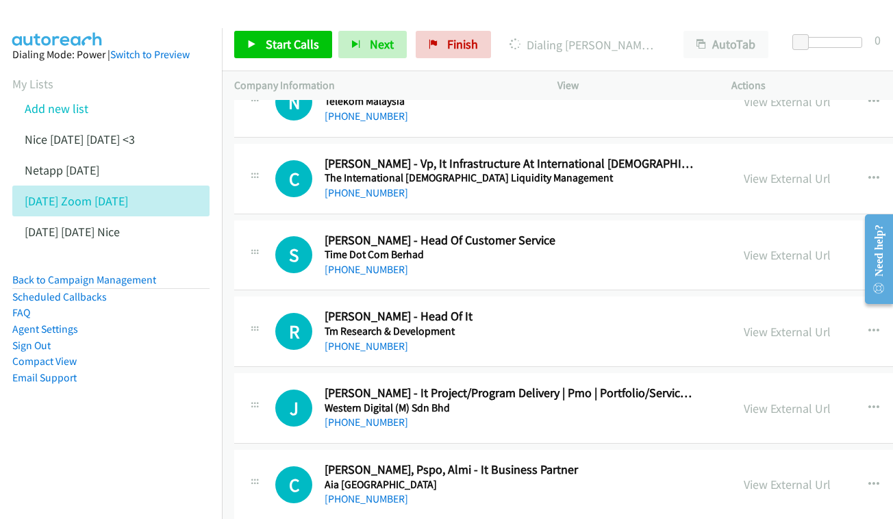
scroll to position [8885, 0]
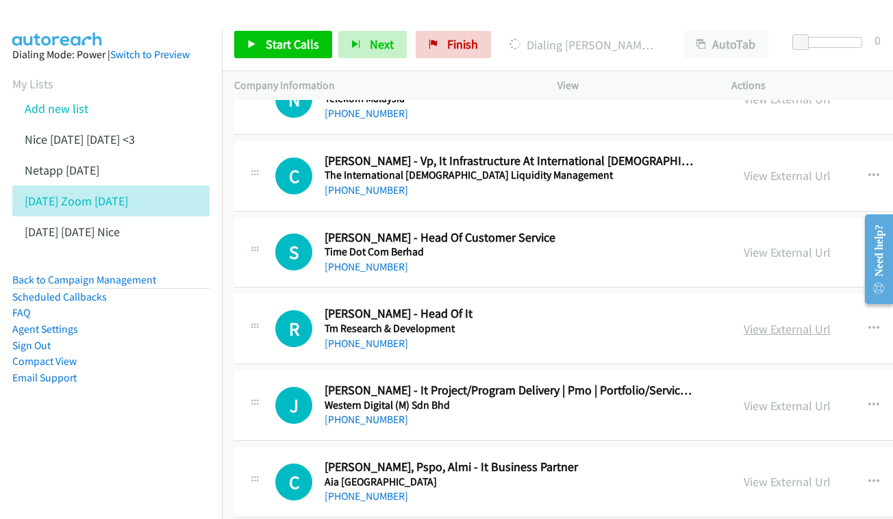
click at [764, 321] on link "View External Url" at bounding box center [786, 329] width 87 height 16
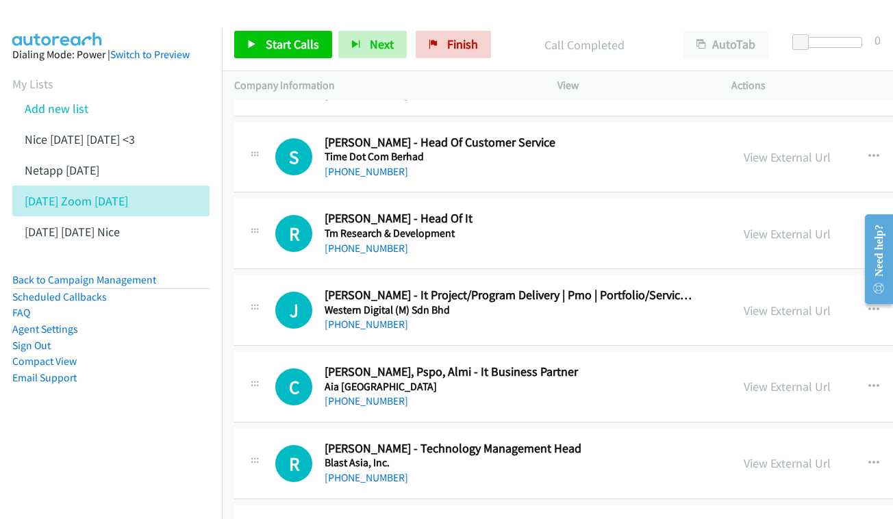
scroll to position [8982, 0]
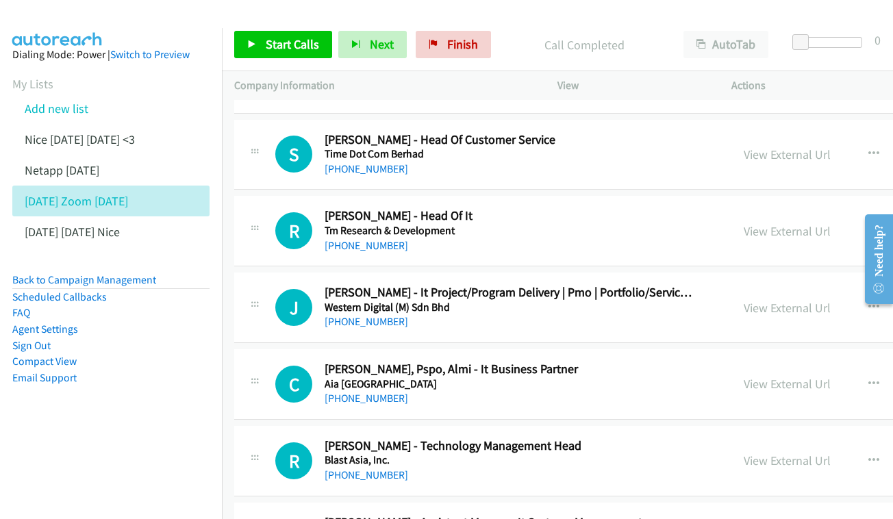
click at [743, 298] on div "View External Url" at bounding box center [786, 307] width 87 height 18
click at [731, 285] on div "View External Url View External Url Schedule/Manage Callback Start Calls Here R…" at bounding box center [861, 307] width 261 height 45
click at [743, 300] on link "View External Url" at bounding box center [786, 308] width 87 height 16
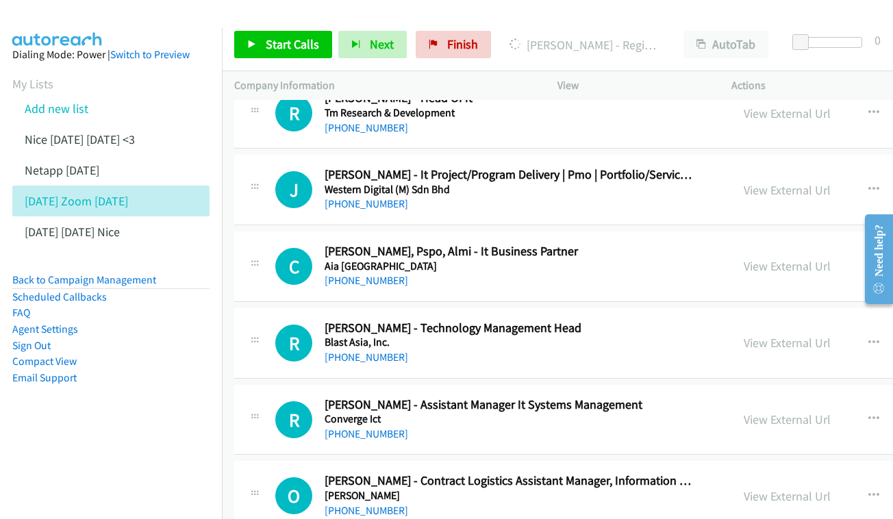
scroll to position [9126, 0]
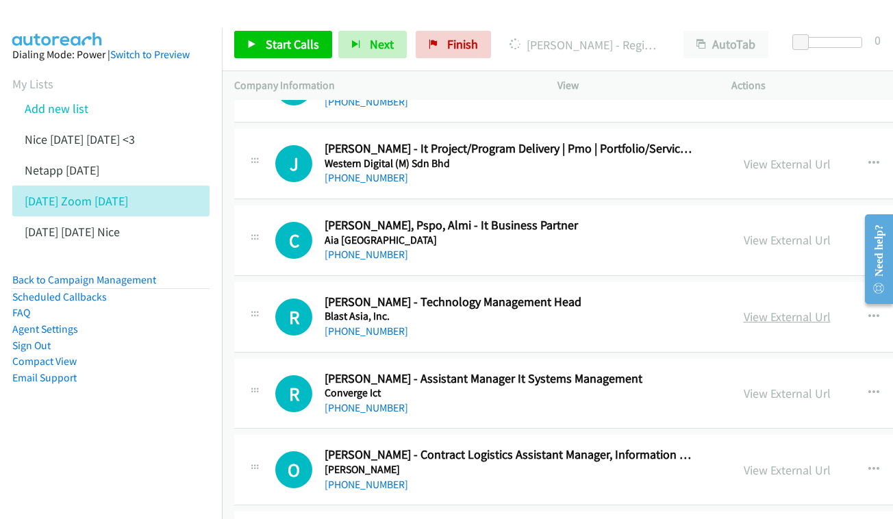
click at [762, 309] on link "View External Url" at bounding box center [786, 317] width 87 height 16
click at [56, 114] on link "Add new list" at bounding box center [57, 109] width 64 height 16
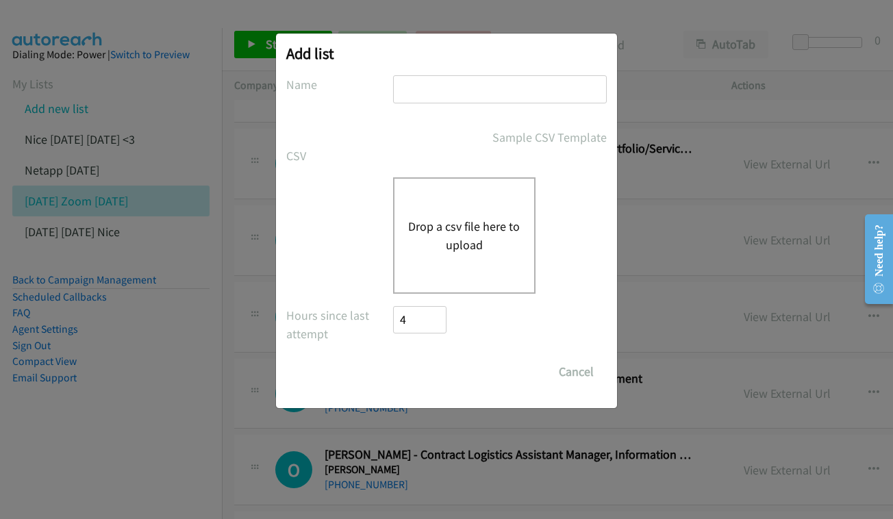
click at [494, 90] on input "text" at bounding box center [500, 89] width 214 height 28
type input "NEW - THURSD 12"
click at [474, 251] on button "Drop a csv file here to upload" at bounding box center [464, 235] width 112 height 37
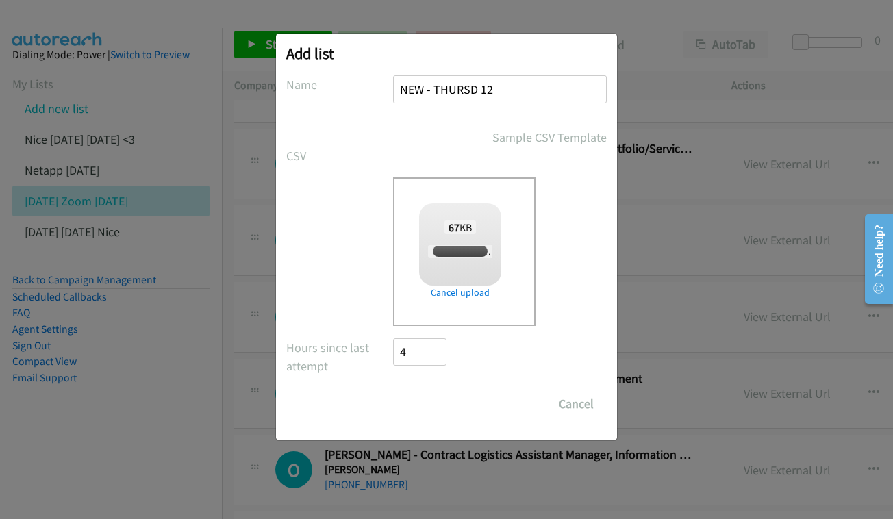
checkbox input "true"
click at [429, 399] on input "Save List" at bounding box center [429, 403] width 72 height 27
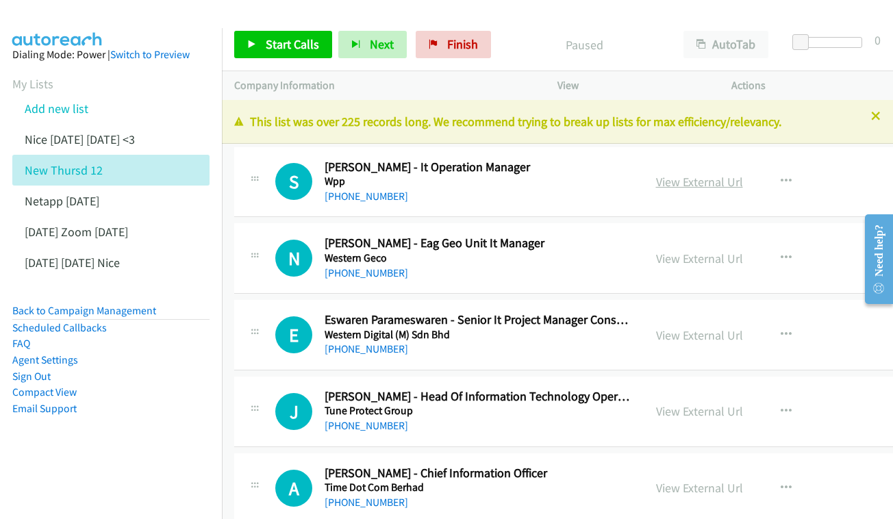
click at [714, 177] on link "View External Url" at bounding box center [699, 182] width 87 height 16
click at [742, 249] on div "View External Url" at bounding box center [699, 258] width 87 height 18
click at [732, 253] on link "View External Url" at bounding box center [699, 259] width 87 height 16
click at [743, 327] on link "View External Url" at bounding box center [699, 335] width 87 height 16
click at [740, 405] on link "View External Url" at bounding box center [699, 411] width 87 height 16
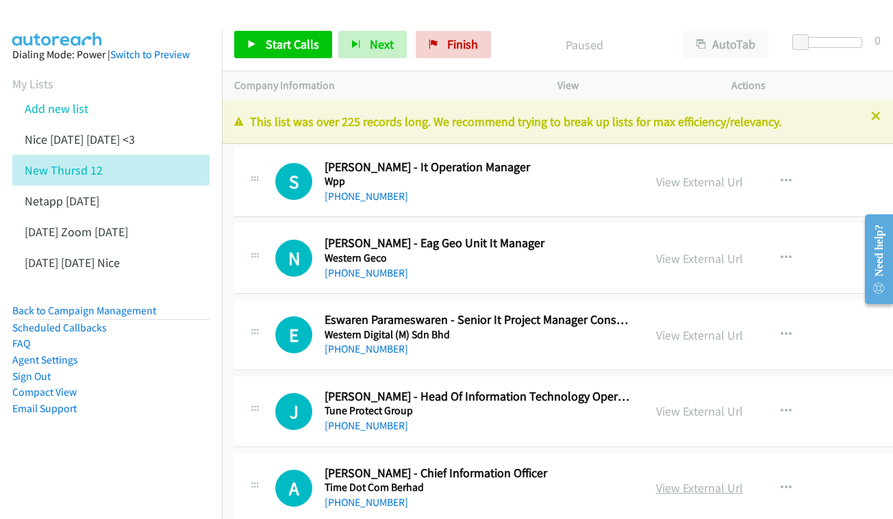
click at [728, 480] on link "View External Url" at bounding box center [699, 488] width 87 height 16
